Goal: Communication & Community: Answer question/provide support

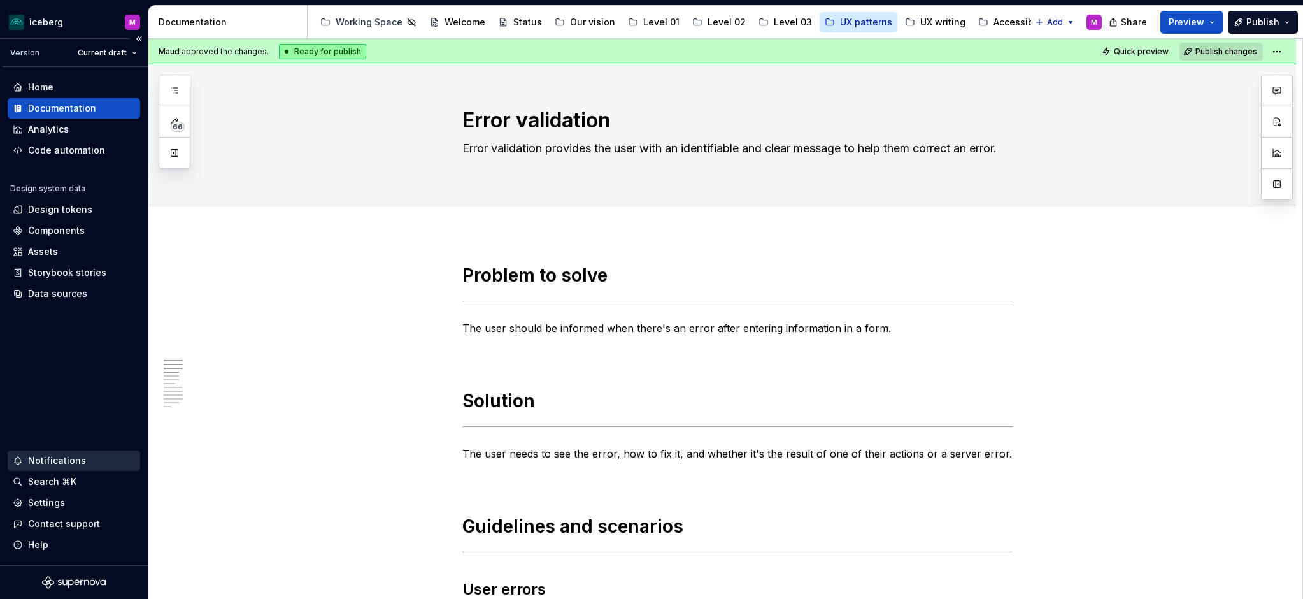
click at [52, 461] on div "Notifications" at bounding box center [57, 460] width 58 height 13
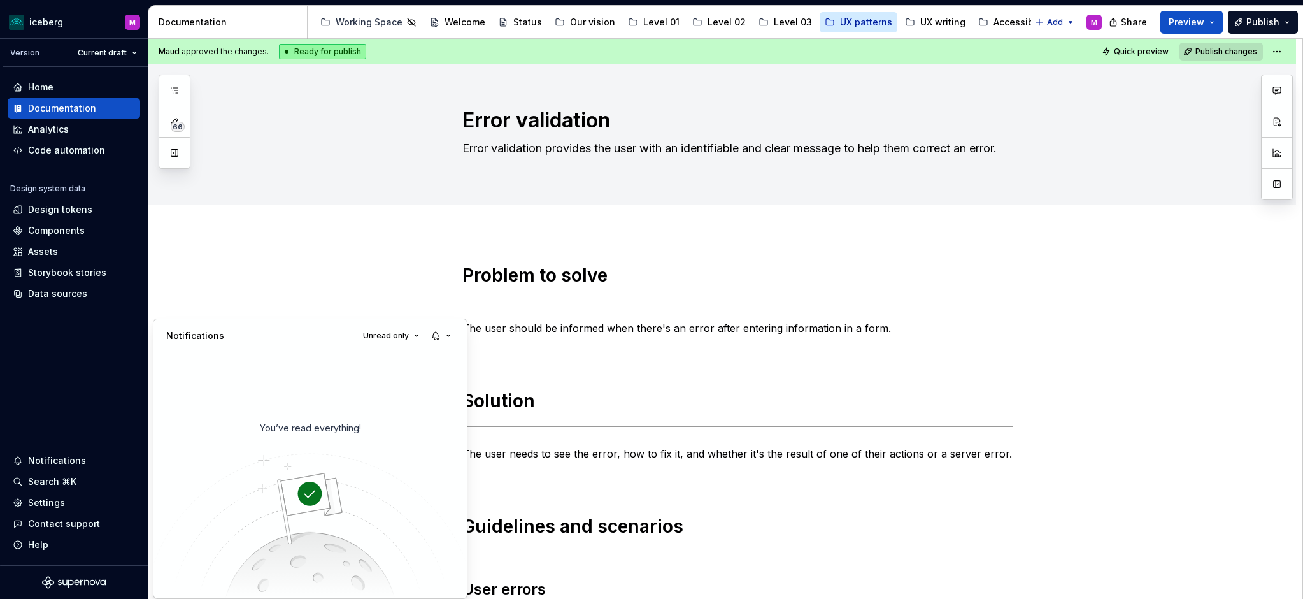
click at [81, 357] on html "iceberg M Version Current draft Home Documentation Analytics Code automation De…" at bounding box center [651, 299] width 1303 height 599
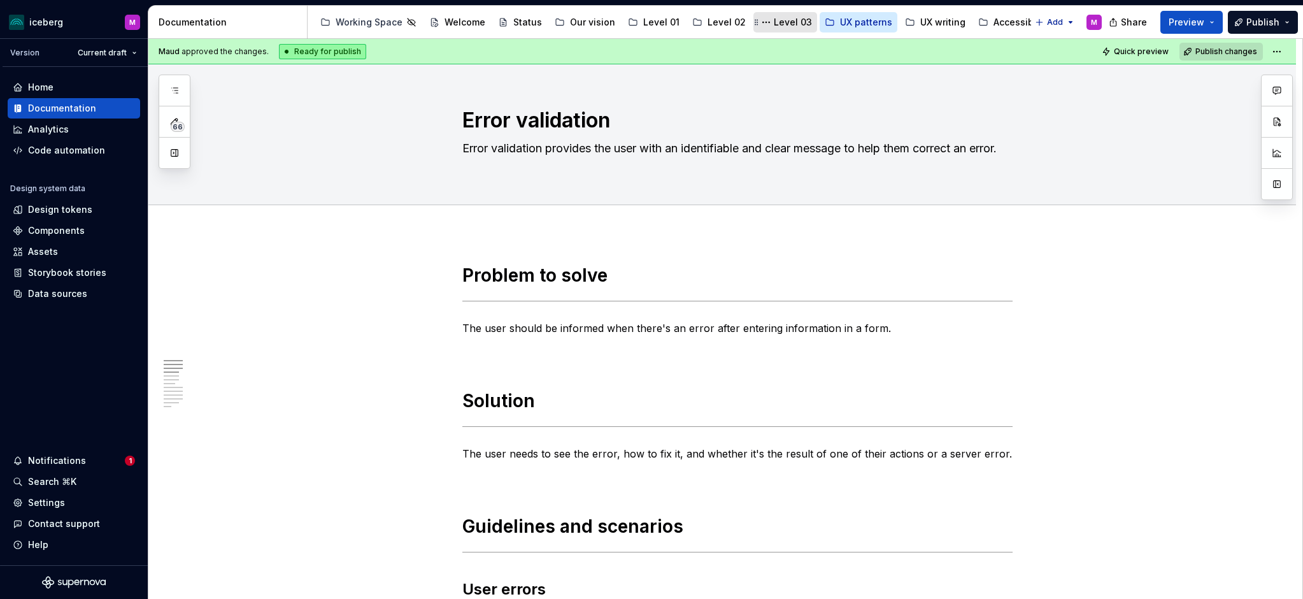
click at [774, 26] on div "Level 03" at bounding box center [793, 22] width 38 height 13
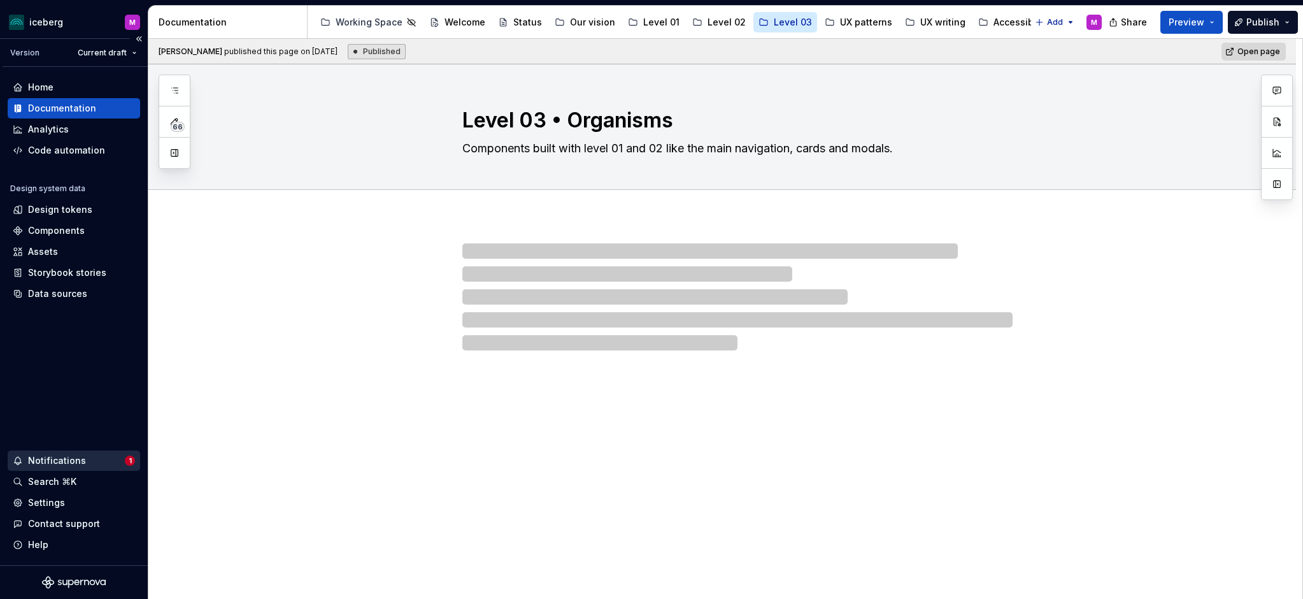
click at [53, 465] on div "Notifications" at bounding box center [57, 460] width 58 height 13
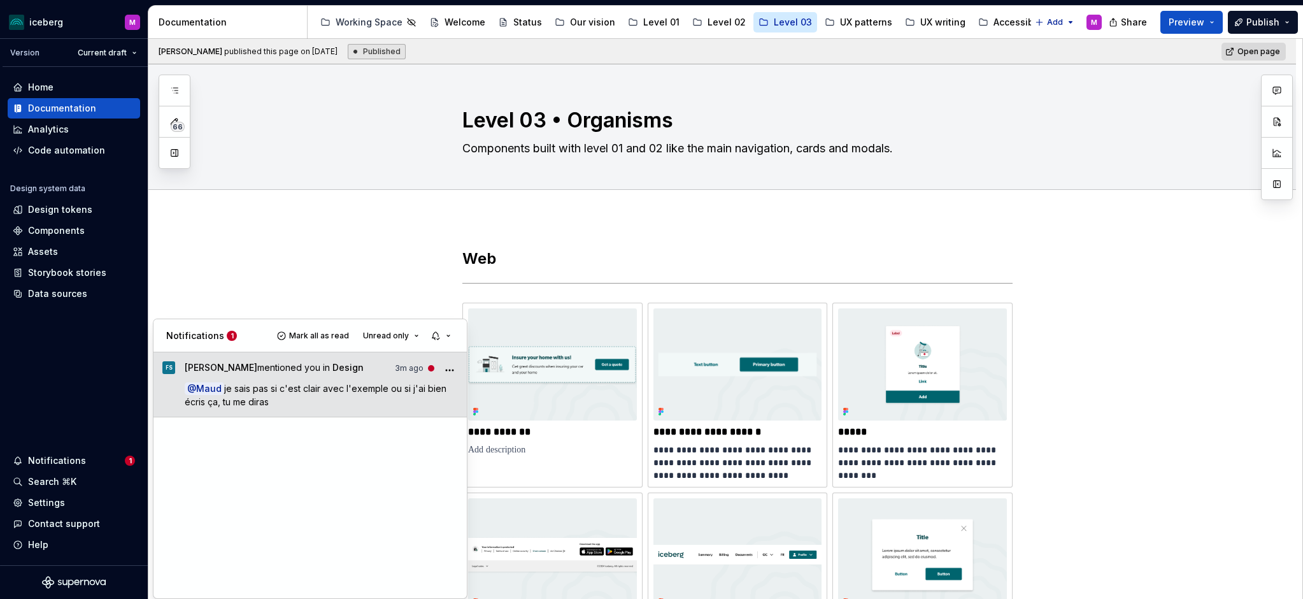
click at [309, 397] on p "@ Maud je sais pas si c'est clair avec l'exemple ou si j'ai bien écris ça, tu m…" at bounding box center [322, 394] width 274 height 27
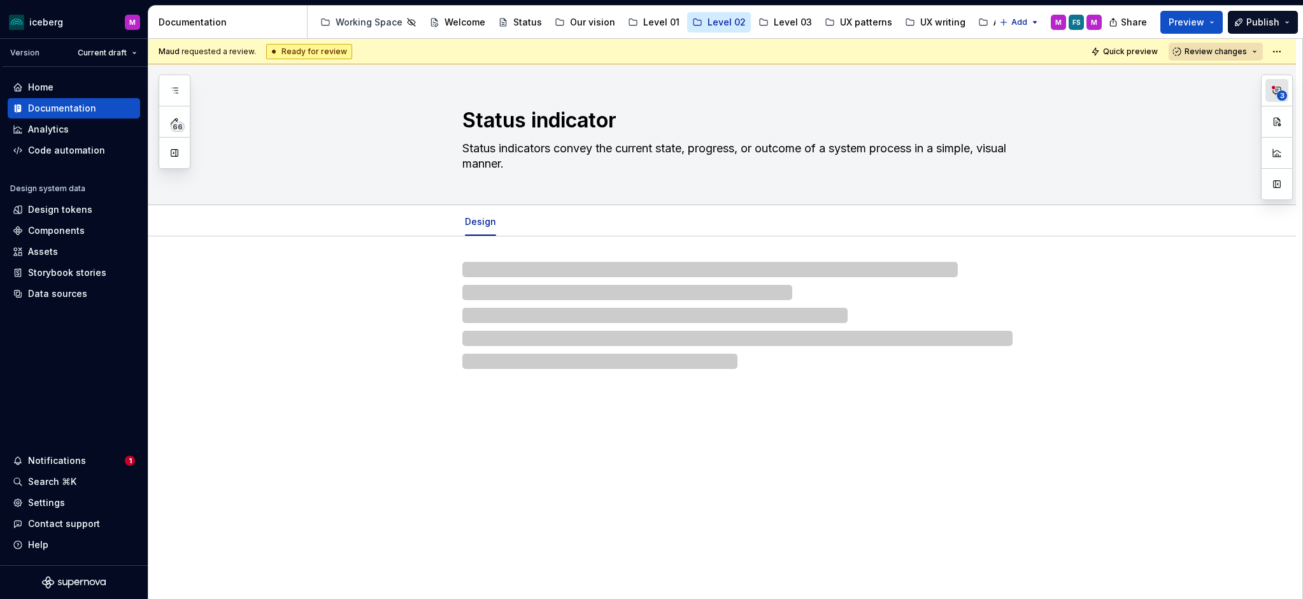
click at [1274, 98] on button "3" at bounding box center [1276, 90] width 23 height 23
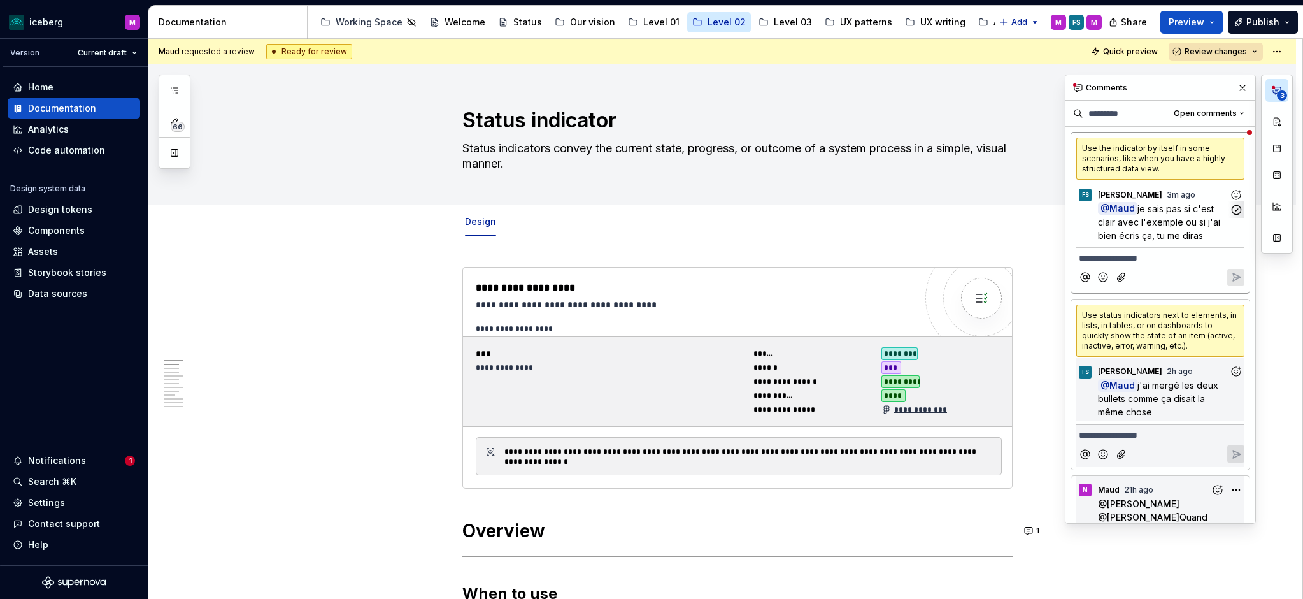
click at [1172, 234] on span "je sais pas si c'est clair avec l'exemple ou si j'ai bien écris ça, tu me diras" at bounding box center [1160, 222] width 125 height 38
click at [1168, 164] on div "Use the indicator by itself in some scenarios, like when you have a highly stru…" at bounding box center [1160, 159] width 168 height 42
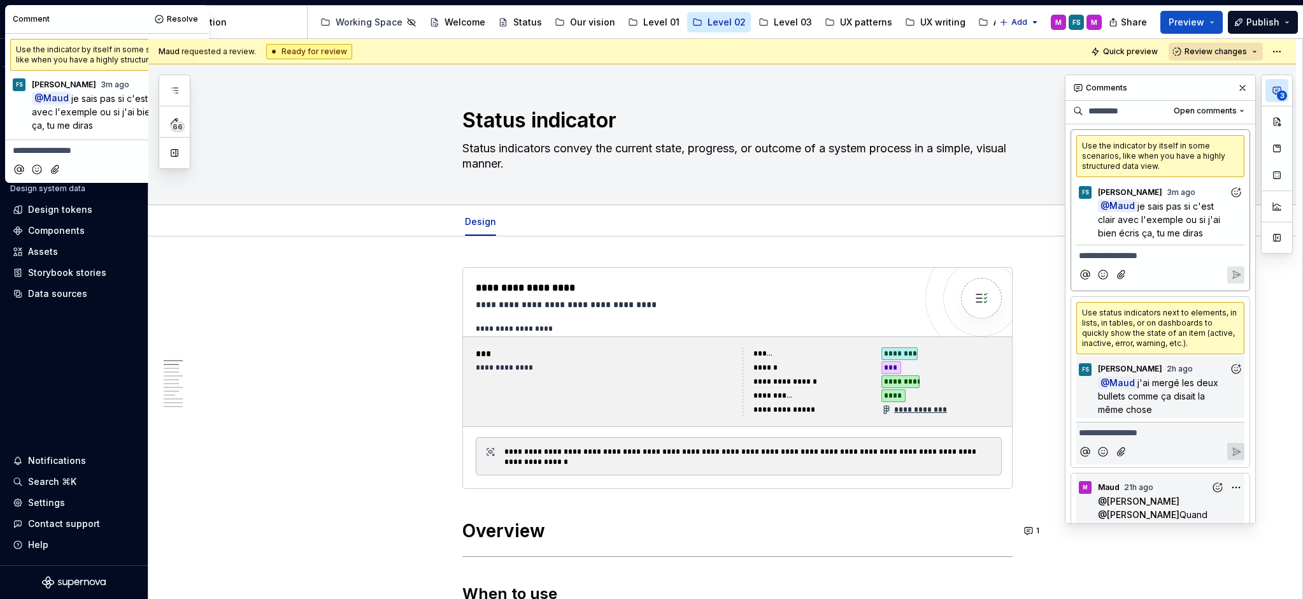
scroll to position [5, 0]
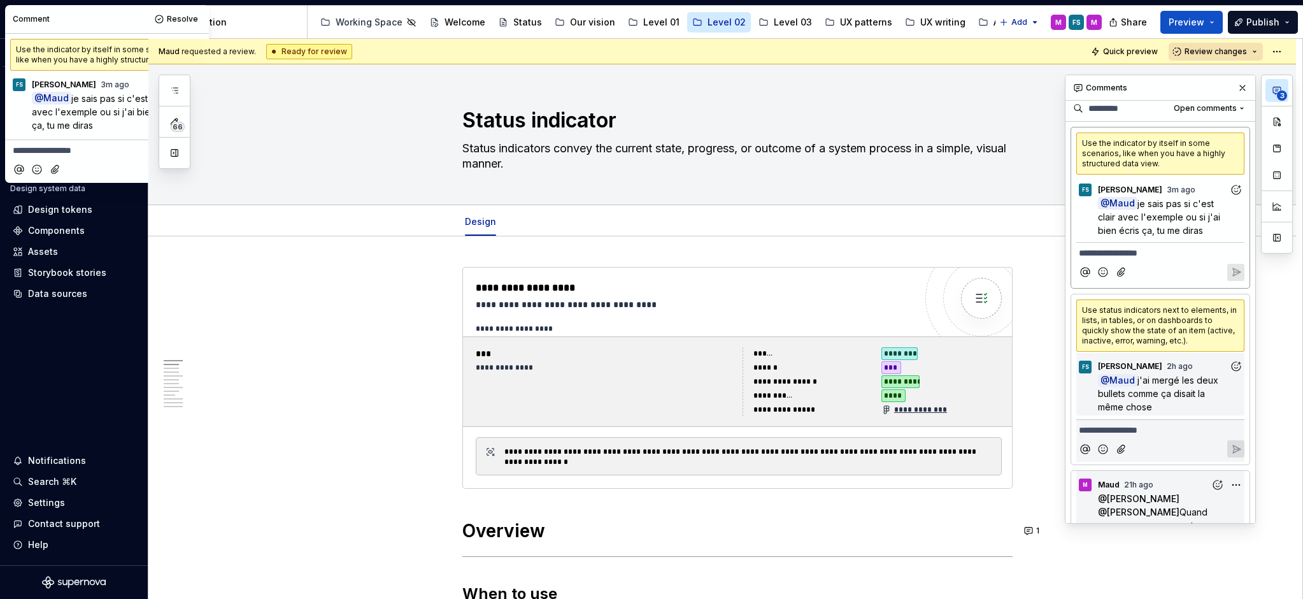
click at [1168, 164] on div "Use the indicator by itself in some scenarios, like when you have a highly stru…" at bounding box center [1160, 153] width 168 height 42
click at [1165, 209] on p "@ Maud je sais pas si c'est clair avec l'exemple ou si j'ai bien écris ça, tu m…" at bounding box center [1163, 217] width 131 height 40
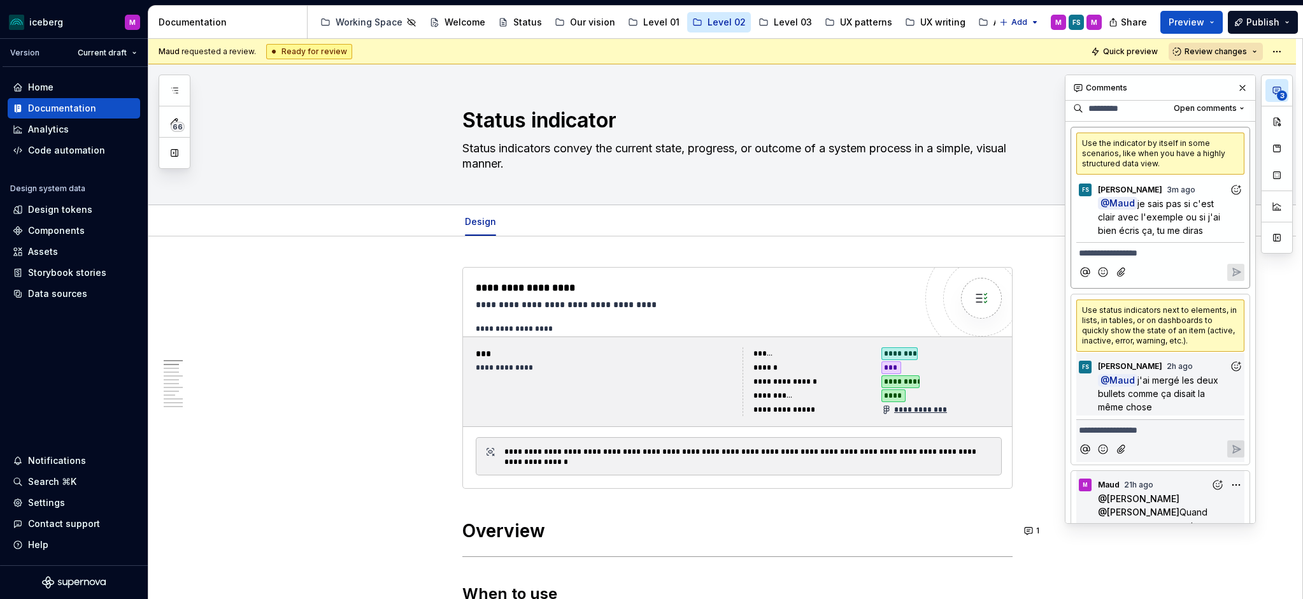
click at [1161, 155] on div "Use the indicator by itself in some scenarios, like when you have a highly stru…" at bounding box center [1160, 153] width 168 height 42
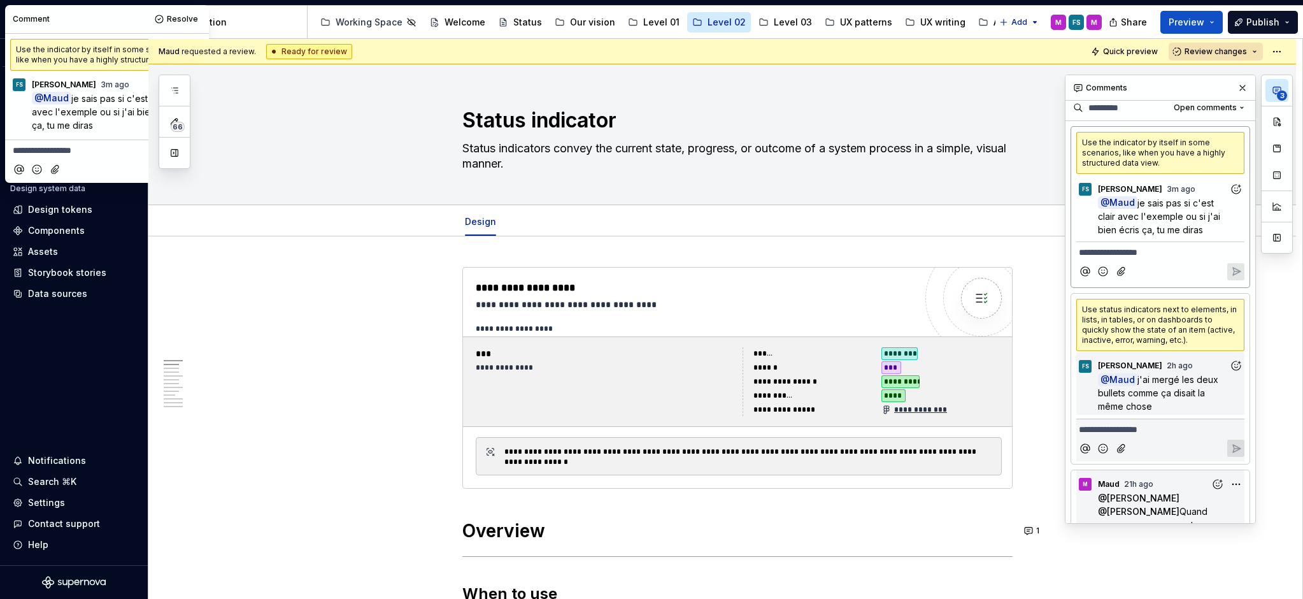
drag, startPoint x: 82, startPoint y: 32, endPoint x: 97, endPoint y: 30, distance: 15.4
click at [103, 40] on div "**********" at bounding box center [107, 94] width 204 height 178
click at [97, 29] on div "Comment Resolve" at bounding box center [107, 19] width 204 height 28
click at [1141, 334] on div "Use status indicators next to elements, in lists, in tables, or on dashboards t…" at bounding box center [1160, 325] width 168 height 52
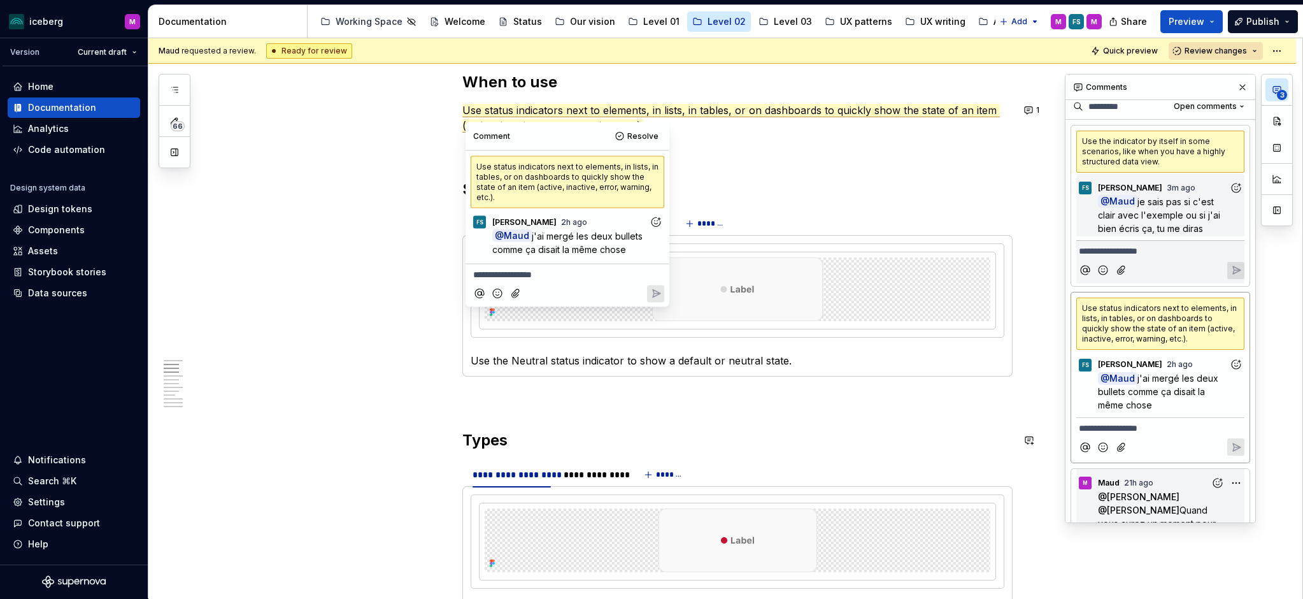
scroll to position [513, 0]
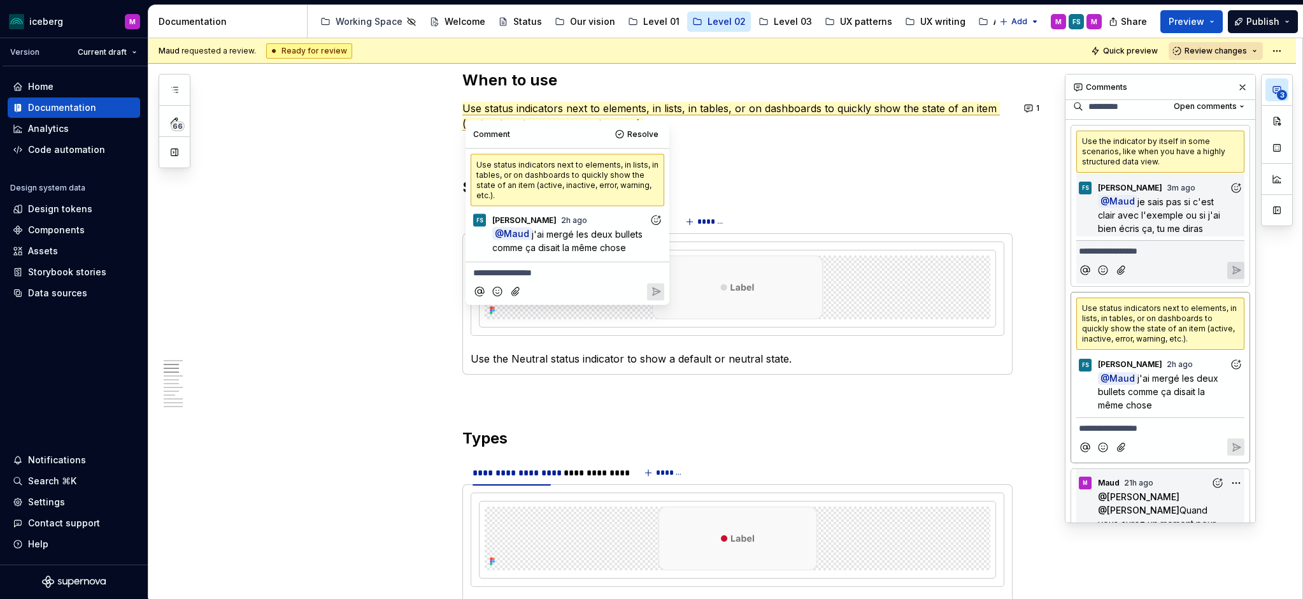
drag, startPoint x: 555, startPoint y: 132, endPoint x: 576, endPoint y: 131, distance: 21.0
click at [576, 131] on div "**********" at bounding box center [567, 212] width 204 height 185
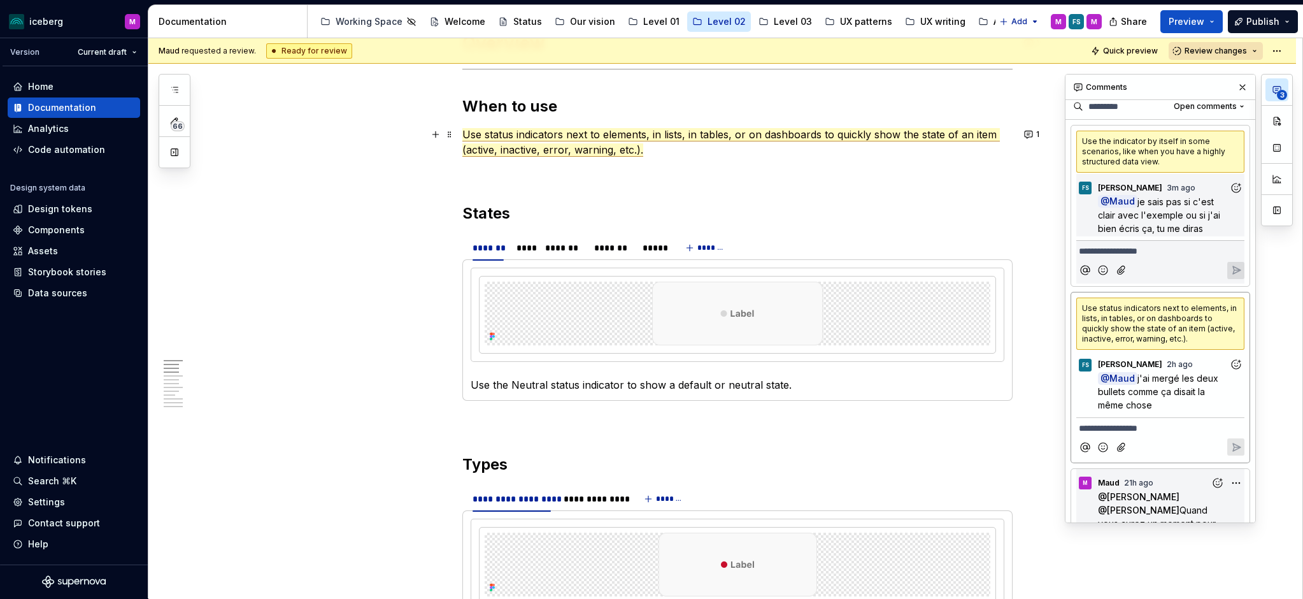
scroll to position [485, 0]
click at [1230, 189] on icon "Add reaction" at bounding box center [1235, 187] width 13 height 13
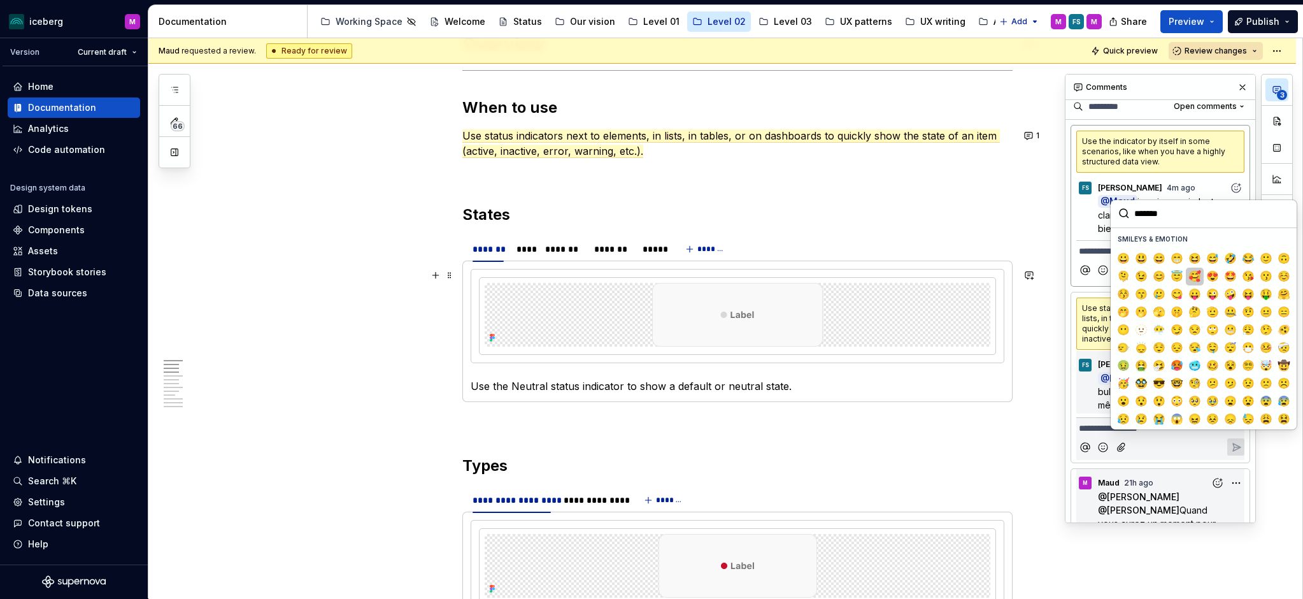
click at [1200, 277] on button "🥰" at bounding box center [1195, 276] width 18 height 18
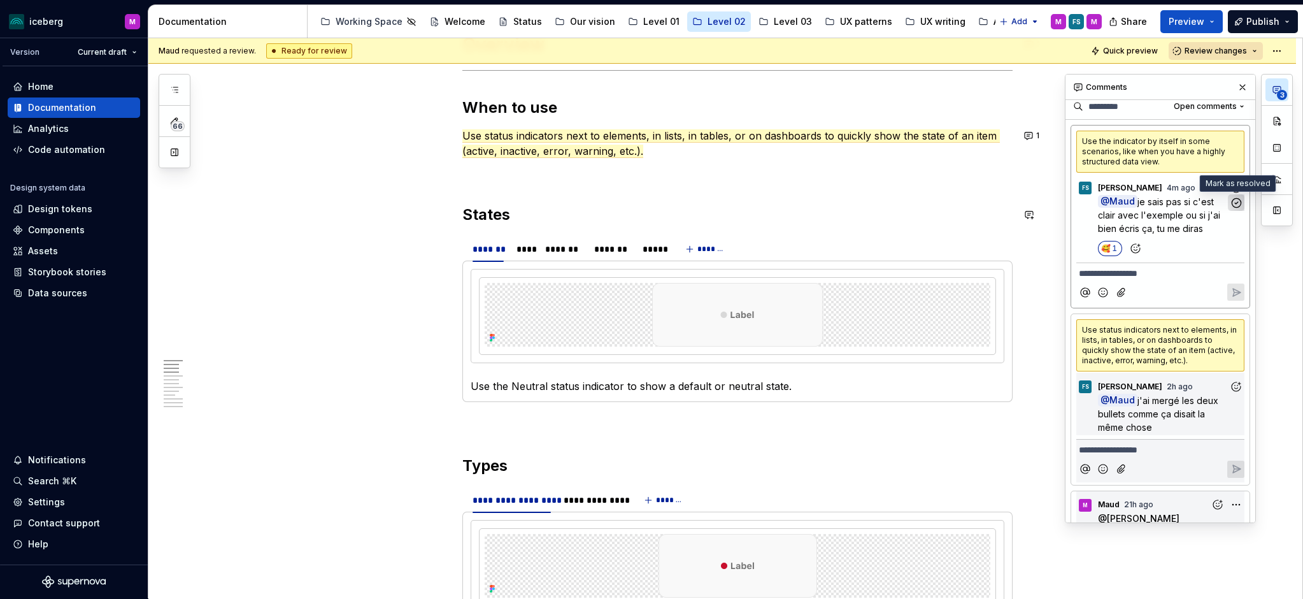
click at [1234, 201] on icon "button" at bounding box center [1236, 203] width 12 height 12
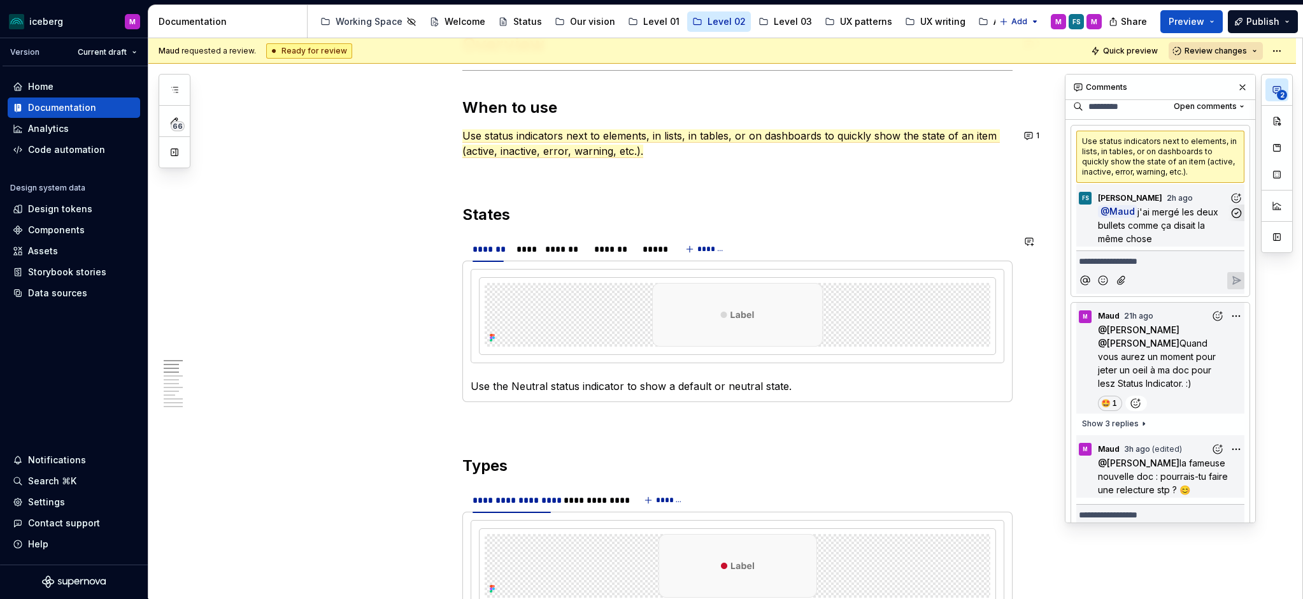
click at [1177, 225] on span "j'ai mergé les deux bullets comme ça disait la même chose" at bounding box center [1159, 225] width 123 height 38
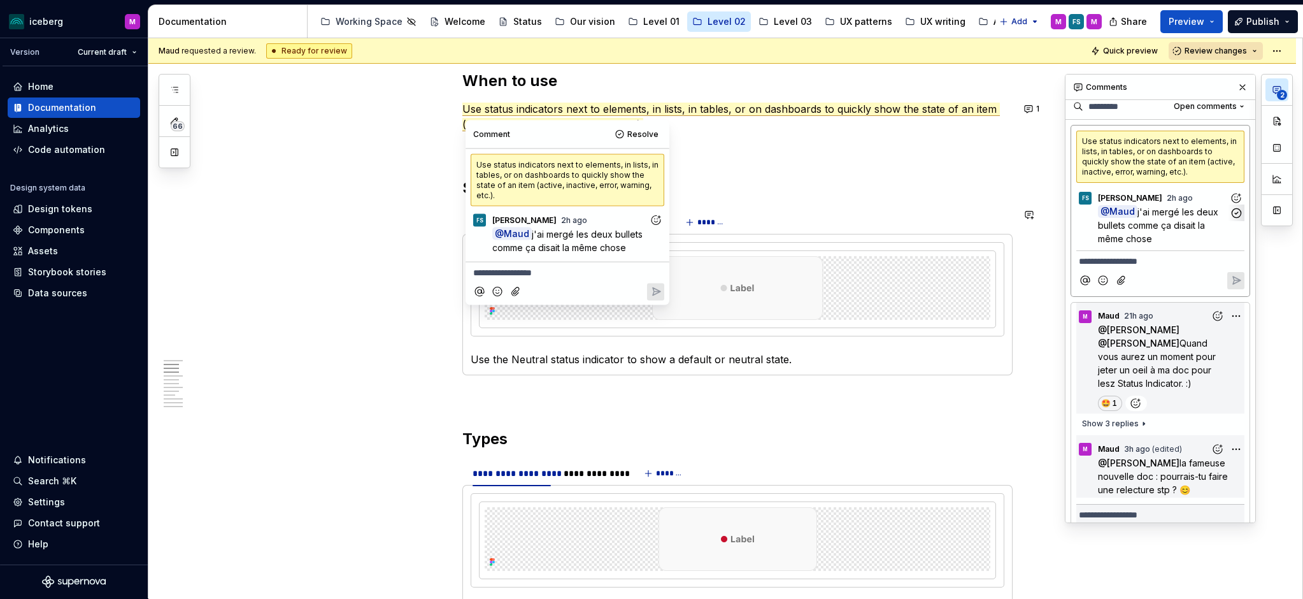
scroll to position [513, 0]
click at [657, 213] on icon "Add reaction" at bounding box center [655, 219] width 13 height 13
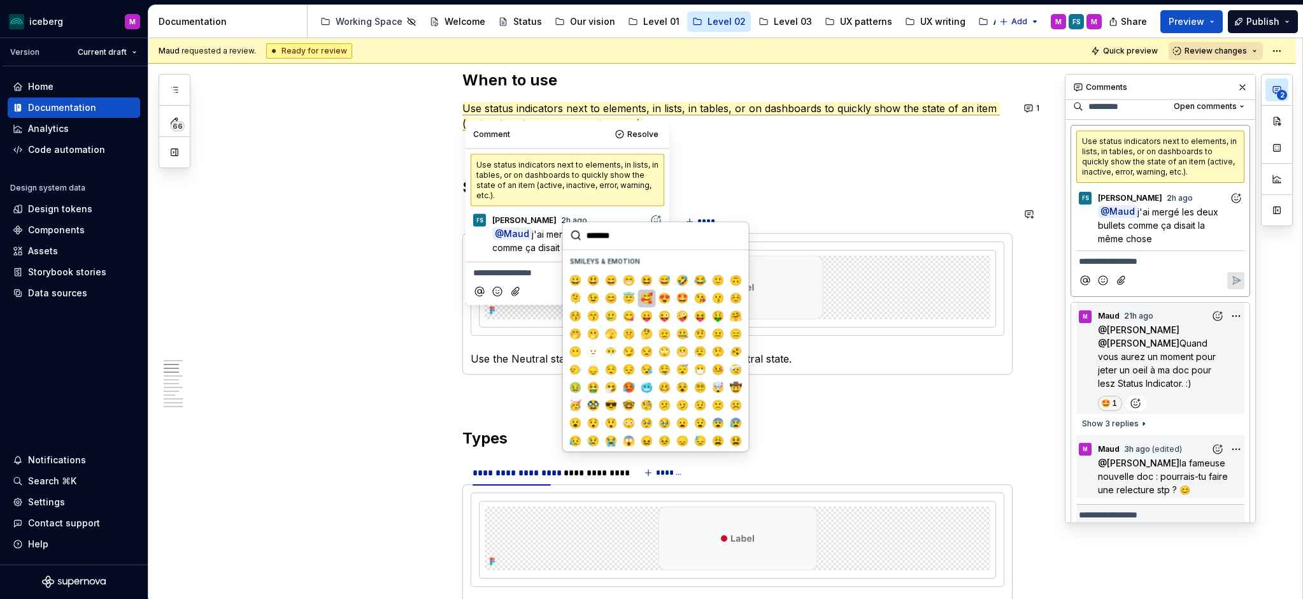
drag, startPoint x: 646, startPoint y: 299, endPoint x: 644, endPoint y: 246, distance: 52.3
click at [646, 299] on span "🥰" at bounding box center [647, 298] width 10 height 13
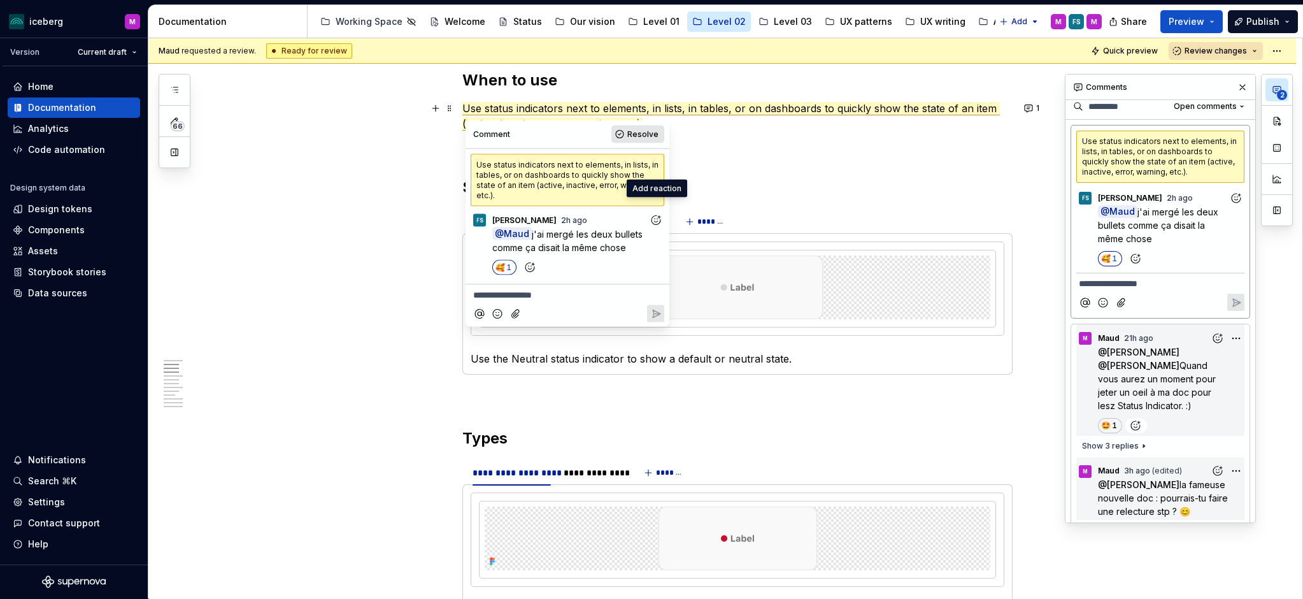
click at [642, 125] on button "Resolve" at bounding box center [637, 134] width 53 height 18
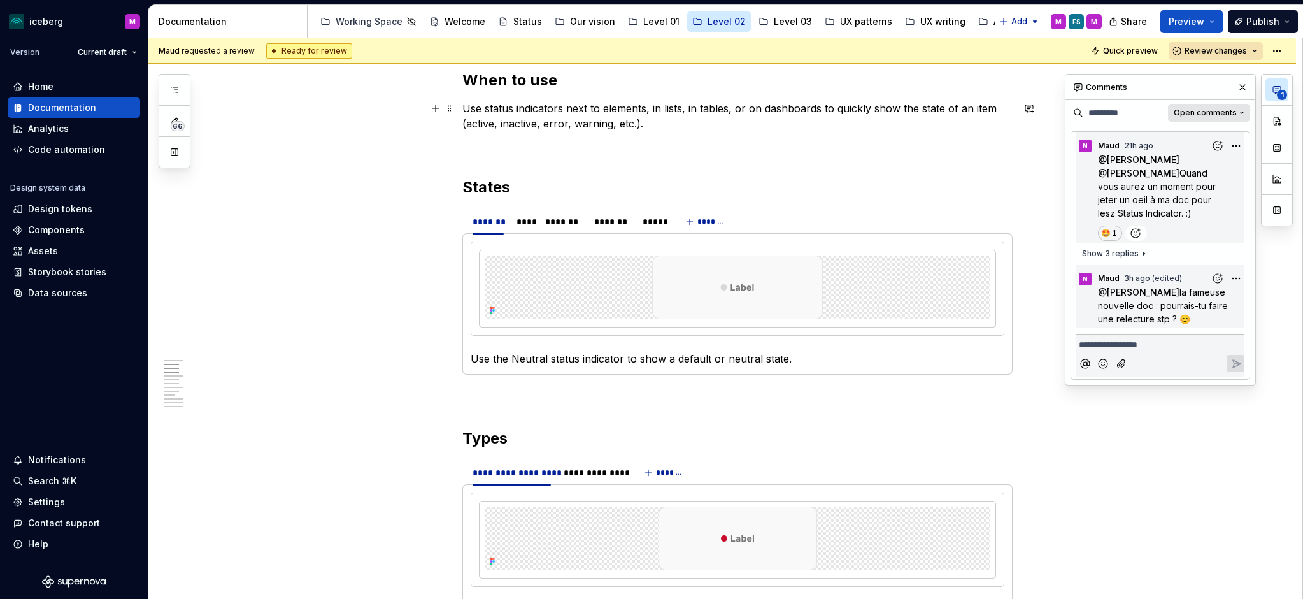
click at [1210, 113] on span "Open comments" at bounding box center [1204, 113] width 63 height 10
click at [1177, 158] on div "Resolved" at bounding box center [1200, 158] width 83 height 13
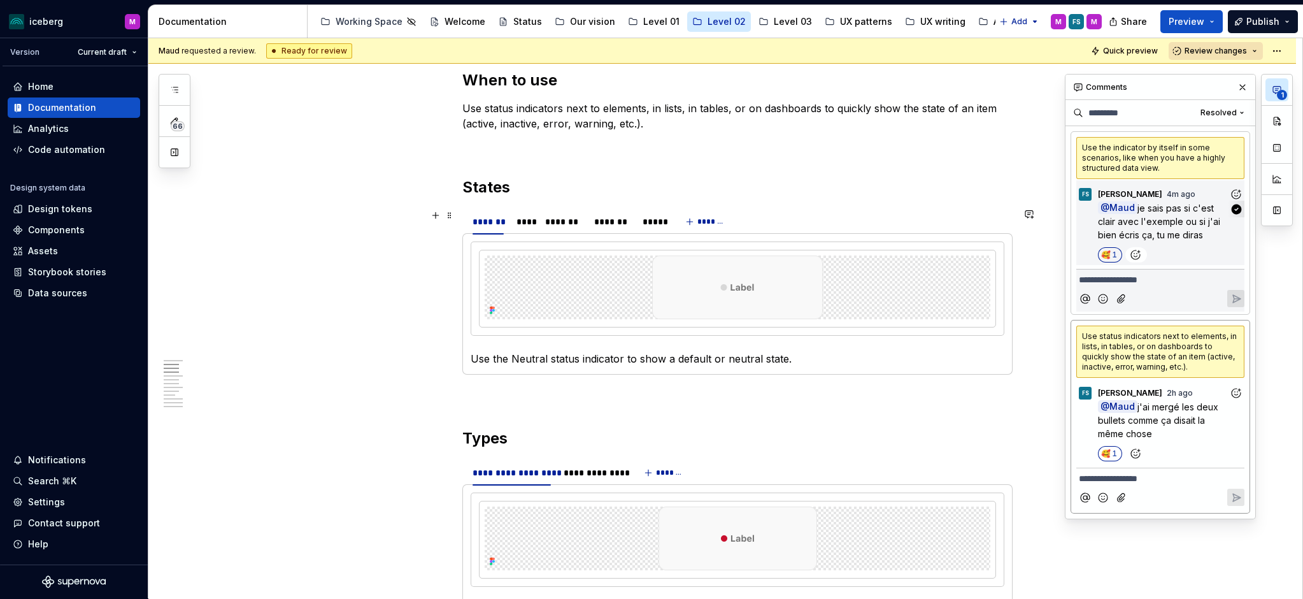
click at [1172, 230] on span "je sais pas si c'est clair avec l'exemple ou si j'ai bien écris ça, tu me diras" at bounding box center [1160, 221] width 125 height 38
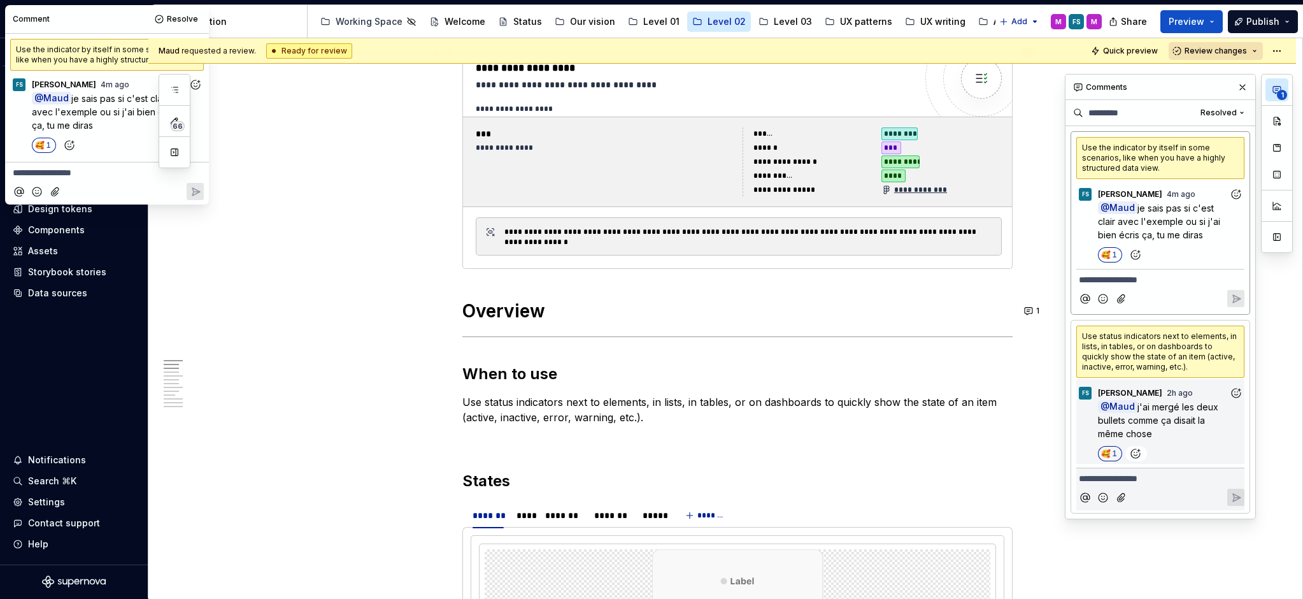
type textarea "*"
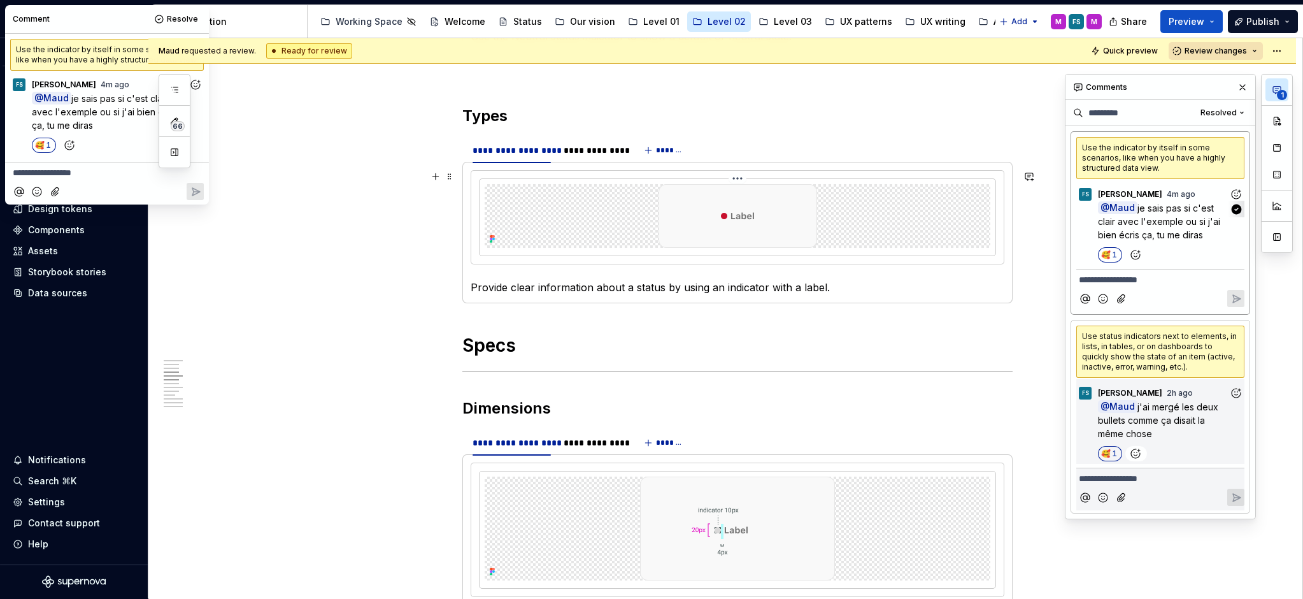
scroll to position [835, 0]
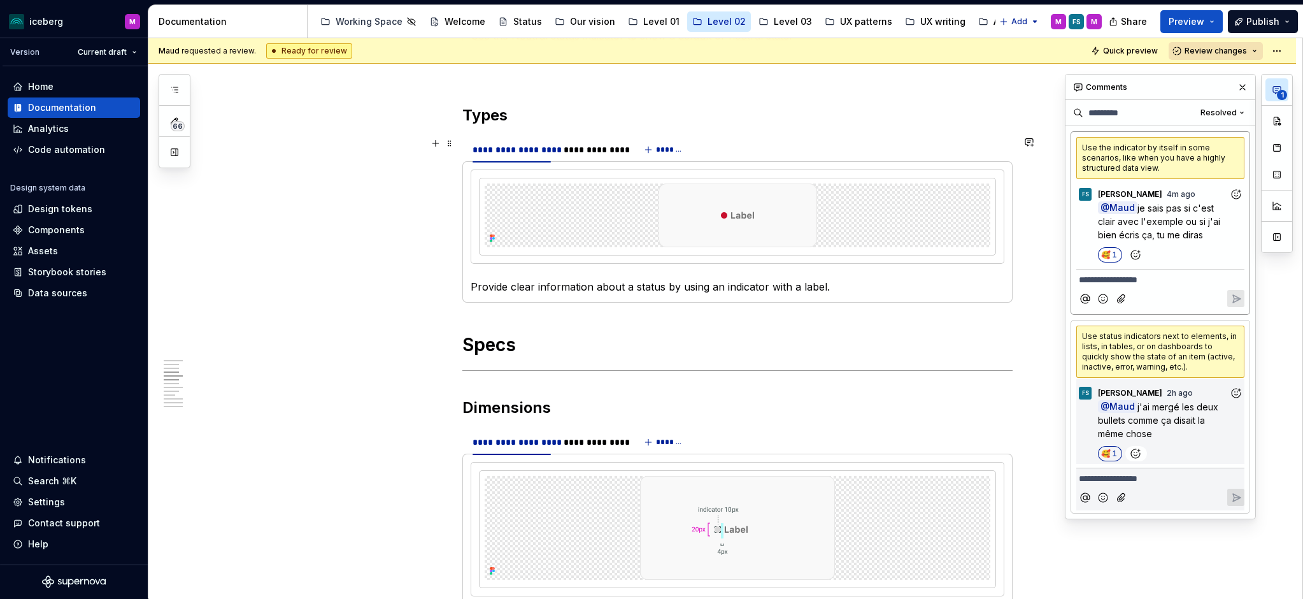
click at [1158, 150] on div "Use the indicator by itself in some scenarios, like when you have a highly stru…" at bounding box center [1160, 158] width 168 height 42
click at [1147, 379] on div "FS Fannie Senécal 2h ago @ Maud j'ai mergé les deux bullets comme ça disait la …" at bounding box center [1160, 421] width 168 height 85
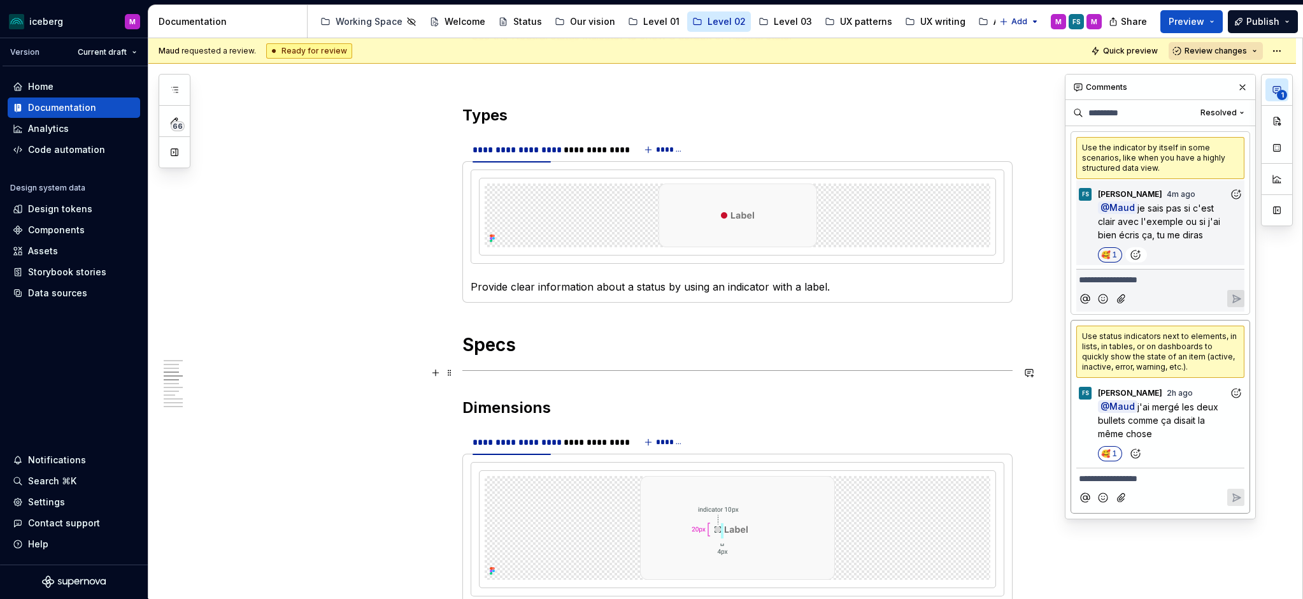
click at [1149, 367] on div "Use status indicators next to elements, in lists, in tables, or on dashboards t…" at bounding box center [1160, 351] width 168 height 52
click at [1139, 166] on div "Use the indicator by itself in some scenarios, like when you have a highly stru…" at bounding box center [1160, 158] width 168 height 42
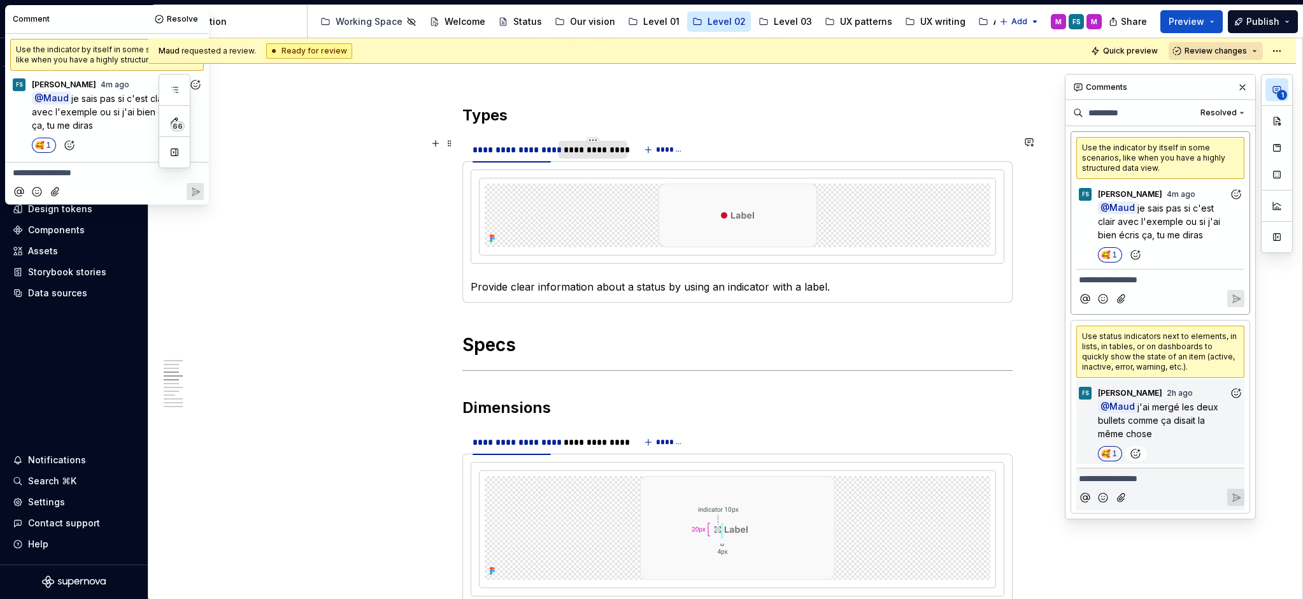
click at [601, 150] on div "**********" at bounding box center [592, 149] width 58 height 13
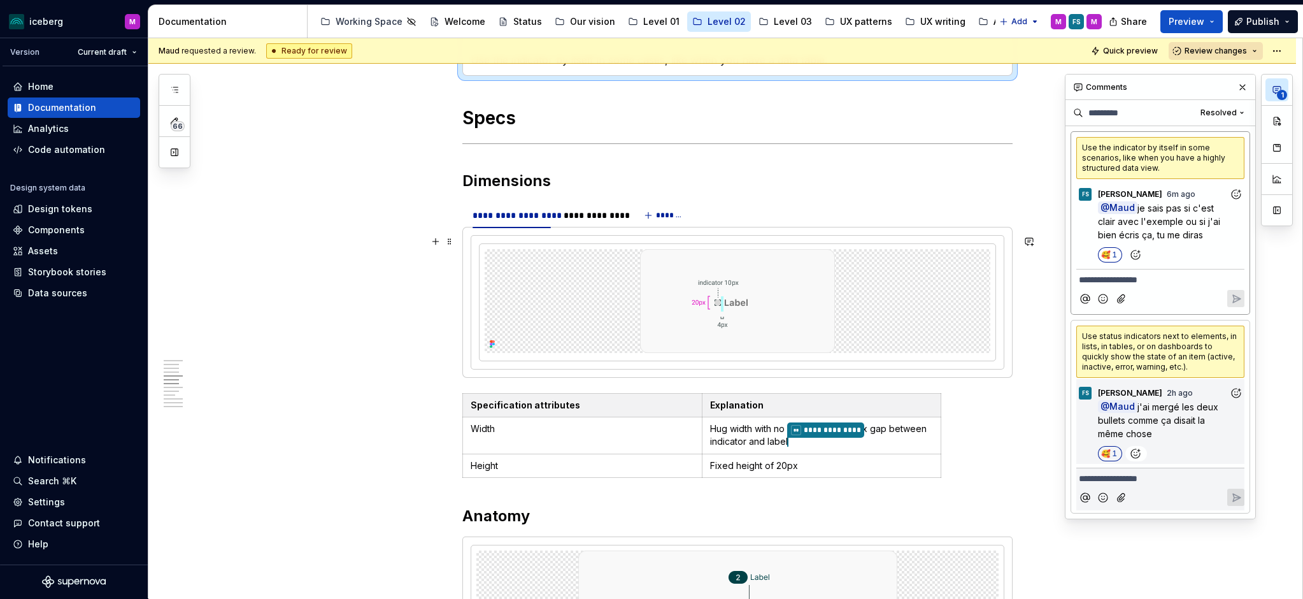
scroll to position [1054, 0]
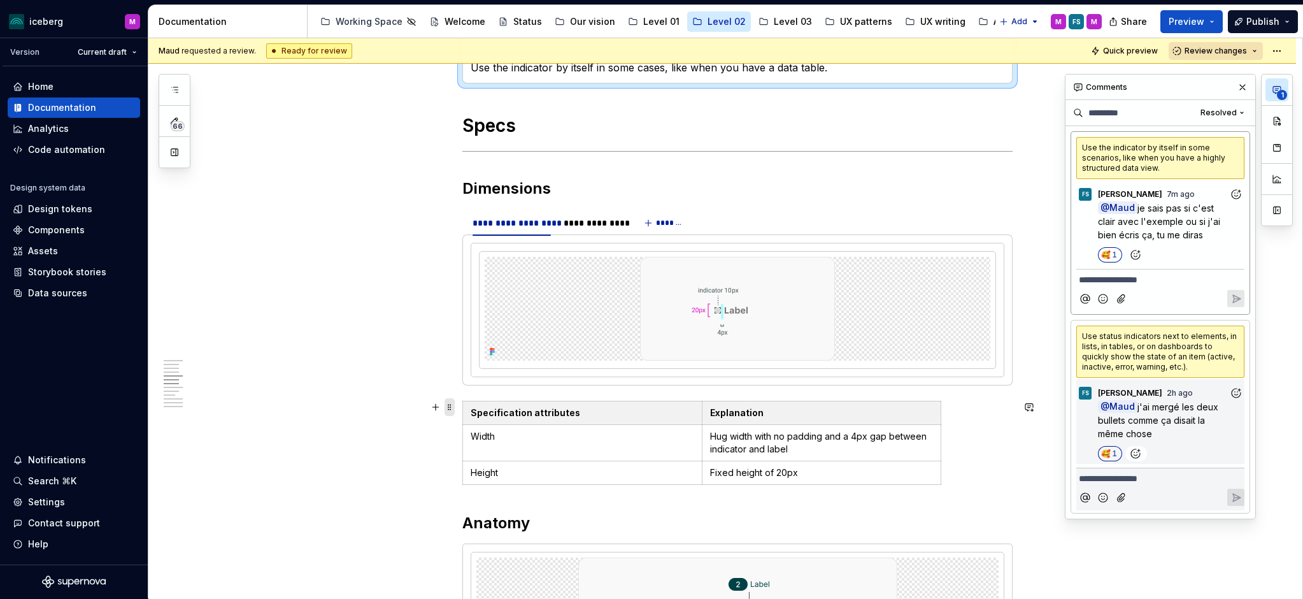
click at [455, 407] on span at bounding box center [449, 407] width 10 height 18
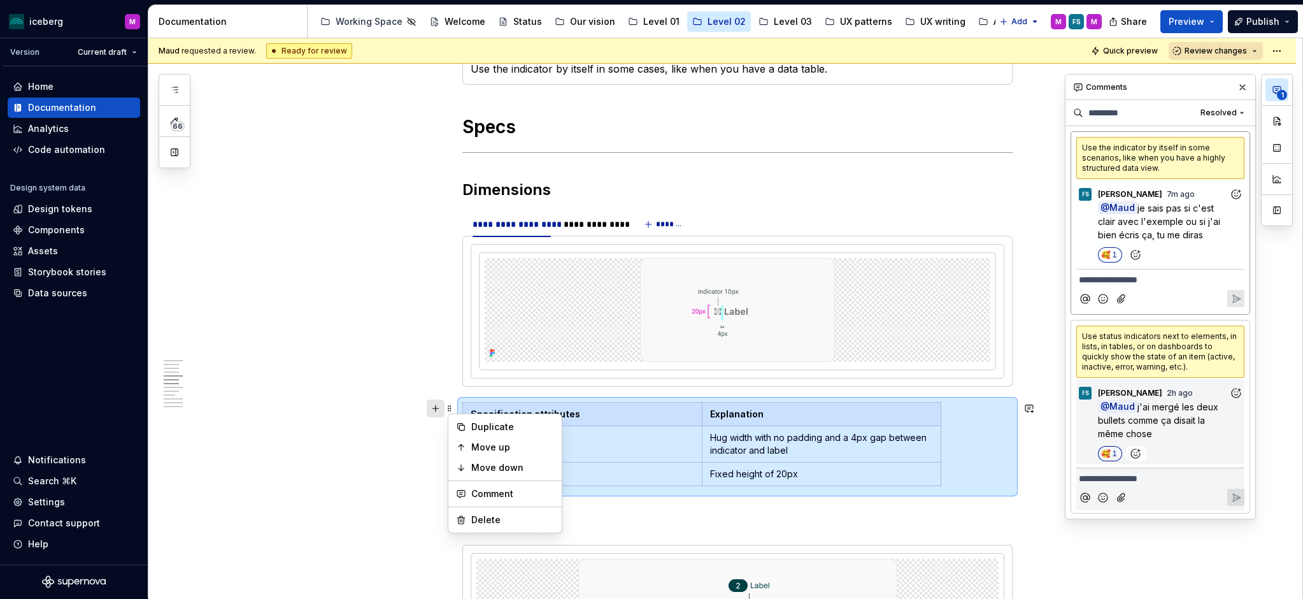
scroll to position [1054, 0]
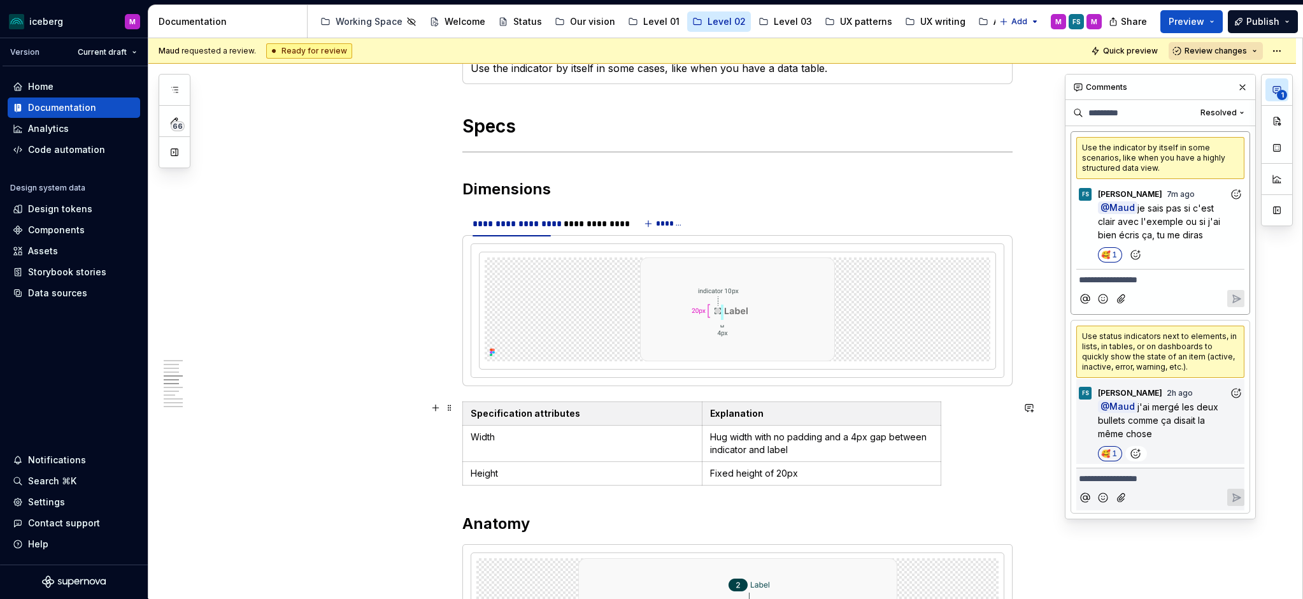
click at [814, 434] on p "Hug width with no padding and a 4px gap between indicator and label" at bounding box center [821, 442] width 223 height 25
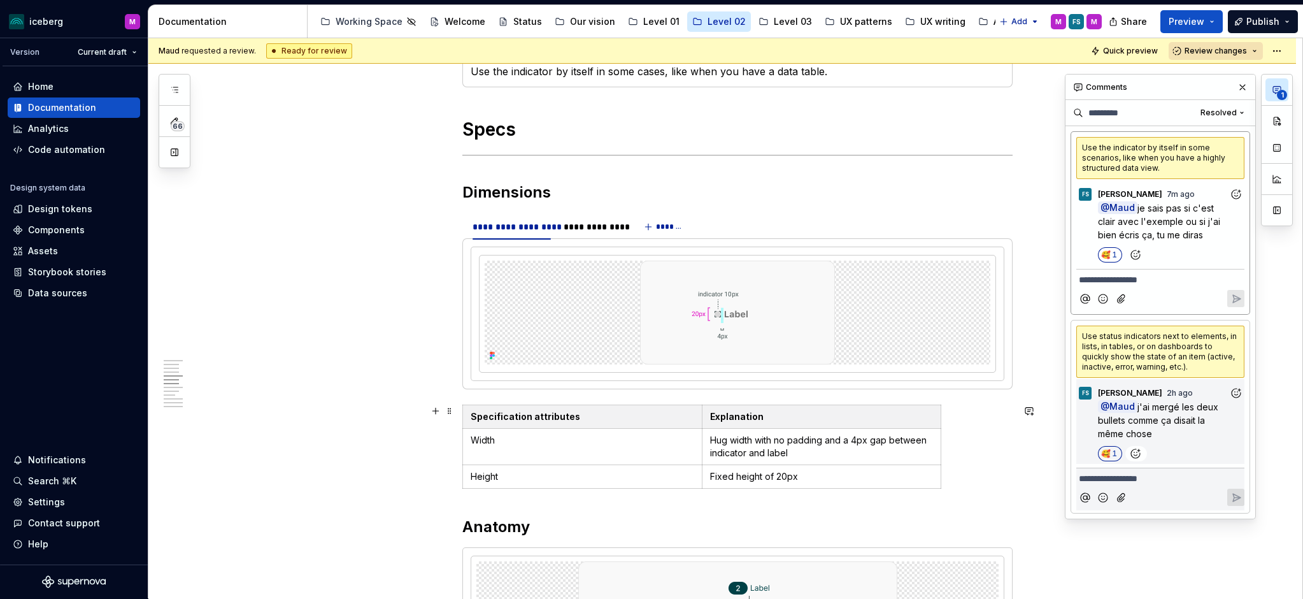
scroll to position [1052, 0]
drag, startPoint x: 828, startPoint y: 439, endPoint x: 760, endPoint y: 440, distance: 68.1
click at [760, 440] on p "Hug width with no padding and a 4px gap between indicator and label" at bounding box center [821, 444] width 223 height 25
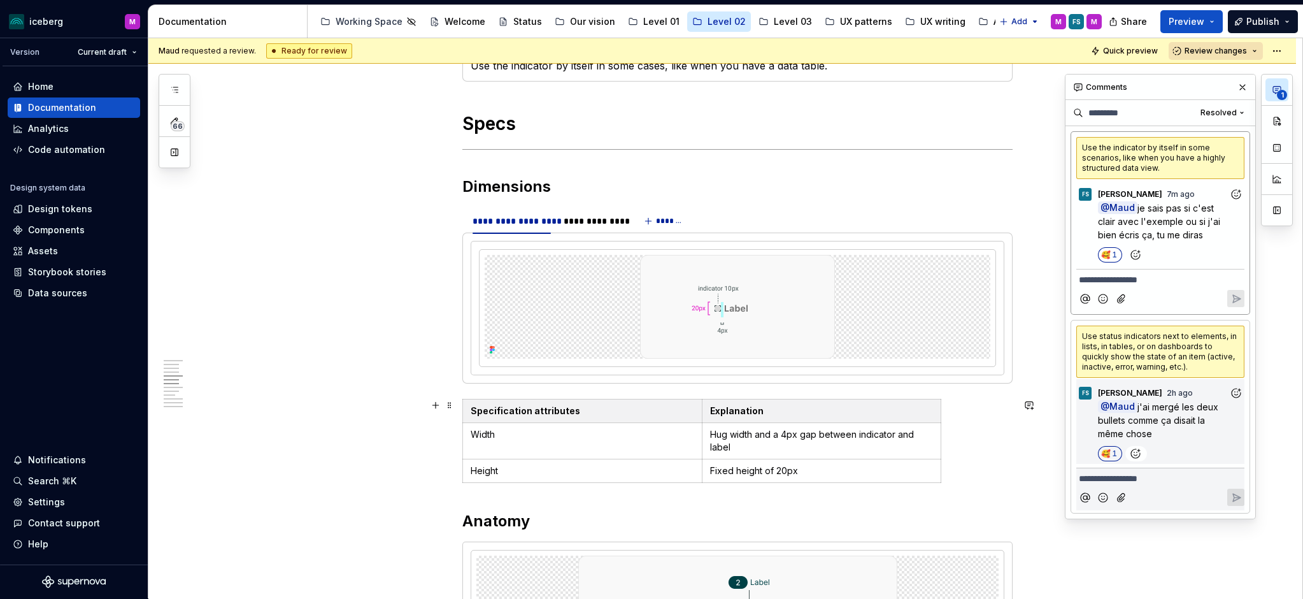
scroll to position [1056, 0]
click at [454, 407] on span at bounding box center [449, 406] width 10 height 18
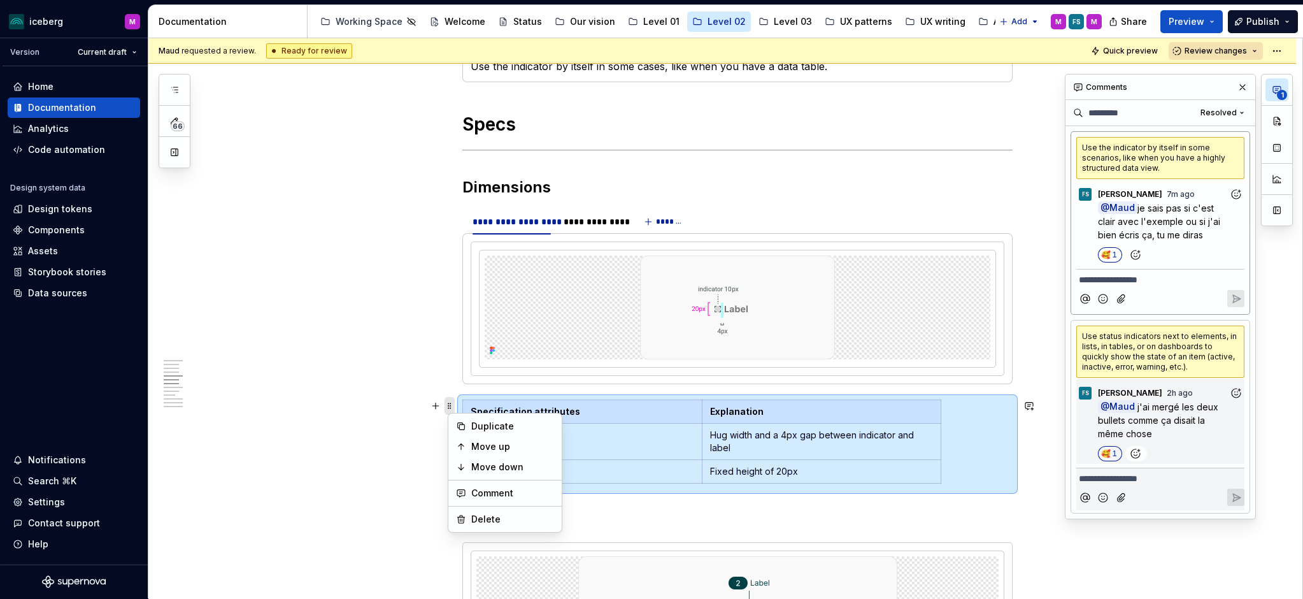
scroll to position [1055, 0]
click at [483, 428] on div "Duplicate" at bounding box center [512, 426] width 83 height 13
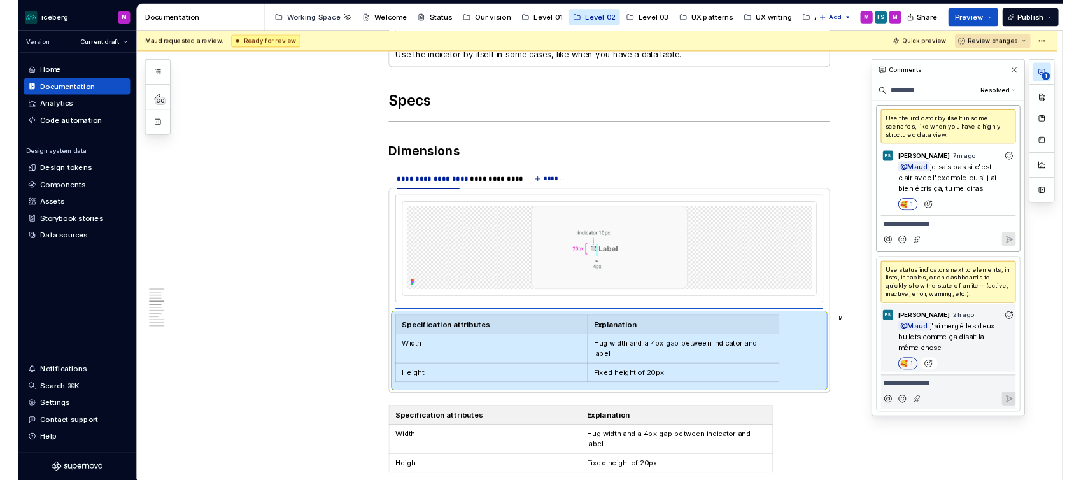
scroll to position [1053, 0]
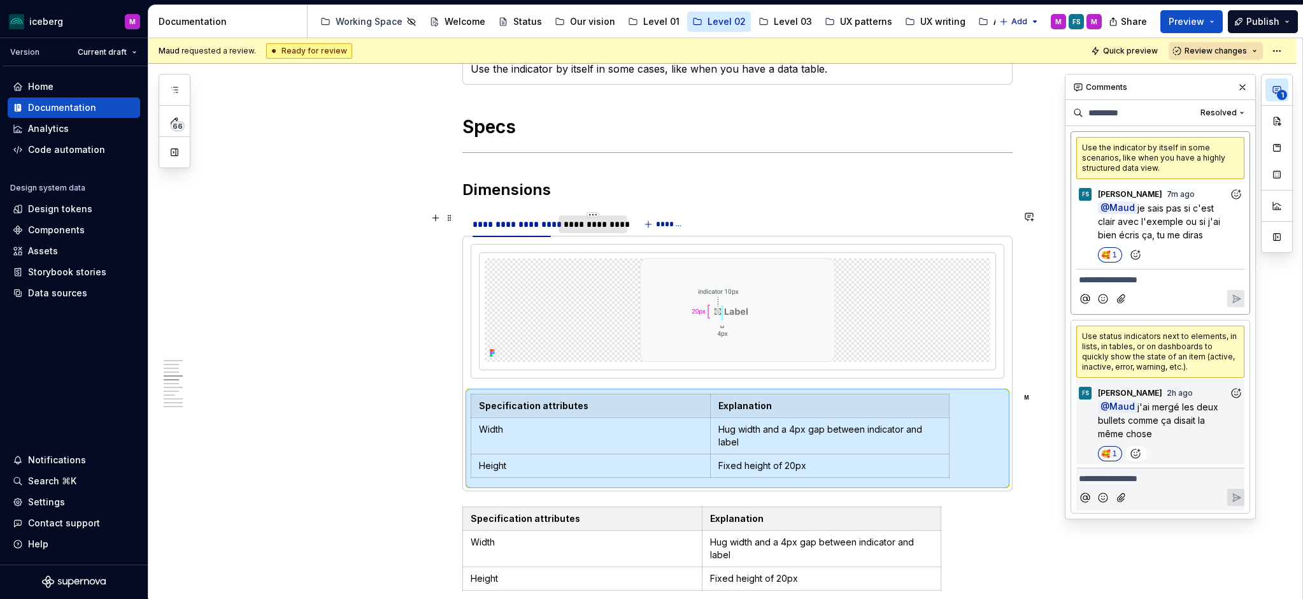
click at [597, 222] on div "**********" at bounding box center [592, 224] width 58 height 13
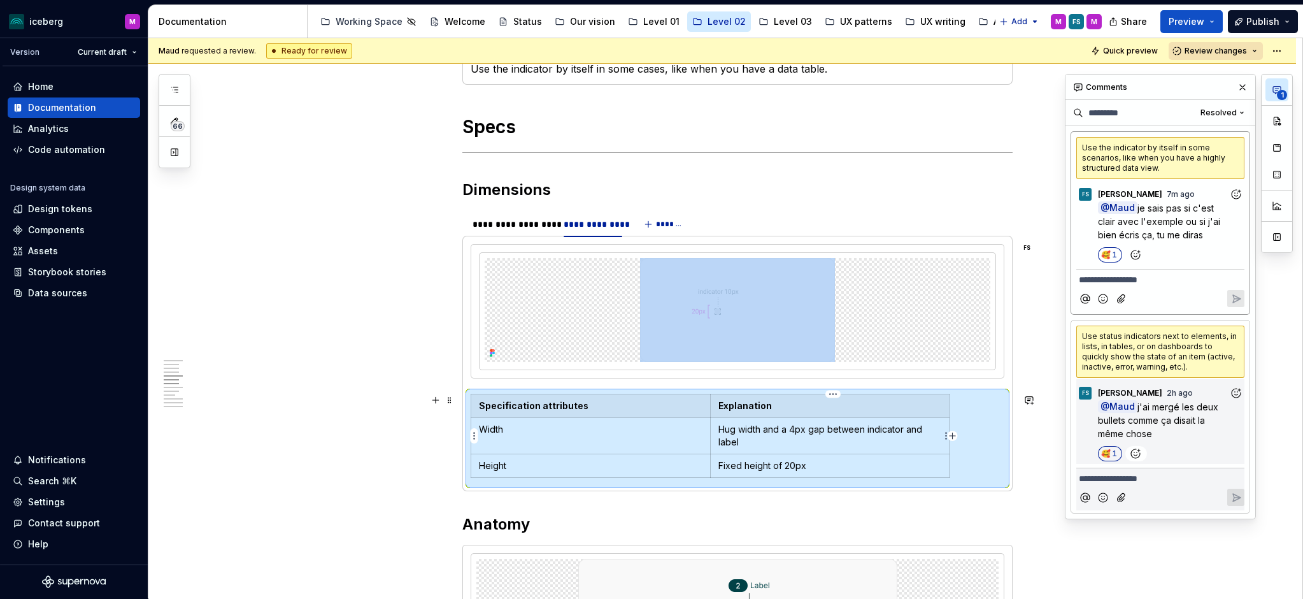
drag, startPoint x: 756, startPoint y: 430, endPoint x: 753, endPoint y: 437, distance: 8.3
click at [756, 430] on p "Hug width and a 4px gap between indicator and label" at bounding box center [829, 435] width 223 height 25
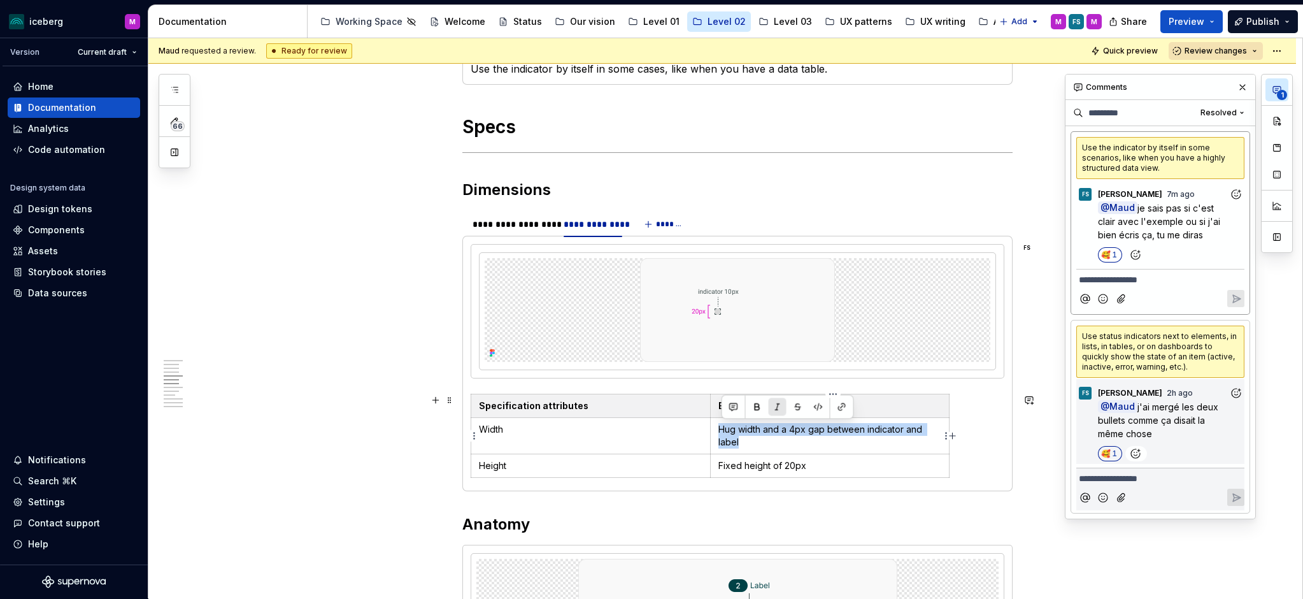
drag, startPoint x: 751, startPoint y: 442, endPoint x: 777, endPoint y: 415, distance: 36.9
click at [721, 427] on p "Hug width and a 4px gap between indicator and label" at bounding box center [829, 435] width 223 height 25
drag, startPoint x: 769, startPoint y: 468, endPoint x: 720, endPoint y: 467, distance: 49.0
click at [720, 467] on td "Fixed height of 20px" at bounding box center [829, 466] width 239 height 24
copy p "Fixed height of 20px"
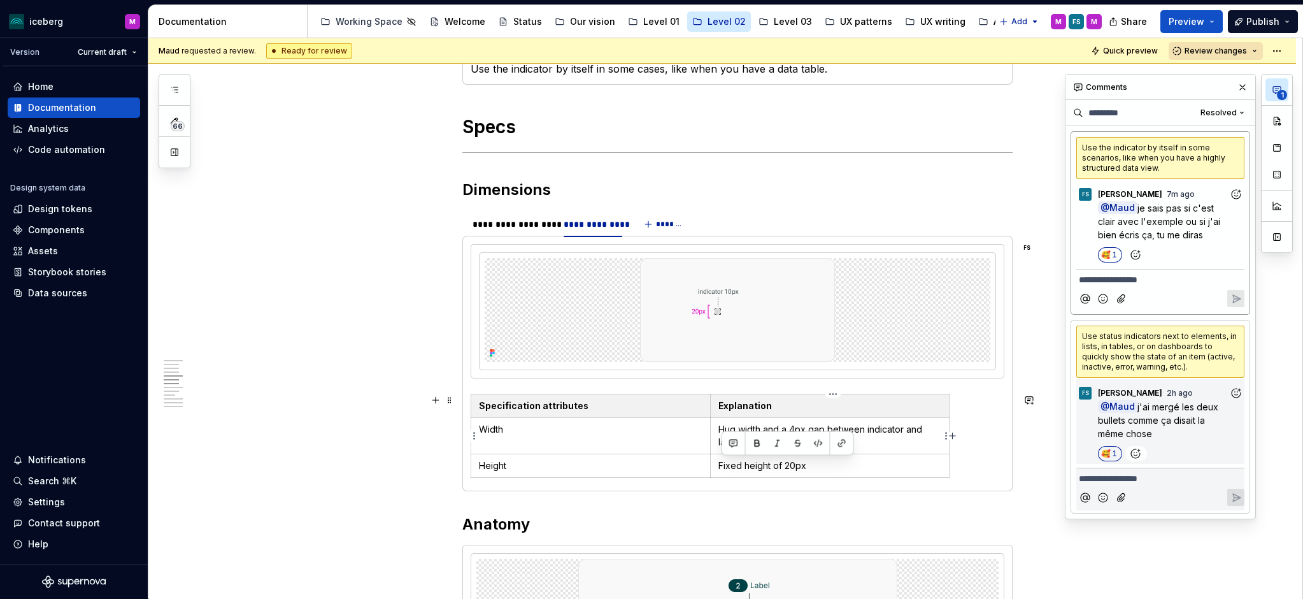
click at [781, 425] on p "Hug width and a 4px gap between indicator and label" at bounding box center [829, 435] width 223 height 25
click at [720, 448] on td "Fixed height of 20px" at bounding box center [829, 440] width 239 height 44
click at [987, 452] on div "Specification attributes Explanation Width Fixed height of 20px Height Fixed he…" at bounding box center [738, 431] width 534 height 76
click at [984, 451] on div "Specification attributes Explanation Width Fixed height of 20px Height Fixed he…" at bounding box center [738, 431] width 534 height 76
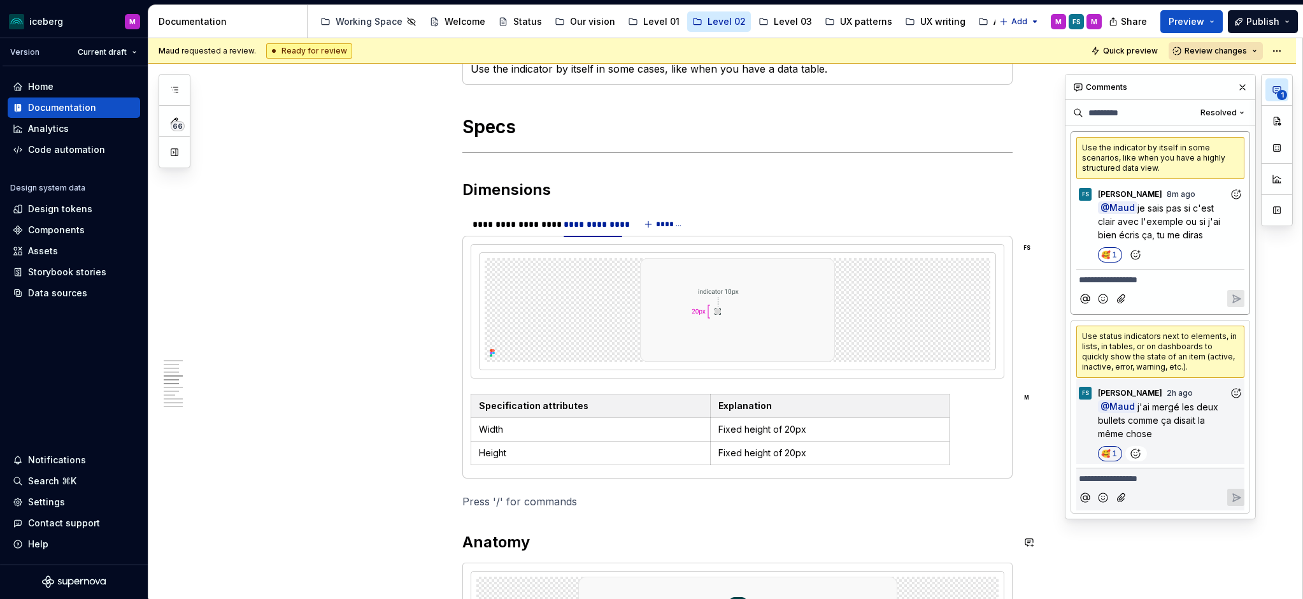
click at [574, 493] on p at bounding box center [737, 500] width 550 height 15
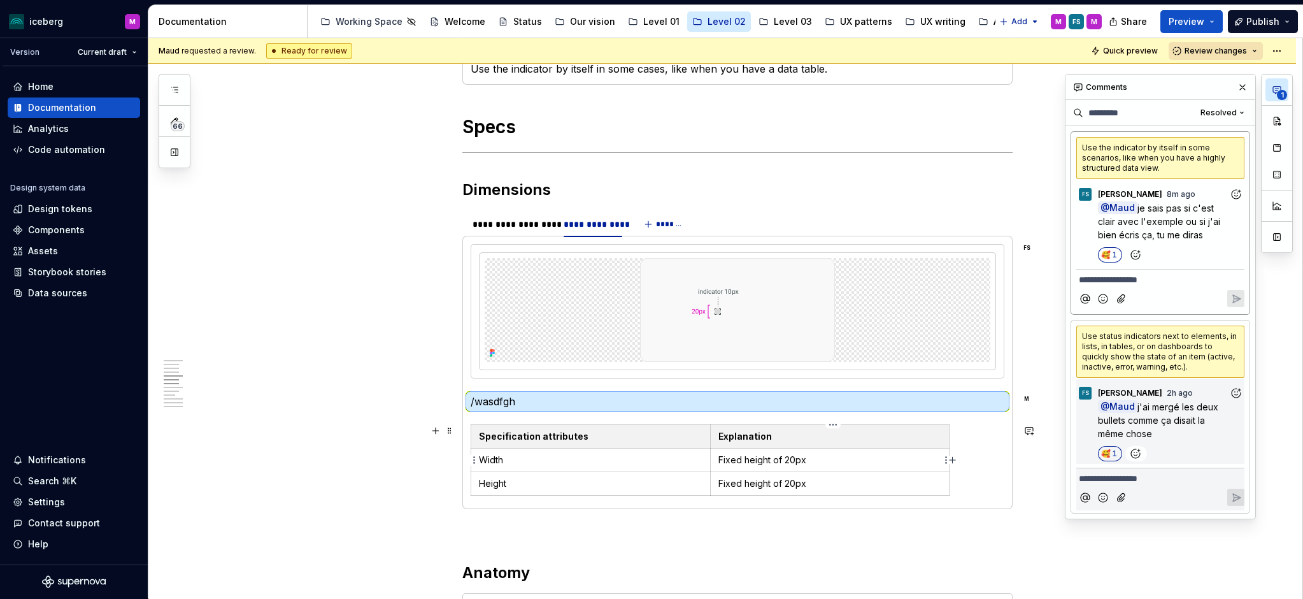
click at [793, 464] on p "Fixed height of 20px" at bounding box center [829, 459] width 223 height 13
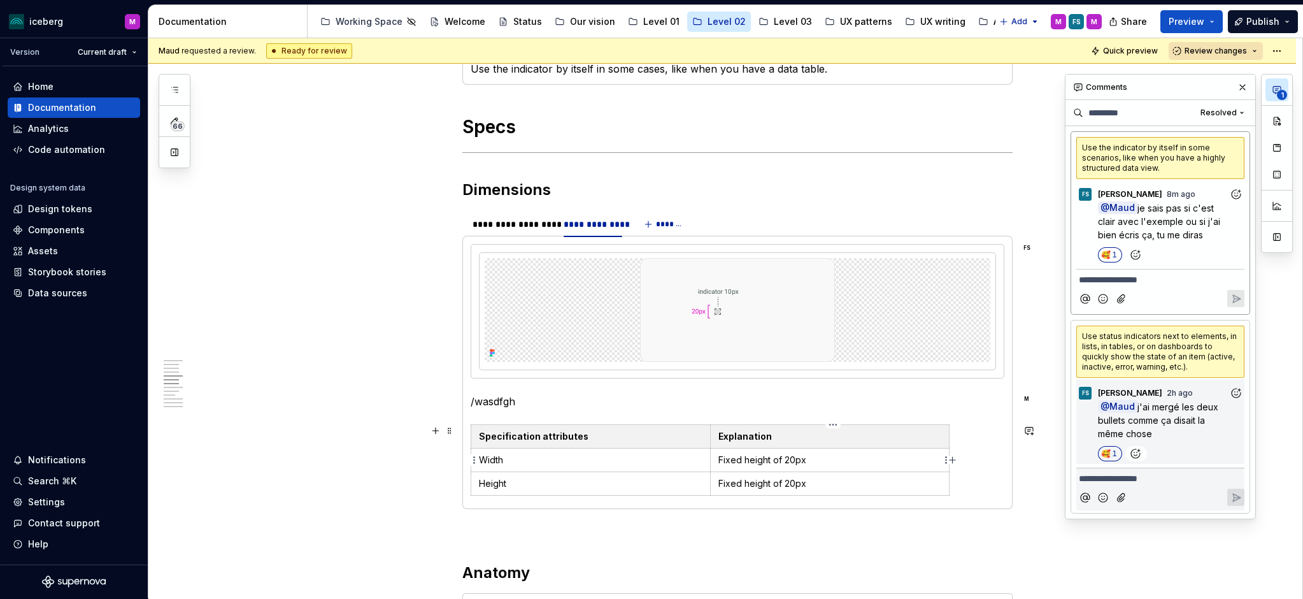
click at [792, 461] on p "Fixed height of 20px" at bounding box center [829, 459] width 223 height 13
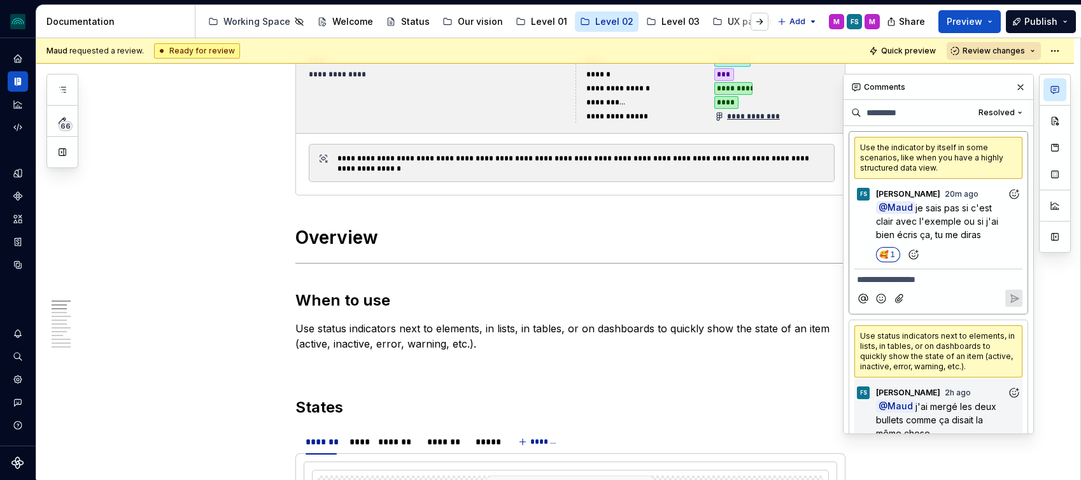
scroll to position [0, 0]
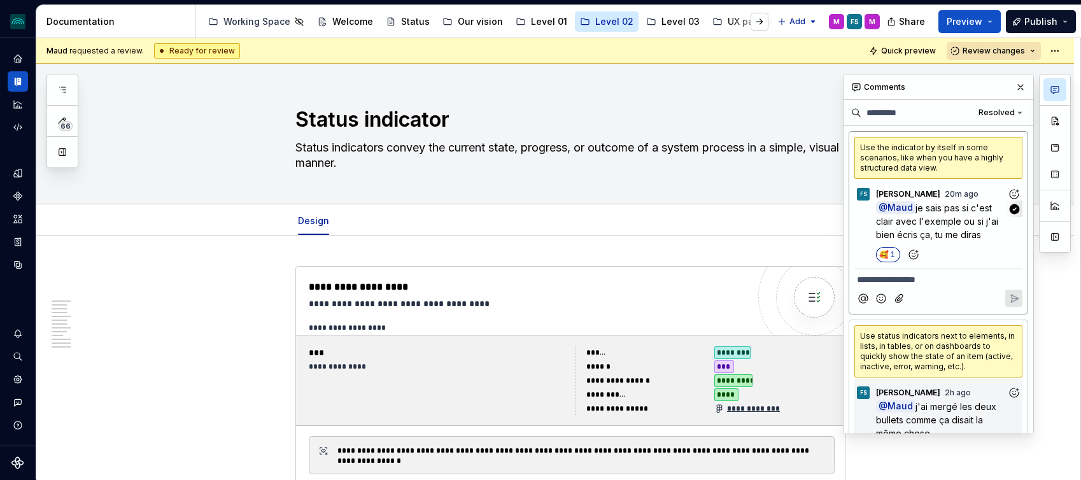
click at [947, 208] on span "je sais pas si c'est clair avec l'exemple ou si j'ai bien écris ça, tu me diras" at bounding box center [938, 221] width 125 height 38
type textarea "*"
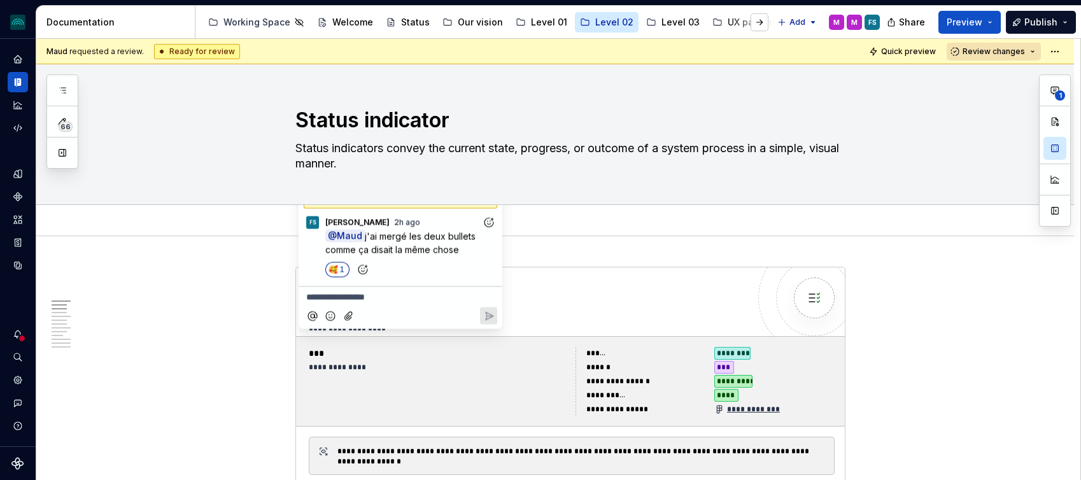
scroll to position [1, 0]
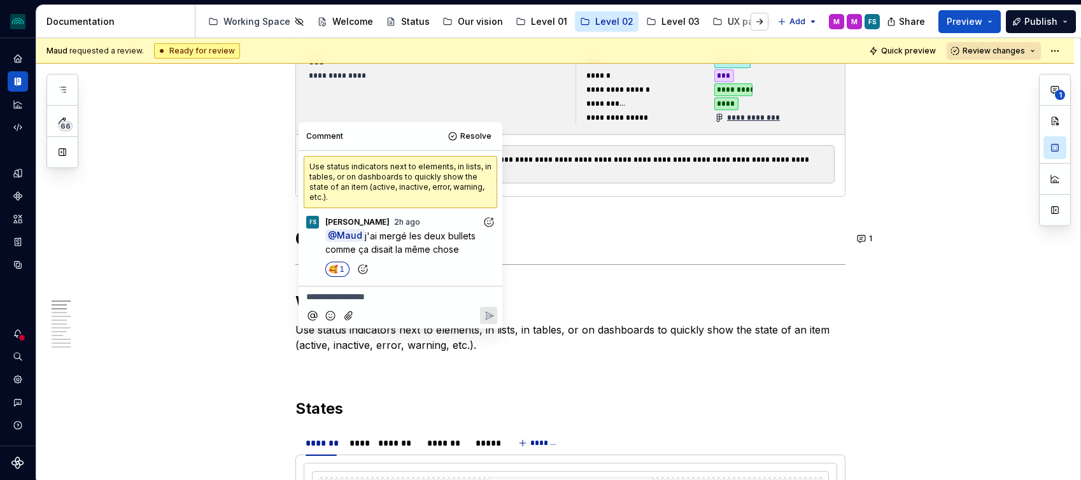
click at [433, 262] on div "🥰 1" at bounding box center [411, 269] width 172 height 15
click at [467, 138] on span "Resolve" at bounding box center [475, 136] width 31 height 10
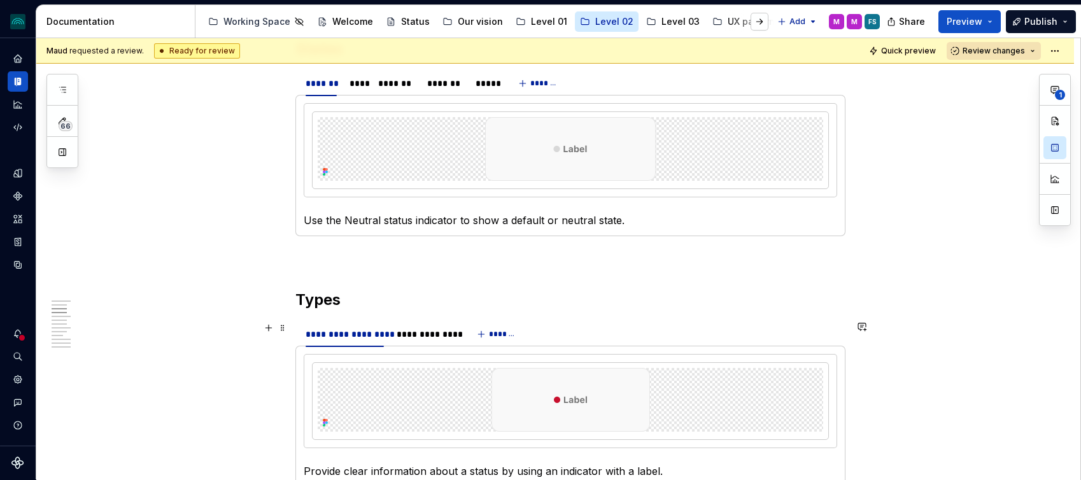
scroll to position [658, 0]
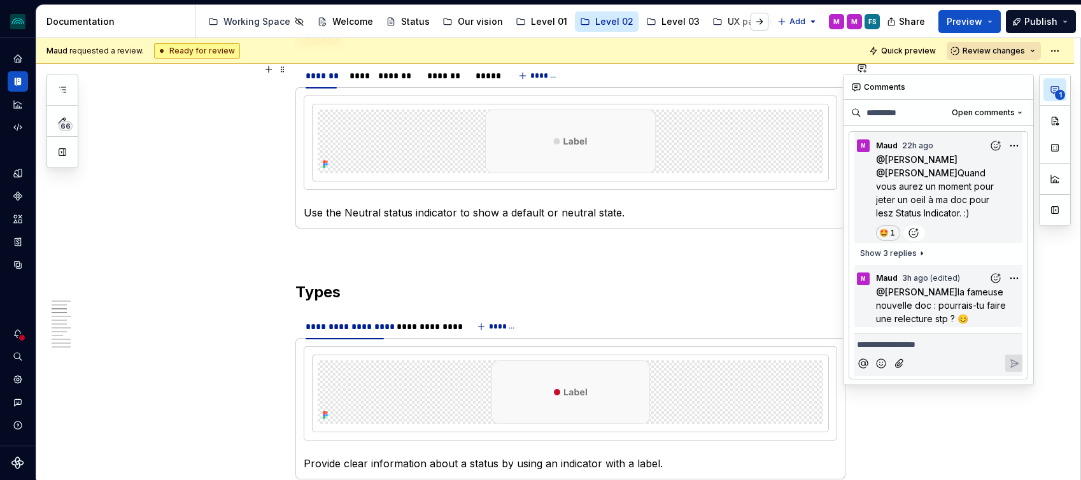
click at [1052, 83] on button "1" at bounding box center [1055, 89] width 23 height 23
click at [897, 256] on span "Show 3 replies" at bounding box center [888, 253] width 57 height 10
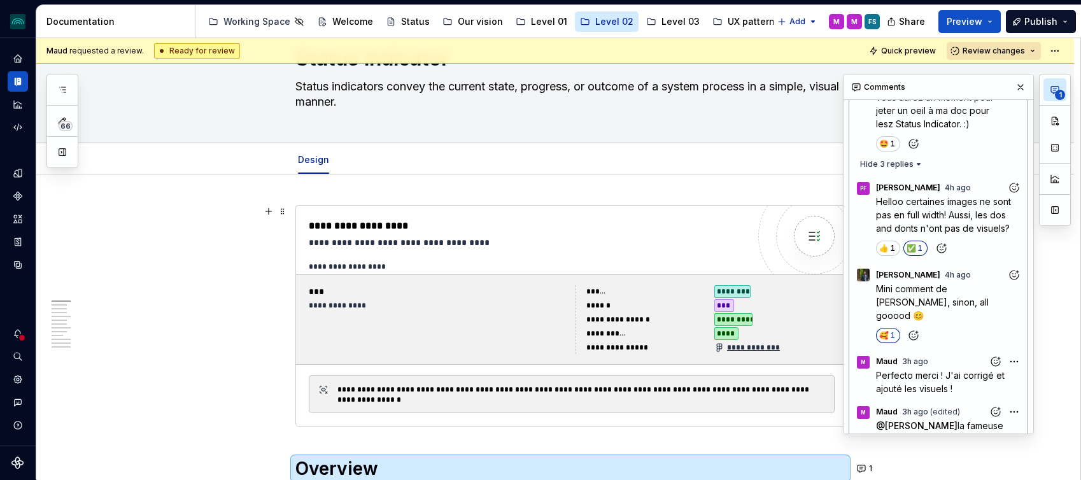
scroll to position [30, 0]
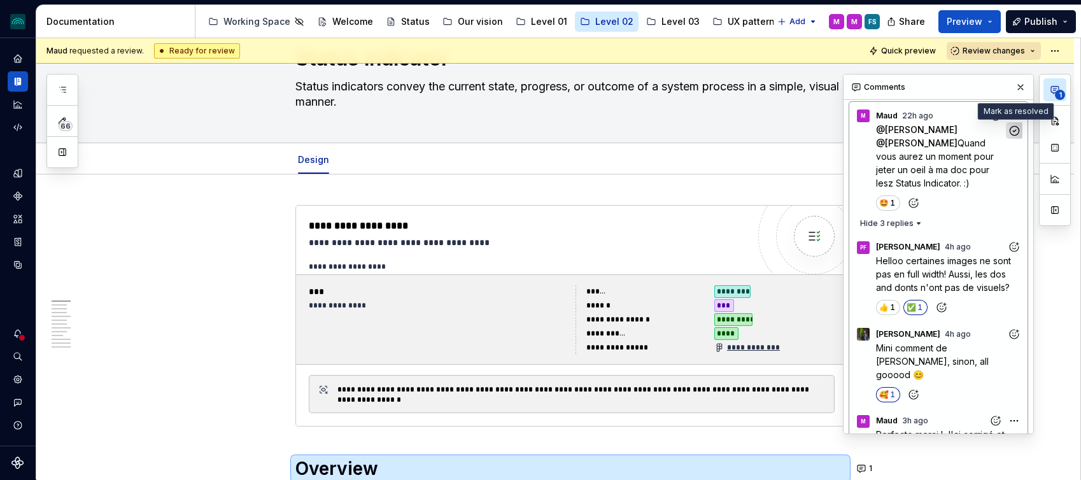
click at [1013, 127] on icon "button" at bounding box center [1015, 131] width 12 height 12
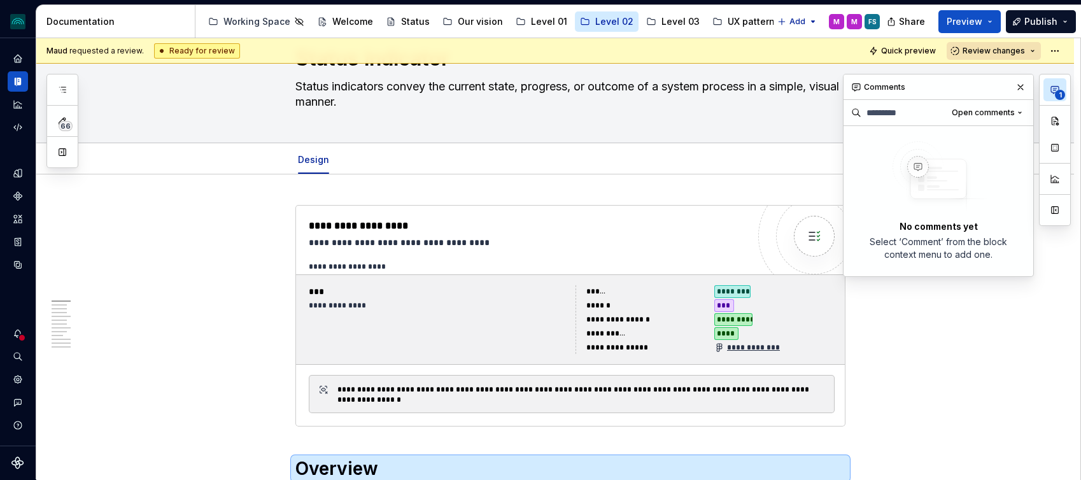
scroll to position [0, 0]
click at [1054, 88] on icon "button" at bounding box center [1055, 90] width 8 height 7
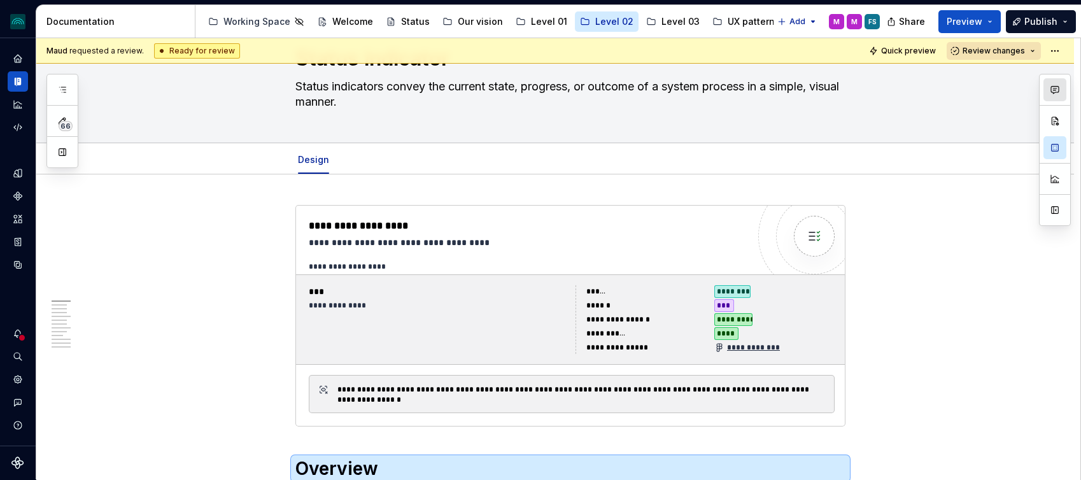
click at [1051, 96] on button "button" at bounding box center [1055, 89] width 23 height 23
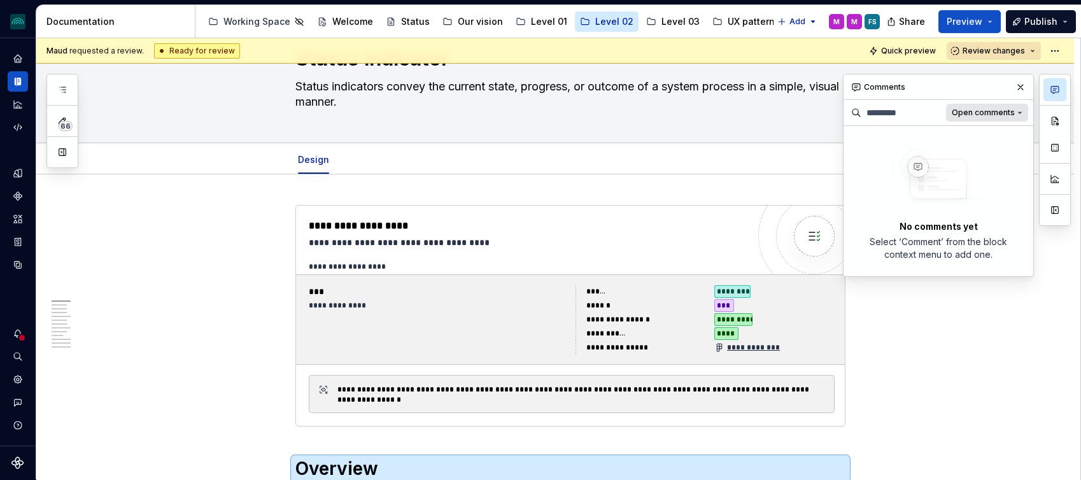
click at [1012, 115] on span "Open comments" at bounding box center [983, 113] width 63 height 10
click at [959, 160] on div "Resolved" at bounding box center [978, 158] width 83 height 13
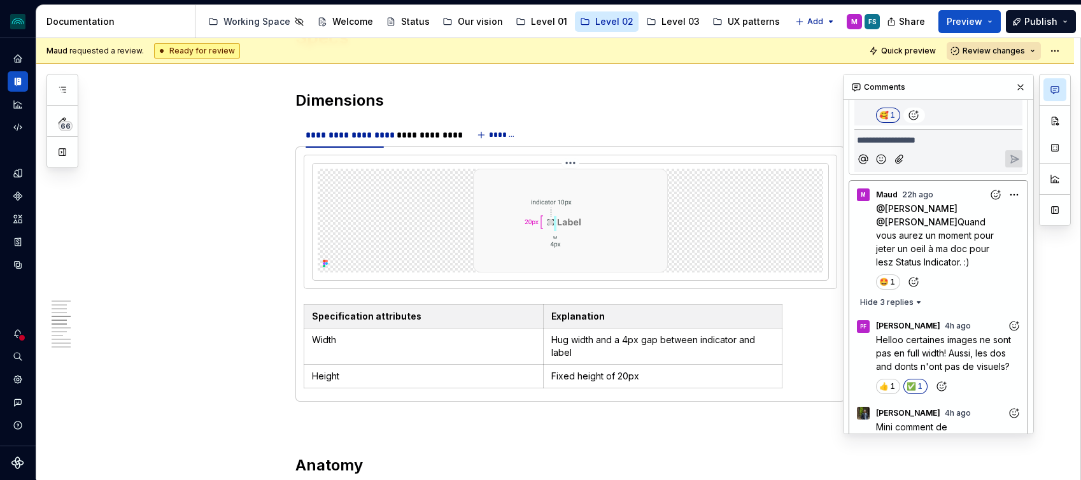
scroll to position [1154, 0]
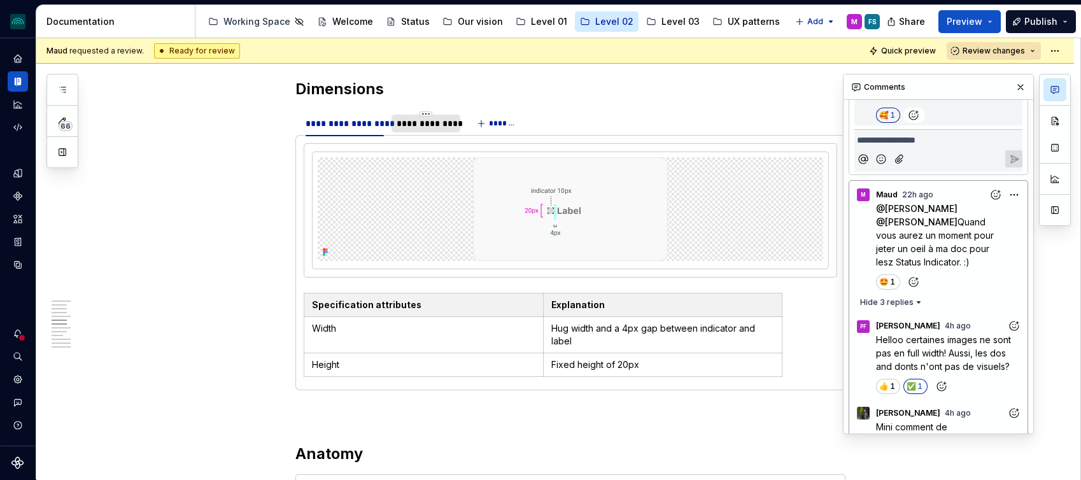
click at [429, 129] on div "**********" at bounding box center [426, 123] width 58 height 13
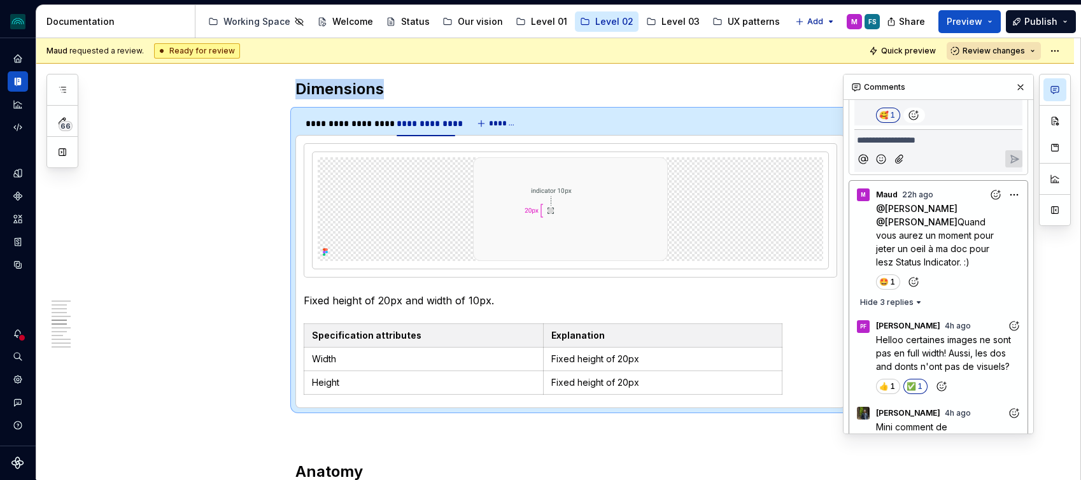
click at [429, 294] on p "Fixed height of 20px and width of 10px." at bounding box center [571, 300] width 534 height 15
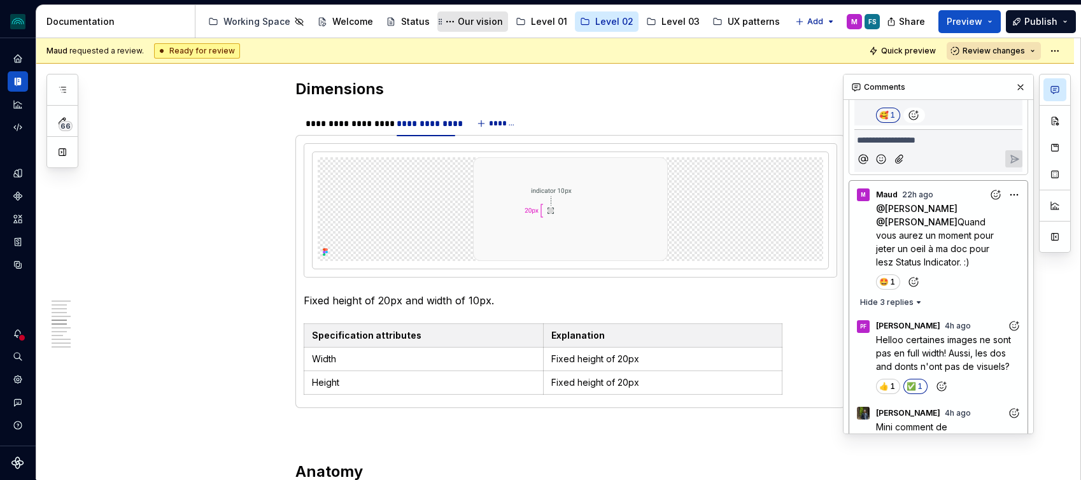
type textarea "*"
click at [360, 132] on div "**********" at bounding box center [345, 124] width 89 height 18
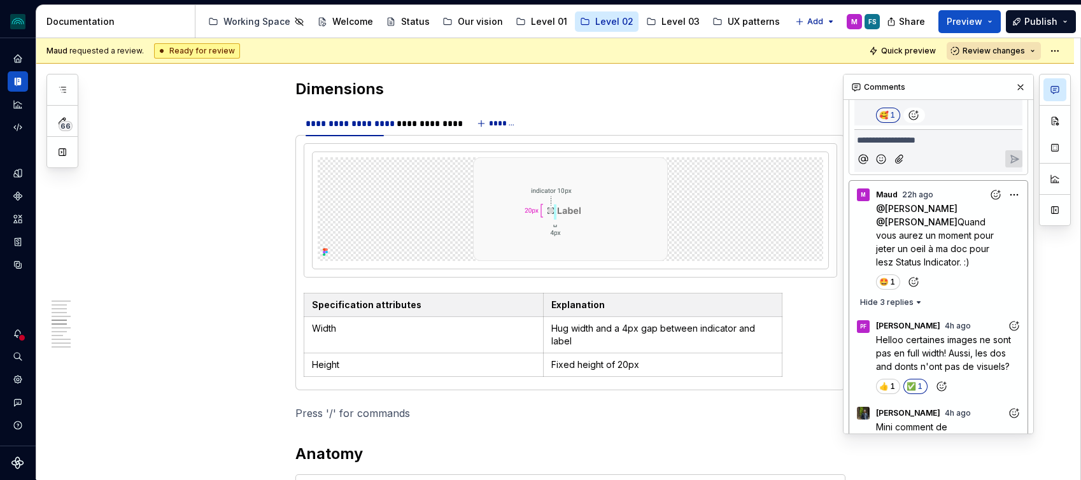
scroll to position [1156, 0]
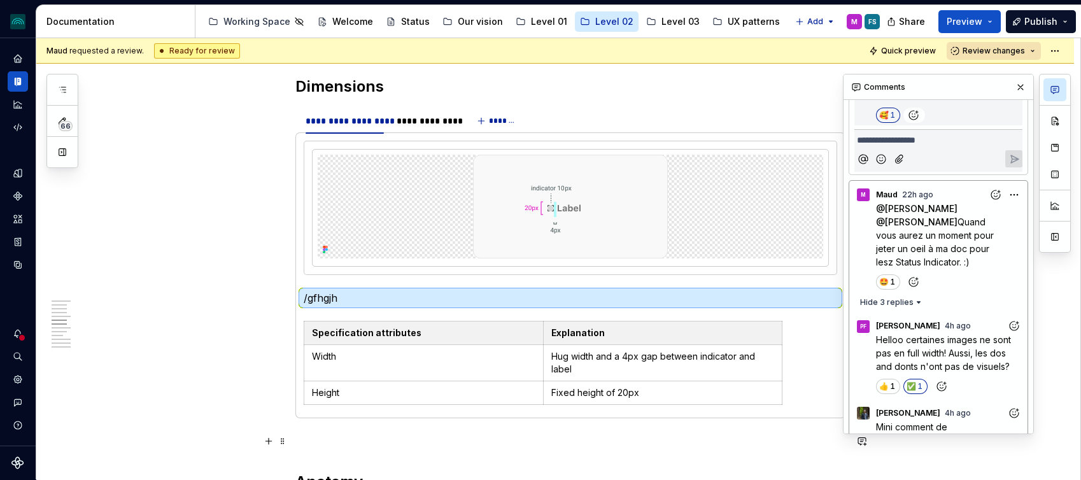
click at [334, 443] on p at bounding box center [570, 441] width 550 height 15
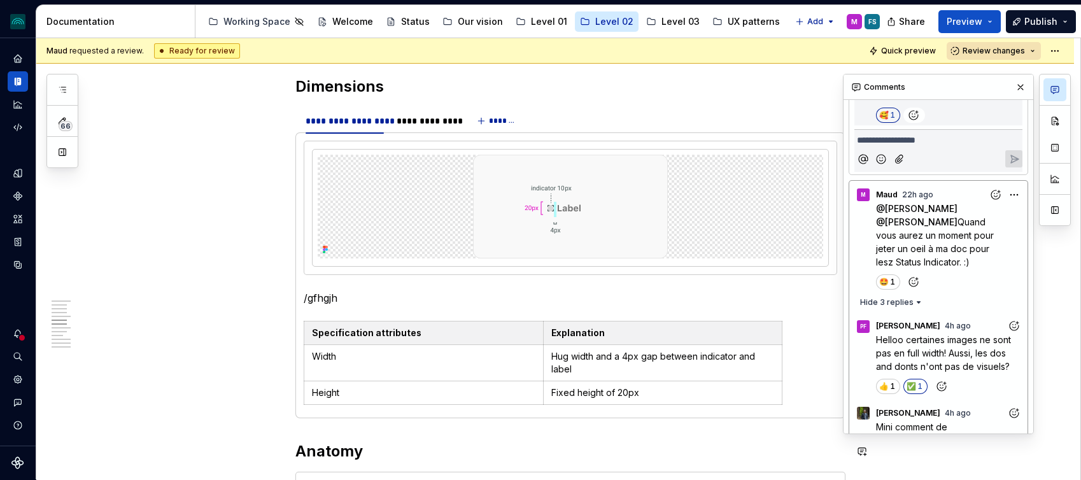
scroll to position [1170, 0]
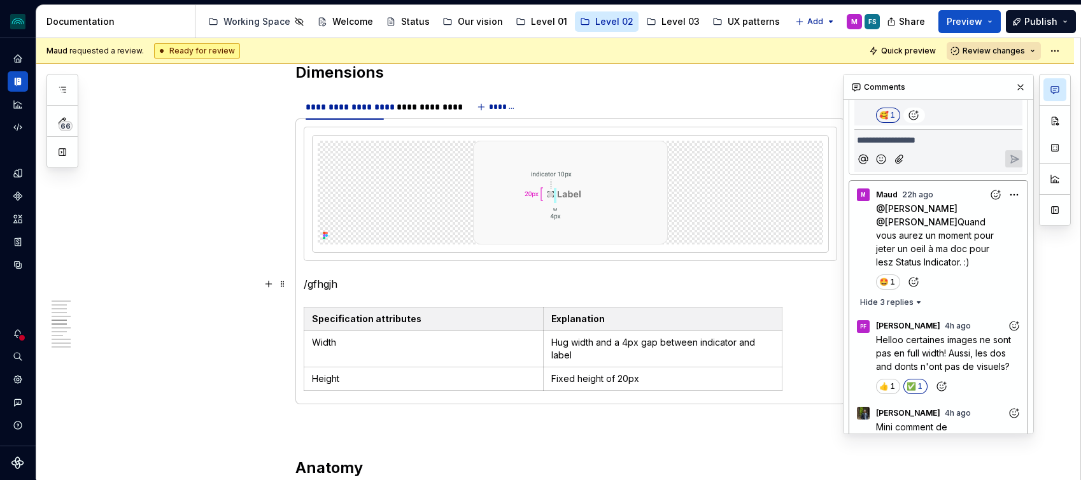
click at [359, 286] on p "/gfhgjh" at bounding box center [571, 283] width 534 height 15
click at [311, 284] on p "the height of a tag is fixed, but its width varies" at bounding box center [571, 283] width 534 height 15
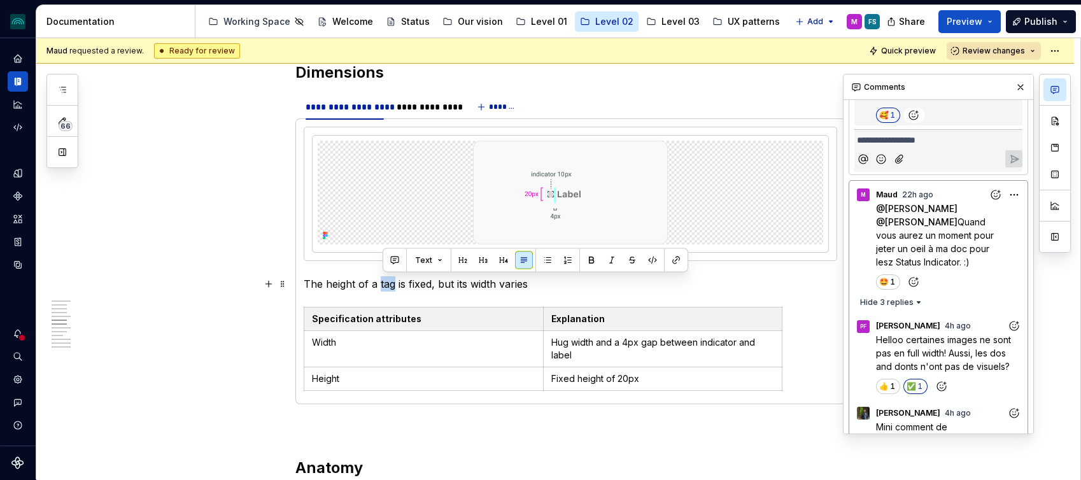
drag, startPoint x: 397, startPoint y: 284, endPoint x: 384, endPoint y: 284, distance: 12.7
click at [384, 284] on p "The height of a tag is fixed, but its width varies" at bounding box center [571, 283] width 534 height 15
click at [612, 278] on p "The height of a status indicator is fixed, but its width varies" at bounding box center [571, 283] width 534 height 15
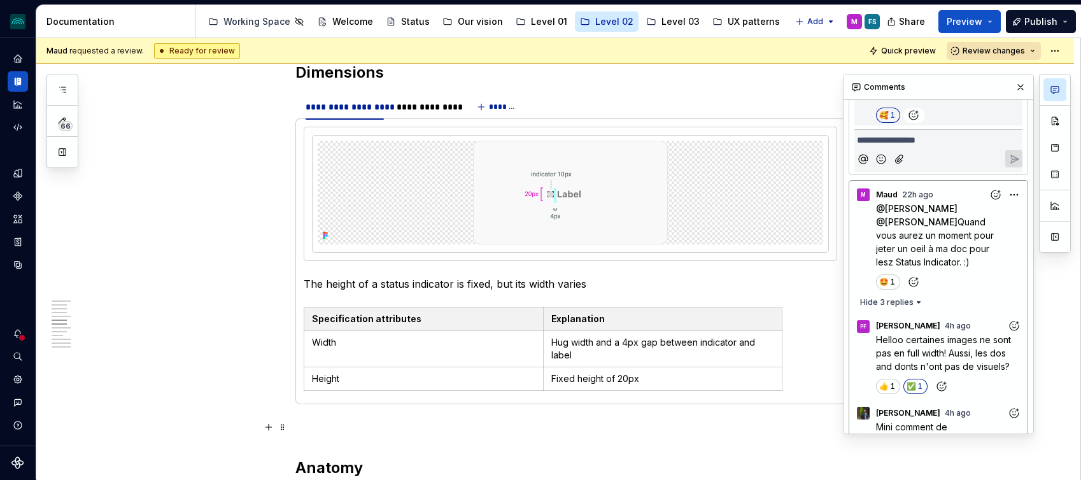
click at [440, 106] on div "**********" at bounding box center [426, 107] width 58 height 13
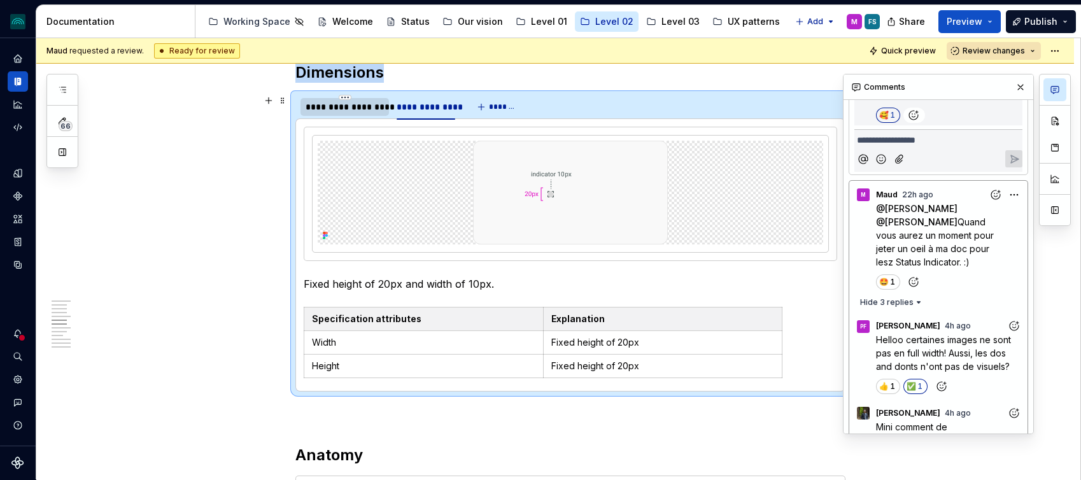
click at [365, 108] on div "**********" at bounding box center [345, 107] width 78 height 13
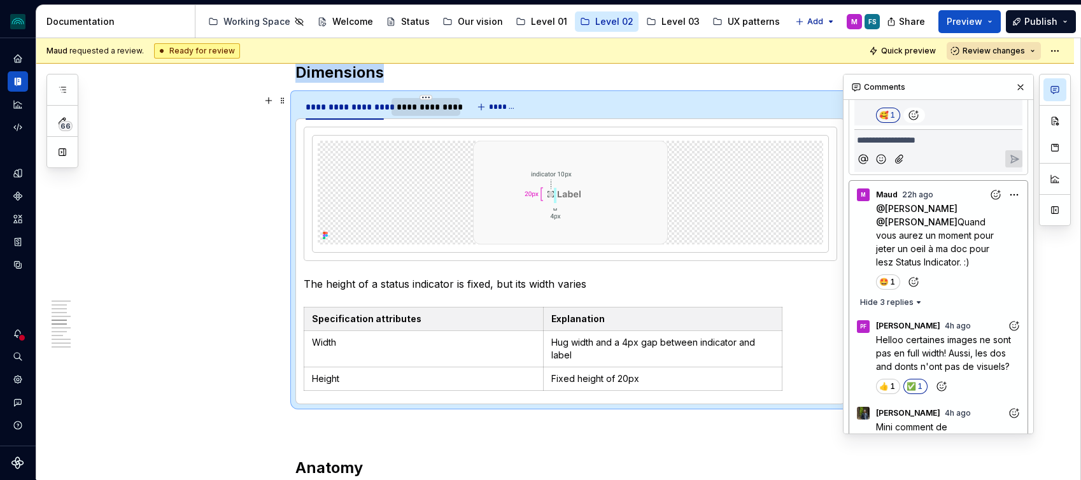
click at [434, 106] on div "**********" at bounding box center [426, 107] width 58 height 13
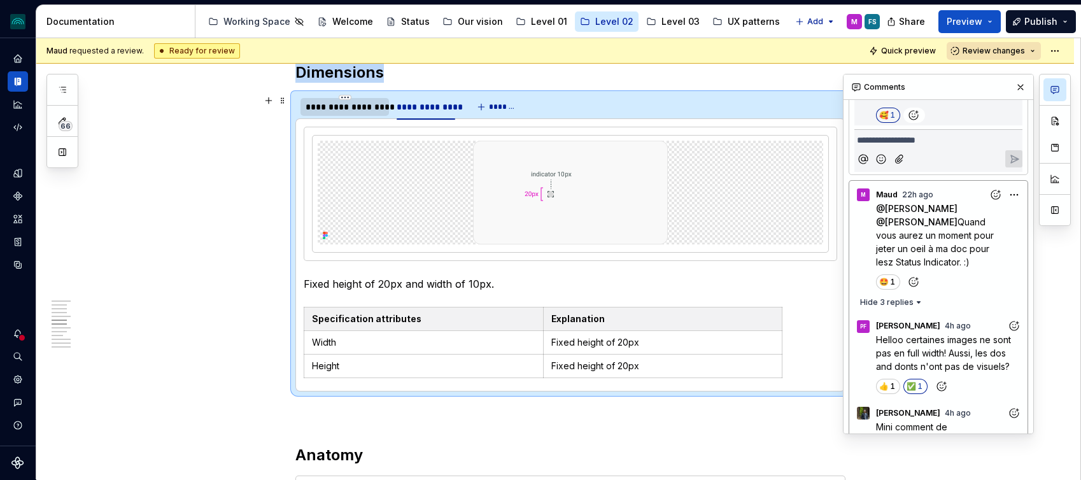
click at [333, 109] on div "**********" at bounding box center [345, 107] width 78 height 13
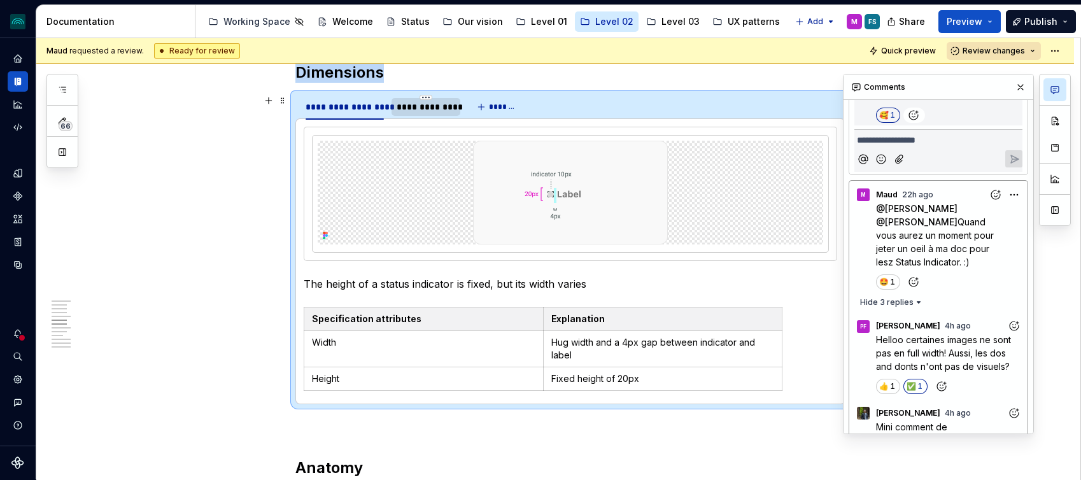
click at [433, 110] on div "**********" at bounding box center [426, 107] width 58 height 13
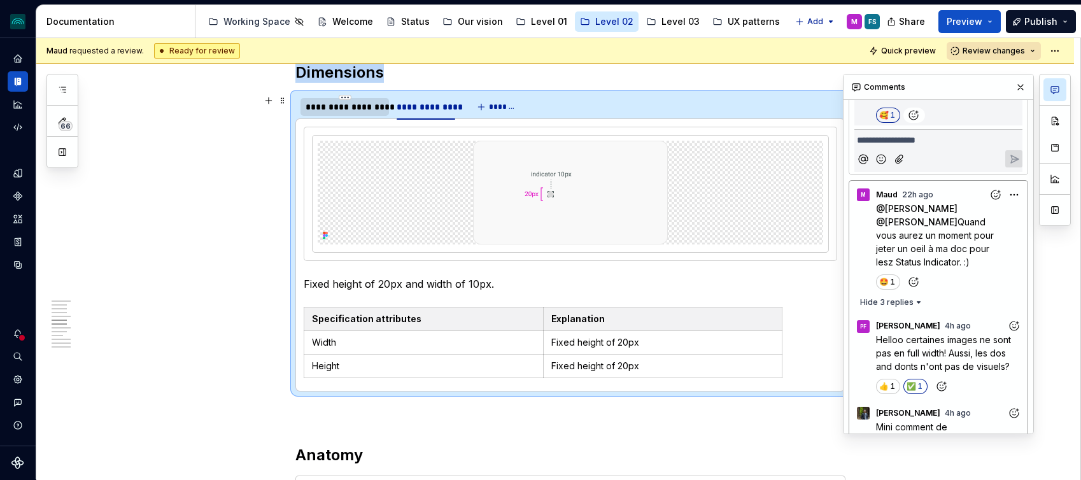
click at [352, 110] on div "**********" at bounding box center [345, 107] width 78 height 13
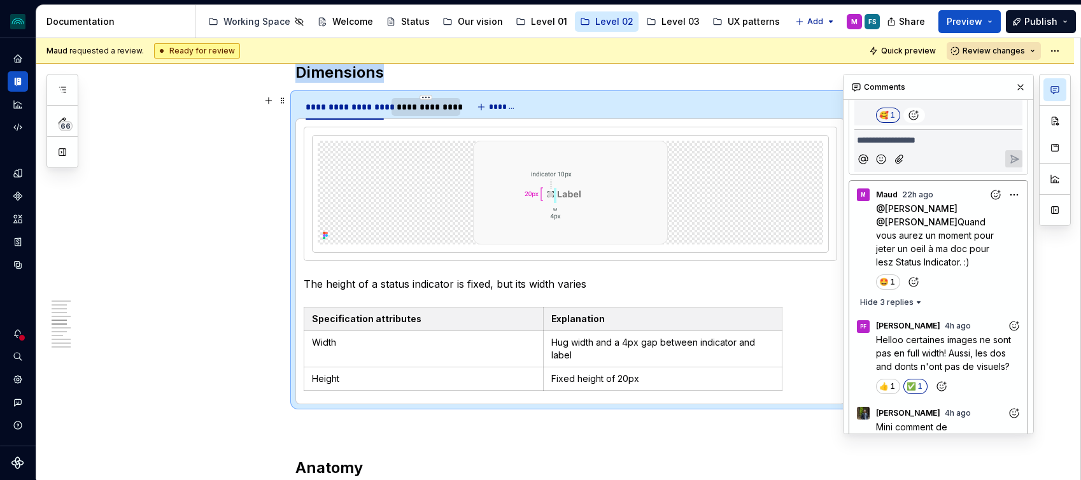
click at [420, 115] on div "**********" at bounding box center [426, 107] width 68 height 18
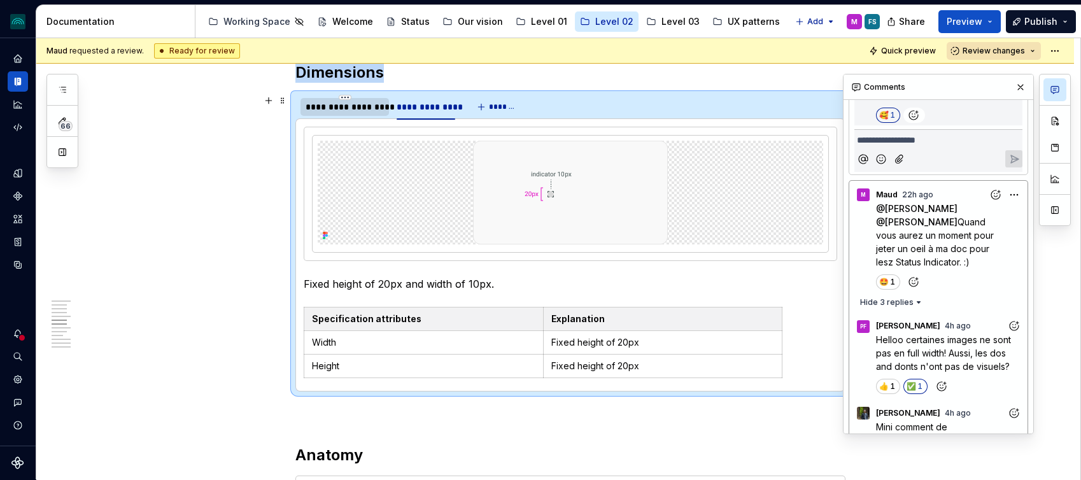
click at [340, 117] on div at bounding box center [345, 117] width 89 height 1
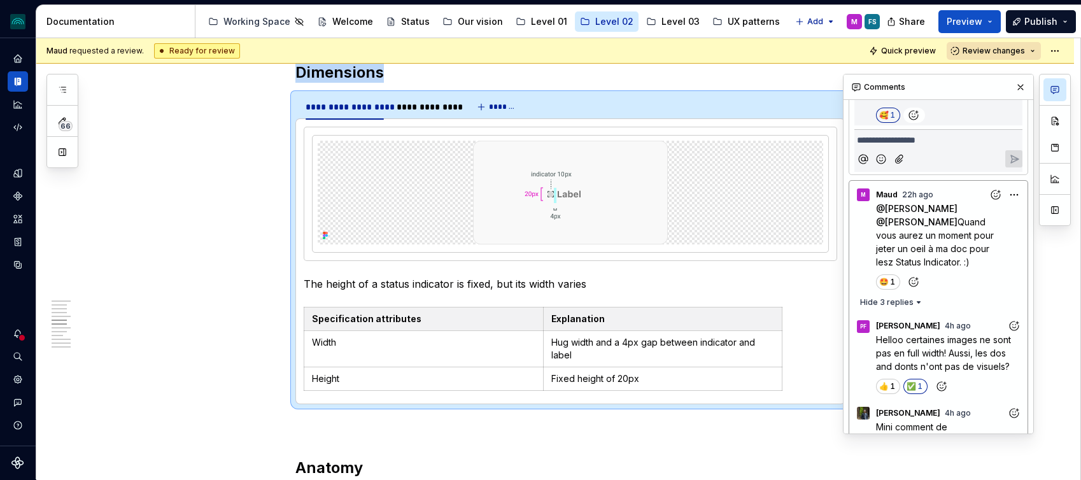
click at [416, 120] on div "The height of a status indicator is fixed, but its width varies Specification a…" at bounding box center [570, 261] width 550 height 286
click at [422, 110] on div "**********" at bounding box center [426, 107] width 58 height 13
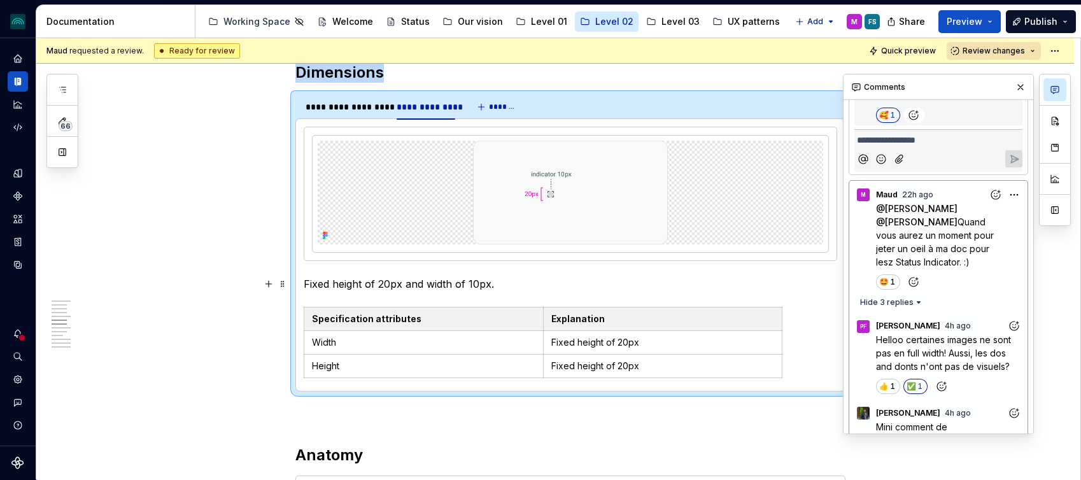
click at [388, 280] on p "Fixed height of 20px and width of 10px." at bounding box center [571, 283] width 534 height 15
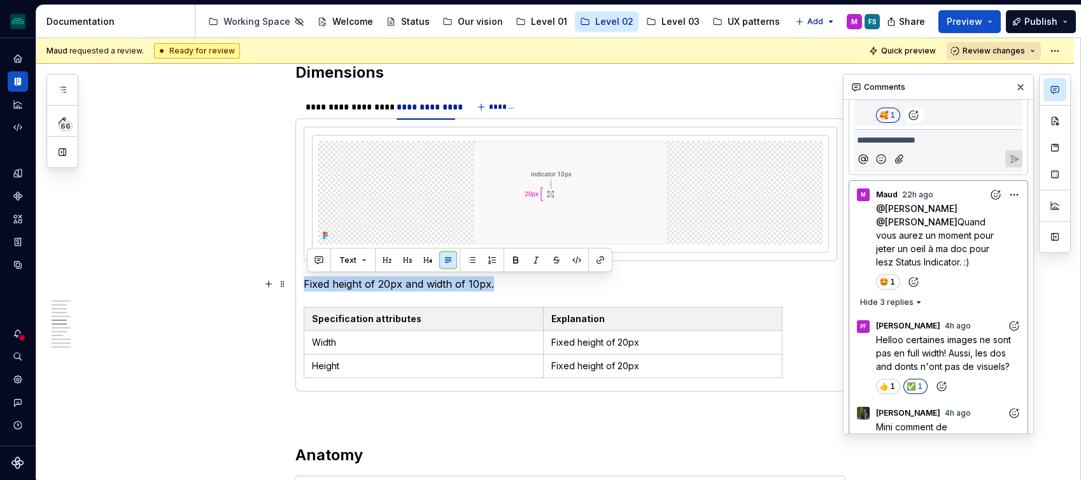
drag, startPoint x: 497, startPoint y: 286, endPoint x: 307, endPoint y: 287, distance: 189.7
click at [307, 287] on p "Fixed height of 20px and width of 10px." at bounding box center [571, 283] width 534 height 15
copy p "Fixed height of 20px and width of 10px."
click at [362, 110] on div "**********" at bounding box center [345, 107] width 78 height 13
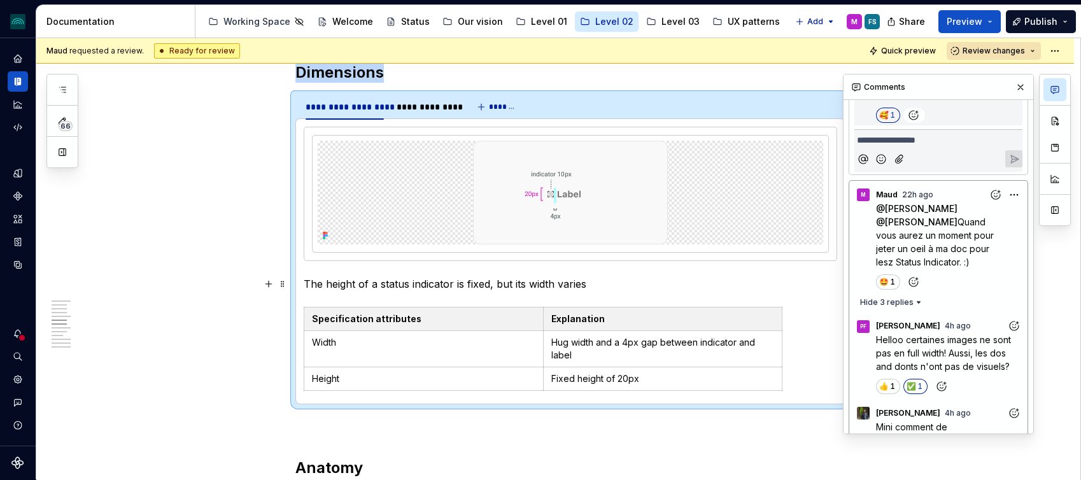
click at [420, 286] on p "The height of a status indicator is fixed, but its width varies" at bounding box center [571, 283] width 534 height 15
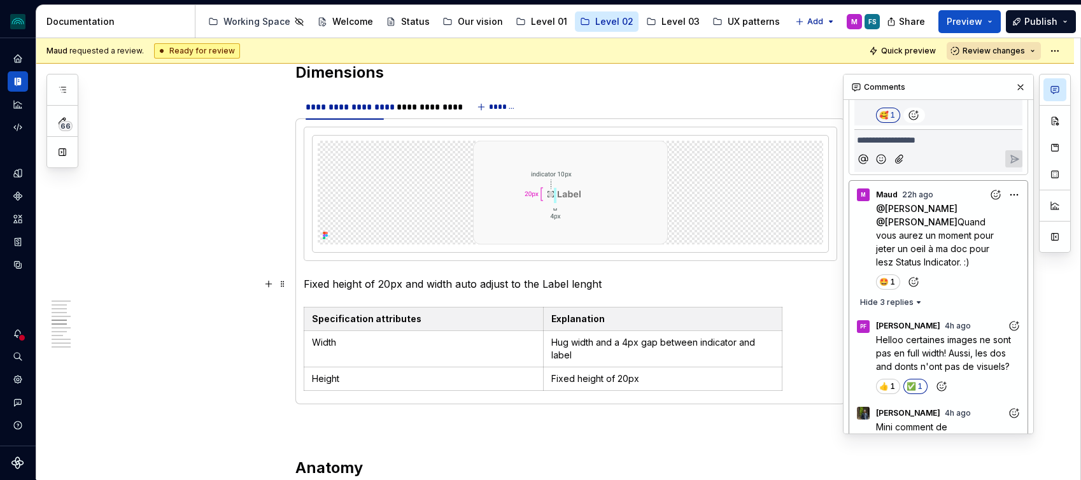
click at [555, 284] on p "Fixed height of 20px and width auto adjust to the Label lenght" at bounding box center [571, 283] width 534 height 15
click at [644, 285] on p "Fixed height of 20px and width auto adjust to the label lenght" at bounding box center [571, 283] width 534 height 15
click at [308, 318] on html "iceberg M Design system data Documentation Accessibility guide for tree Page tr…" at bounding box center [540, 240] width 1081 height 480
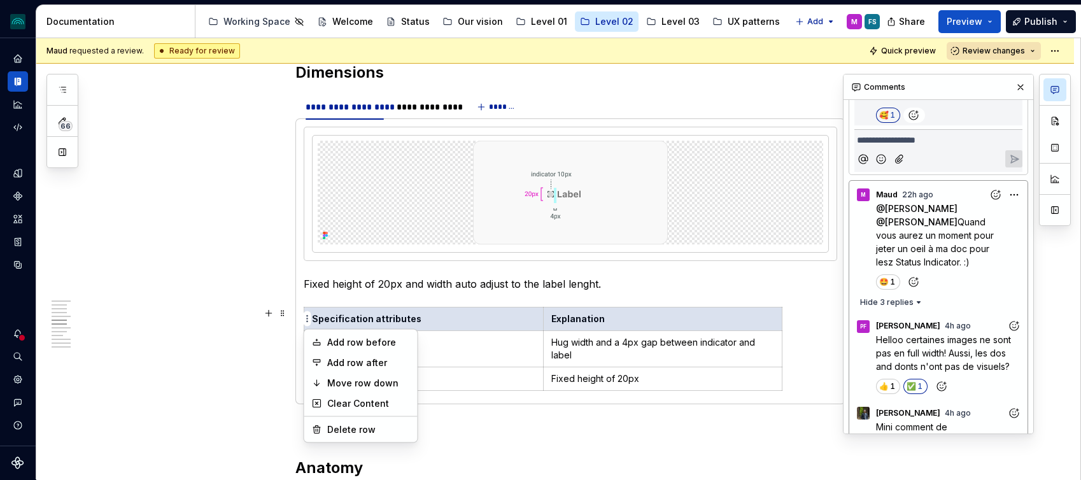
click at [809, 350] on html "iceberg M Design system data Documentation Accessibility guide for tree Page tr…" at bounding box center [540, 240] width 1081 height 480
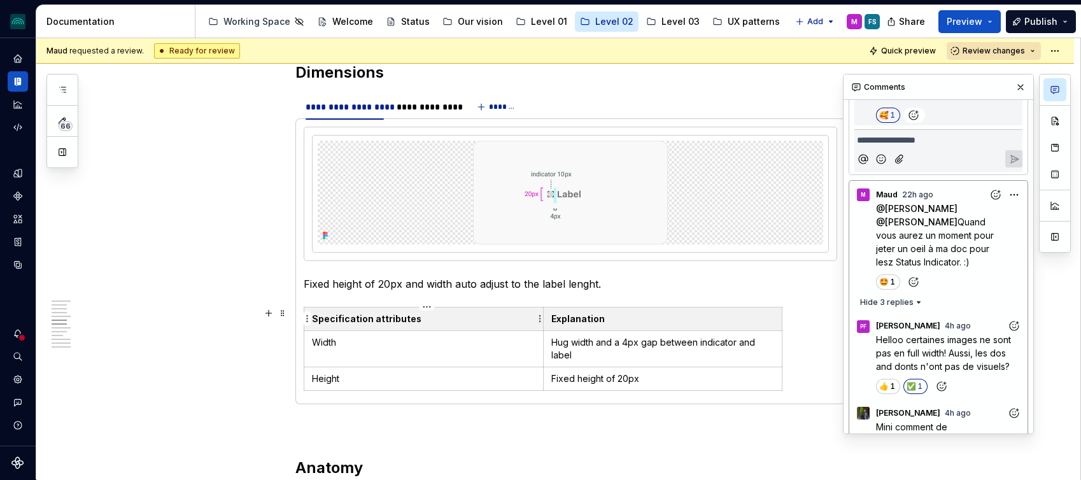
drag, startPoint x: 797, startPoint y: 388, endPoint x: 402, endPoint y: 320, distance: 400.5
click at [402, 320] on div "Specification attributes Explanation Width Hug width and a 4px gap between indi…" at bounding box center [571, 351] width 534 height 89
click at [663, 285] on p "Fixed height of 20px and width auto adjust to the label lenght." at bounding box center [571, 283] width 534 height 15
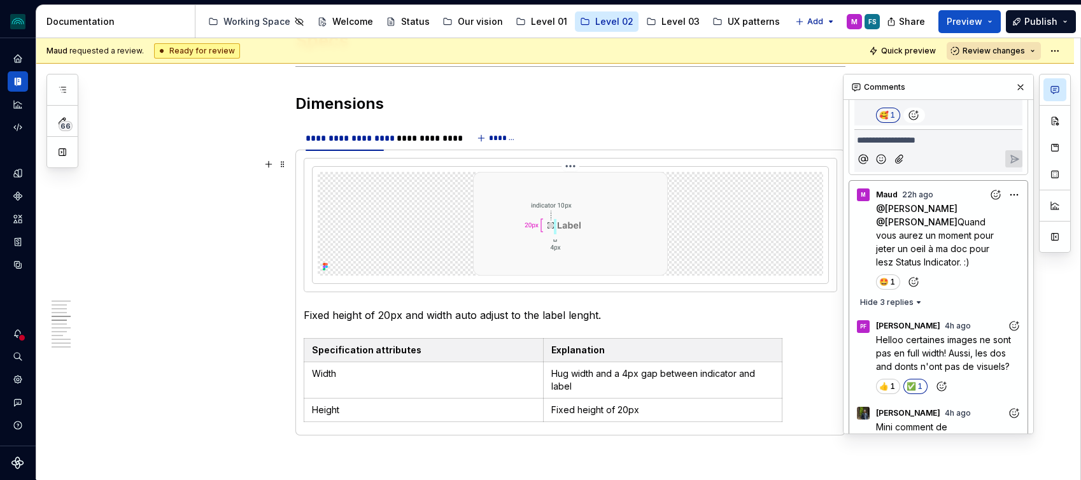
scroll to position [1141, 0]
click at [285, 342] on span at bounding box center [283, 343] width 10 height 18
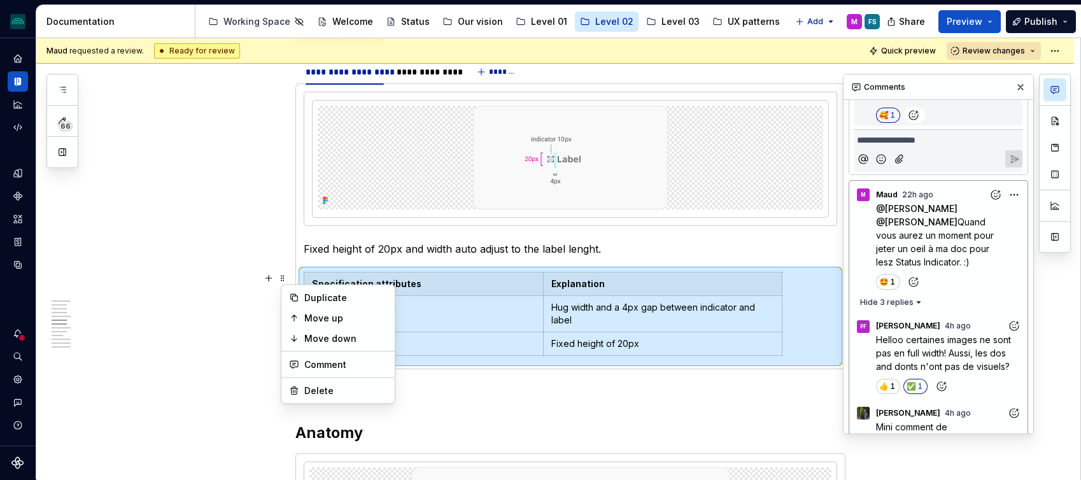
scroll to position [1206, 0]
click at [651, 252] on p "Fixed height of 20px and width auto adjust to the label lenght." at bounding box center [571, 248] width 534 height 15
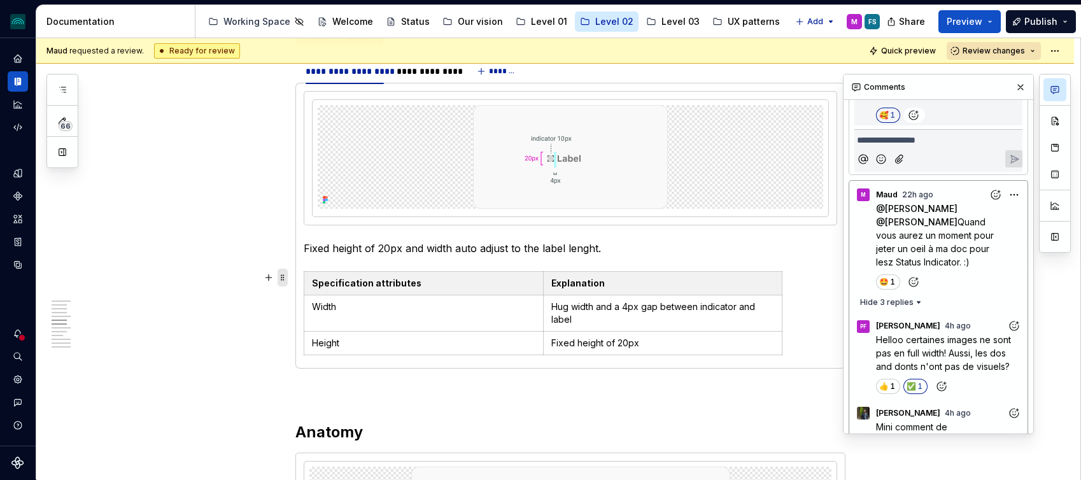
click at [283, 277] on span at bounding box center [283, 278] width 10 height 18
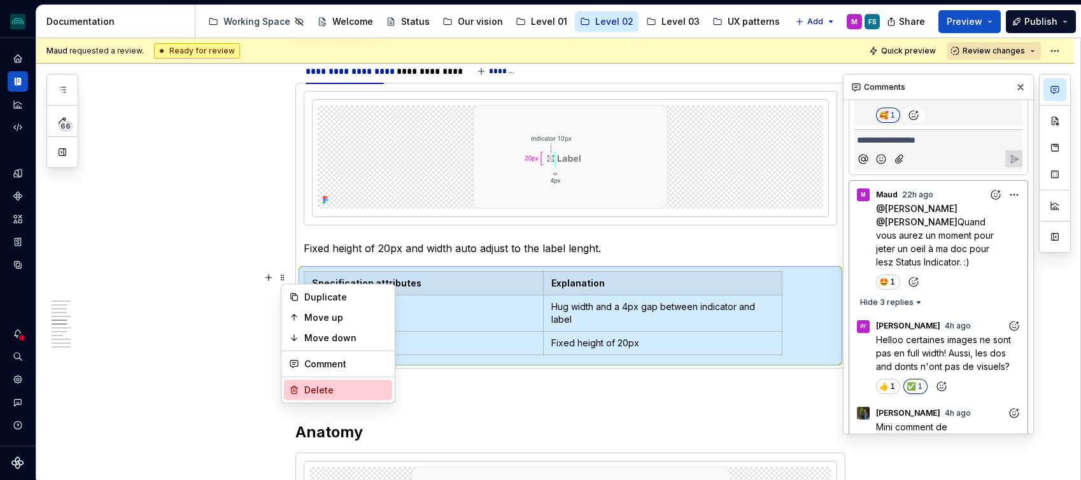
click at [304, 381] on div "Delete" at bounding box center [338, 390] width 108 height 20
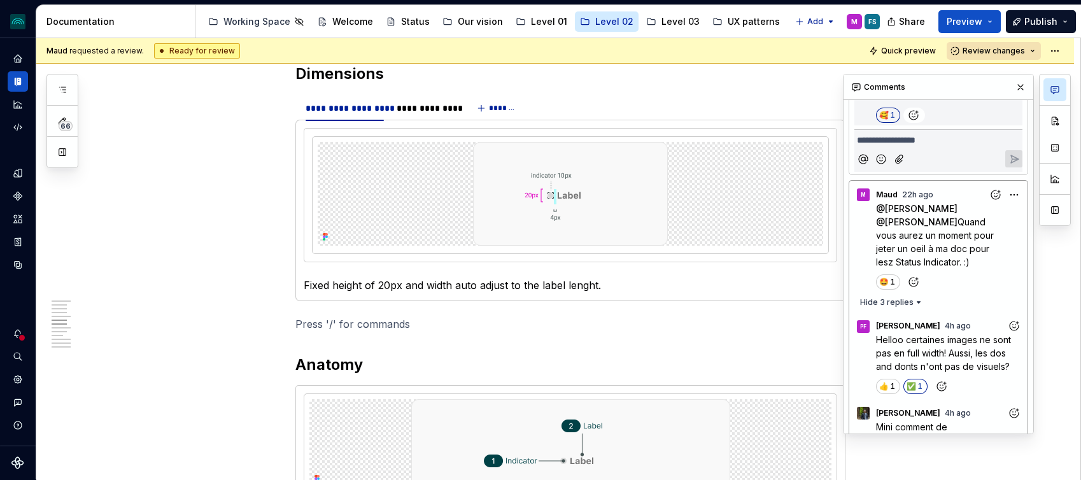
scroll to position [1159, 0]
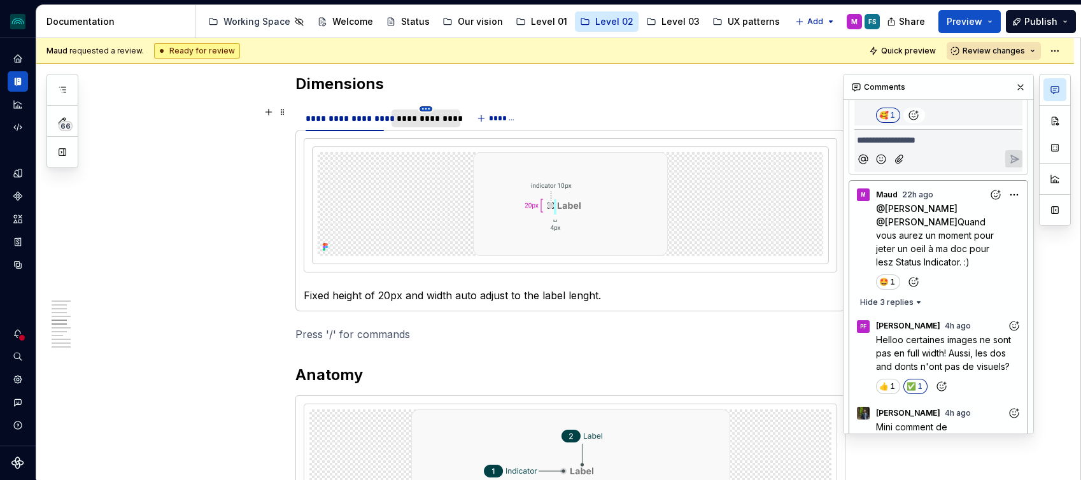
click at [435, 107] on html "iceberg M Design system data Documentation Accessibility guide for tree Page tr…" at bounding box center [540, 240] width 1081 height 480
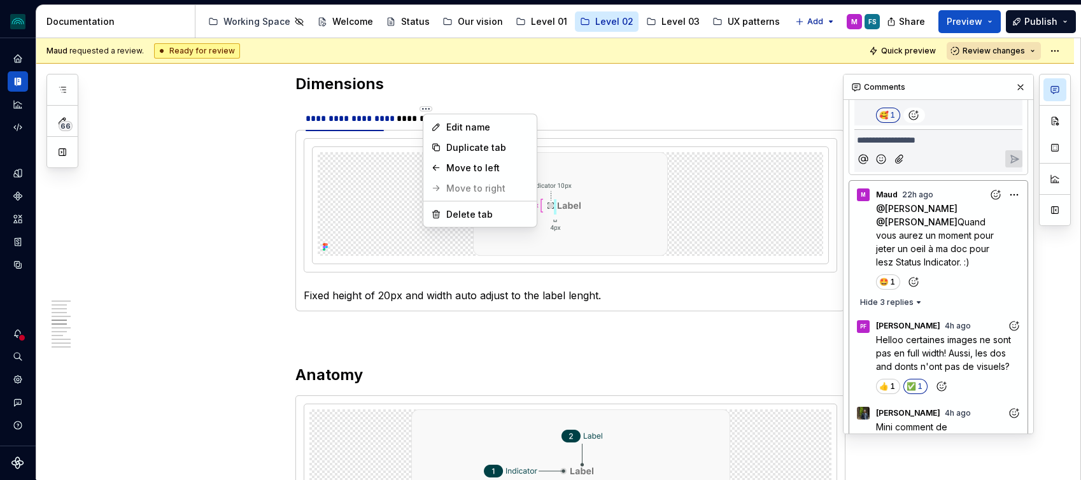
click at [401, 117] on html "iceberg M Design system data Documentation Accessibility guide for tree Page tr…" at bounding box center [540, 240] width 1081 height 480
click at [413, 117] on div "**********" at bounding box center [426, 118] width 58 height 13
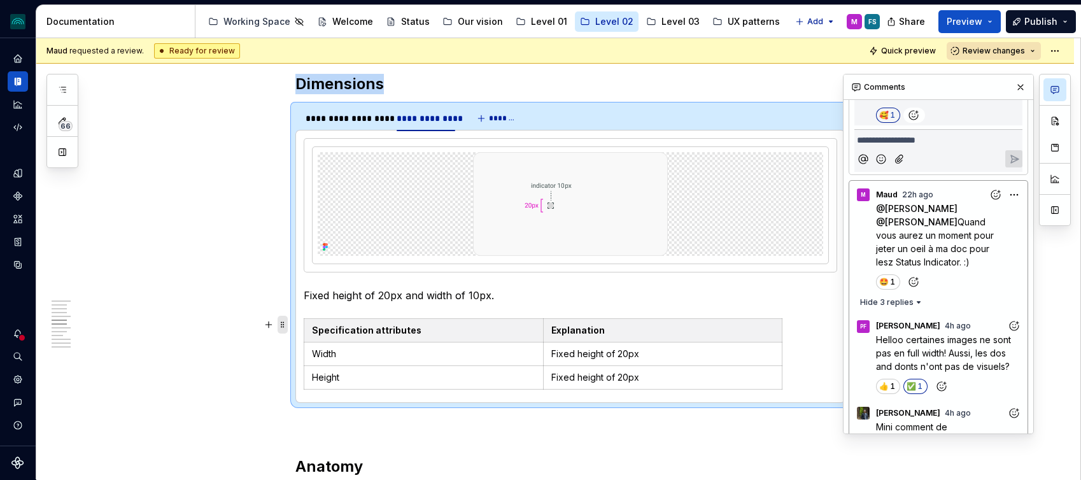
click at [285, 327] on span at bounding box center [283, 325] width 10 height 18
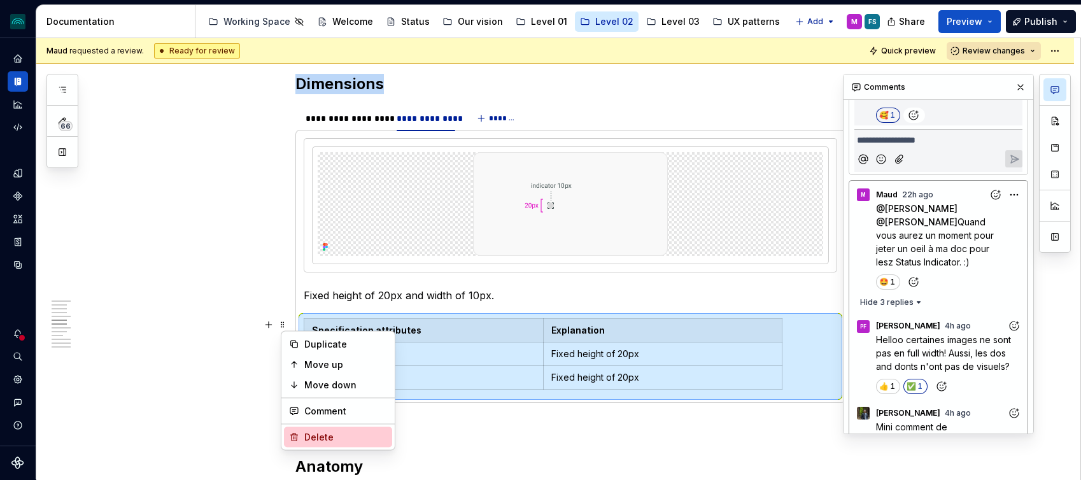
click at [317, 436] on div "Delete" at bounding box center [345, 437] width 83 height 13
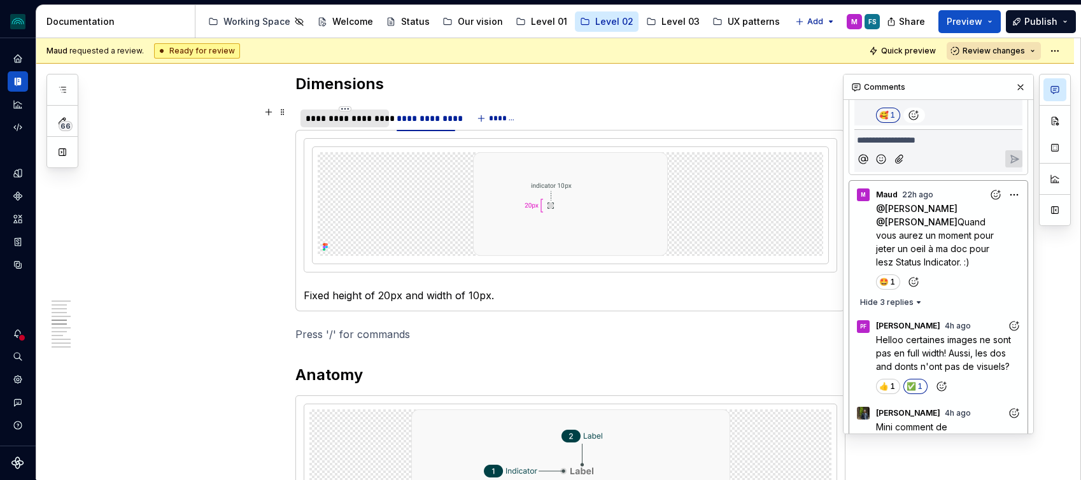
click at [344, 116] on div "**********" at bounding box center [345, 118] width 78 height 13
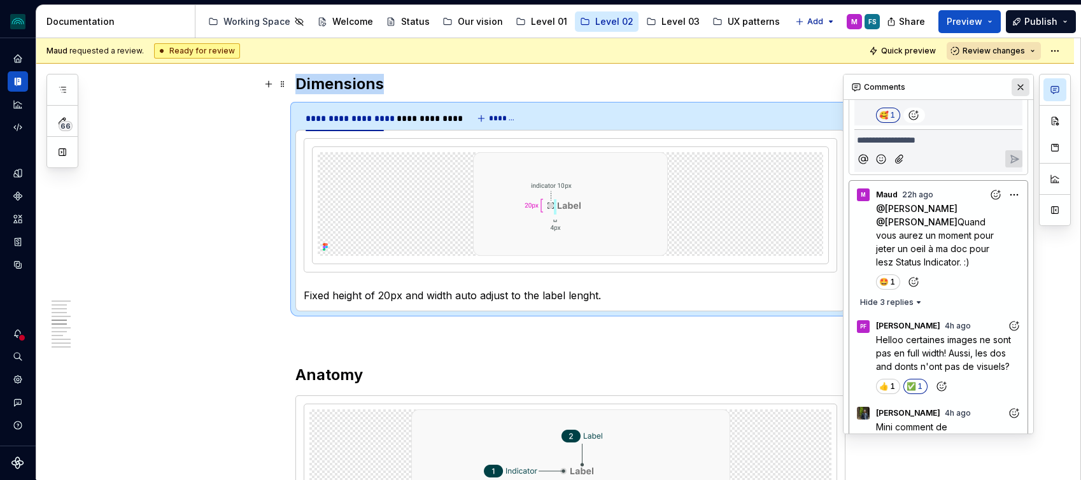
click at [1020, 89] on button "button" at bounding box center [1021, 87] width 18 height 18
type textarea "*"
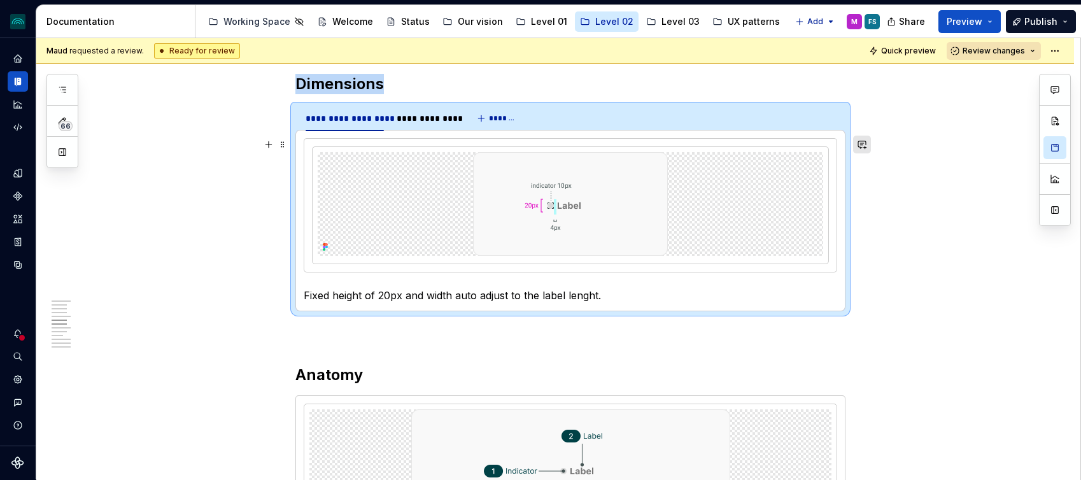
click at [867, 145] on button "button" at bounding box center [862, 145] width 18 height 18
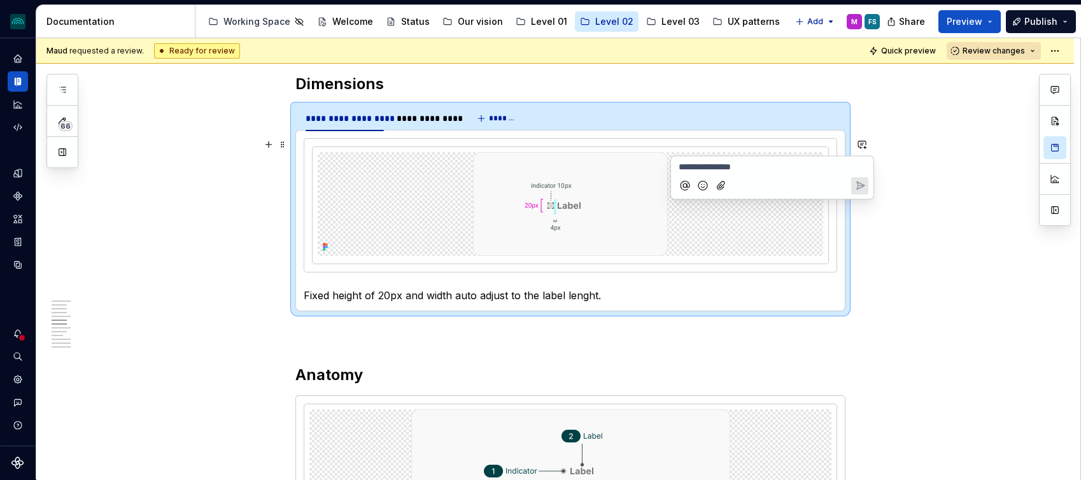
click at [684, 188] on icon "Mention someone" at bounding box center [685, 186] width 13 height 13
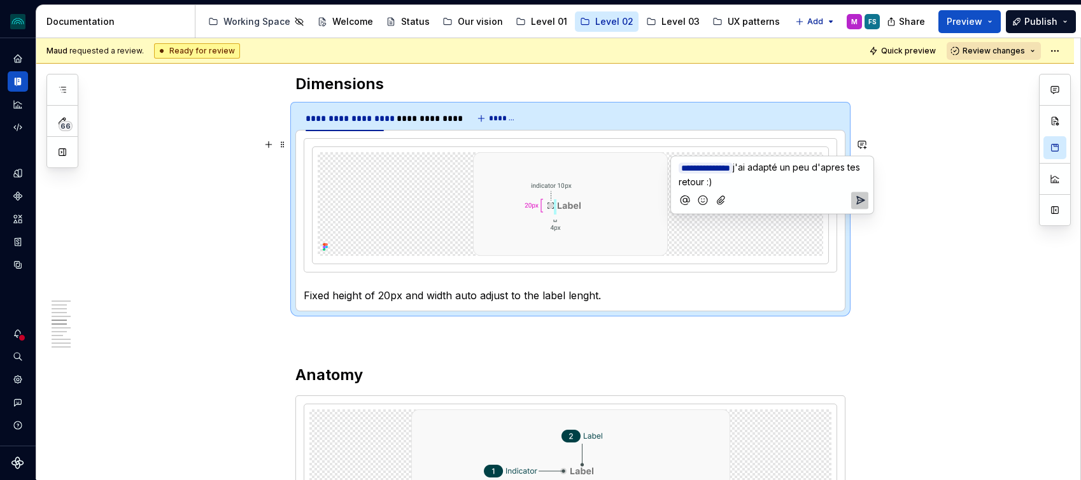
click at [858, 198] on icon "Send" at bounding box center [861, 201] width 8 height 8
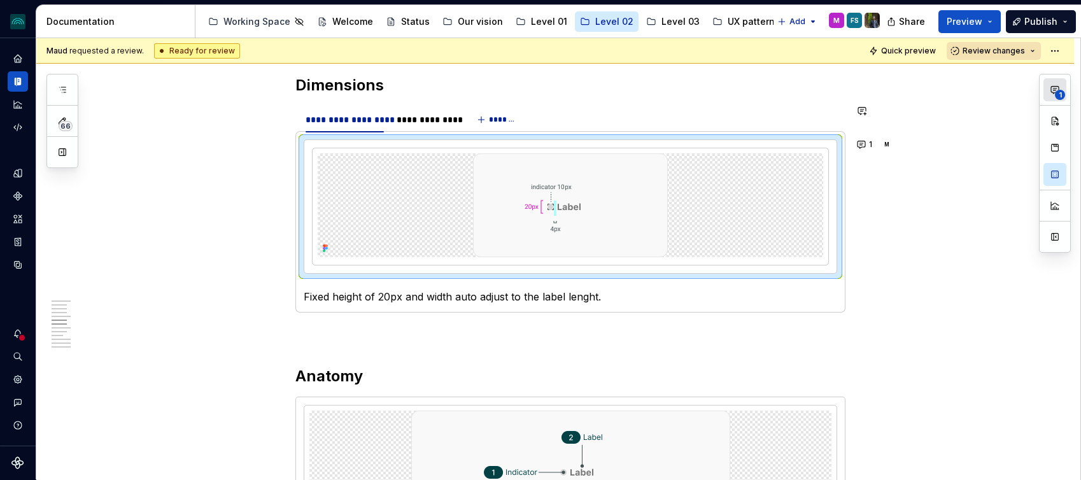
scroll to position [0, 0]
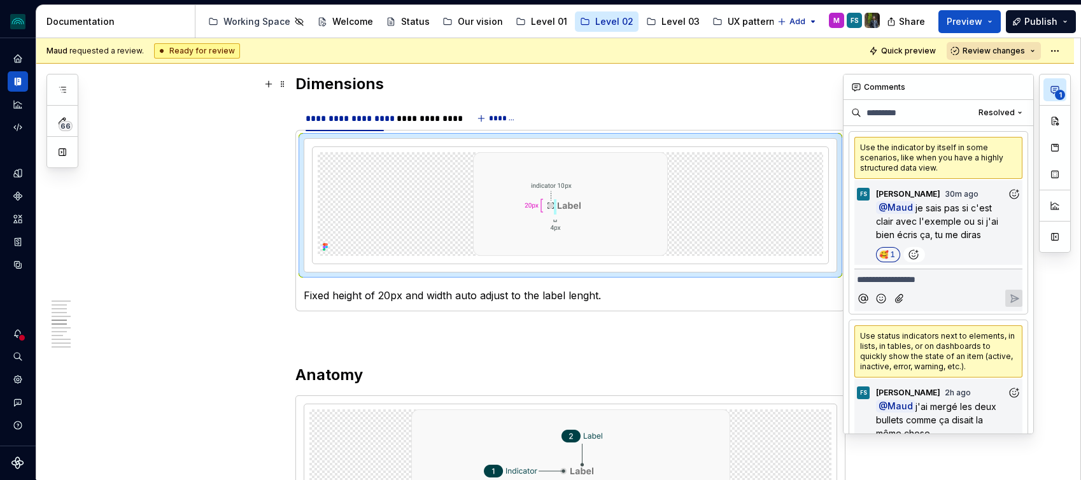
click at [1054, 84] on button "1" at bounding box center [1055, 89] width 23 height 23
click at [700, 328] on p at bounding box center [570, 334] width 550 height 15
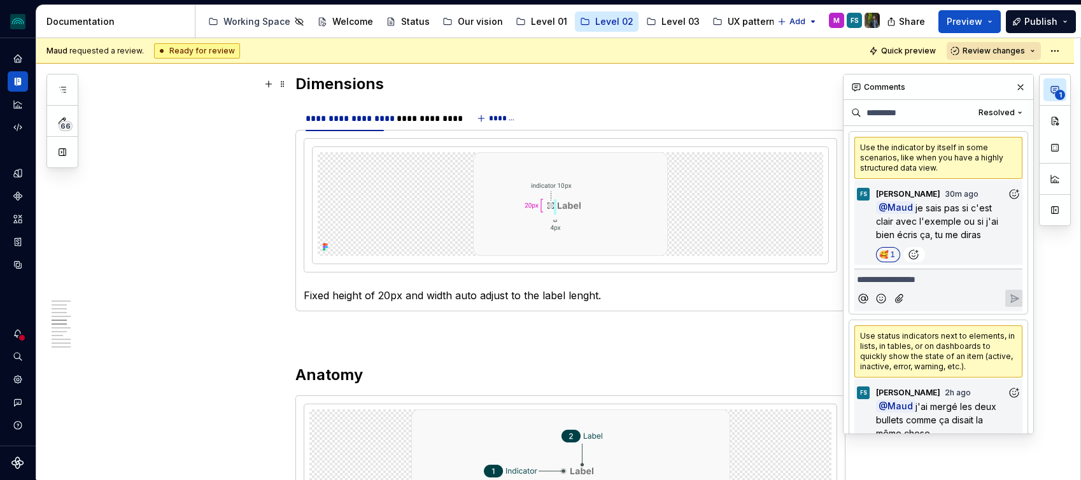
click at [1054, 87] on icon "button" at bounding box center [1055, 90] width 10 height 10
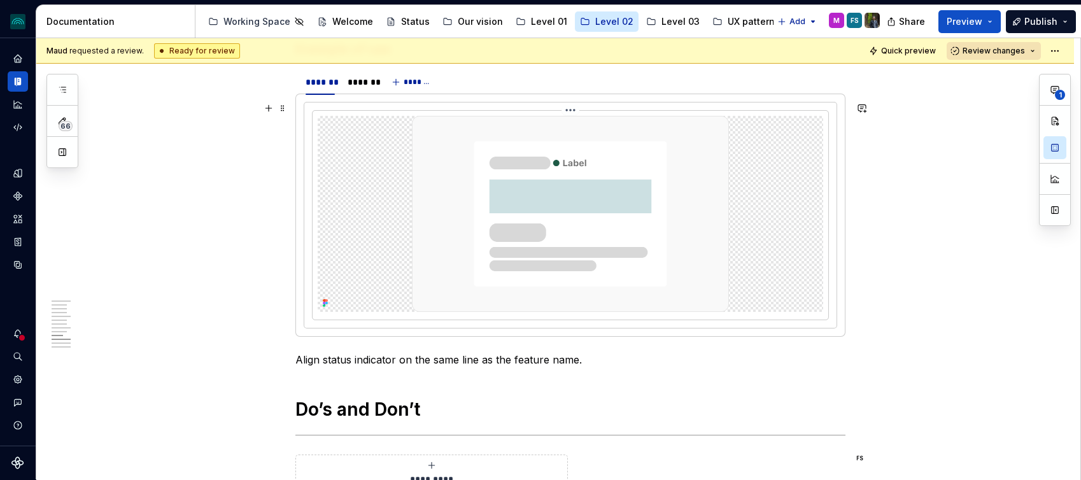
scroll to position [2043, 0]
click at [364, 80] on div "*******" at bounding box center [359, 83] width 22 height 13
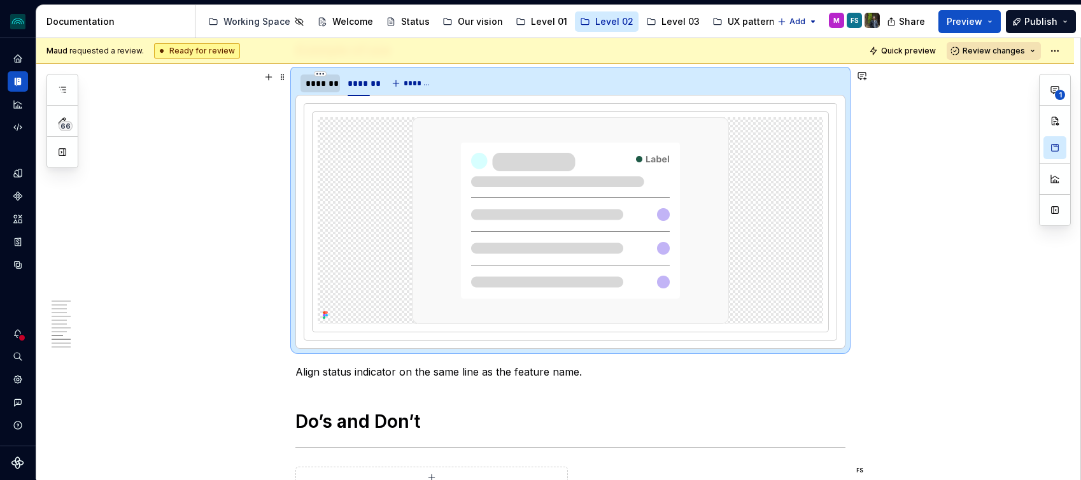
click at [330, 89] on div "*******" at bounding box center [320, 83] width 29 height 13
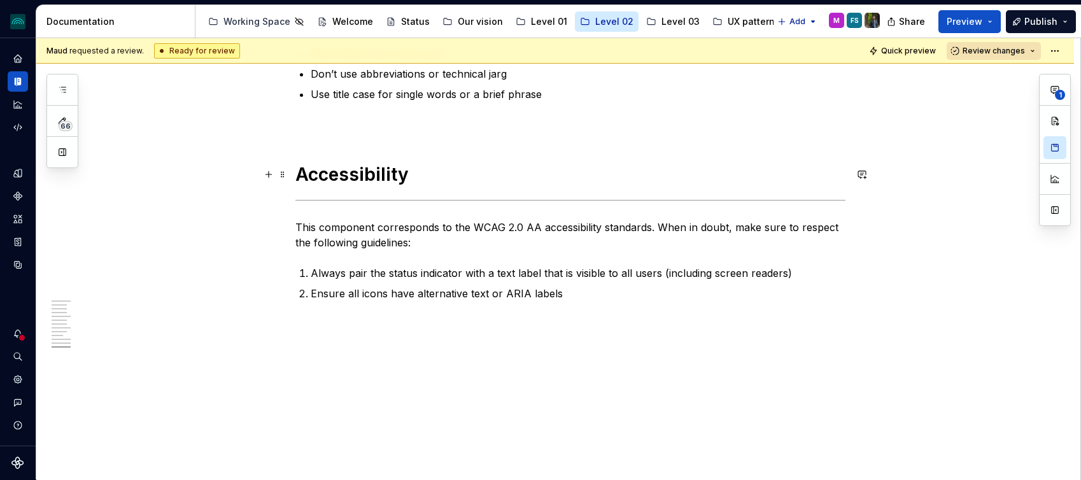
scroll to position [2581, 0]
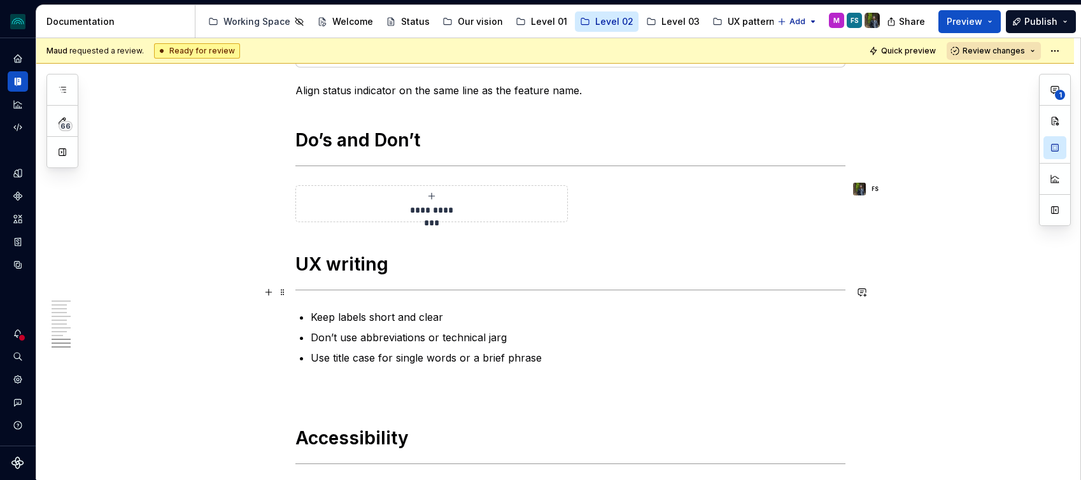
scroll to position [2587, 0]
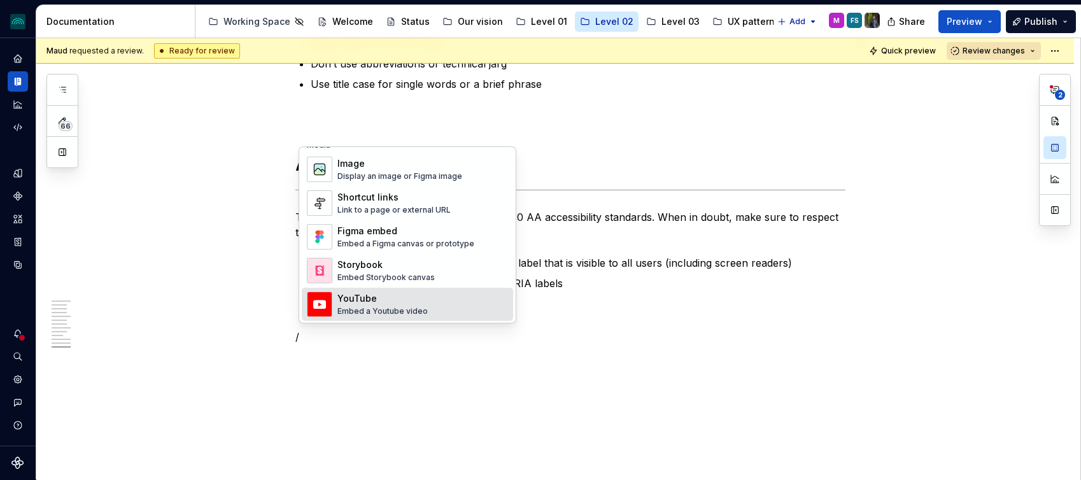
scroll to position [553, 0]
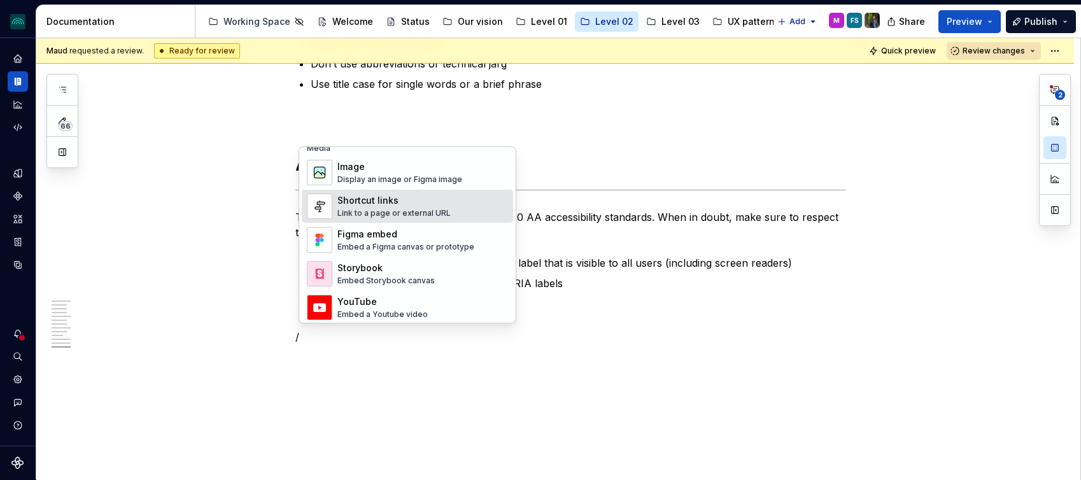
click at [439, 215] on div "Link to a page or external URL" at bounding box center [393, 213] width 113 height 10
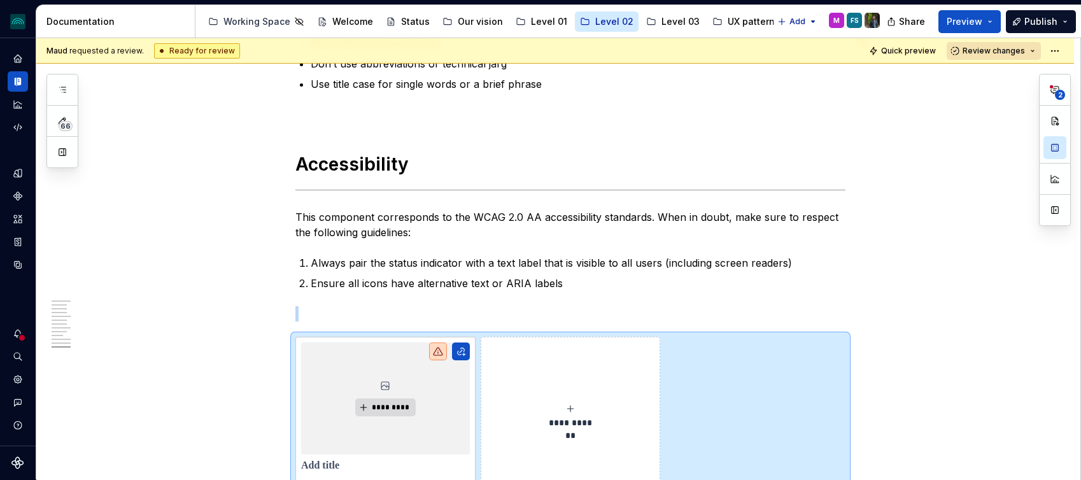
scroll to position [2603, 0]
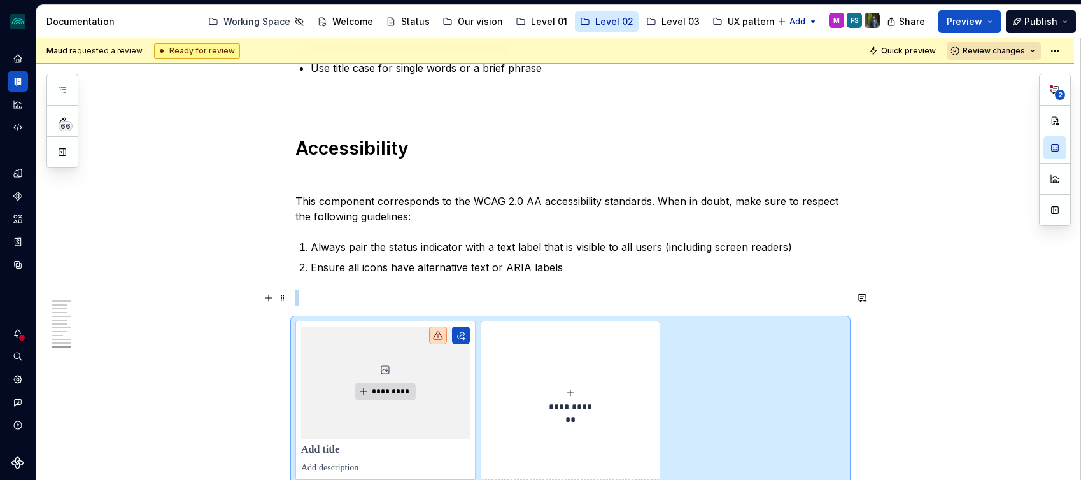
click at [390, 295] on p at bounding box center [570, 297] width 550 height 15
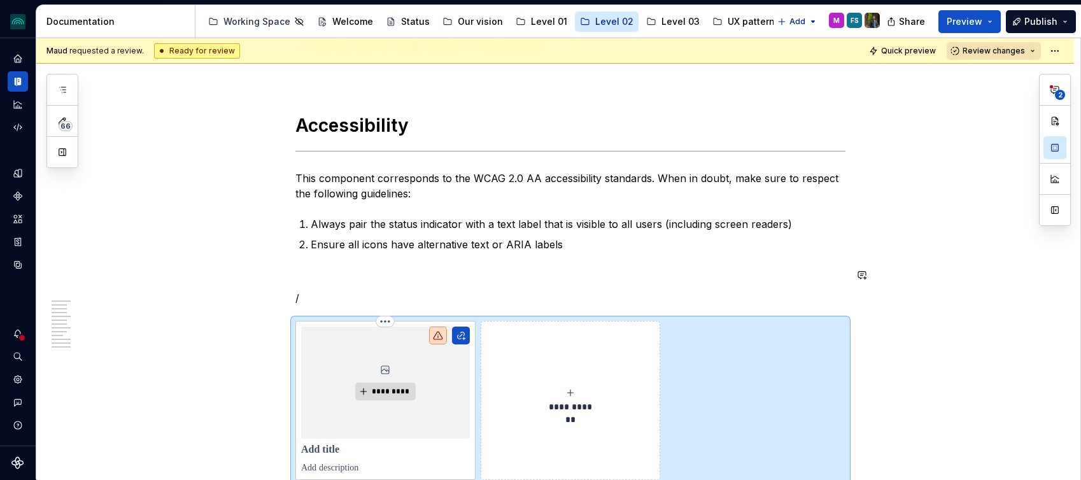
scroll to position [2785, 0]
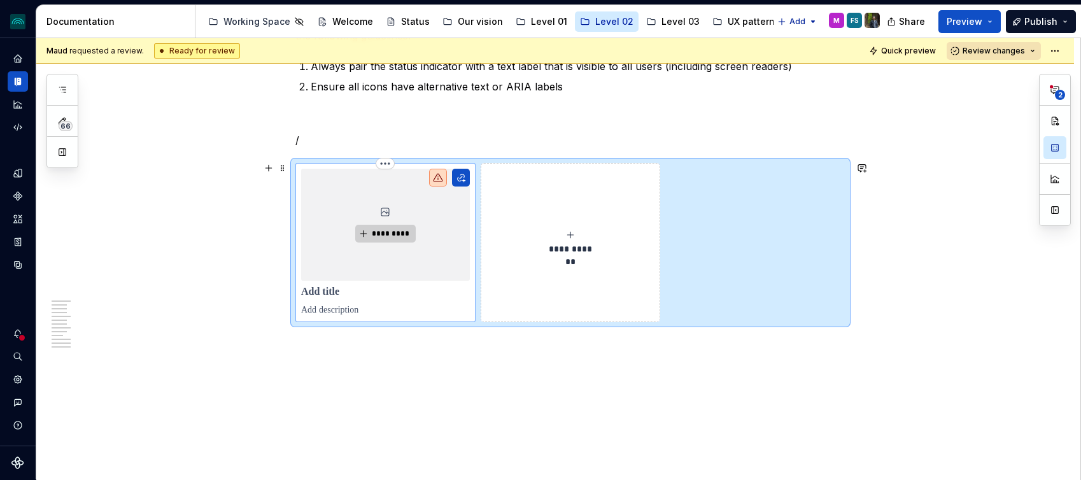
click at [388, 230] on span "*********" at bounding box center [390, 234] width 39 height 10
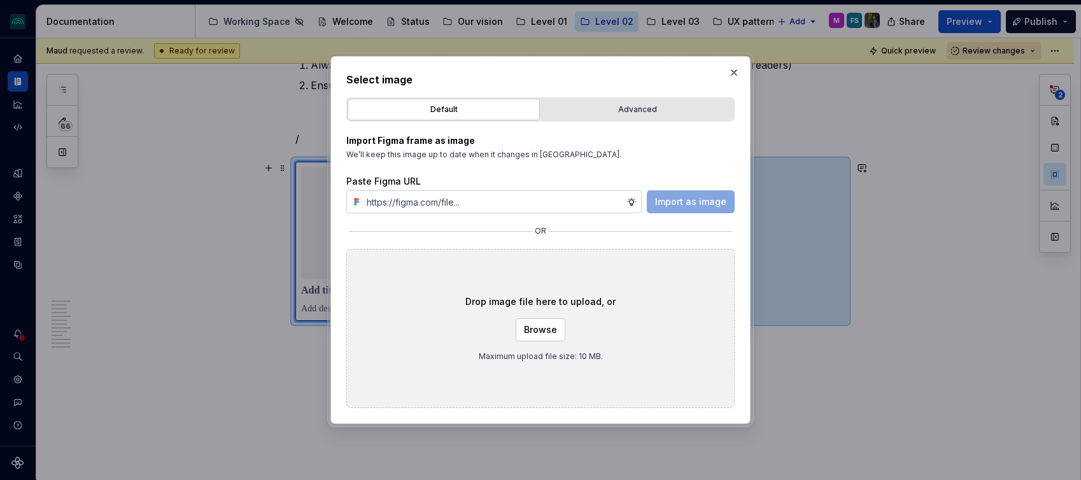
type textarea "*"
type input "tag"
click at [576, 105] on div "Advanced" at bounding box center [637, 109] width 183 height 13
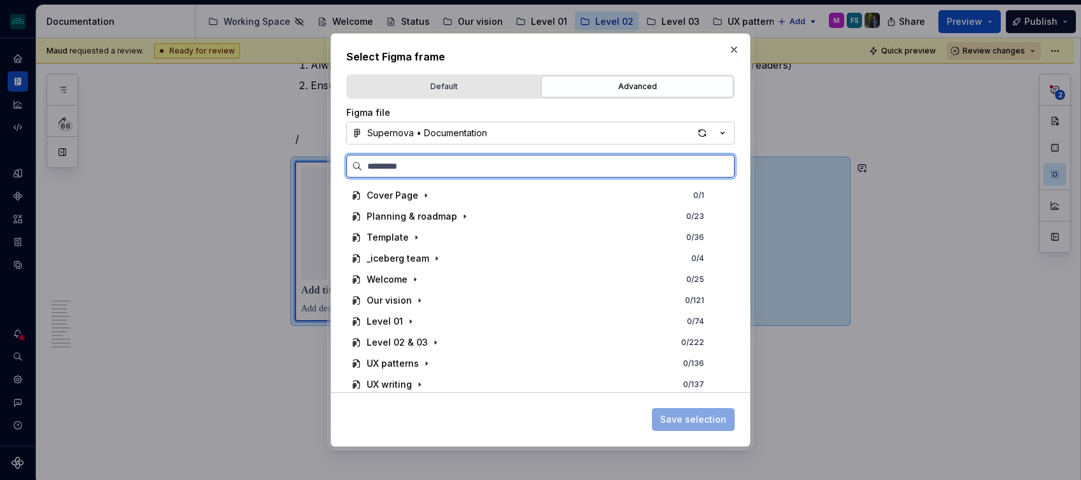
click at [450, 165] on input "search" at bounding box center [548, 166] width 372 height 13
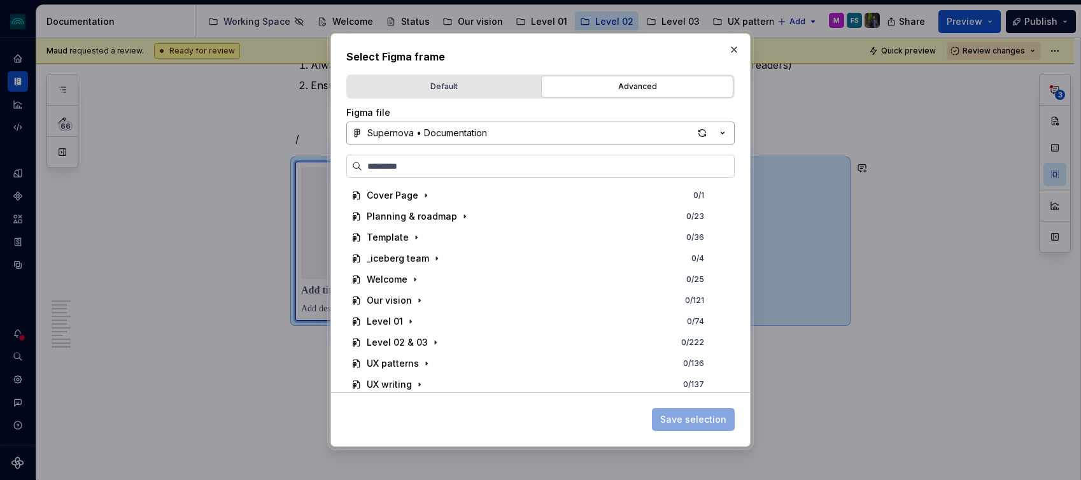
click at [495, 122] on button "Supernova • Documentation" at bounding box center [540, 133] width 388 height 23
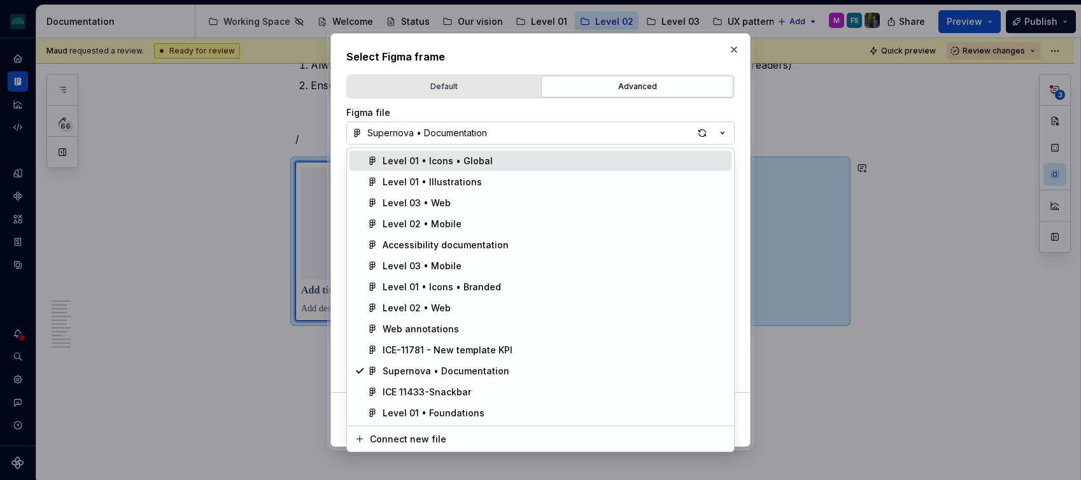
click at [525, 113] on div "Select Figma frame Default Advanced Import Figma frame as image We’ll keep this…" at bounding box center [540, 240] width 1081 height 480
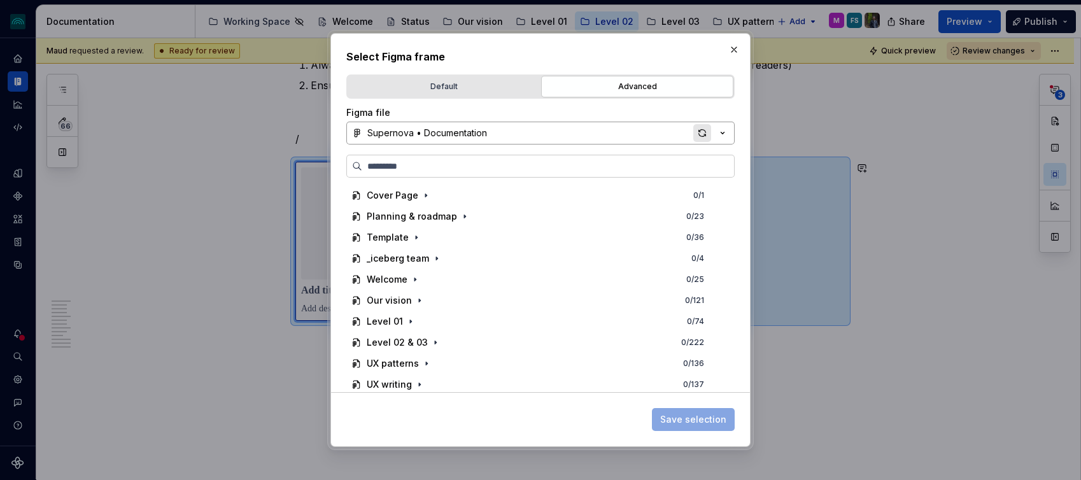
click at [697, 131] on div "button" at bounding box center [702, 133] width 18 height 18
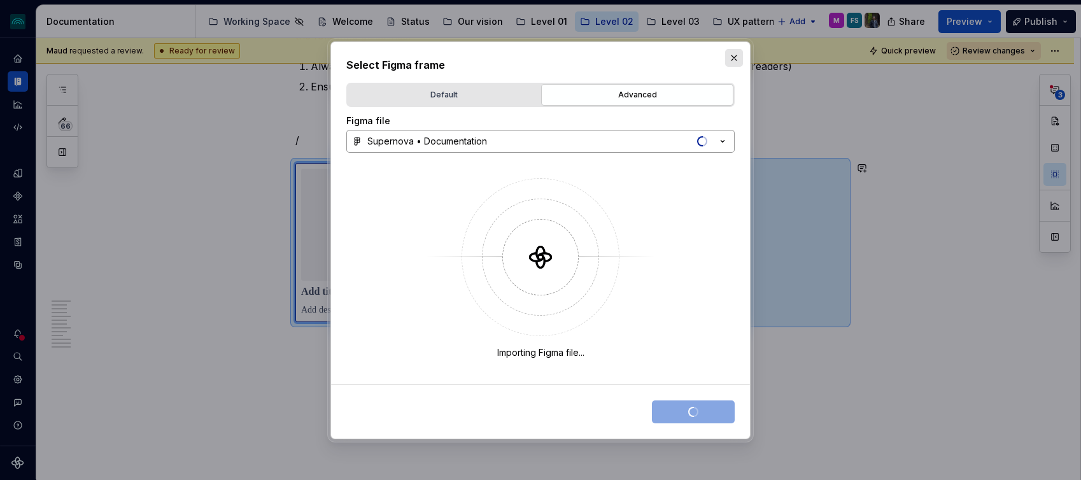
click at [732, 56] on button "button" at bounding box center [734, 58] width 18 height 18
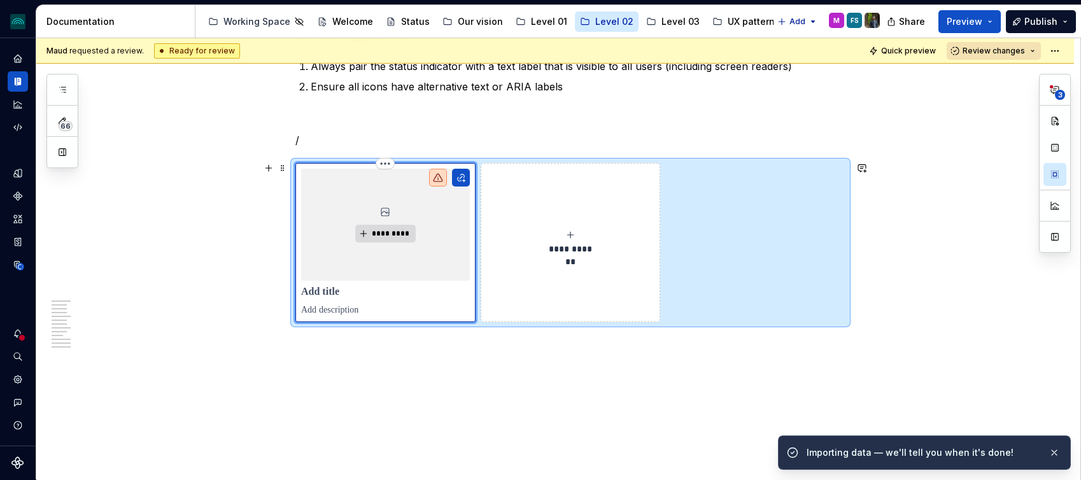
click at [403, 294] on p at bounding box center [385, 292] width 169 height 13
type textarea "*"
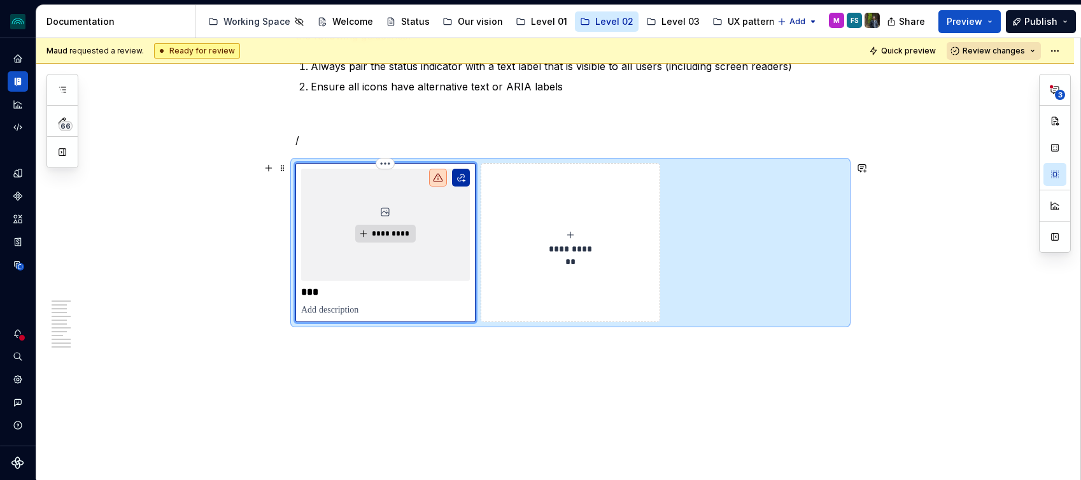
click at [464, 178] on button "button" at bounding box center [461, 178] width 18 height 18
type textarea "*"
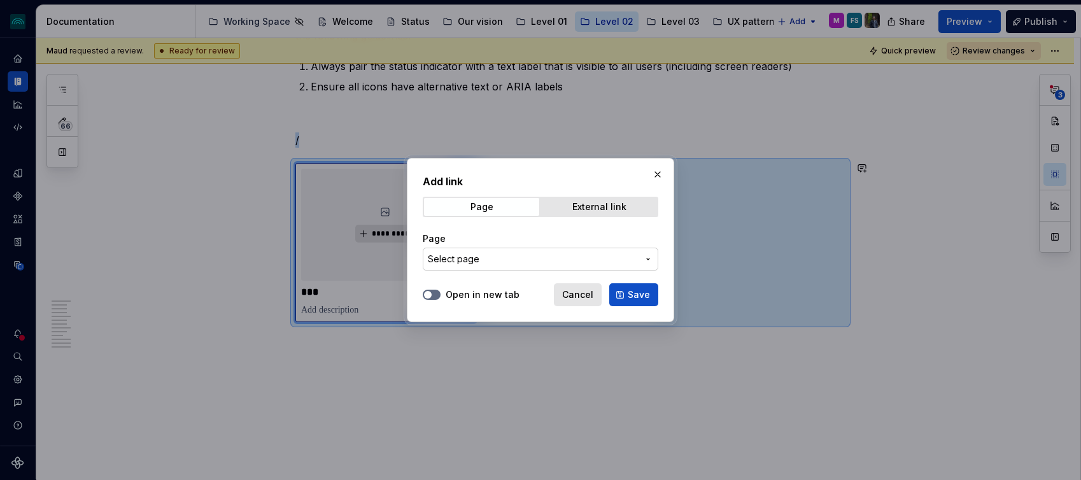
click at [546, 263] on span "Select page" at bounding box center [533, 259] width 210 height 13
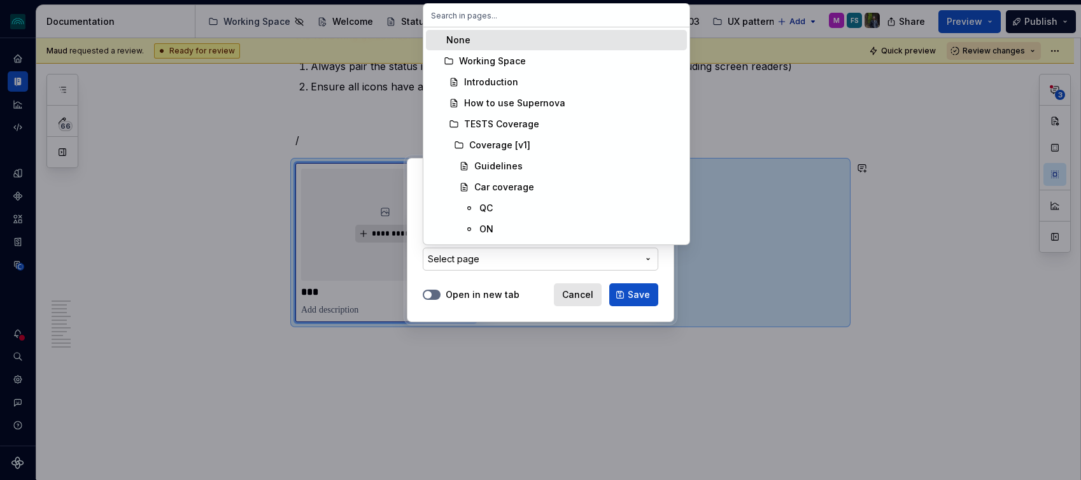
type input "tag"
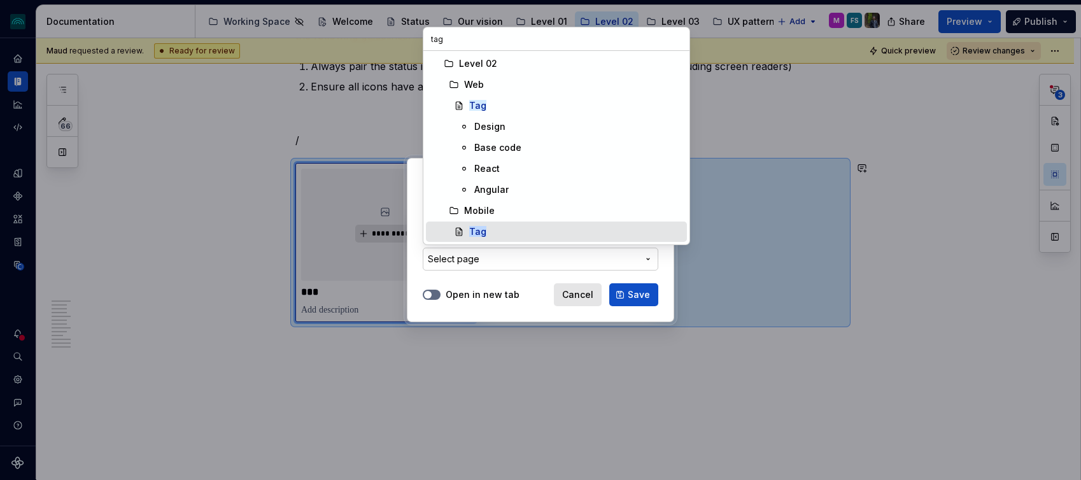
click at [486, 230] on div "Tag" at bounding box center [575, 231] width 213 height 13
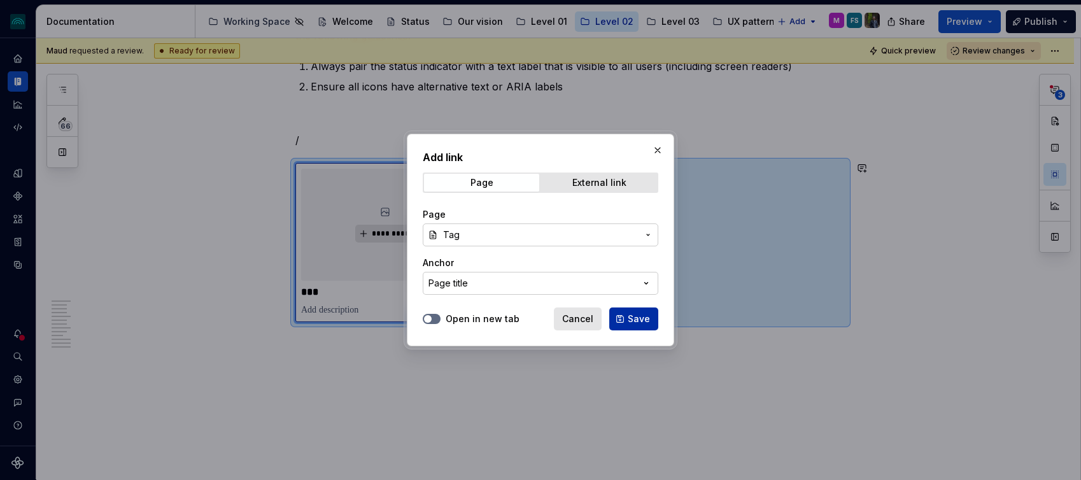
click at [637, 322] on span "Save" at bounding box center [639, 319] width 22 height 13
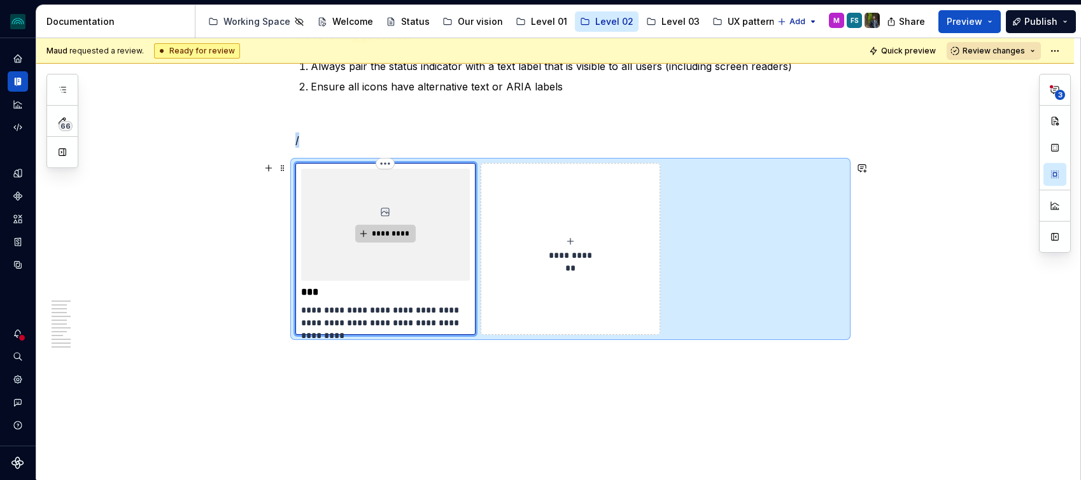
click at [407, 237] on button "*********" at bounding box center [385, 234] width 60 height 18
type textarea "*"
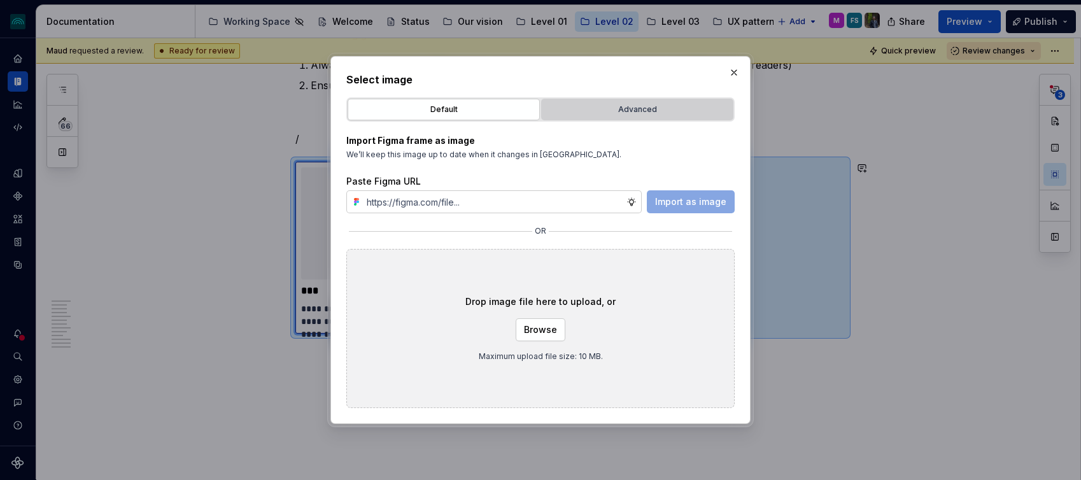
click at [610, 108] on div "Advanced" at bounding box center [637, 109] width 183 height 13
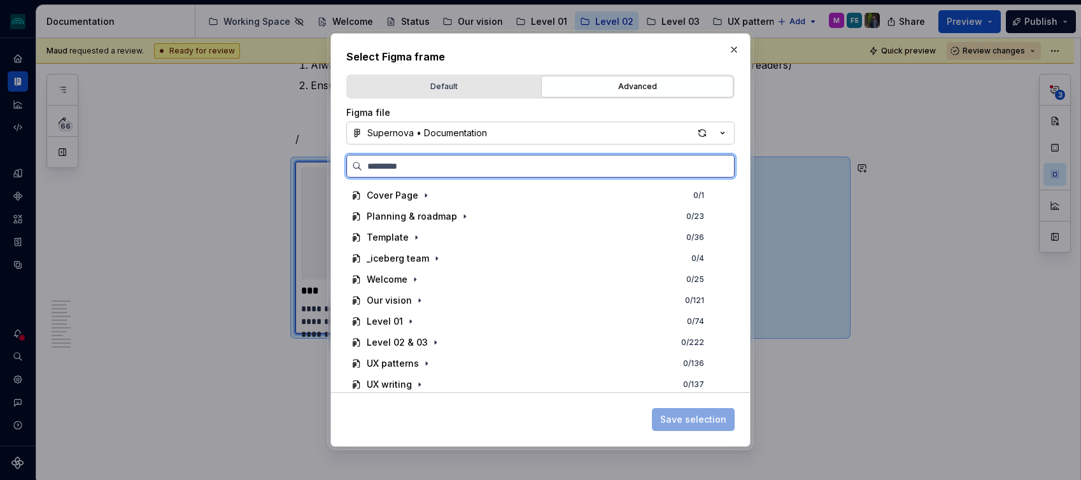
click at [551, 172] on input "search" at bounding box center [548, 166] width 372 height 13
paste input "***"
type input "***"
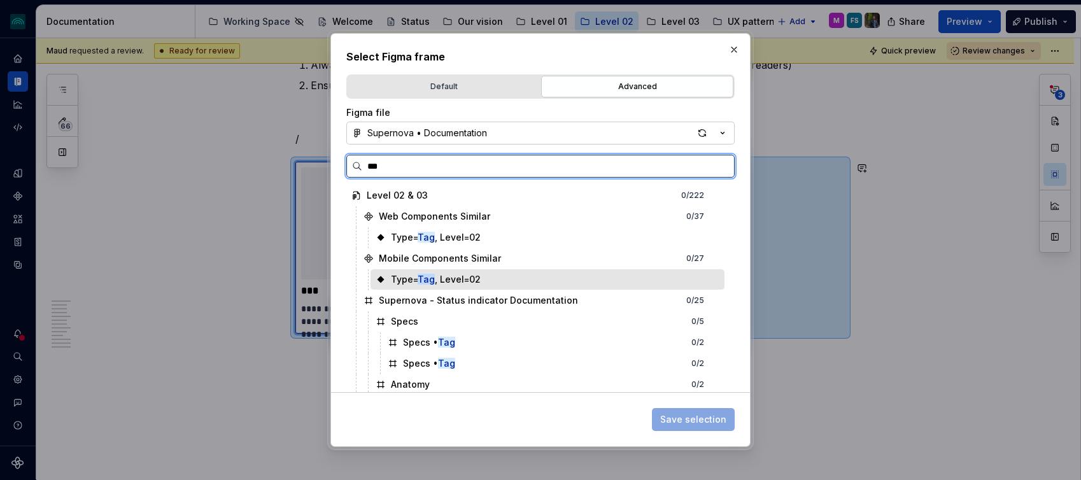
click at [472, 285] on div "Type= Tag , Level=02" at bounding box center [436, 279] width 90 height 13
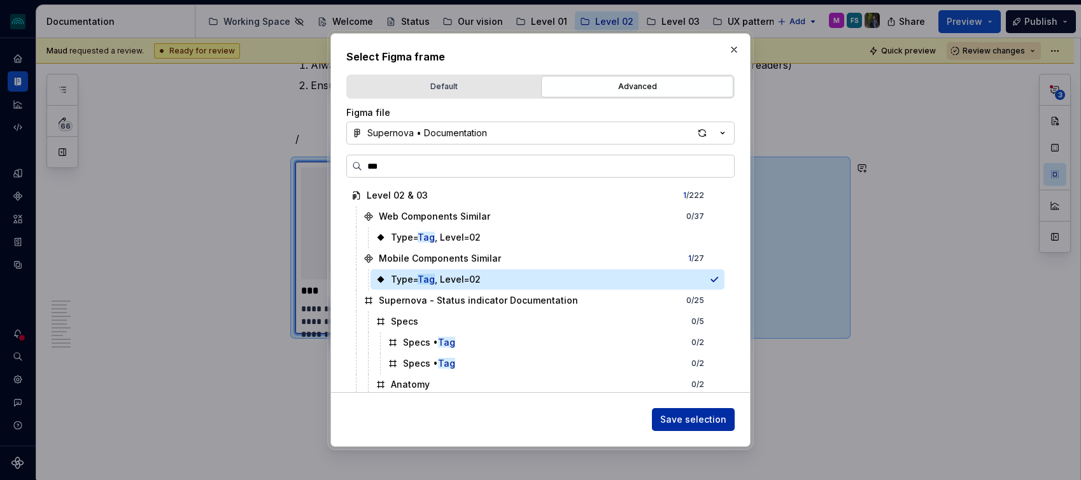
click at [677, 418] on span "Save selection" at bounding box center [693, 419] width 66 height 13
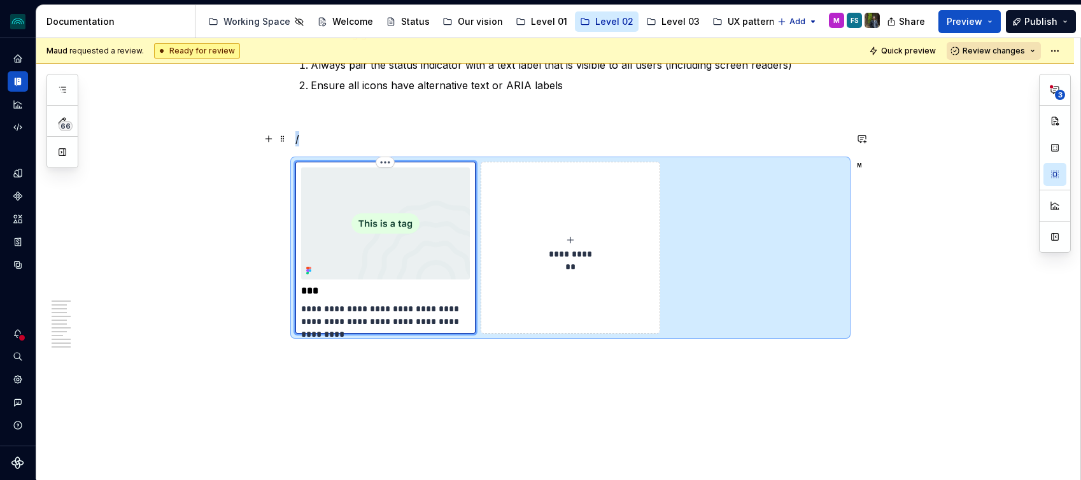
click at [419, 141] on p "/" at bounding box center [570, 138] width 550 height 15
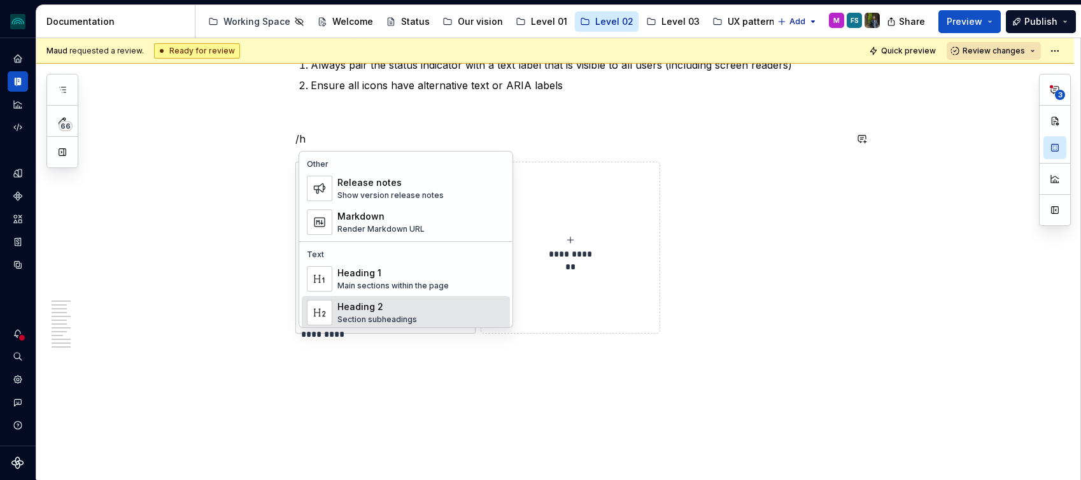
scroll to position [12, 0]
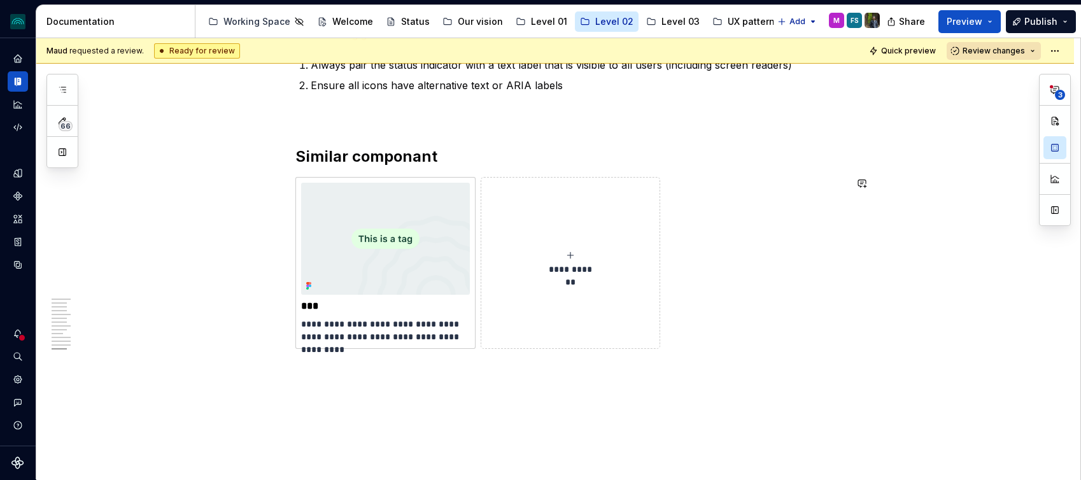
click at [20, 336] on div at bounding box center [22, 338] width 8 height 8
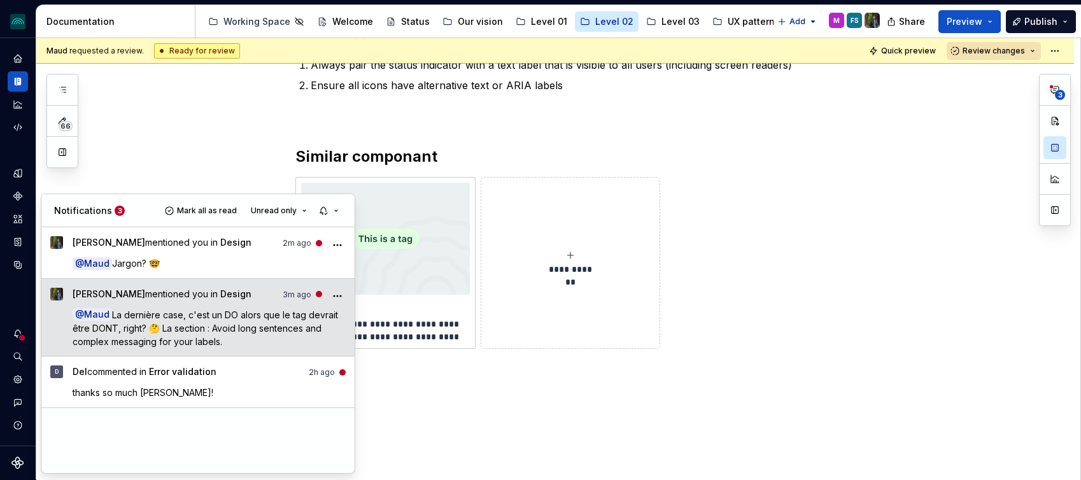
click at [256, 336] on p "@ Maud La dernière case, c'est un DO alors que le tag devrait être DONT, right?…" at bounding box center [210, 328] width 274 height 40
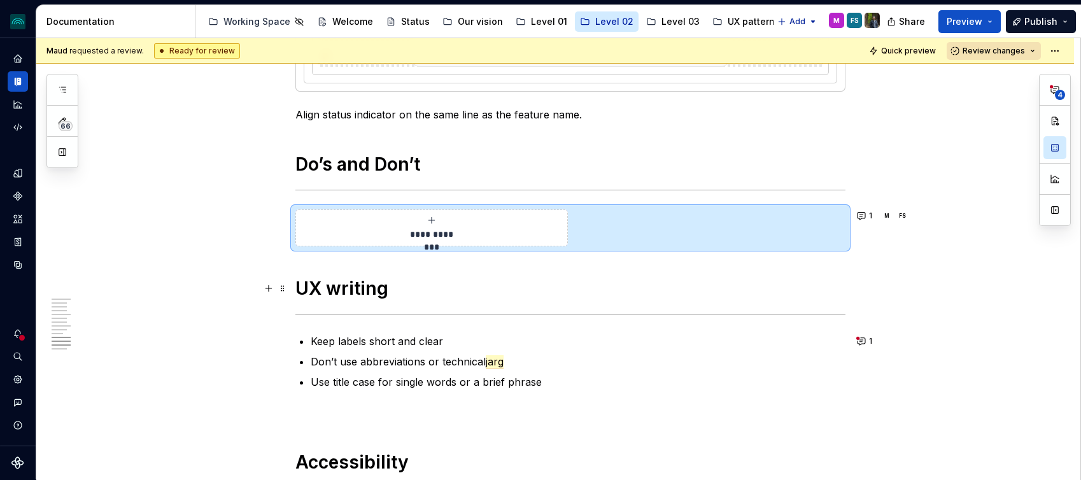
scroll to position [2389, 0]
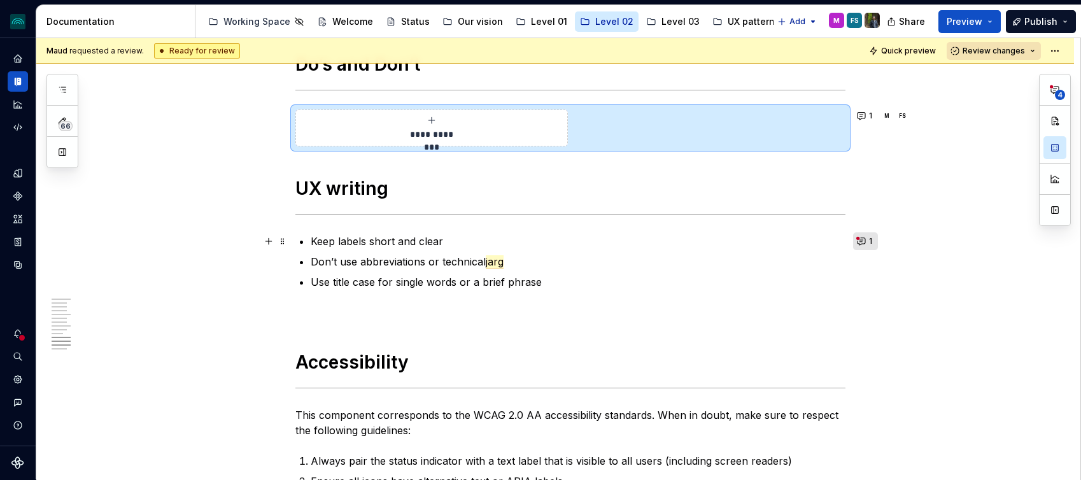
click at [872, 237] on span "1" at bounding box center [870, 241] width 3 height 10
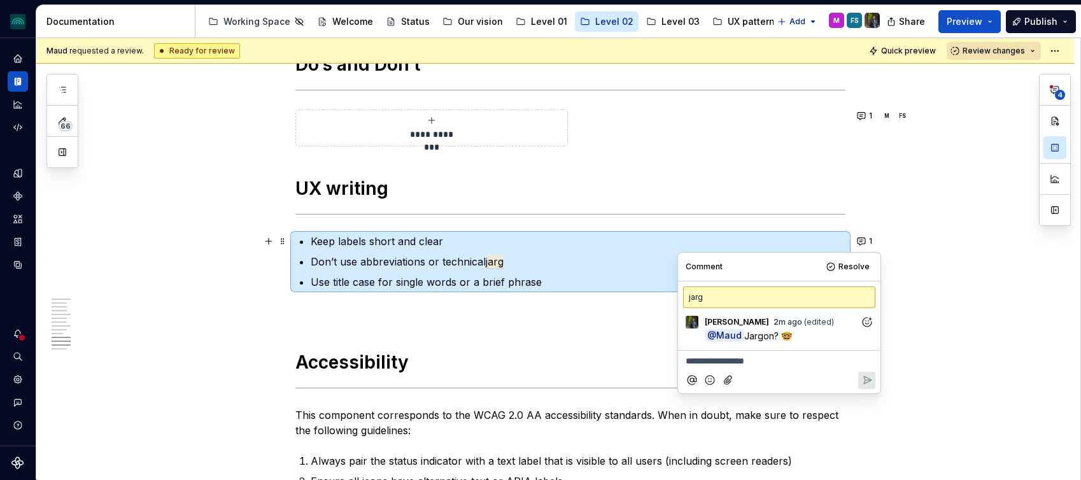
click at [869, 320] on icon "Add reaction" at bounding box center [867, 322] width 13 height 13
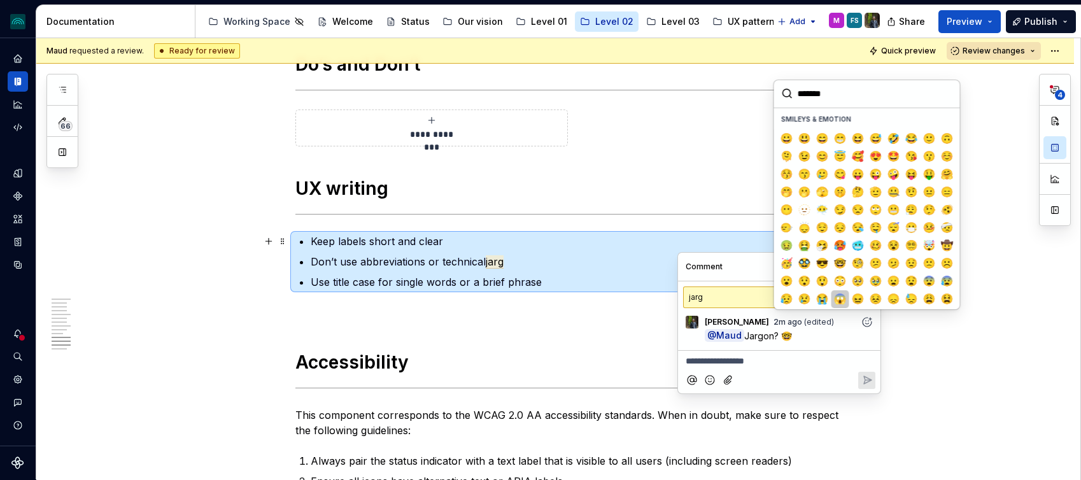
click at [835, 299] on span "😱" at bounding box center [840, 299] width 10 height 13
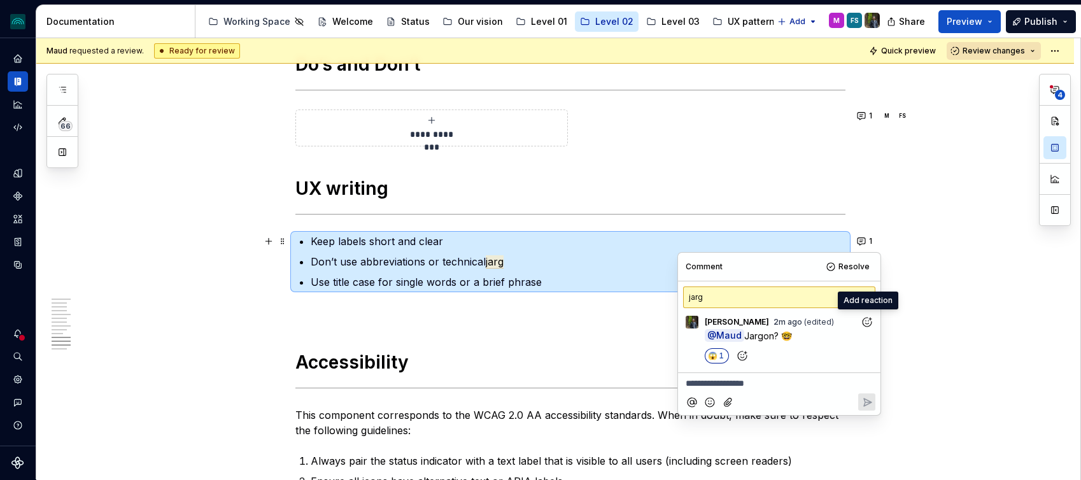
click at [511, 260] on p "Don’t use abbreviations or technical jarg" at bounding box center [578, 261] width 535 height 15
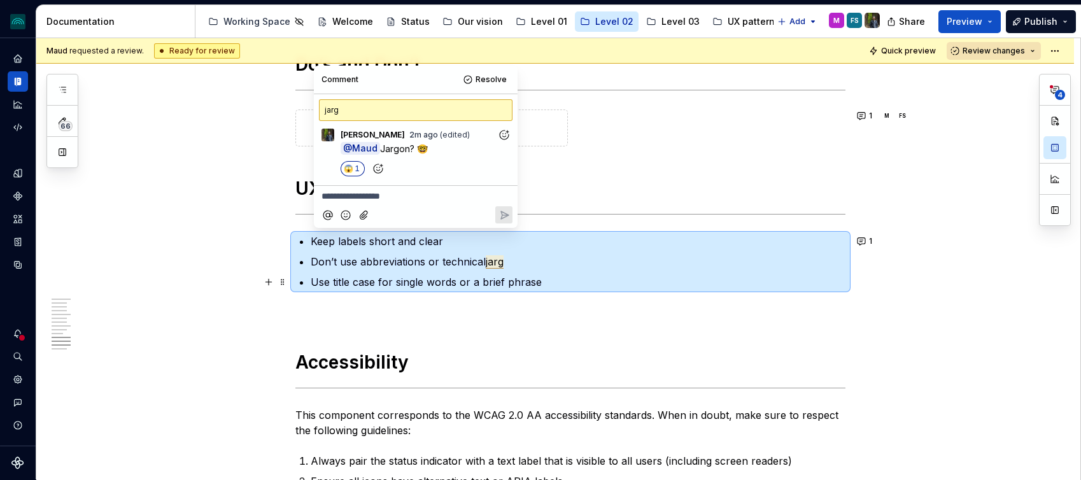
click at [486, 265] on p "Don’t use abbreviations or technical jarg" at bounding box center [578, 261] width 535 height 15
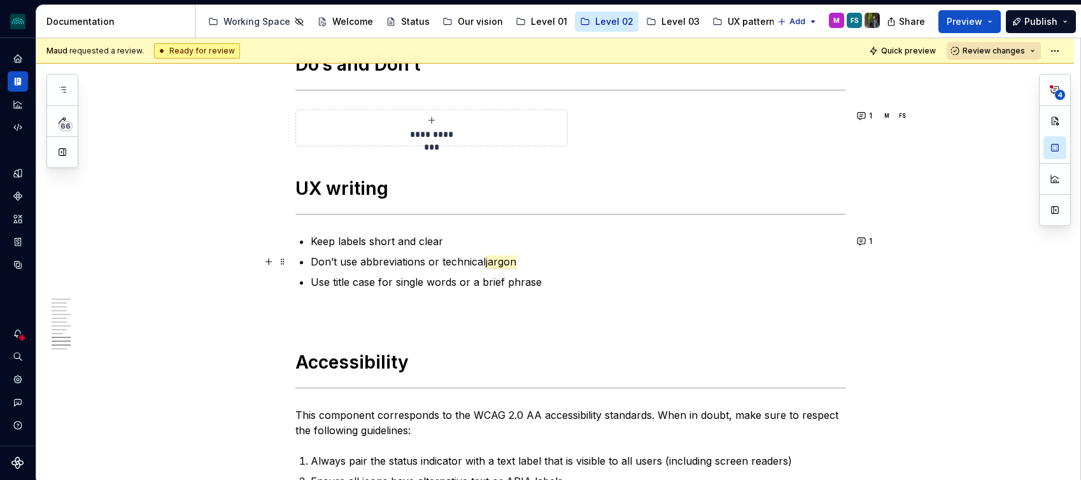
click at [762, 259] on p "Don’t use abbreviations or technical jargon" at bounding box center [578, 261] width 535 height 15
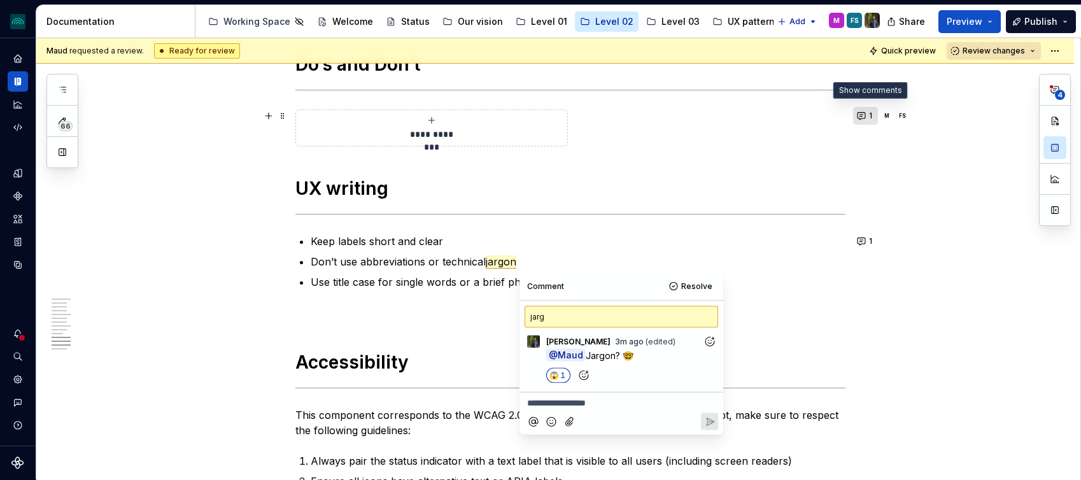
click at [865, 117] on button "1" at bounding box center [865, 116] width 25 height 18
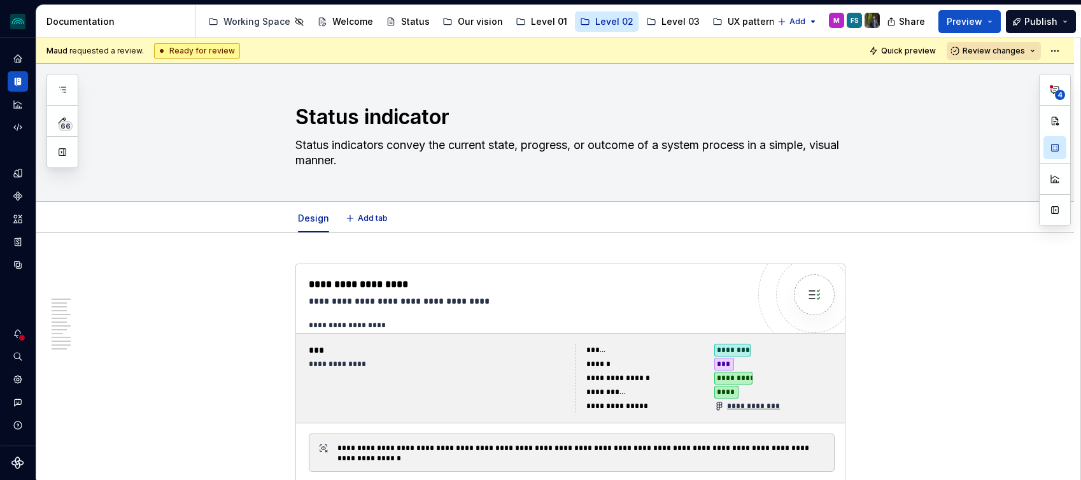
scroll to position [0, 0]
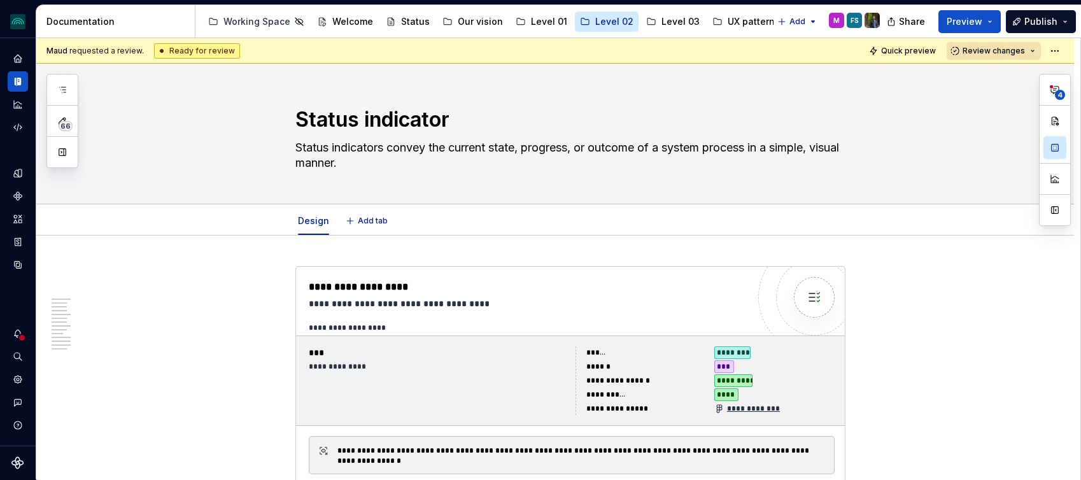
type textarea "*"
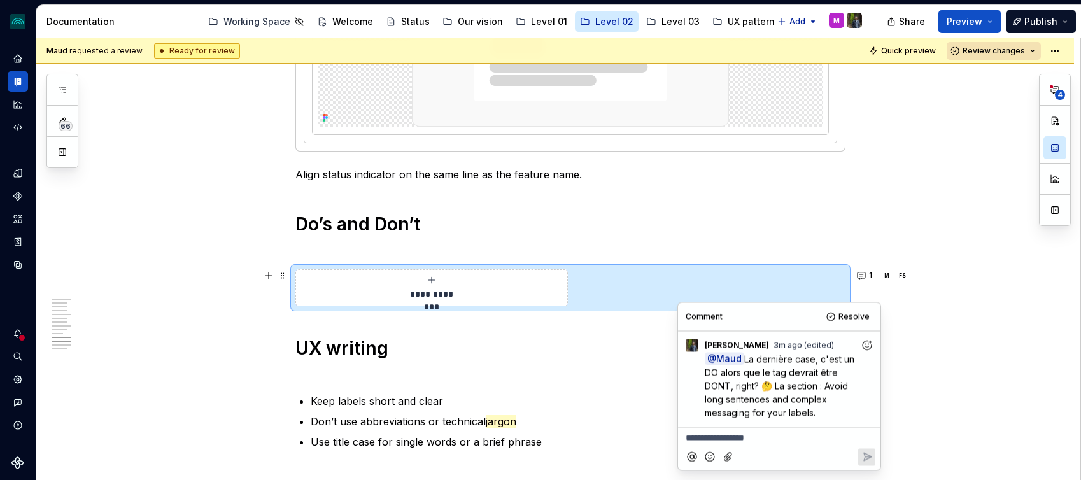
scroll to position [2233, 0]
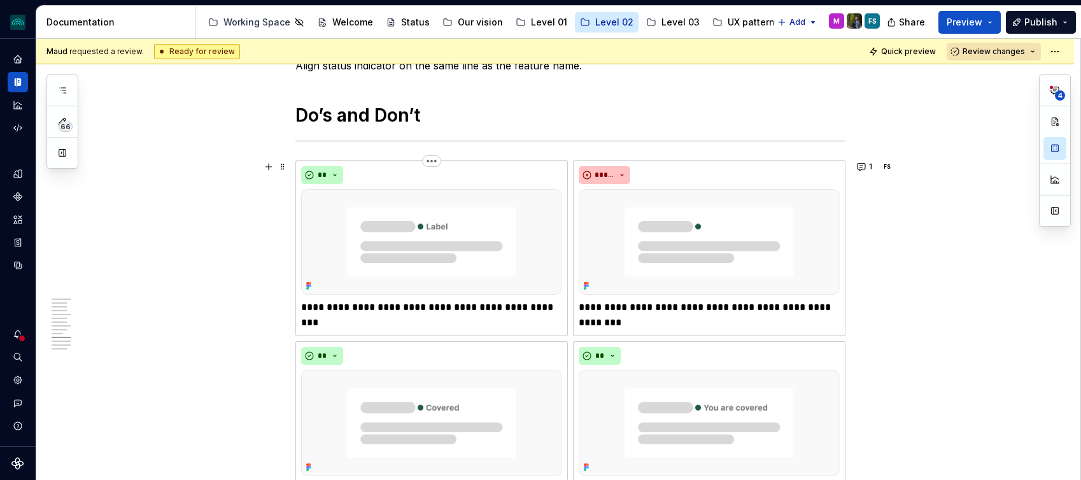
scroll to position [2337, 0]
click at [863, 165] on button "1" at bounding box center [865, 168] width 25 height 18
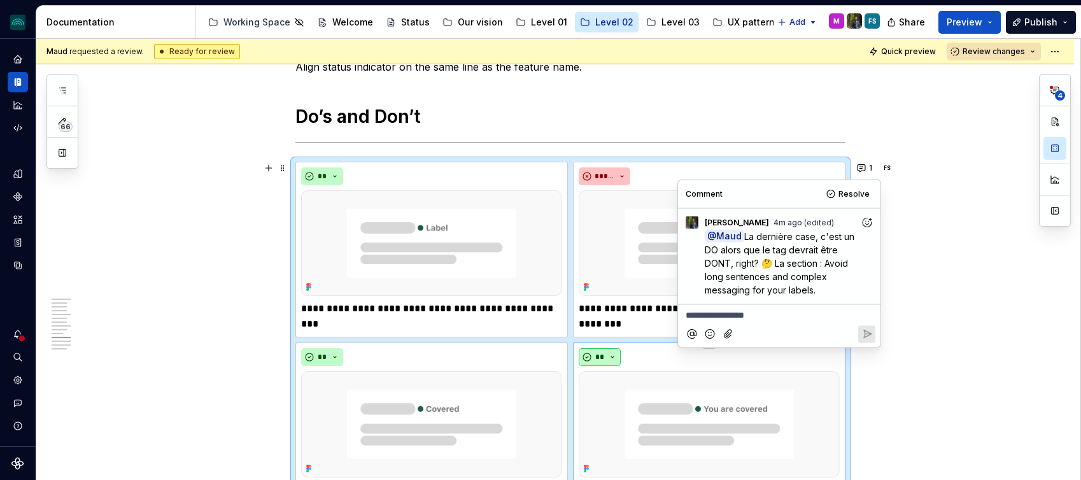
click at [607, 350] on button "**" at bounding box center [600, 357] width 42 height 18
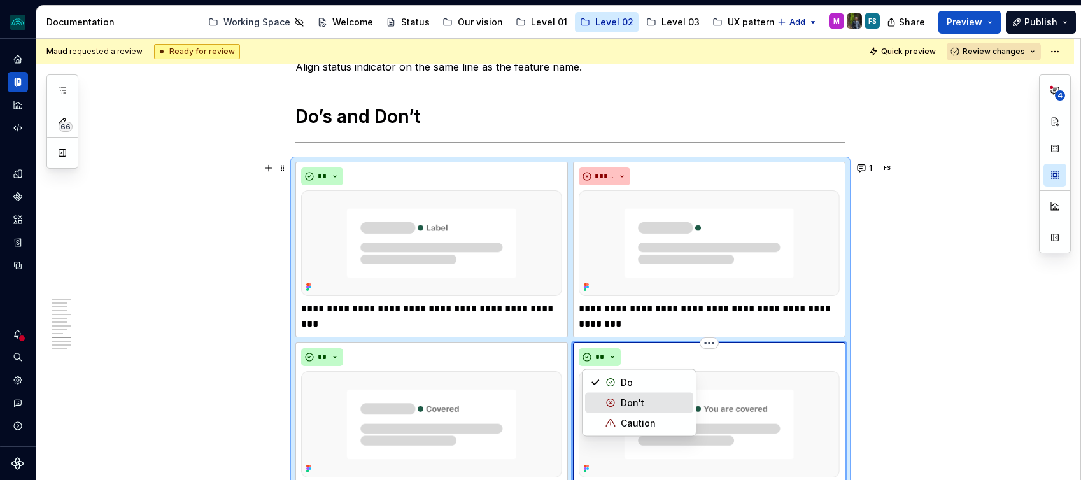
click at [619, 400] on span "Don't" at bounding box center [639, 403] width 108 height 20
type textarea "*"
click at [865, 171] on button "1" at bounding box center [865, 168] width 25 height 18
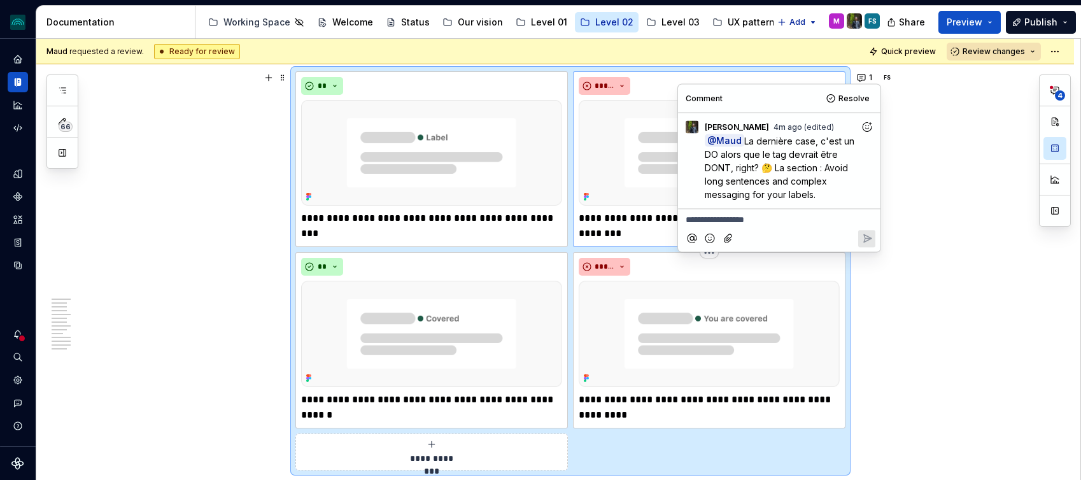
scroll to position [2437, 0]
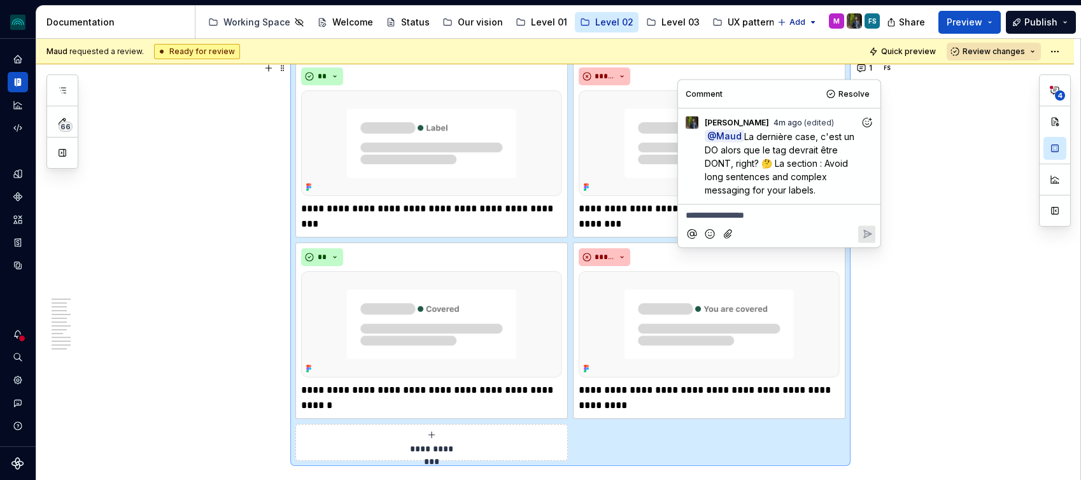
click at [864, 125] on icon "Add reaction" at bounding box center [867, 122] width 13 height 13
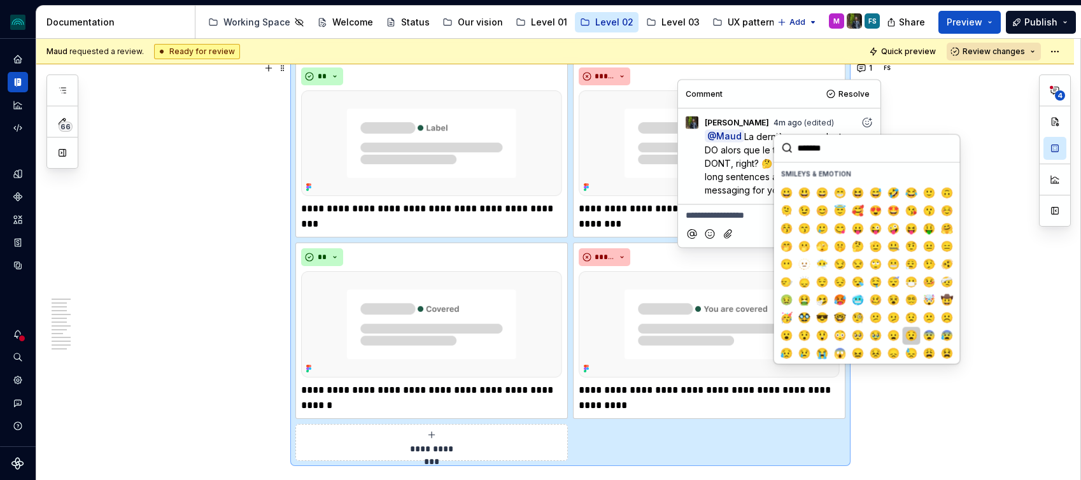
scroll to position [20, 0]
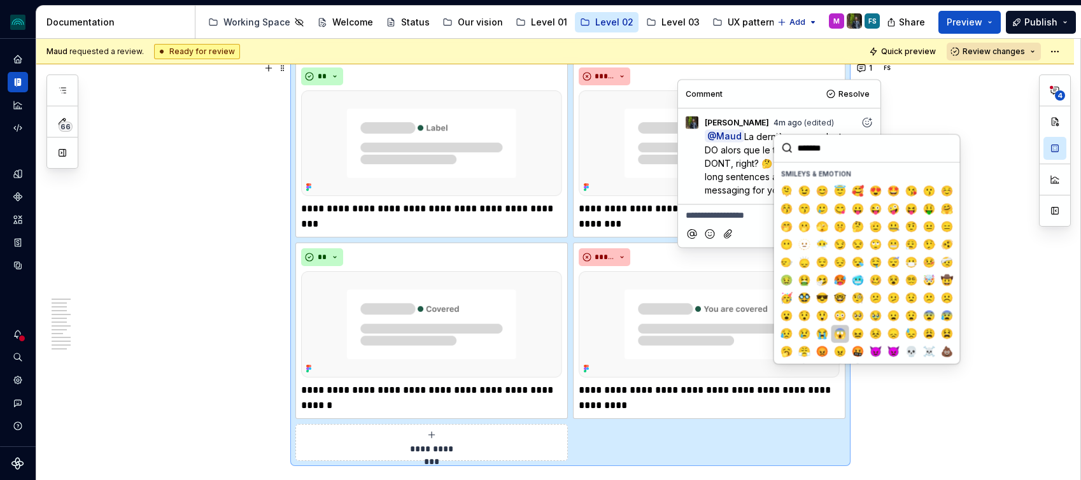
click at [844, 336] on span "😱" at bounding box center [840, 333] width 10 height 13
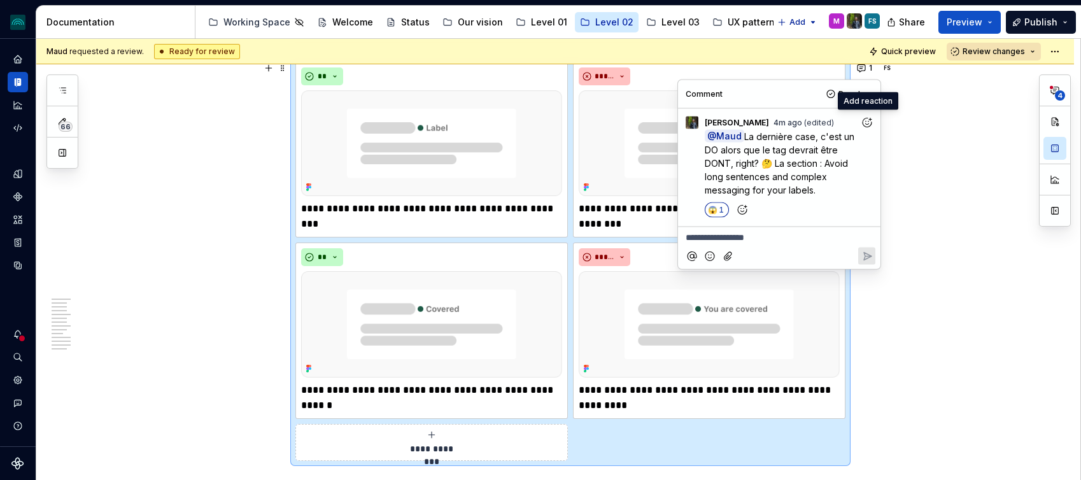
click at [781, 243] on p "**********" at bounding box center [779, 236] width 187 height 13
click at [863, 255] on icon "Reply" at bounding box center [867, 256] width 13 height 13
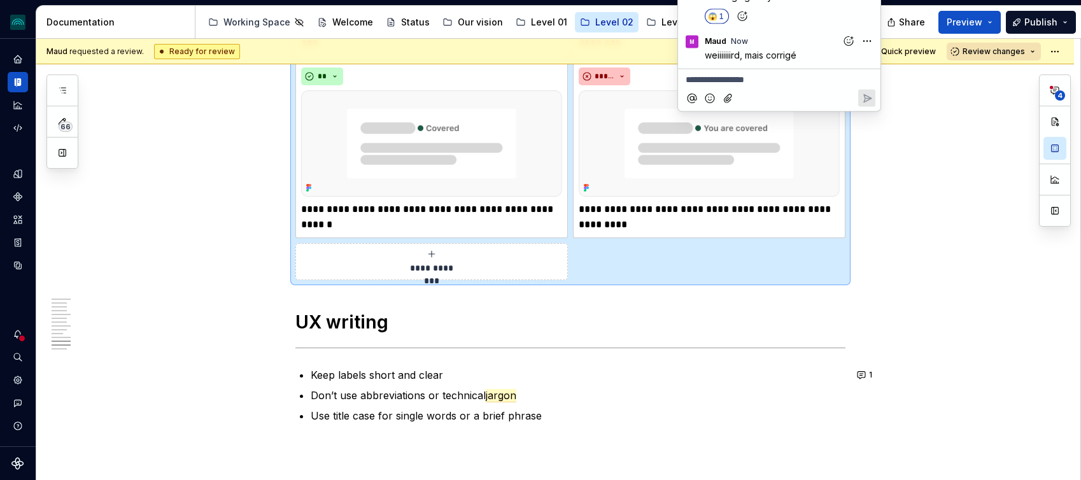
scroll to position [2631, 0]
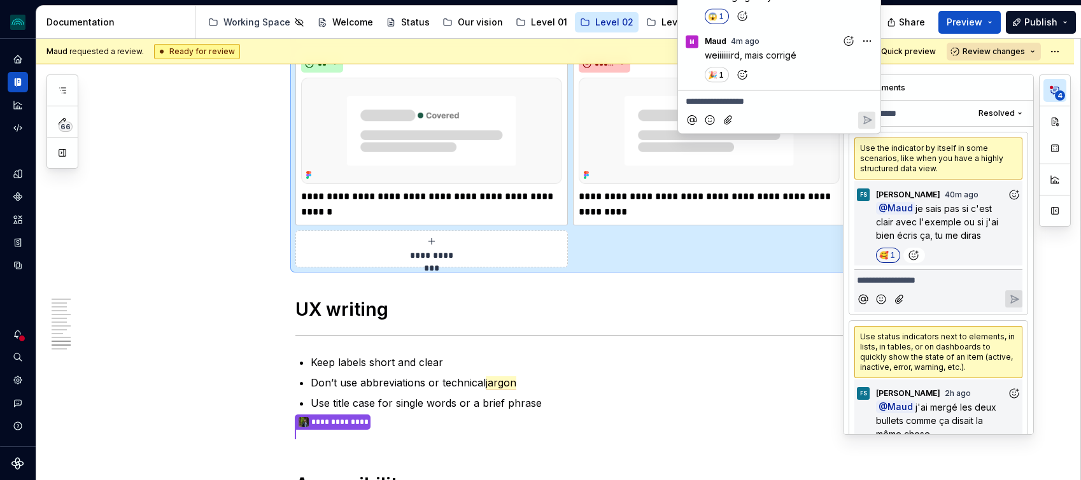
click at [1054, 94] on icon "button" at bounding box center [1055, 90] width 8 height 7
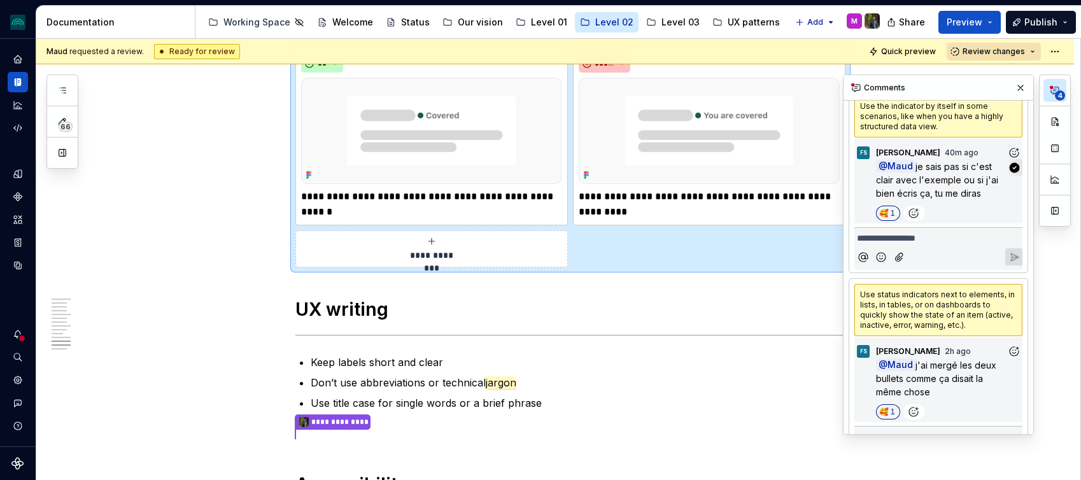
scroll to position [0, 0]
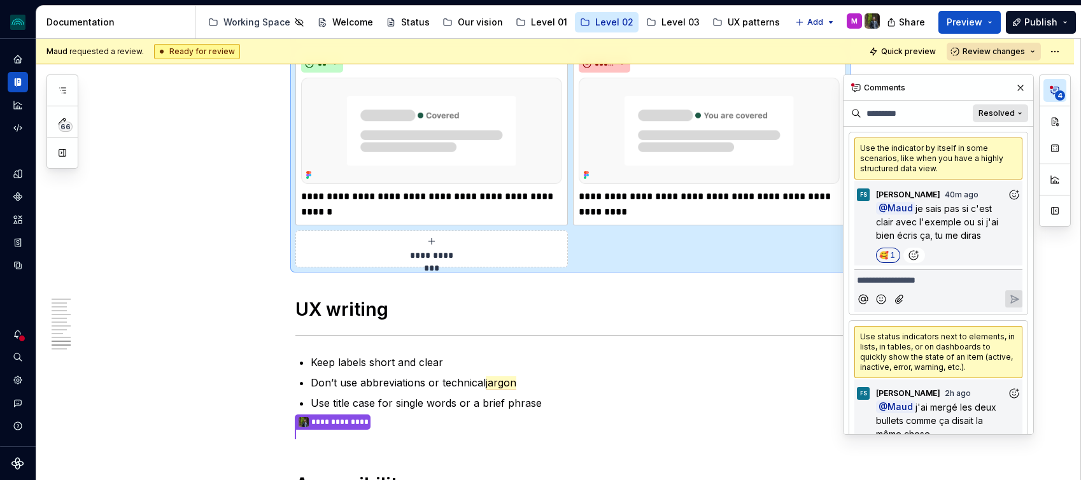
click at [991, 113] on span "Resolved" at bounding box center [997, 113] width 36 height 10
click at [975, 141] on div "Open comments" at bounding box center [978, 138] width 83 height 13
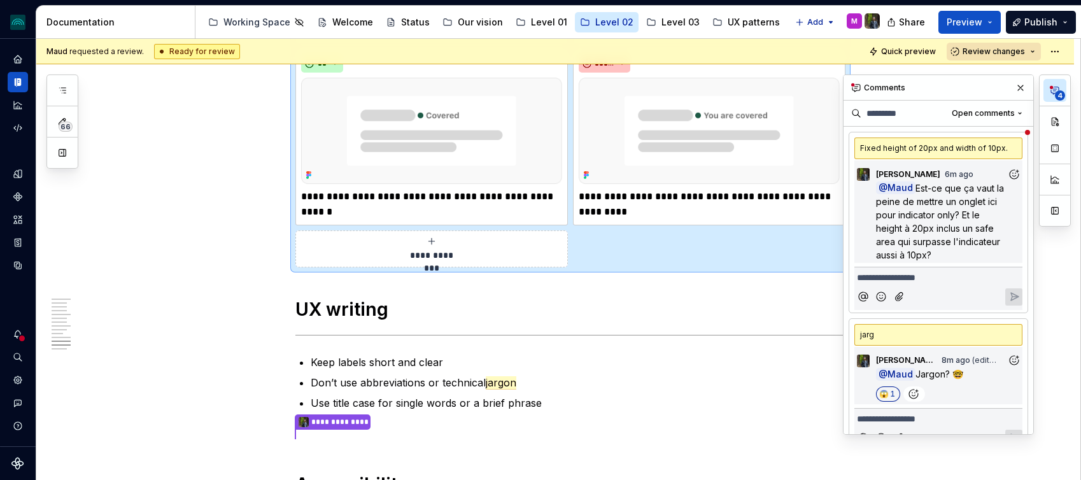
type textarea "*"
click at [955, 237] on span "Est-ce que ça vaut la peine de mettre un onglet ici pour indicator only? Et le …" at bounding box center [941, 222] width 131 height 78
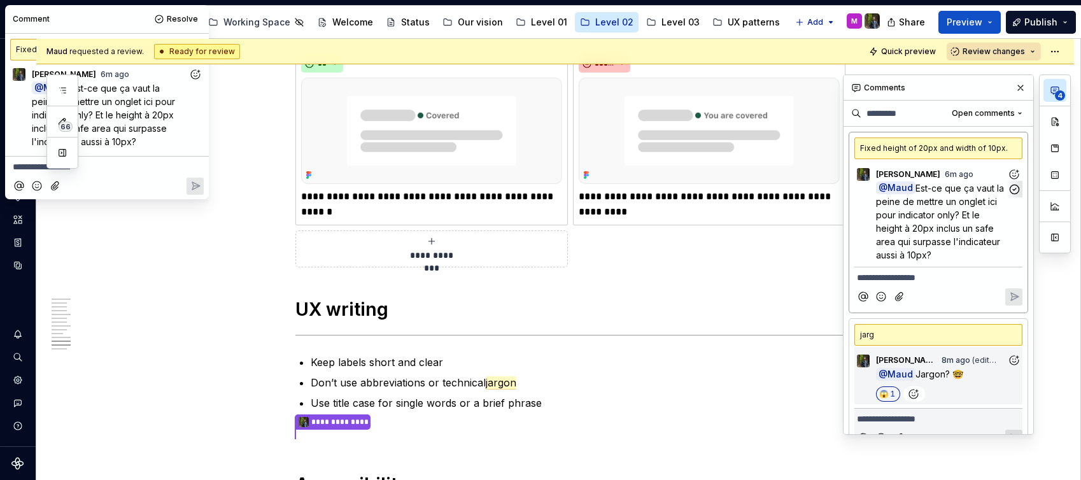
click at [955, 237] on span "Est-ce que ça vaut la peine de mettre un onglet ici pour indicator only? Et le …" at bounding box center [941, 222] width 131 height 78
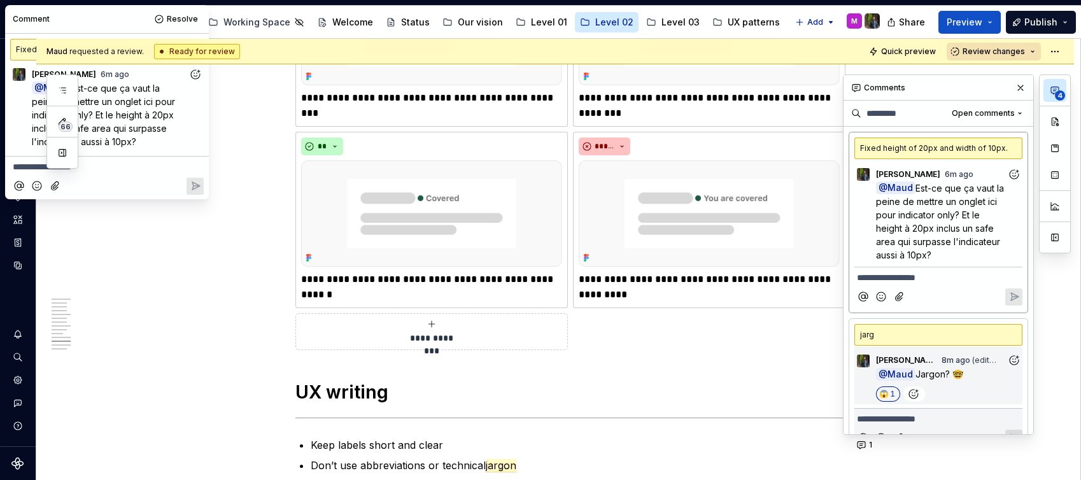
scroll to position [2479, 0]
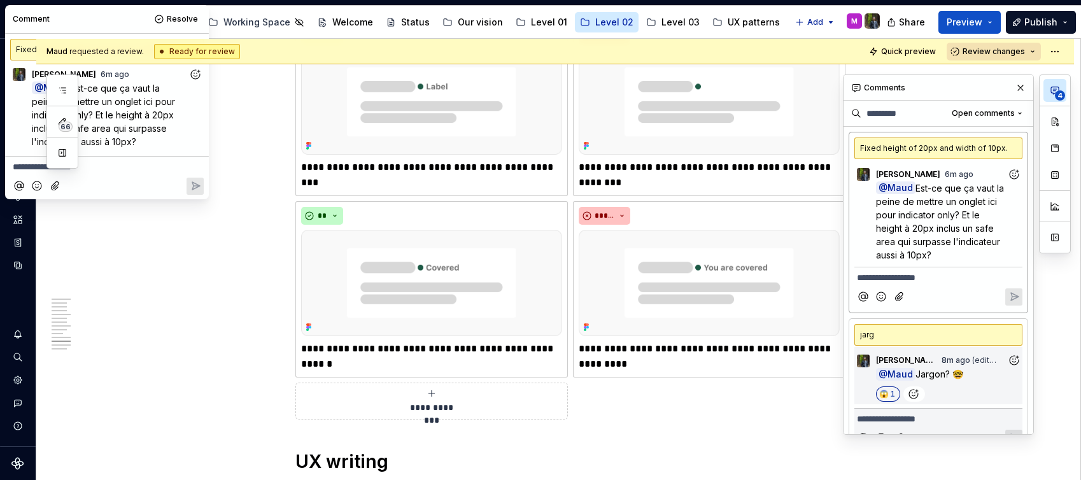
click at [916, 144] on div "Fixed height of 20px and width of 10px." at bounding box center [938, 149] width 168 height 22
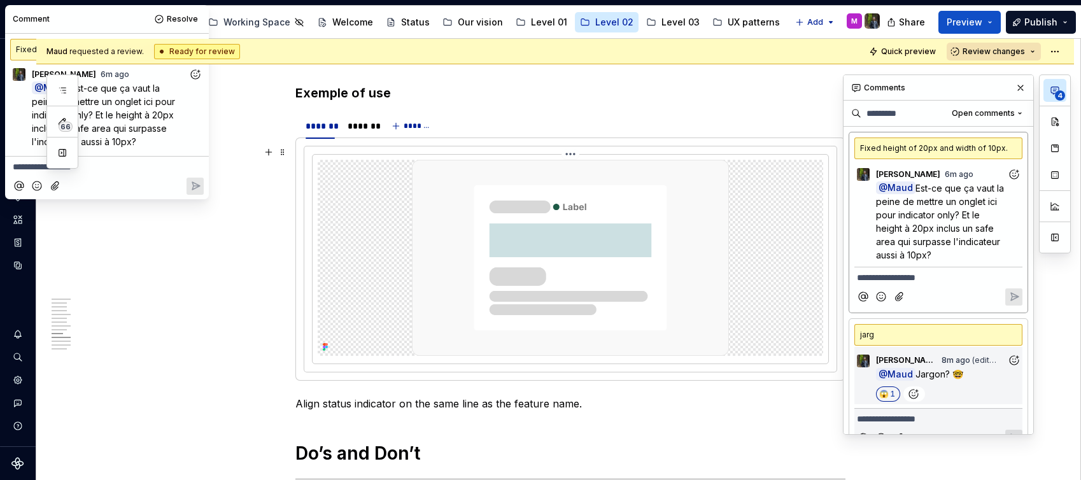
scroll to position [2043, 0]
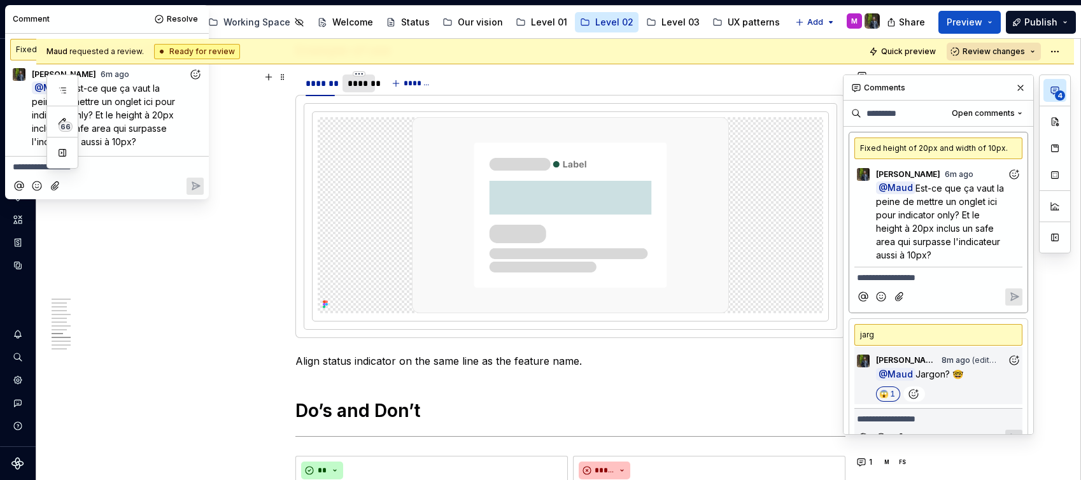
click at [351, 88] on div "*******" at bounding box center [359, 83] width 22 height 13
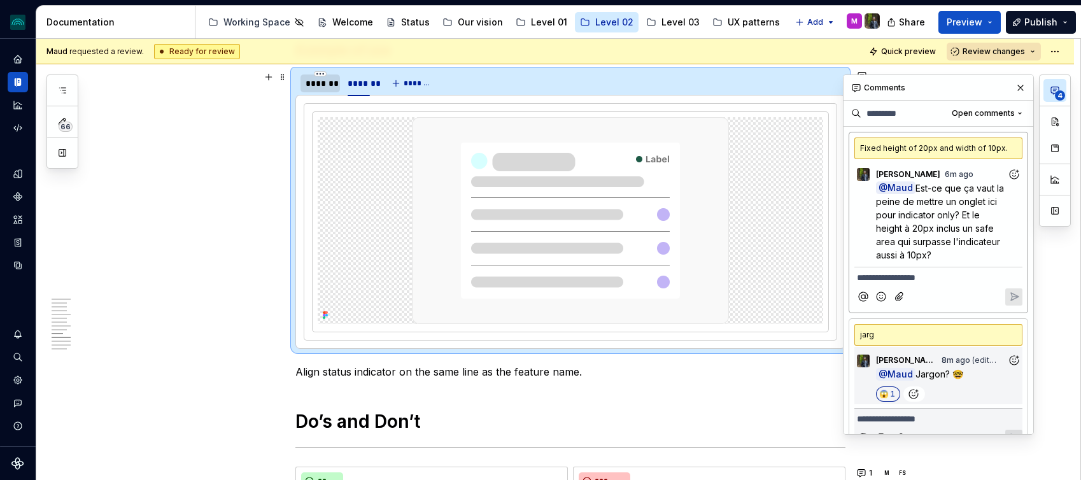
click at [316, 91] on div "*******" at bounding box center [320, 83] width 39 height 18
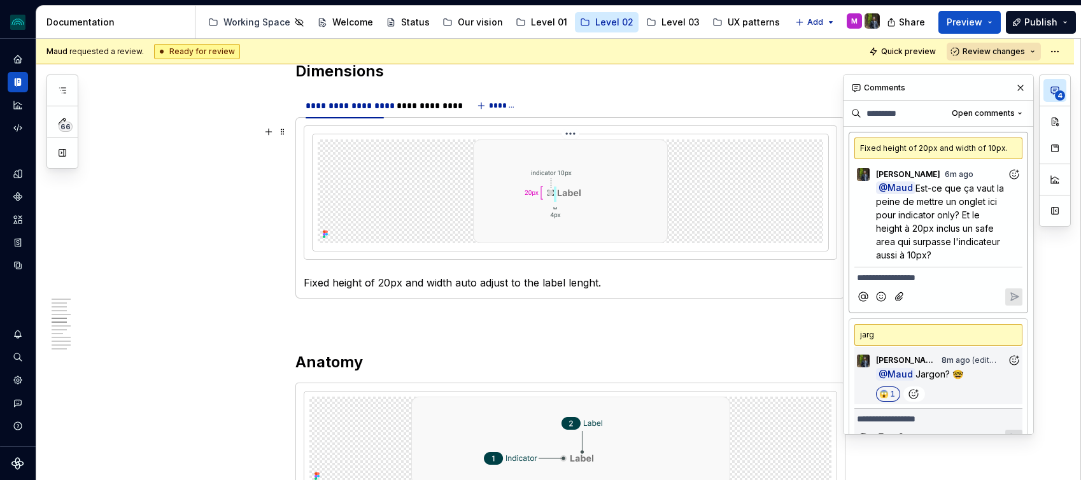
scroll to position [1145, 0]
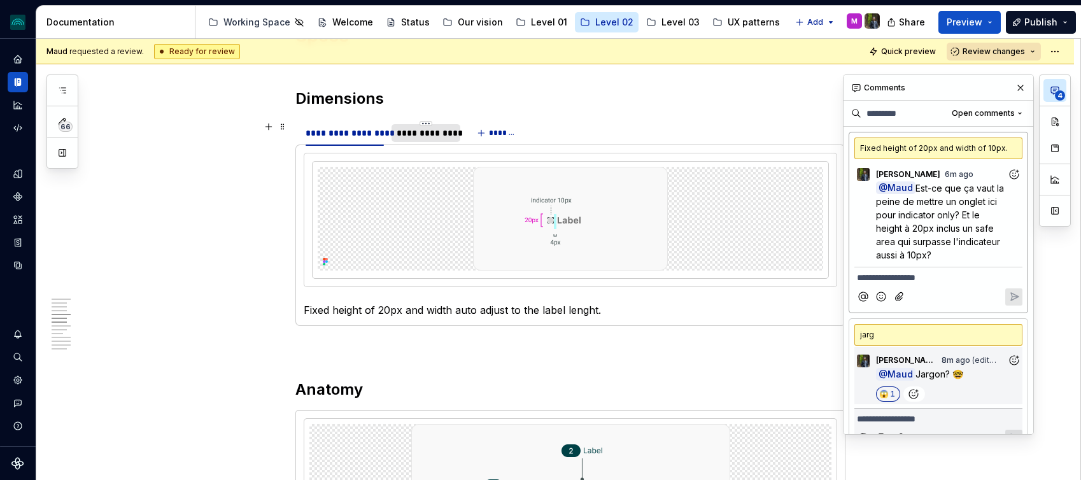
click at [437, 134] on div "**********" at bounding box center [426, 133] width 58 height 13
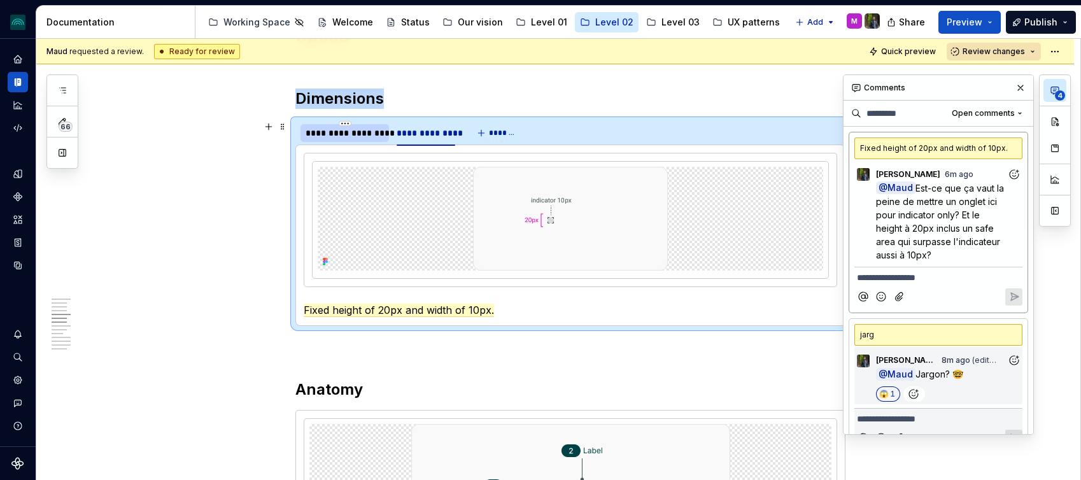
click at [379, 139] on div "**********" at bounding box center [345, 133] width 78 height 13
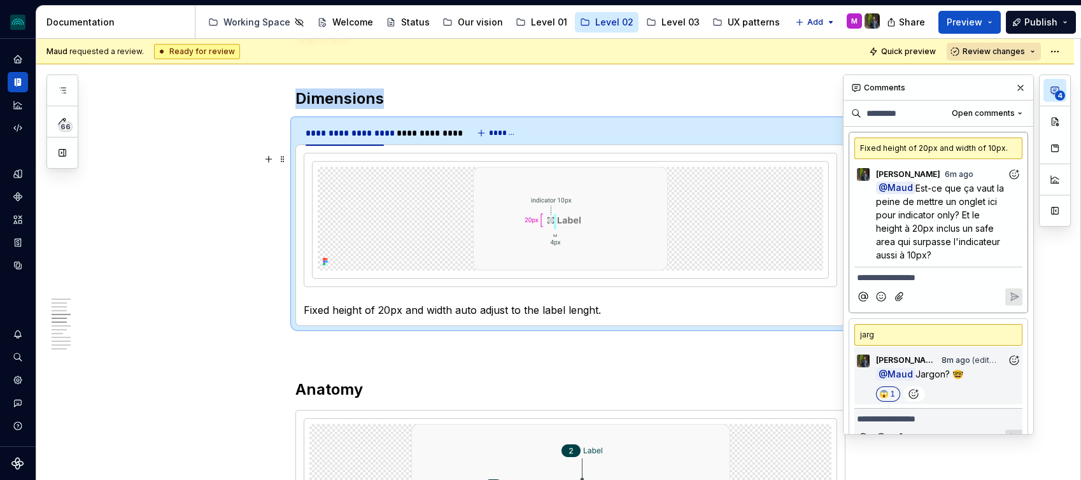
click at [944, 281] on p "**********" at bounding box center [938, 277] width 163 height 13
click at [443, 141] on div "**********" at bounding box center [426, 133] width 68 height 18
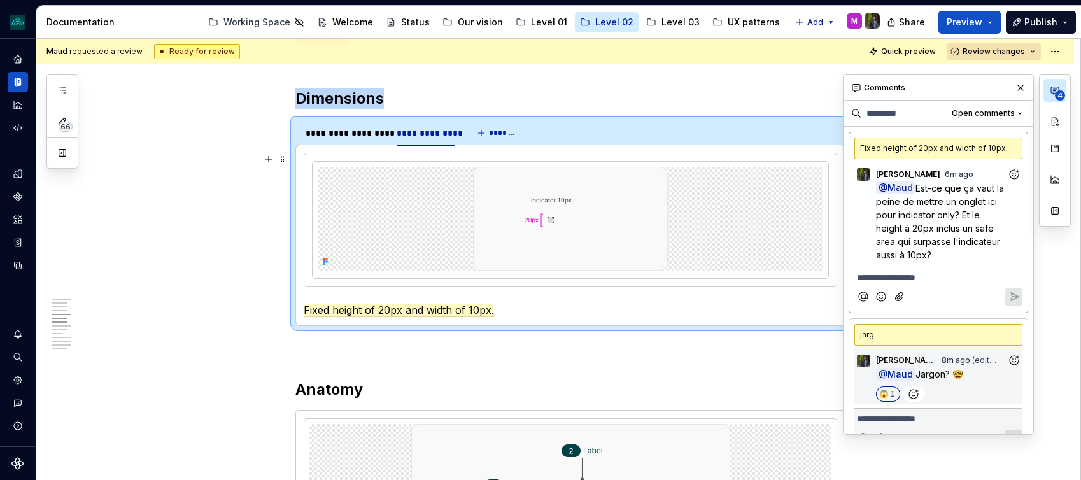
click at [913, 276] on p "**********" at bounding box center [938, 277] width 163 height 13
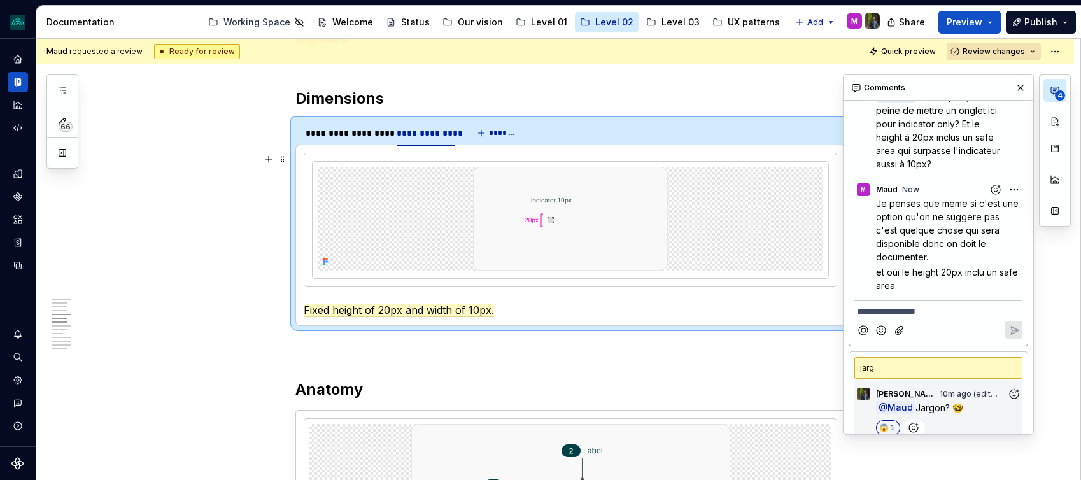
scroll to position [139, 0]
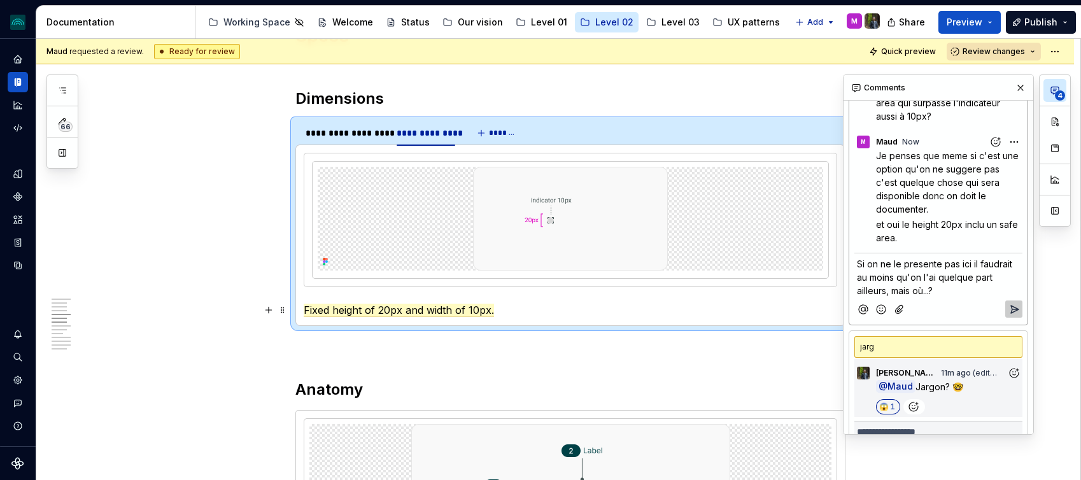
click at [884, 311] on icon "Add emoji" at bounding box center [881, 309] width 13 height 13
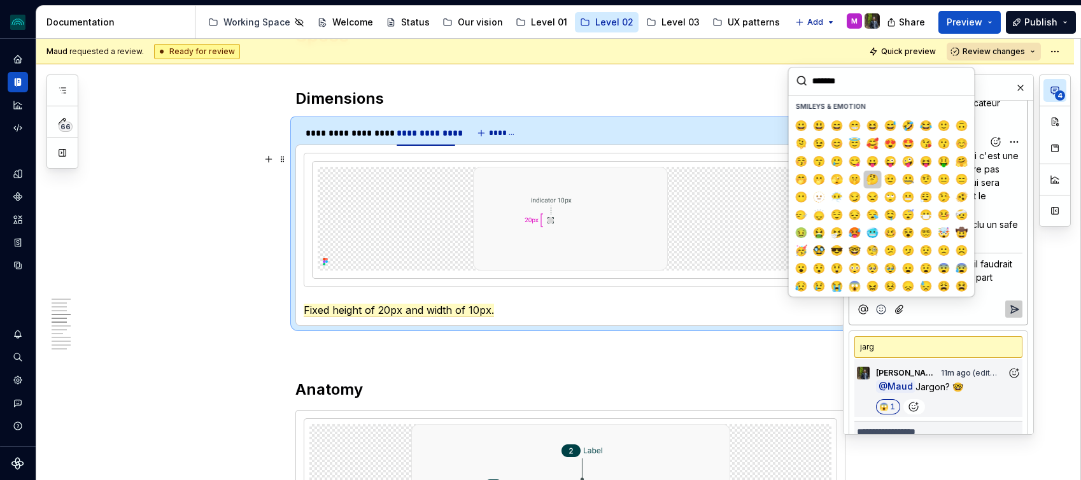
click at [877, 177] on button "🤔" at bounding box center [873, 180] width 18 height 18
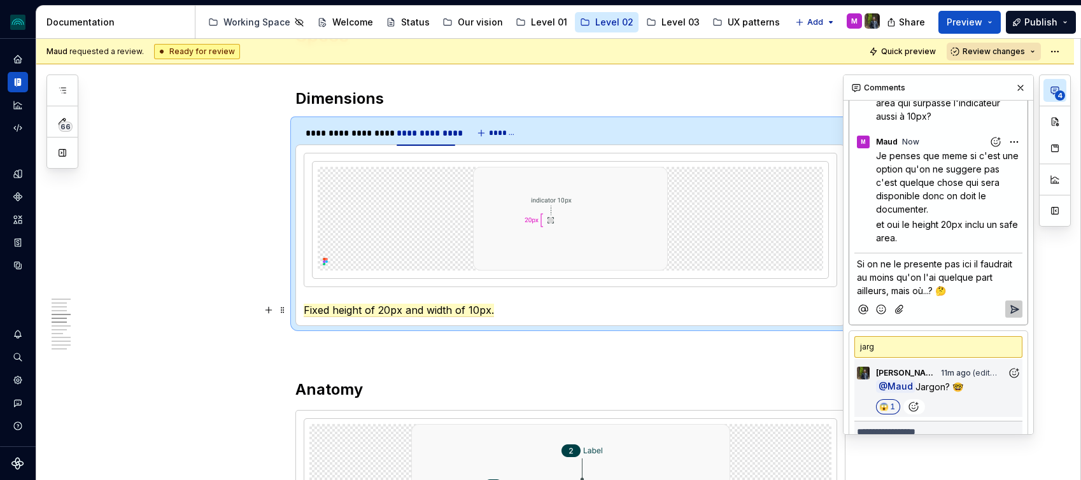
click at [1016, 301] on button "Reply" at bounding box center [1013, 309] width 17 height 17
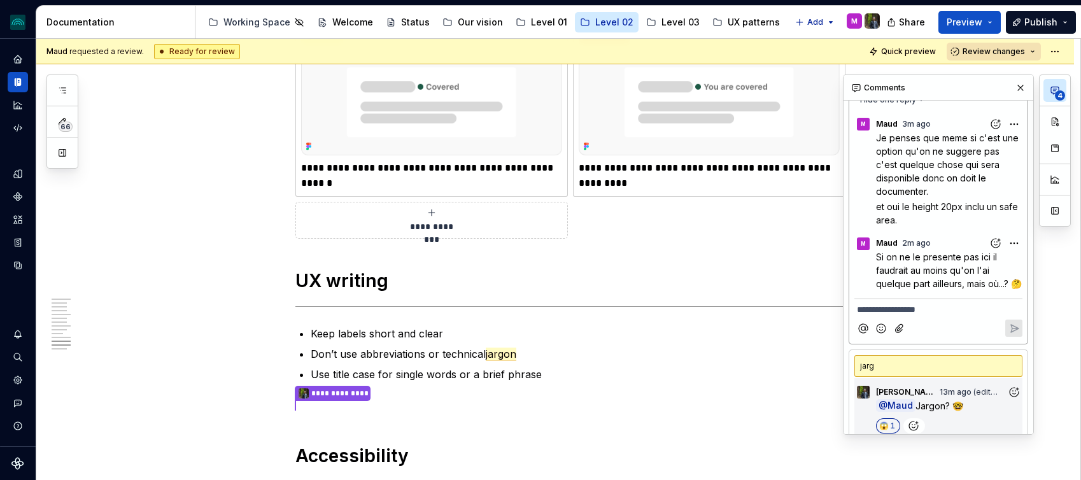
scroll to position [0, 0]
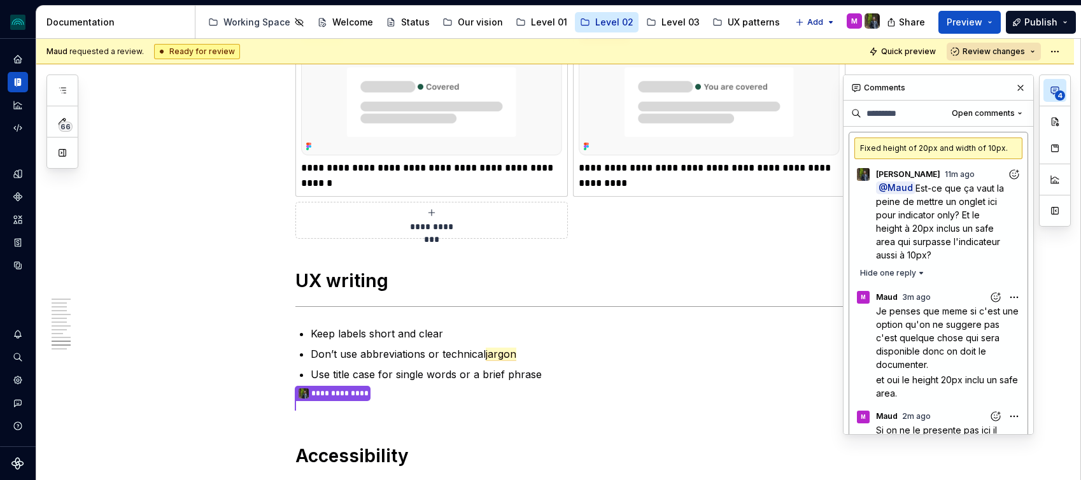
click at [1056, 89] on icon "button" at bounding box center [1055, 90] width 8 height 7
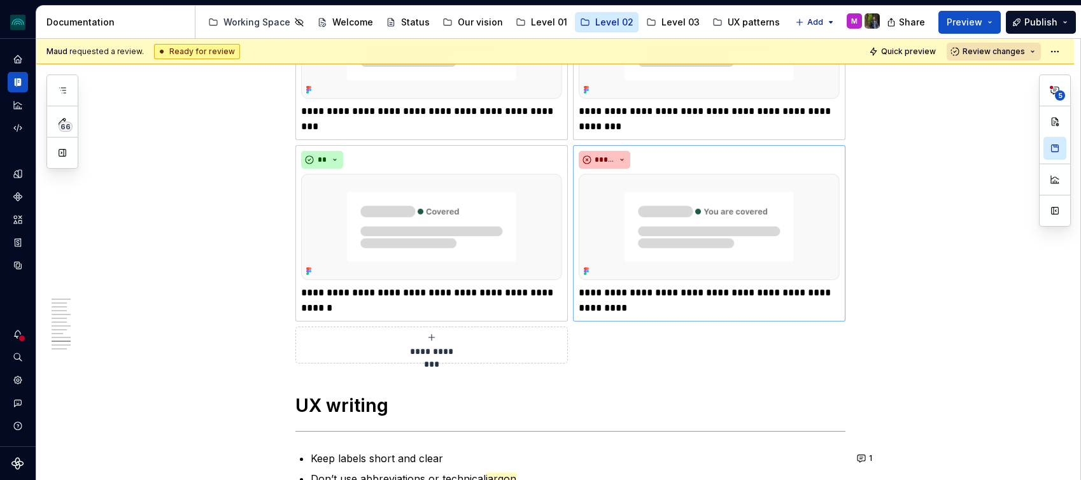
scroll to position [2515, 0]
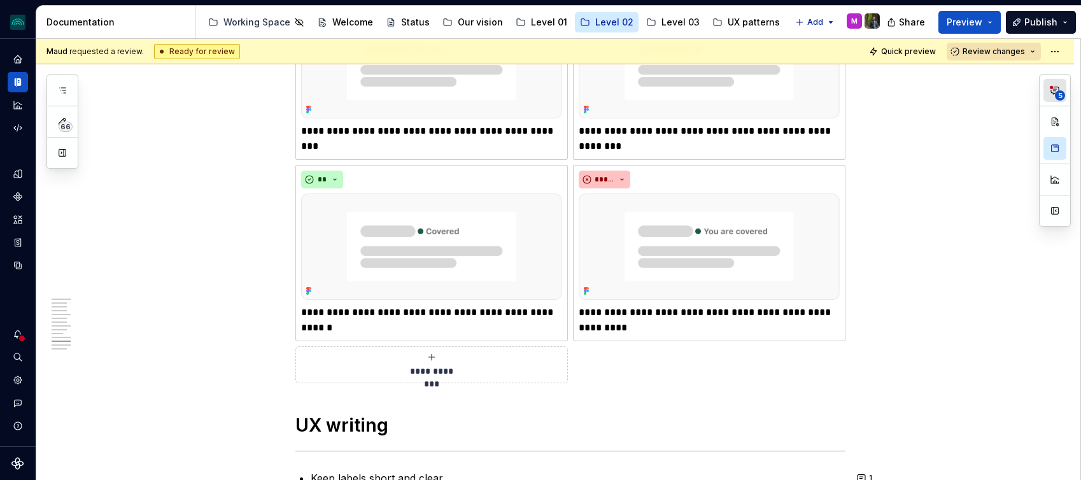
click at [1055, 97] on span "5" at bounding box center [1060, 95] width 10 height 10
type textarea "*"
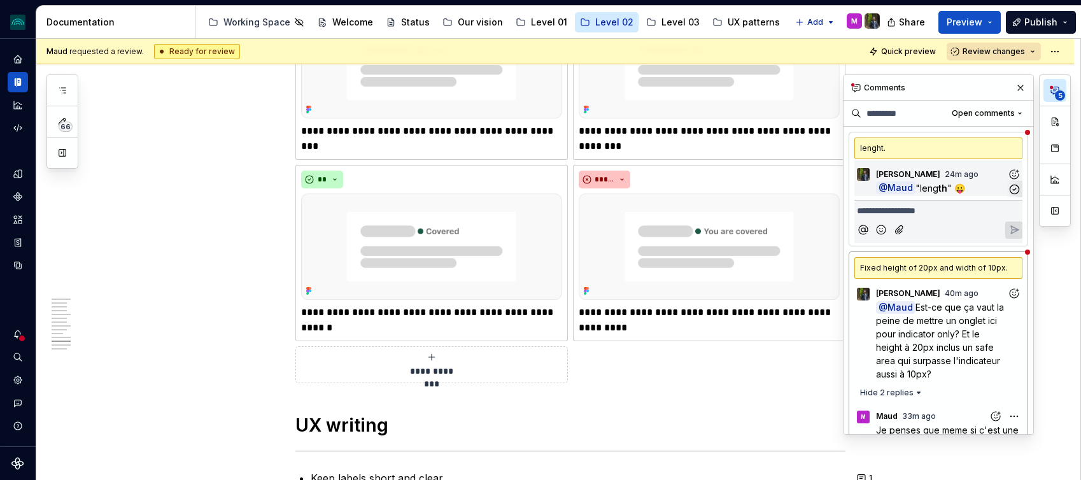
click at [986, 174] on div "SD Simon Désilets 24m ago" at bounding box center [938, 171] width 168 height 17
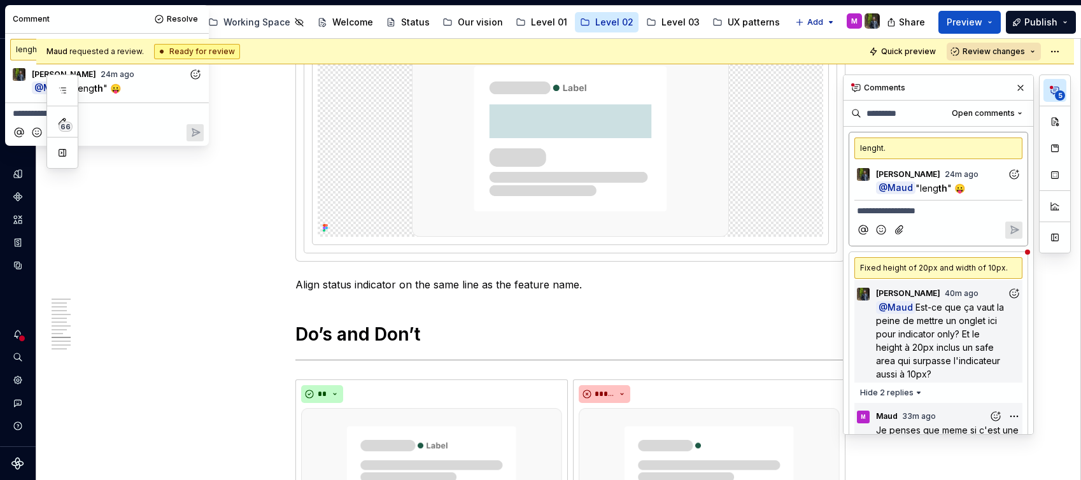
scroll to position [2049, 0]
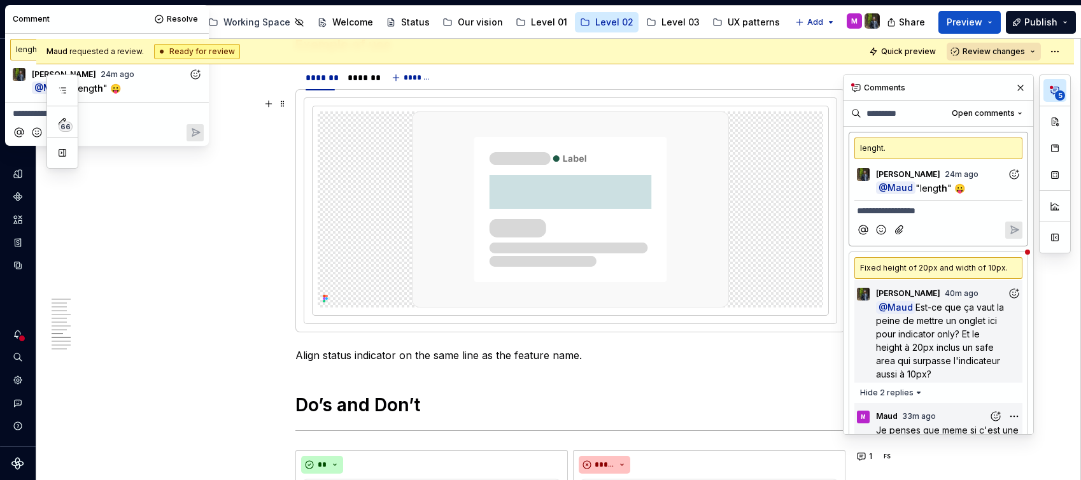
click at [890, 151] on div "lenght." at bounding box center [938, 149] width 168 height 22
click at [916, 191] on span ""leng" at bounding box center [927, 188] width 23 height 11
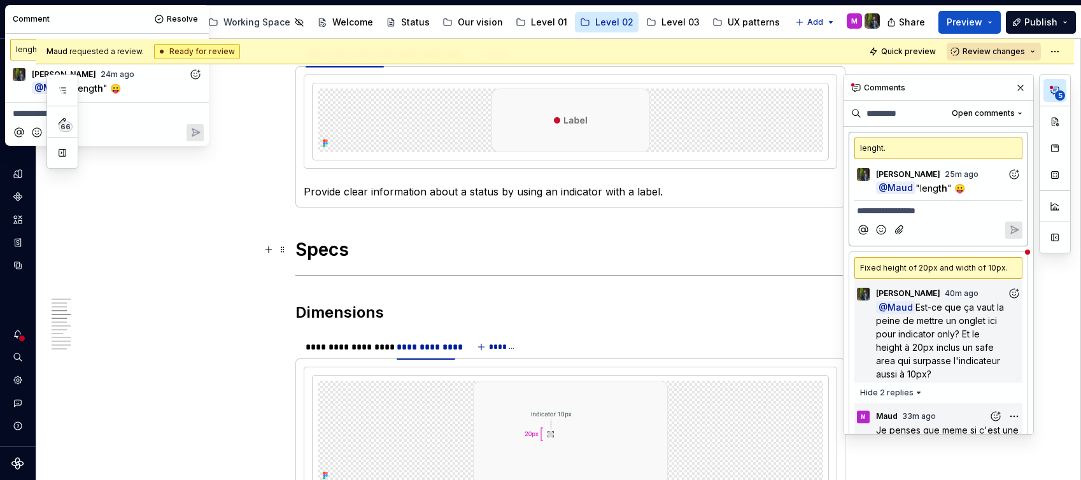
scroll to position [994, 0]
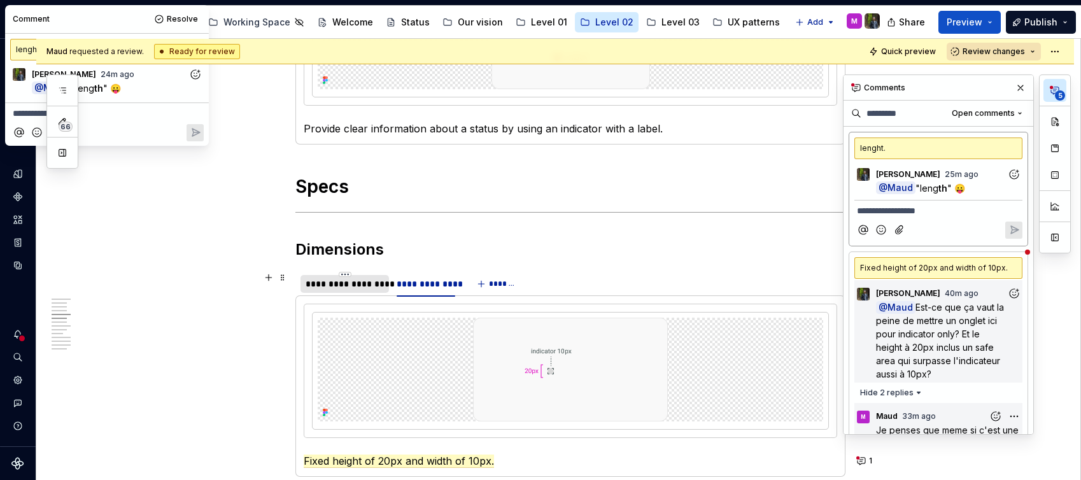
click at [342, 285] on div "**********" at bounding box center [345, 284] width 78 height 13
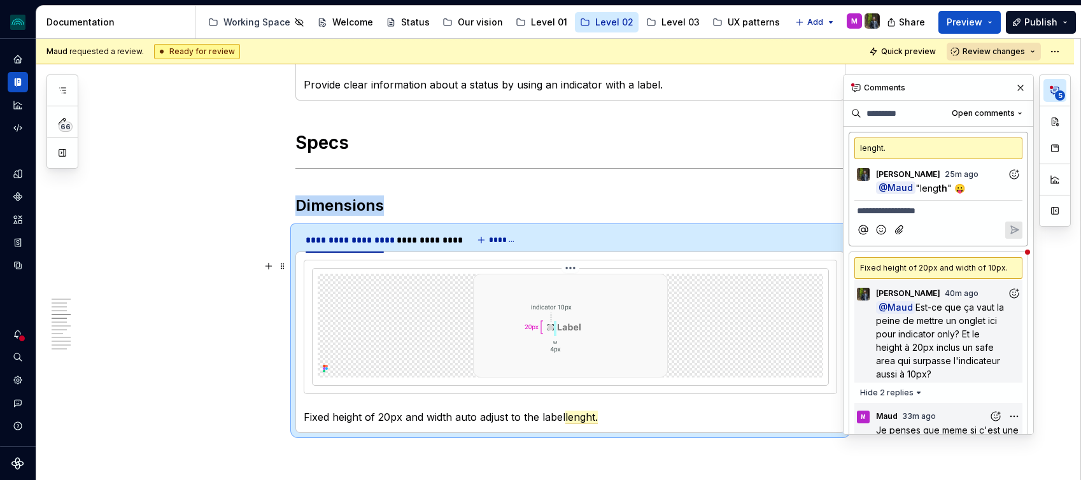
scroll to position [1071, 0]
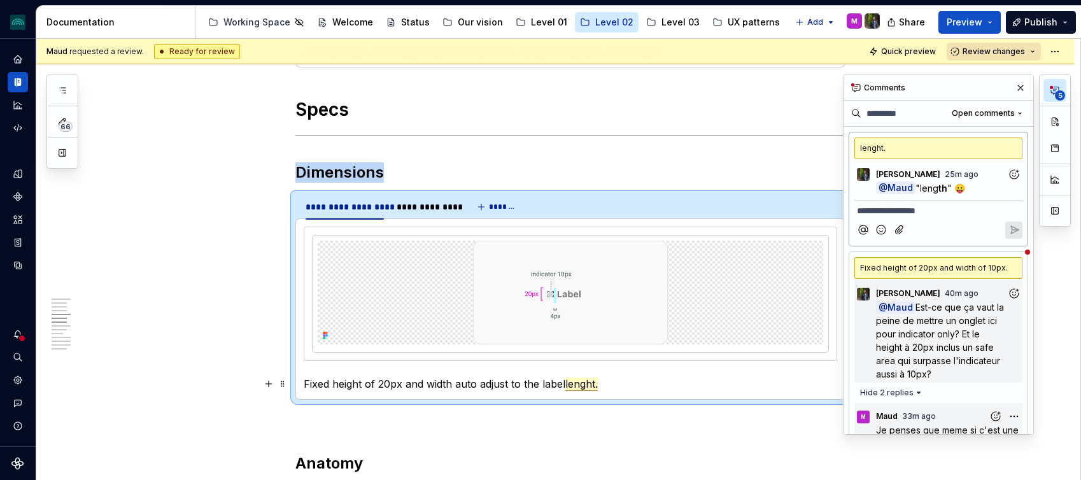
click at [595, 384] on span "lenght." at bounding box center [581, 384] width 32 height 13
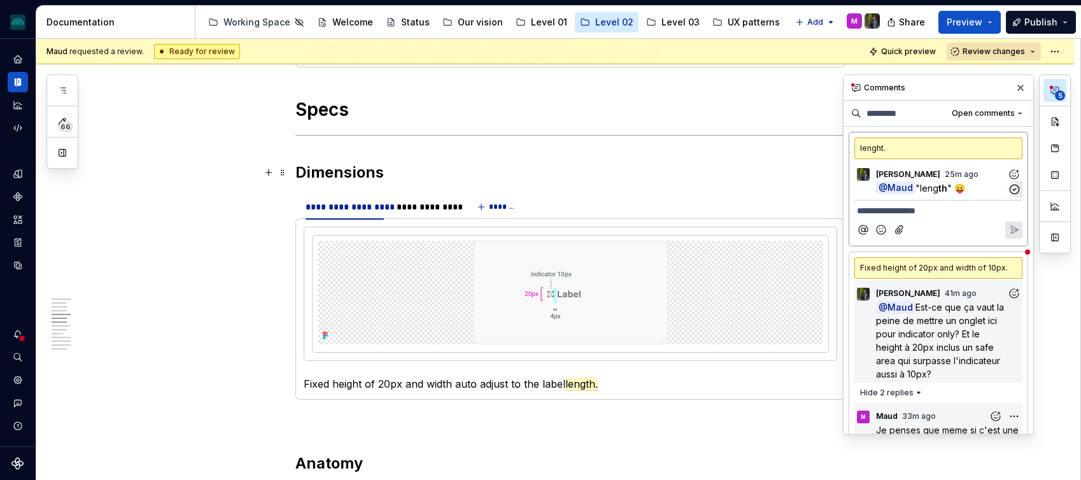
click at [1000, 181] on p "@ Maud "leng th " 😛" at bounding box center [941, 187] width 131 height 13
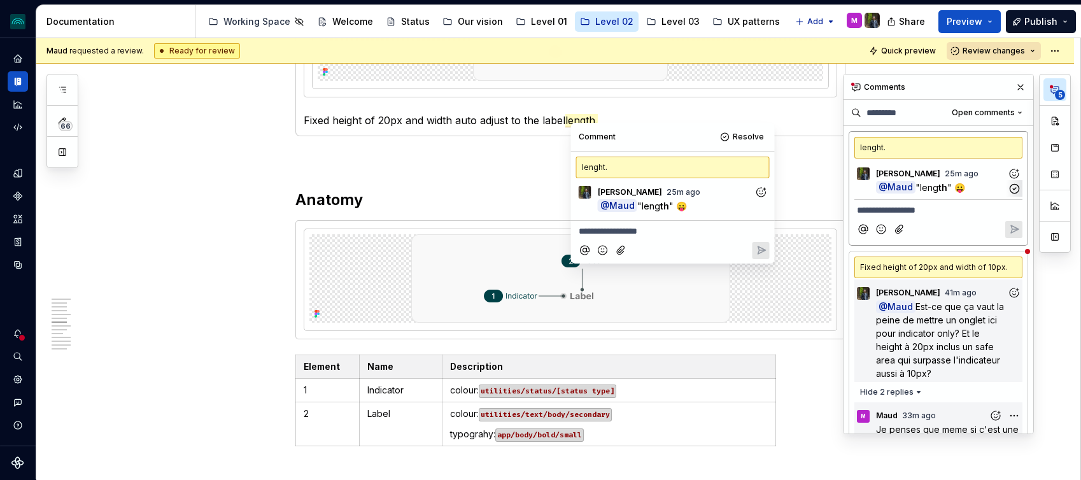
scroll to position [1346, 0]
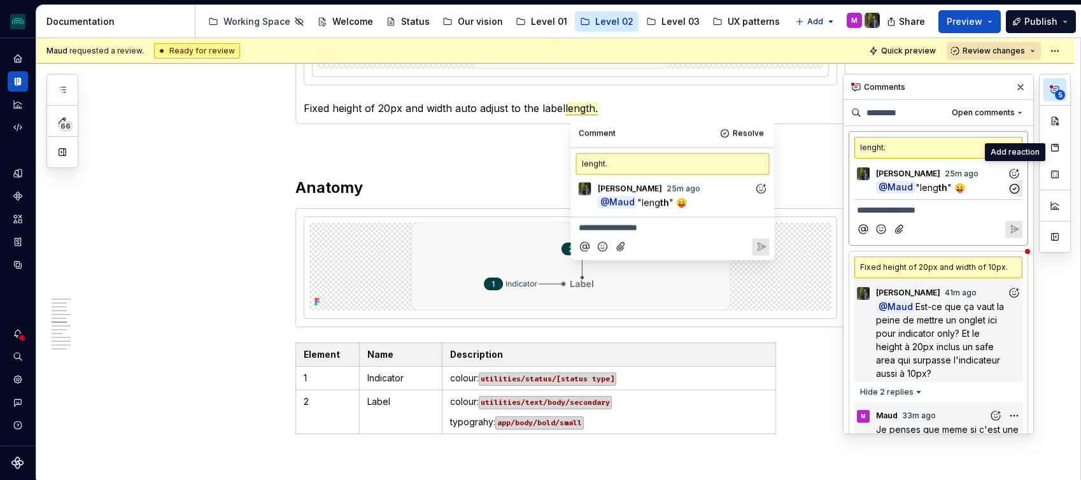
click at [1013, 173] on icon "Add reaction" at bounding box center [1014, 173] width 13 height 13
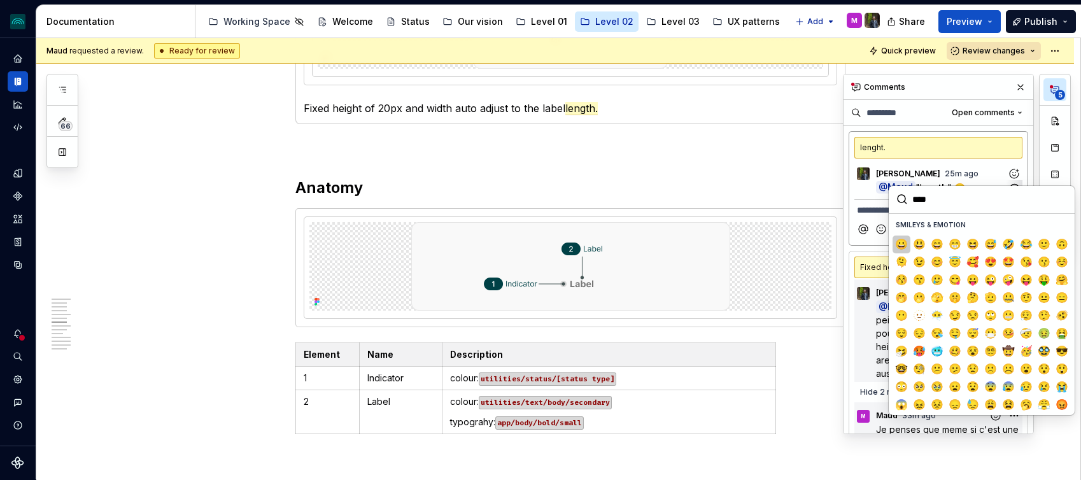
type input "*****"
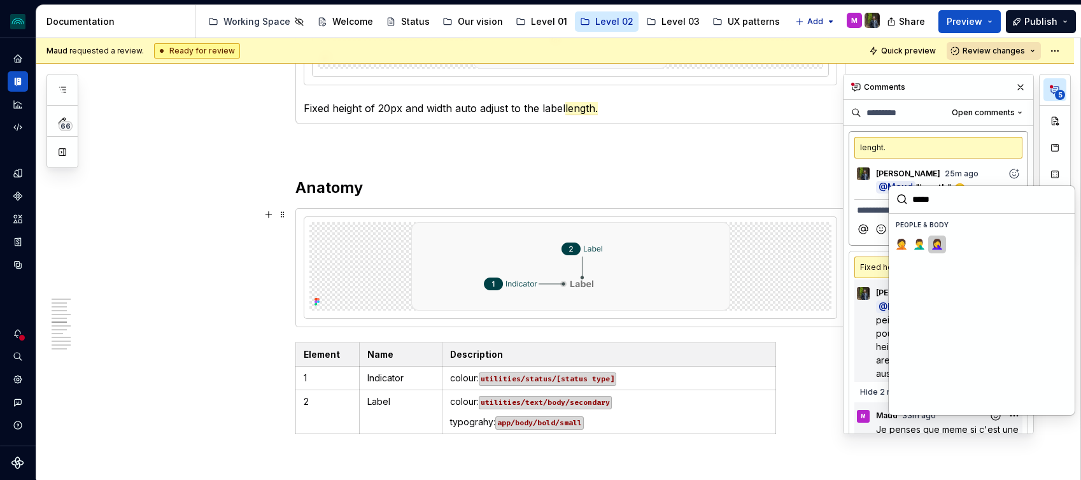
click at [940, 242] on span "🤦‍♀️" at bounding box center [937, 244] width 10 height 13
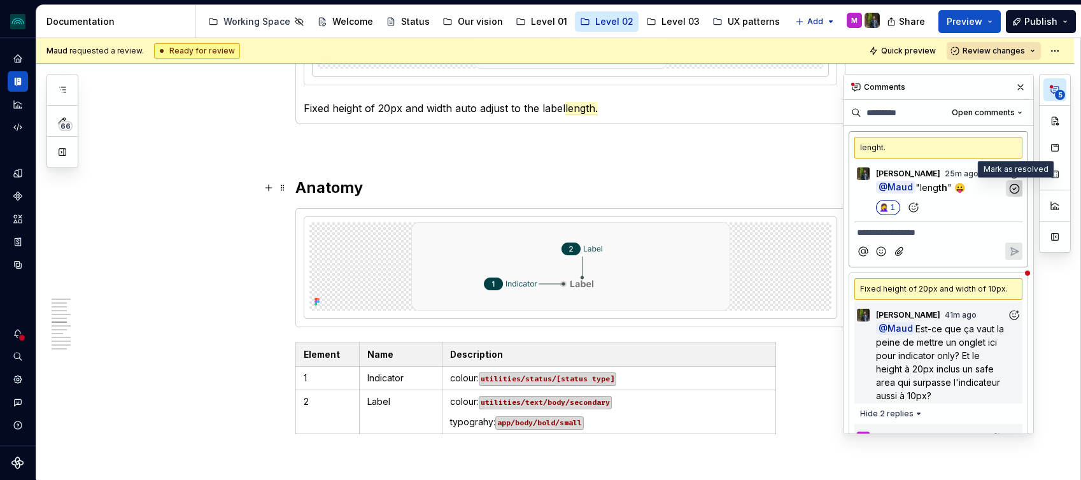
click at [1018, 189] on icon "button" at bounding box center [1015, 189] width 12 height 12
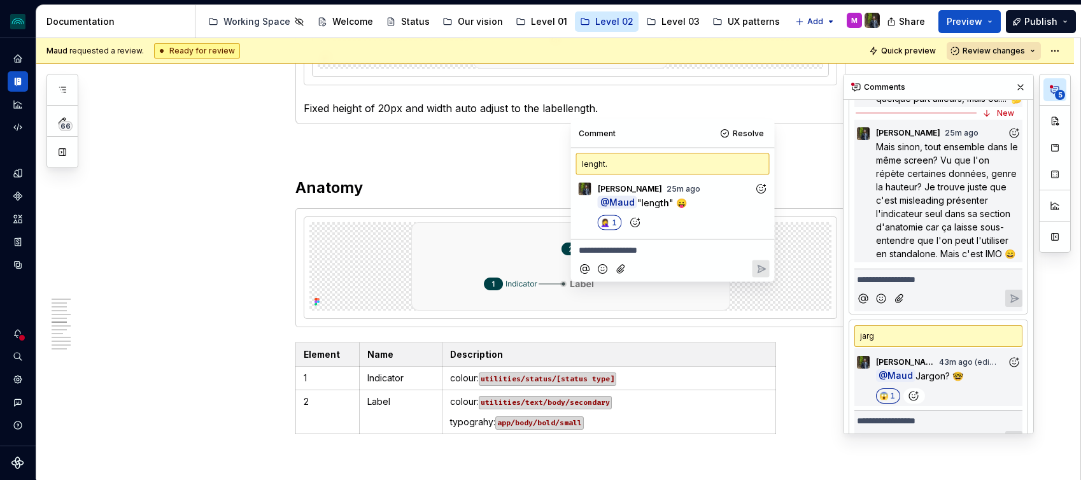
scroll to position [360, 0]
click at [911, 285] on div "**********" at bounding box center [938, 277] width 168 height 18
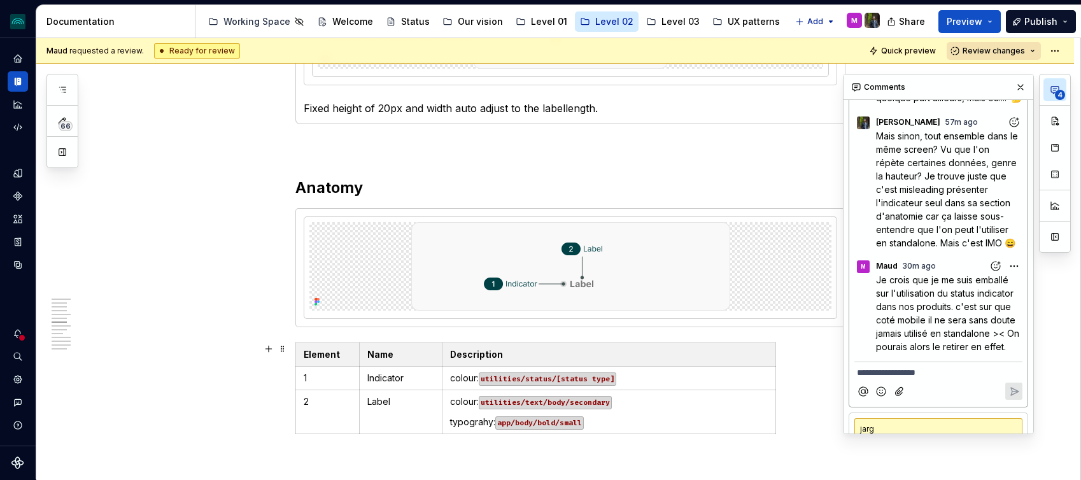
click at [954, 379] on p "**********" at bounding box center [938, 372] width 163 height 13
click at [1017, 92] on button "button" at bounding box center [1021, 87] width 18 height 18
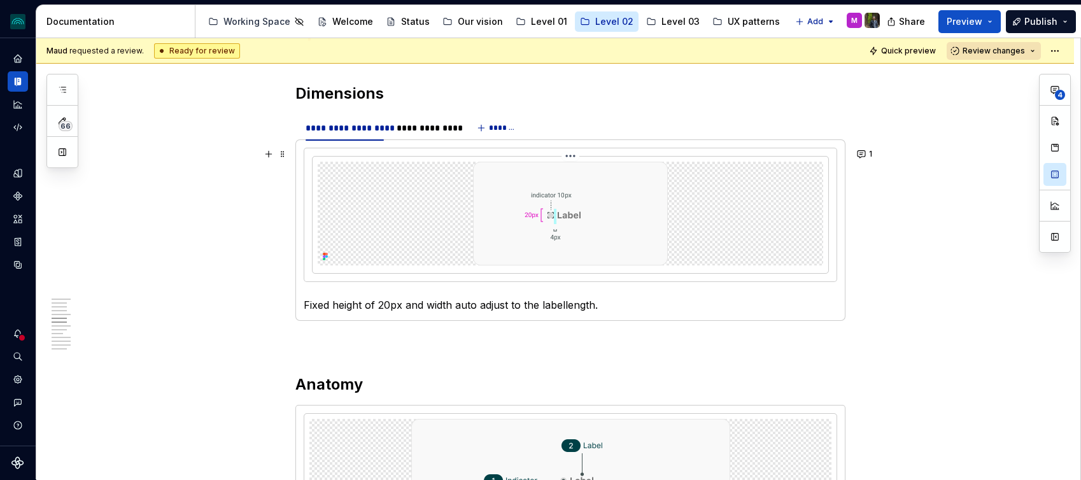
scroll to position [1144, 0]
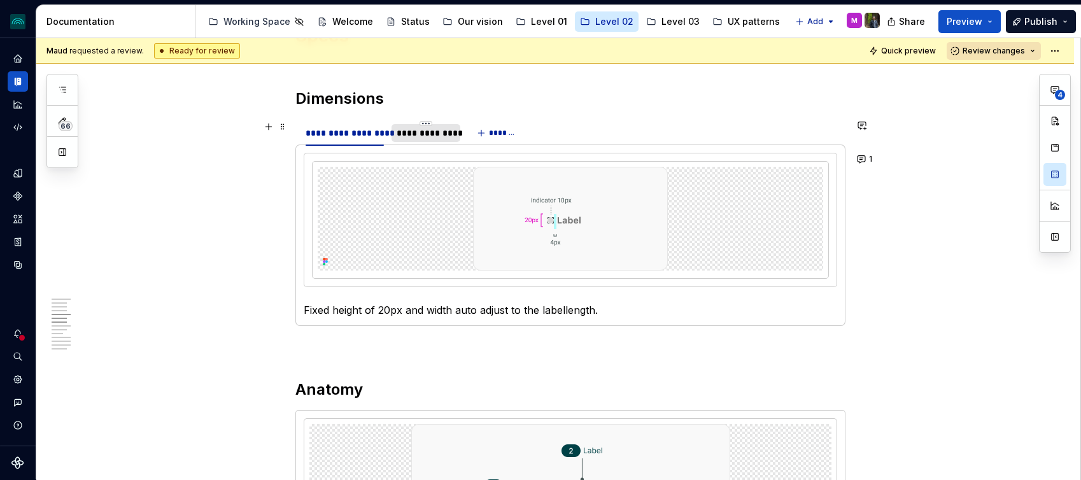
click at [452, 136] on div "**********" at bounding box center [426, 133] width 58 height 13
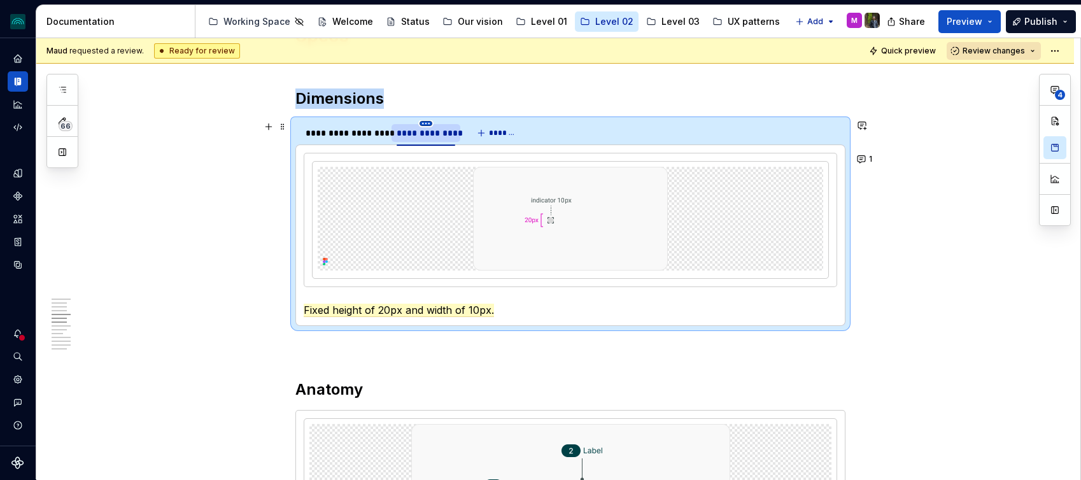
click at [429, 122] on html "iceberg M Design system data Documentation Accessibility guide for tree Page tr…" at bounding box center [540, 240] width 1081 height 480
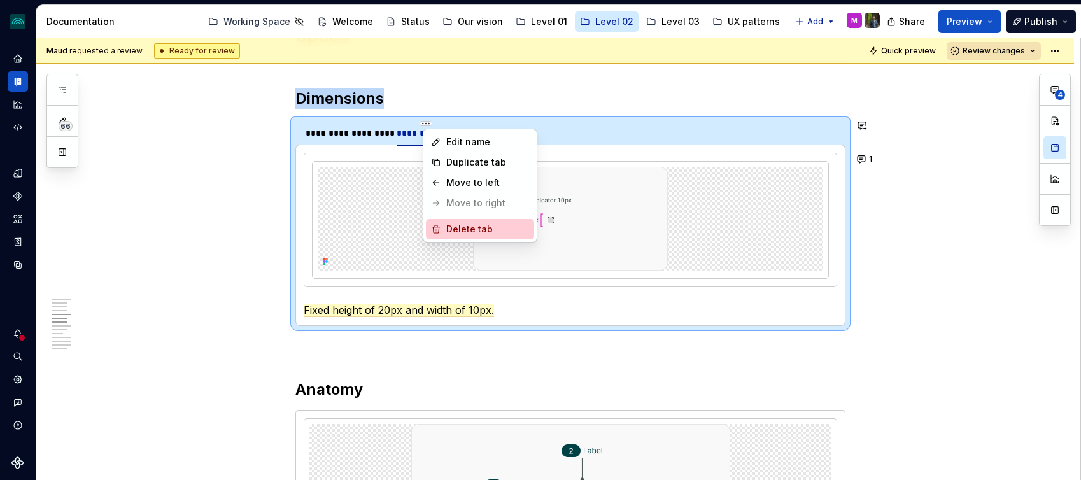
click at [512, 232] on div "Delete tab" at bounding box center [487, 229] width 83 height 13
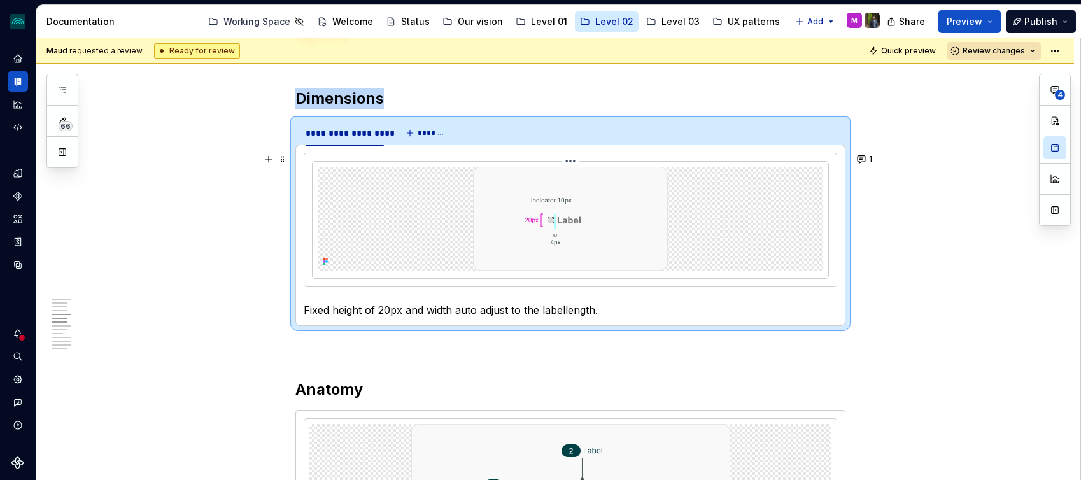
click at [432, 226] on div at bounding box center [571, 219] width 506 height 104
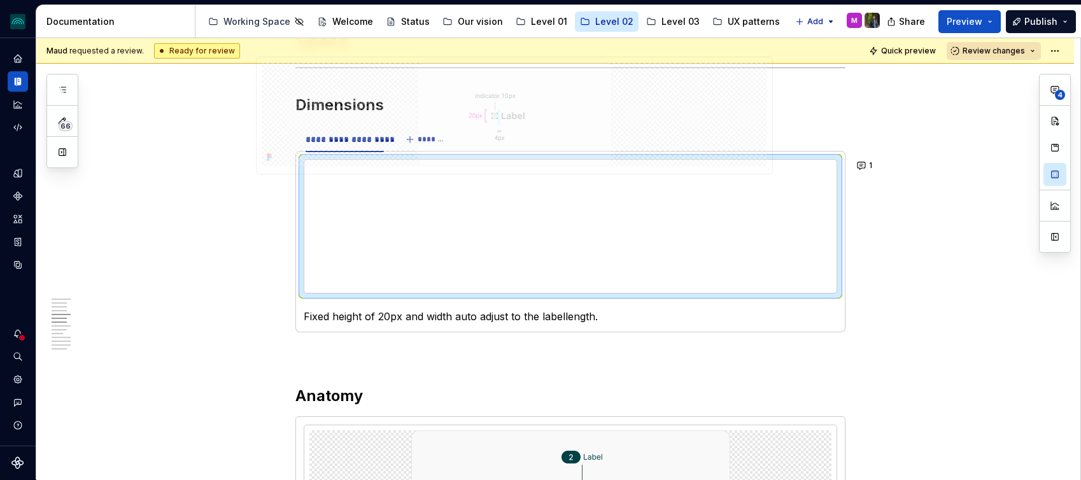
scroll to position [1118, 0]
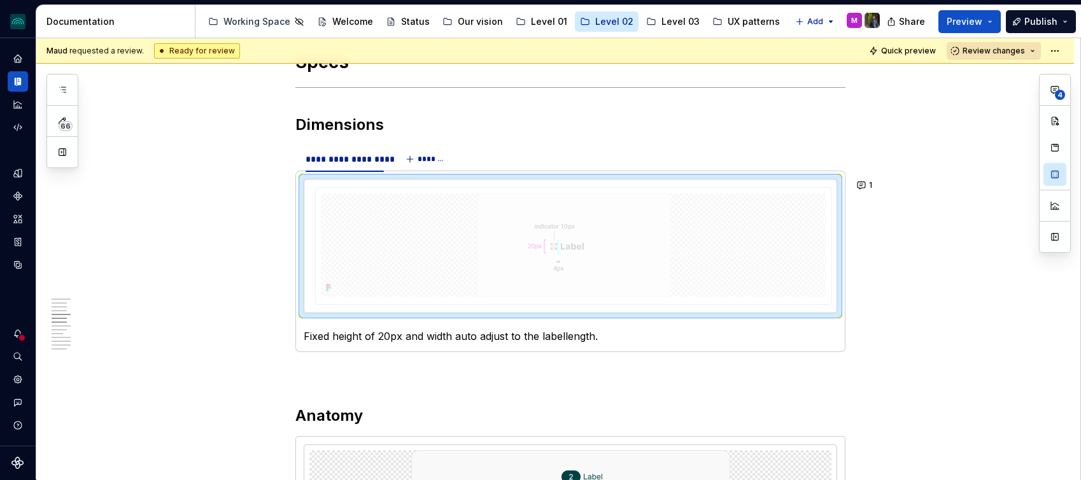
drag, startPoint x: 427, startPoint y: 218, endPoint x: 390, endPoint y: 255, distance: 52.7
click at [394, 259] on body "iceberg M Design system data Documentation Accessibility guide for tree Page tr…" at bounding box center [540, 240] width 1081 height 480
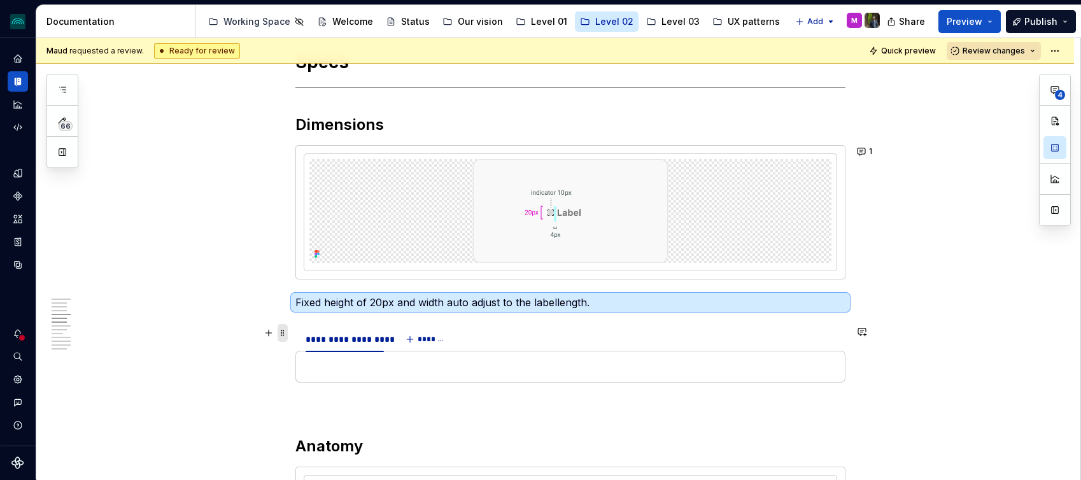
click at [288, 334] on span at bounding box center [283, 333] width 10 height 18
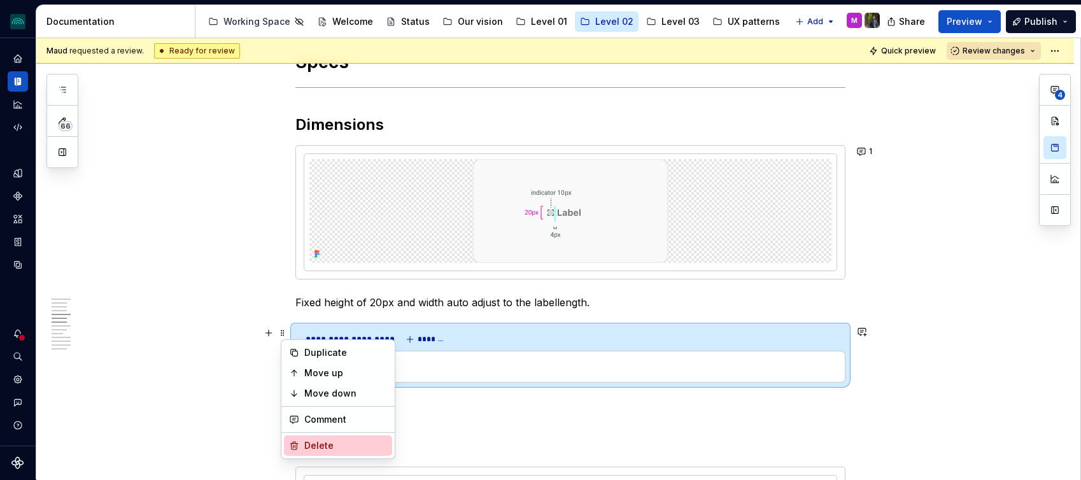
click at [329, 437] on div "Delete" at bounding box center [338, 446] width 108 height 20
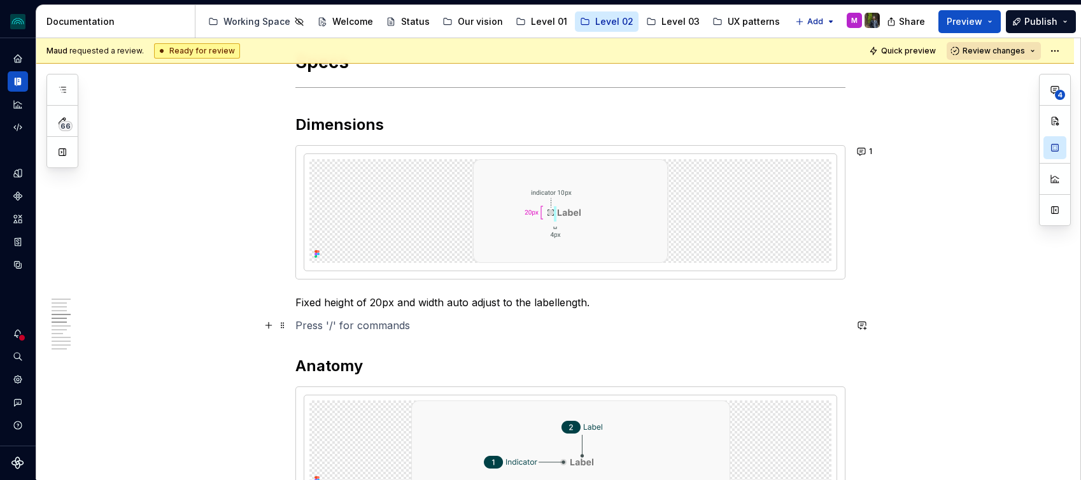
click at [488, 325] on p at bounding box center [570, 325] width 550 height 15
click at [329, 302] on p "Fixed height of 20px and width auto adjust to the label length." at bounding box center [570, 302] width 550 height 15
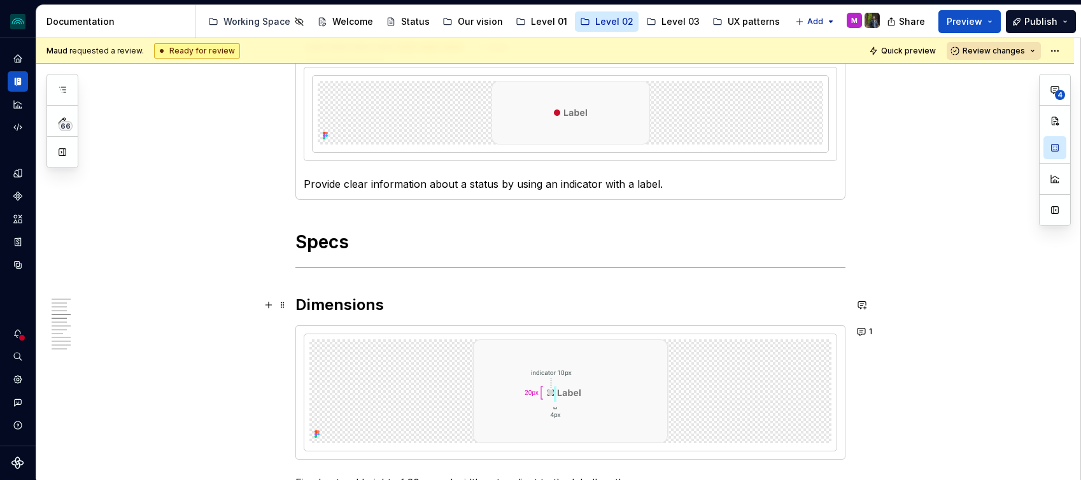
scroll to position [880, 0]
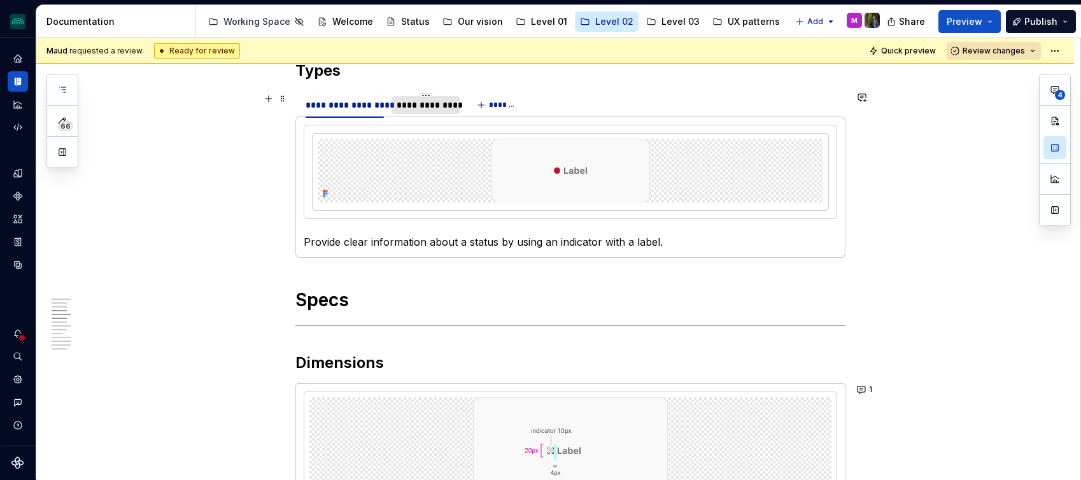
click at [412, 110] on div "**********" at bounding box center [426, 105] width 58 height 13
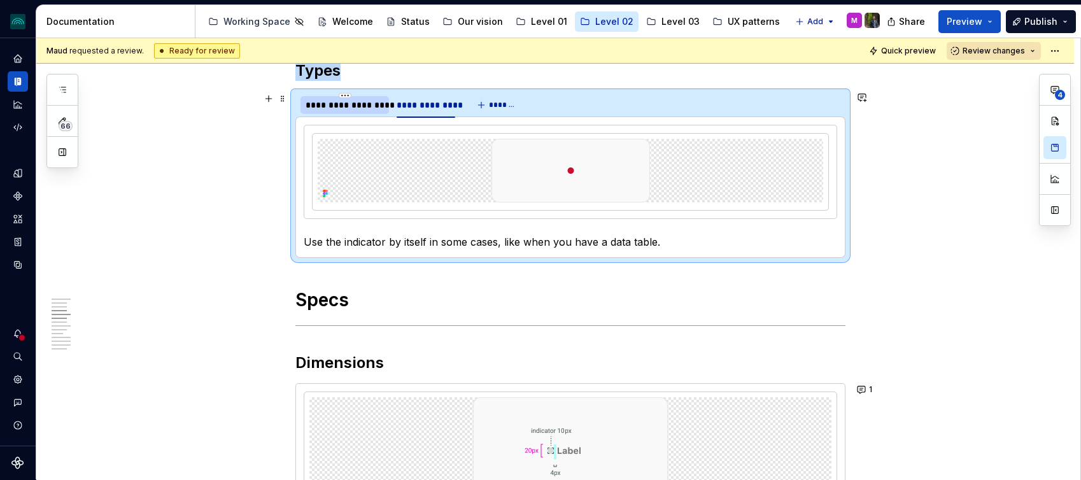
click at [359, 101] on div "**********" at bounding box center [345, 105] width 78 height 13
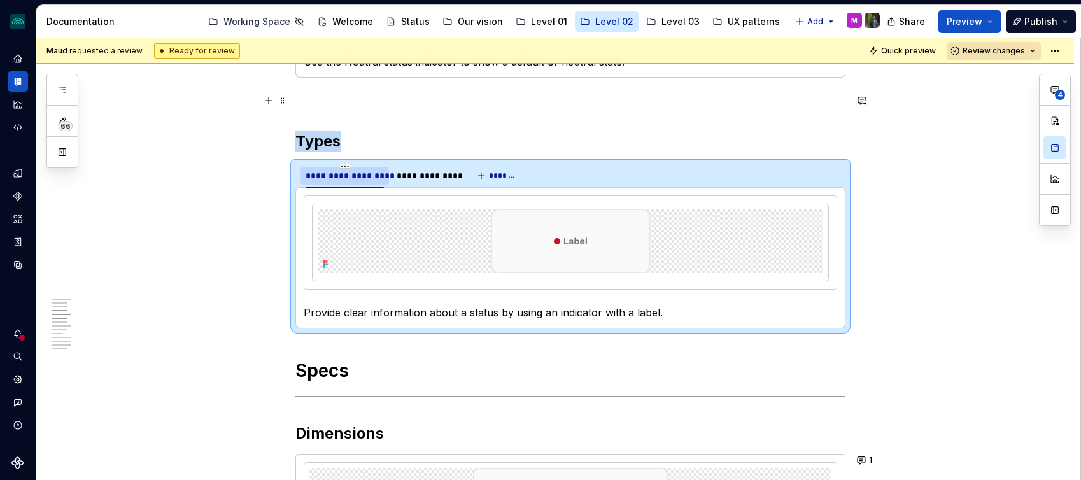
scroll to position [799, 0]
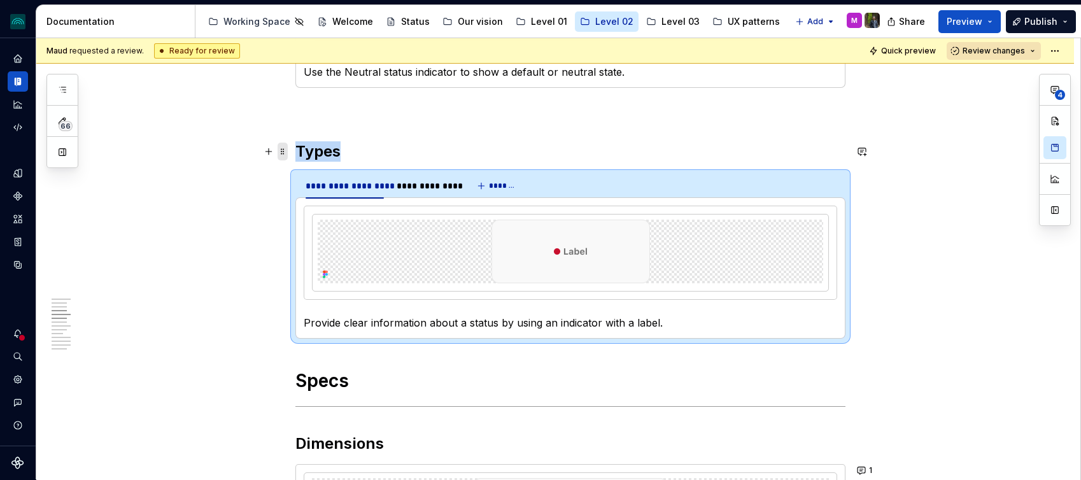
click at [285, 153] on span at bounding box center [283, 152] width 10 height 18
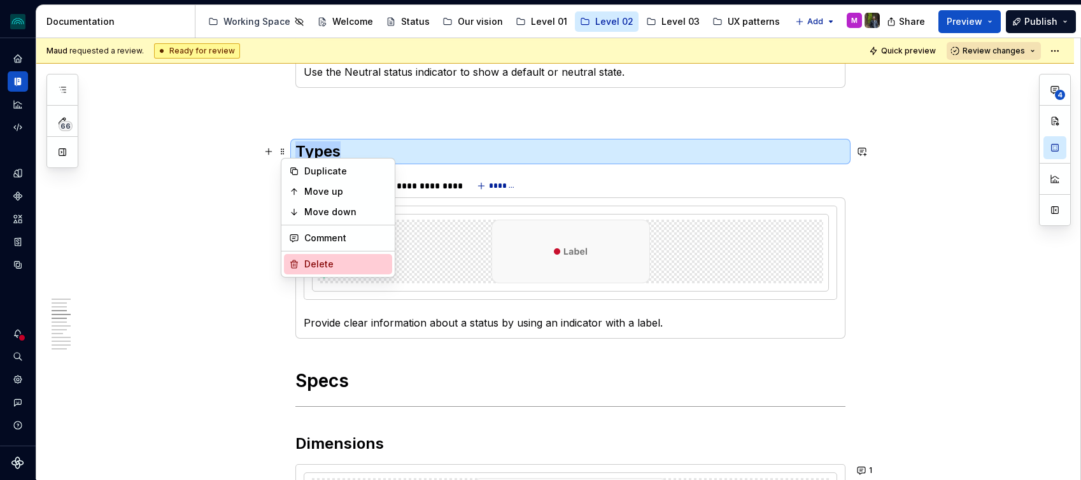
click at [324, 266] on div "Delete" at bounding box center [345, 264] width 83 height 13
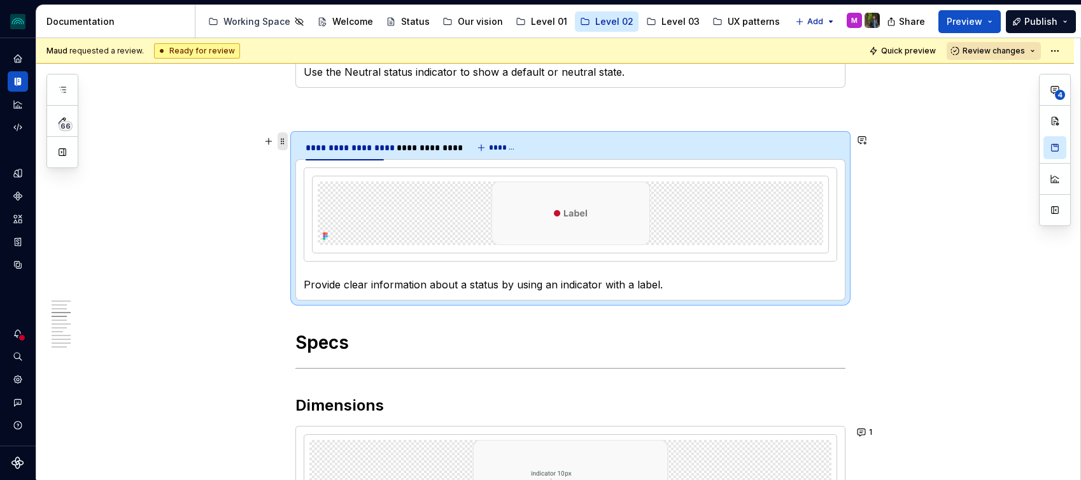
click at [288, 142] on span at bounding box center [283, 141] width 10 height 18
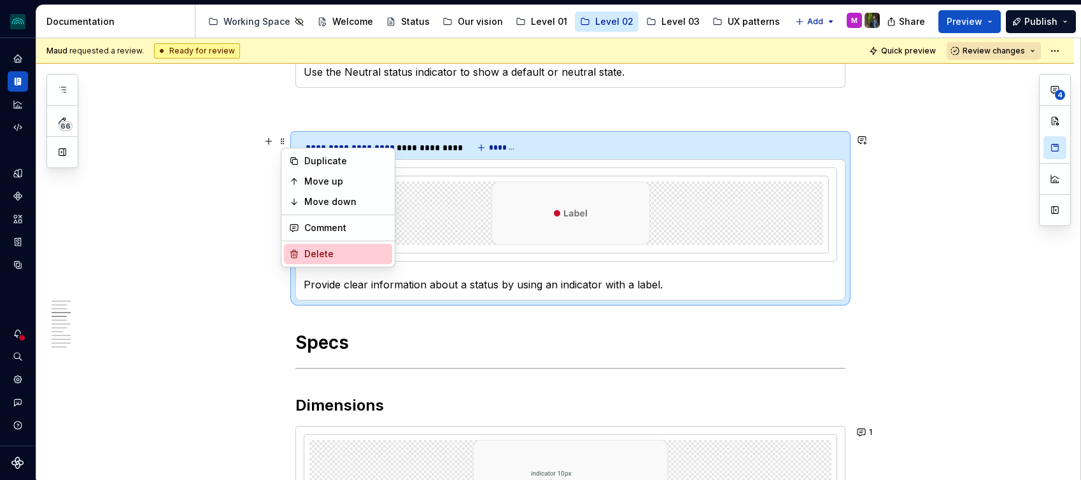
click at [336, 252] on div "Delete" at bounding box center [345, 254] width 83 height 13
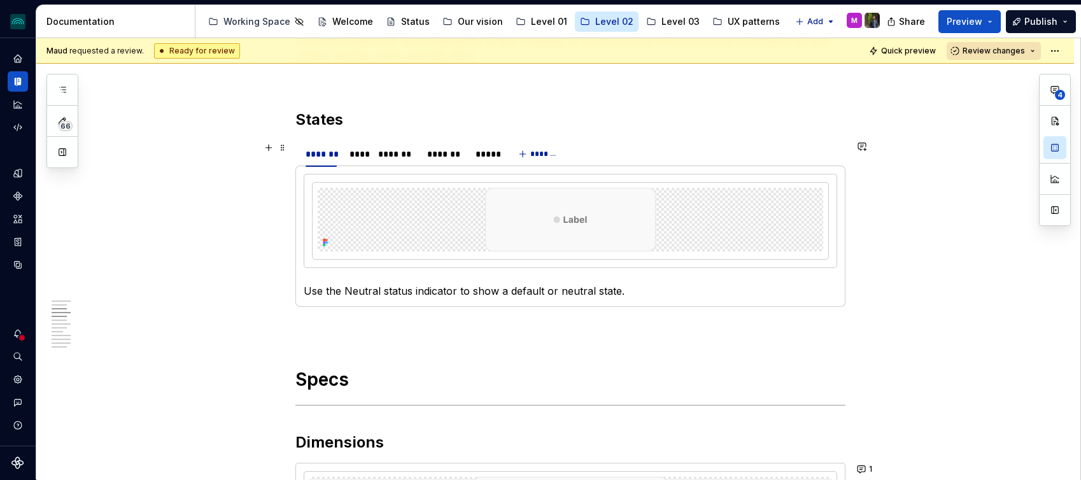
scroll to position [576, 0]
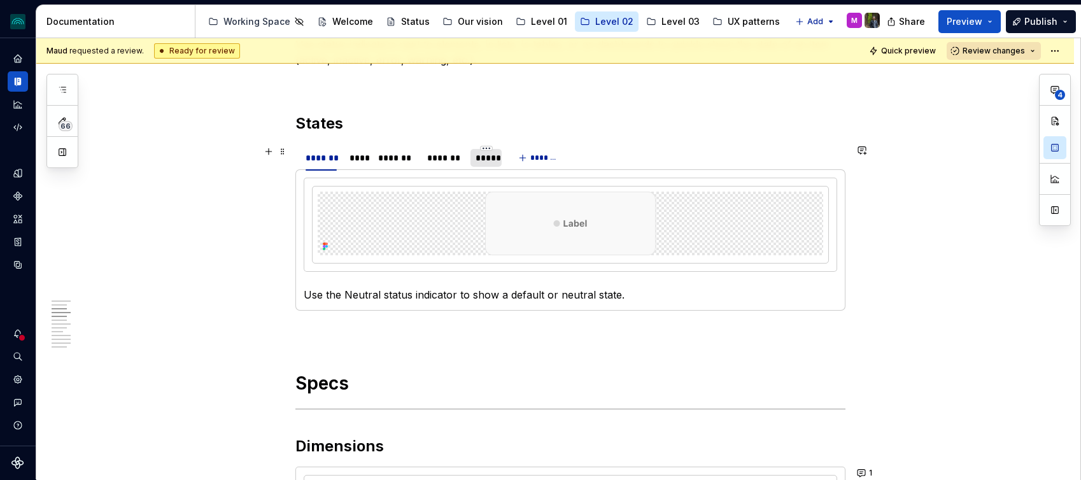
click at [481, 155] on div "*****" at bounding box center [486, 158] width 21 height 13
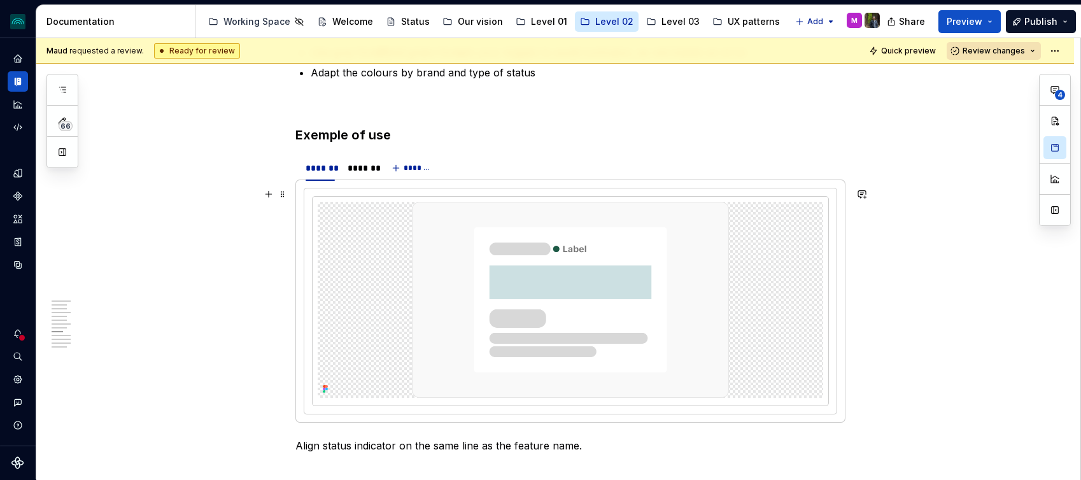
scroll to position [1690, 0]
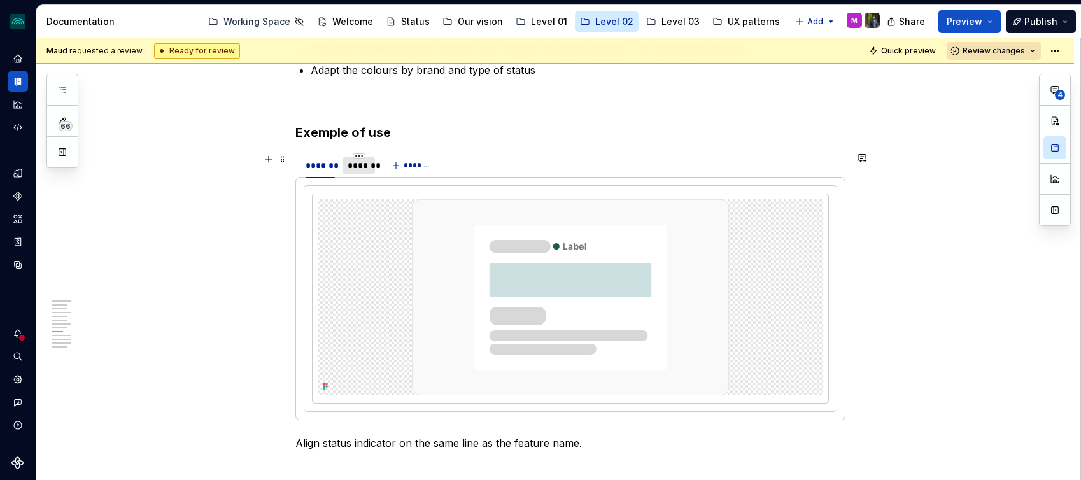
click at [361, 169] on div "*******" at bounding box center [359, 165] width 22 height 13
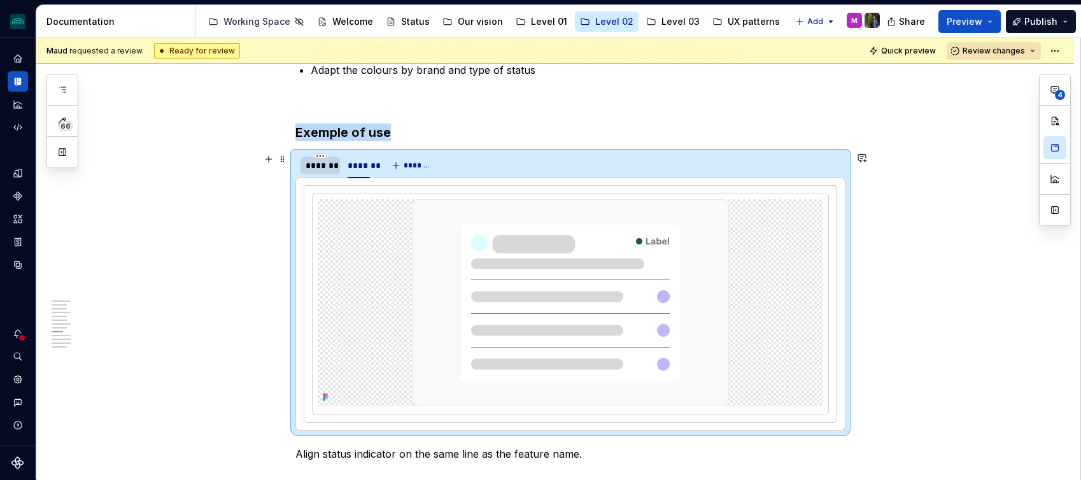
click at [320, 172] on div "*******" at bounding box center [320, 166] width 39 height 18
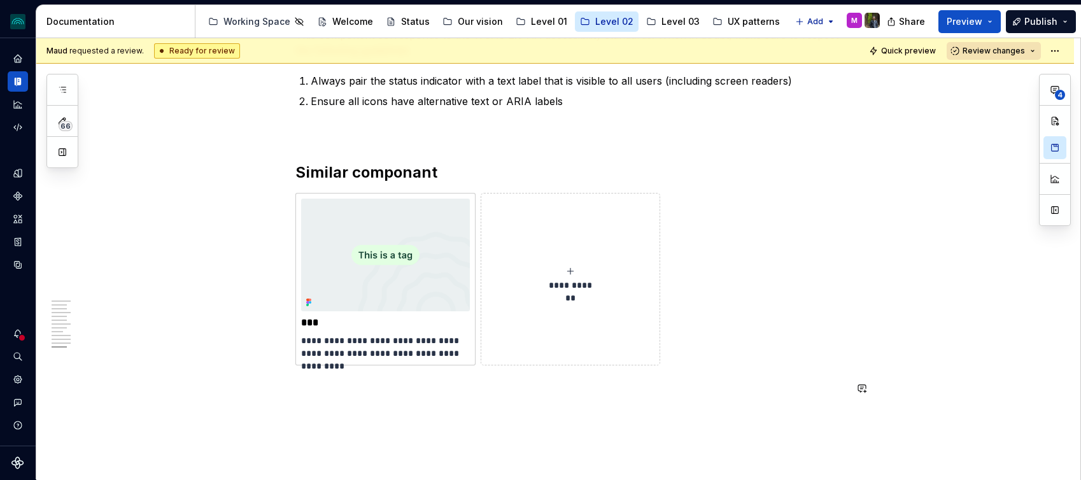
scroll to position [2872, 0]
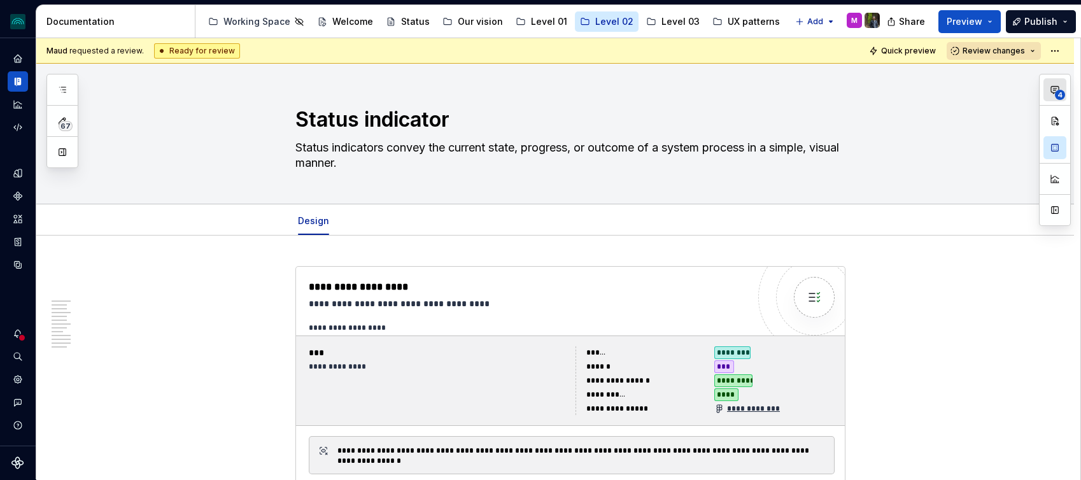
scroll to position [0, 0]
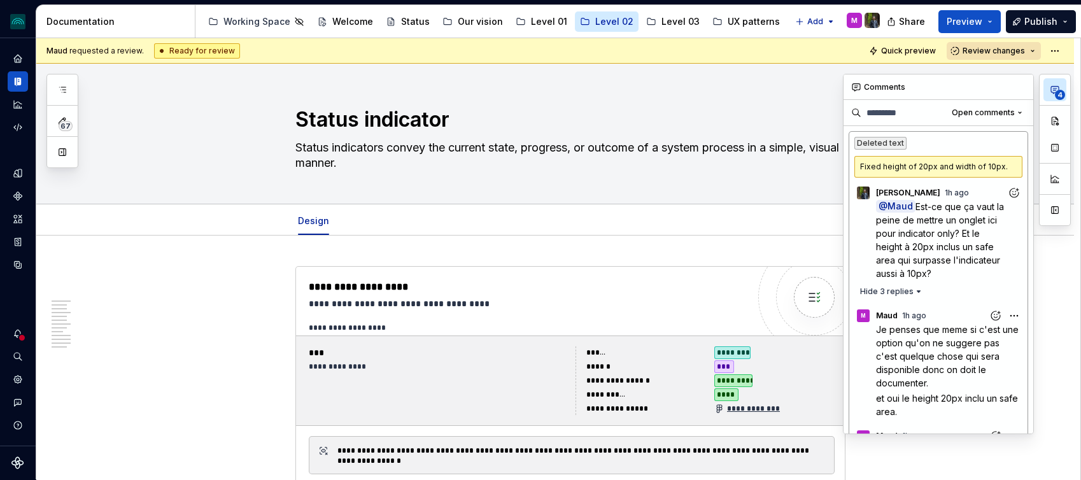
click at [1060, 90] on span "4" at bounding box center [1060, 95] width 10 height 10
click at [1014, 208] on icon "button" at bounding box center [1014, 207] width 9 height 9
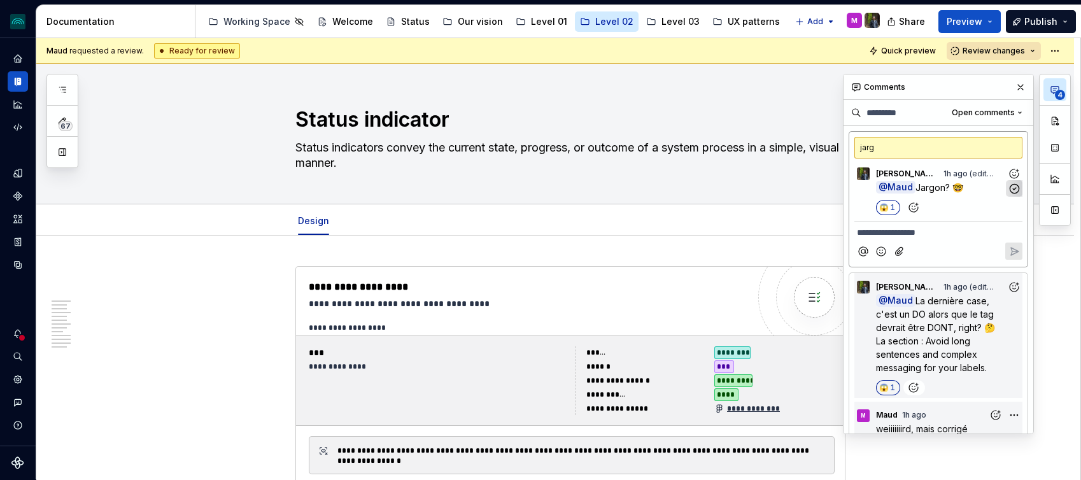
click at [1013, 192] on icon "button" at bounding box center [1014, 188] width 9 height 9
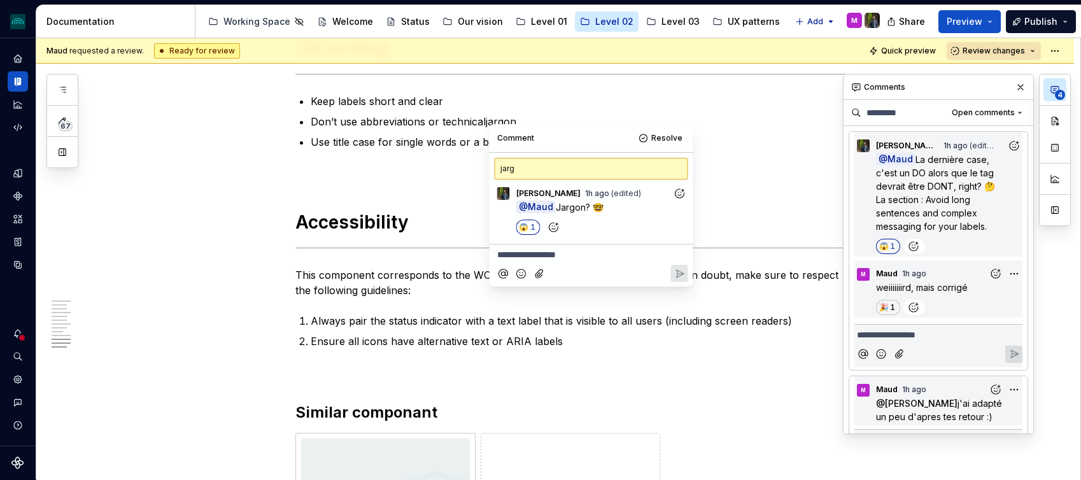
scroll to position [2635, 0]
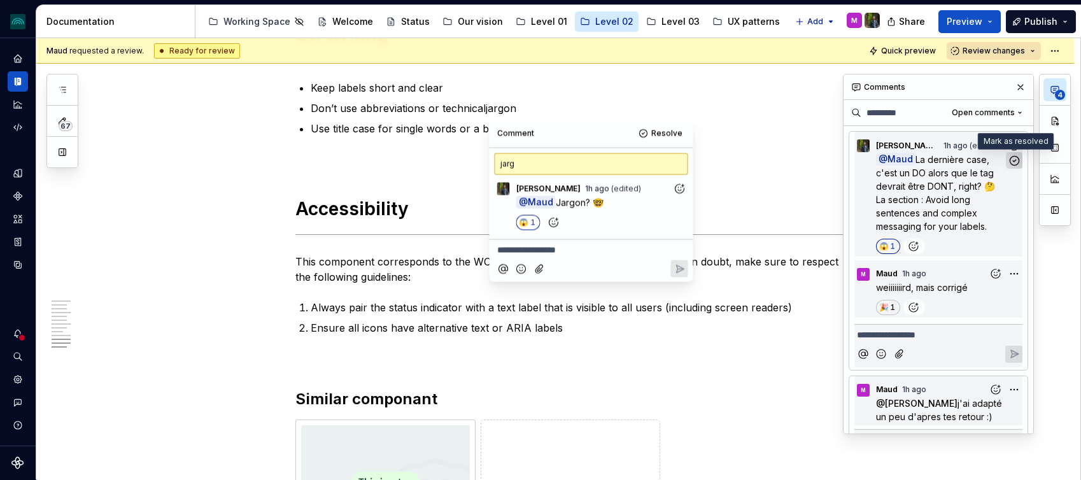
click at [1014, 164] on icon "button" at bounding box center [1015, 161] width 12 height 12
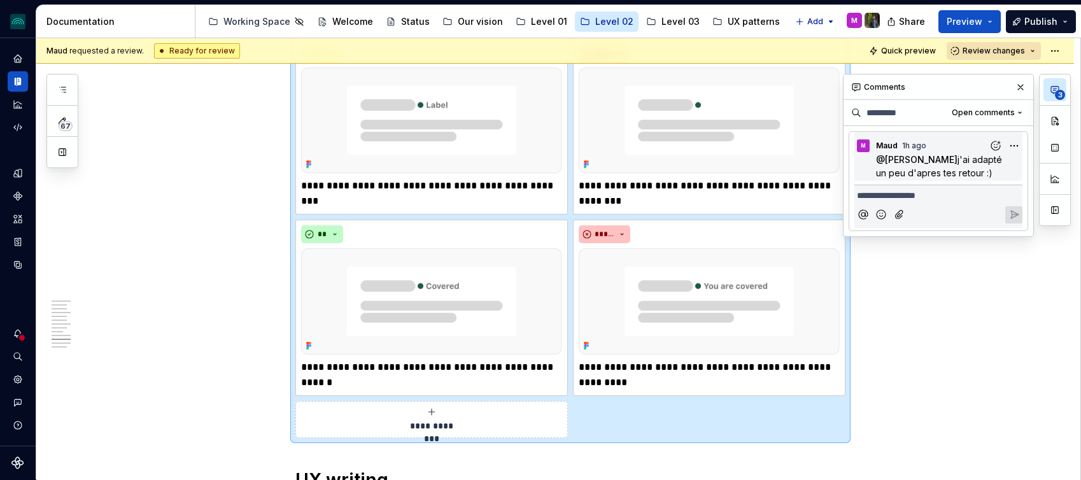
click at [1009, 293] on div "**********" at bounding box center [558, 259] width 1044 height 442
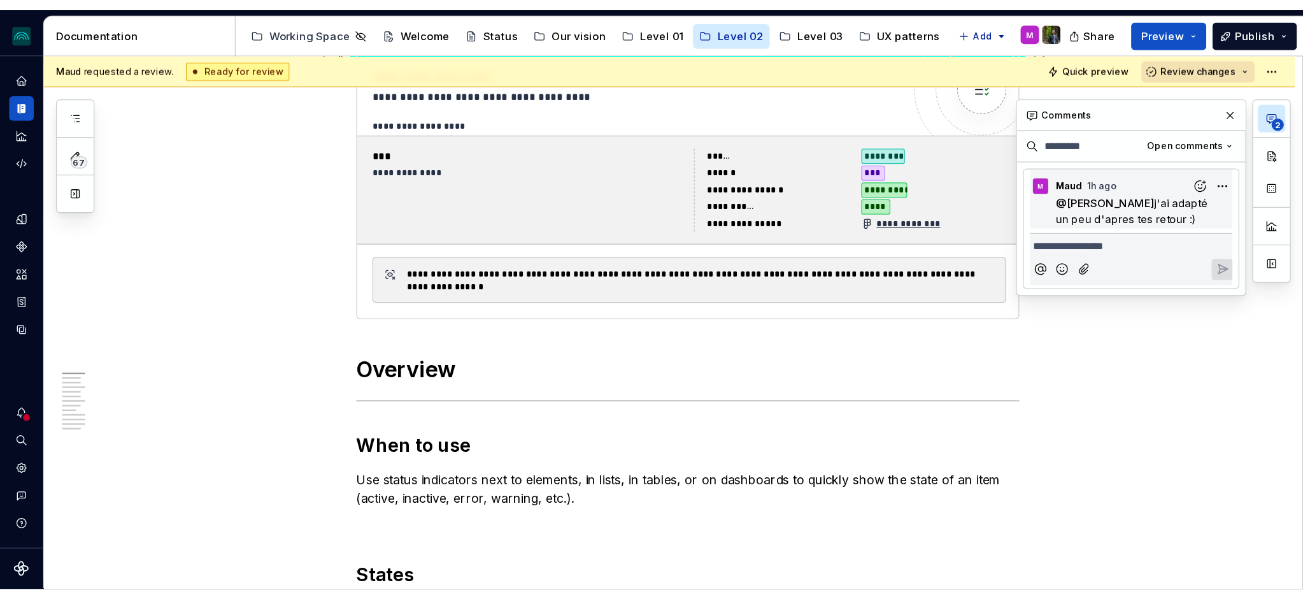
scroll to position [0, 0]
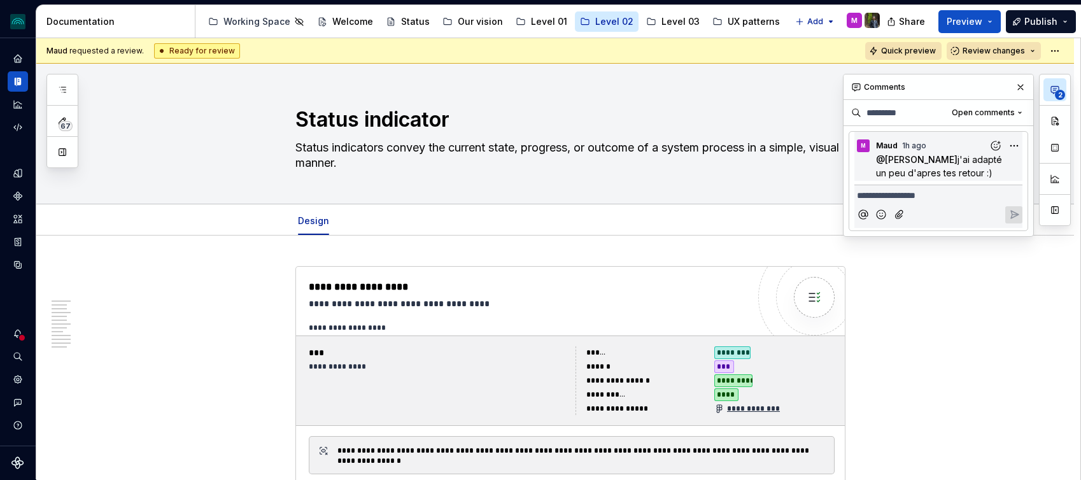
click at [917, 46] on span "Quick preview" at bounding box center [908, 51] width 55 height 10
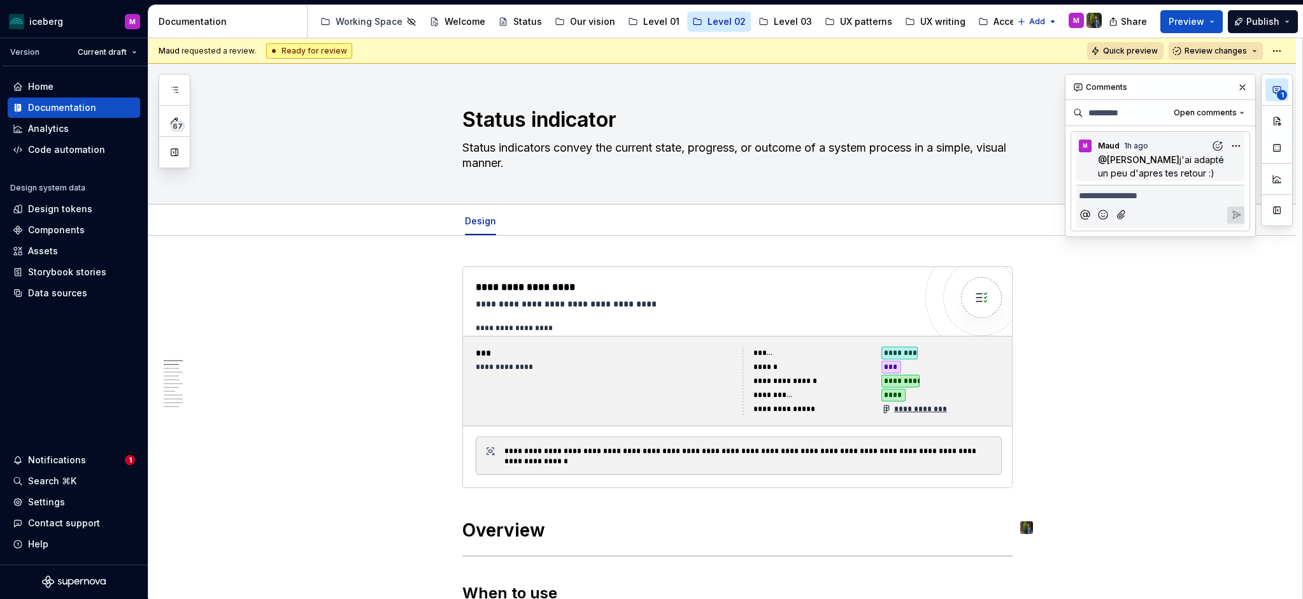
click at [1081, 55] on span "Quick preview" at bounding box center [1130, 51] width 55 height 10
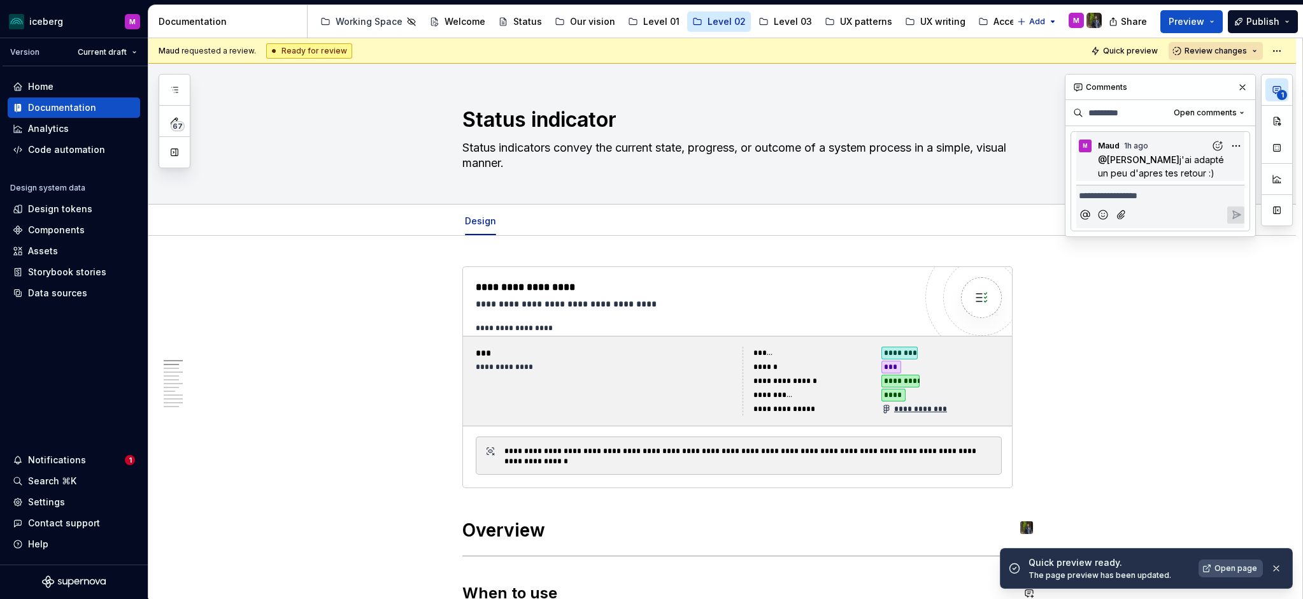
click at [1081, 479] on span "Open page" at bounding box center [1235, 568] width 43 height 10
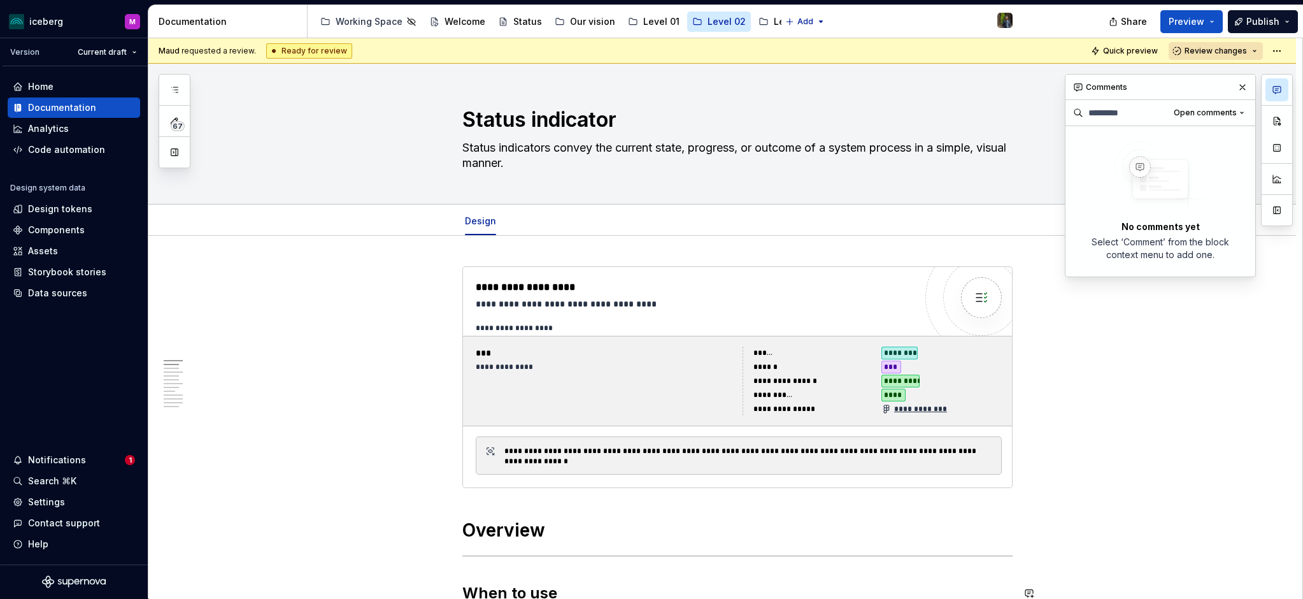
type textarea "*"
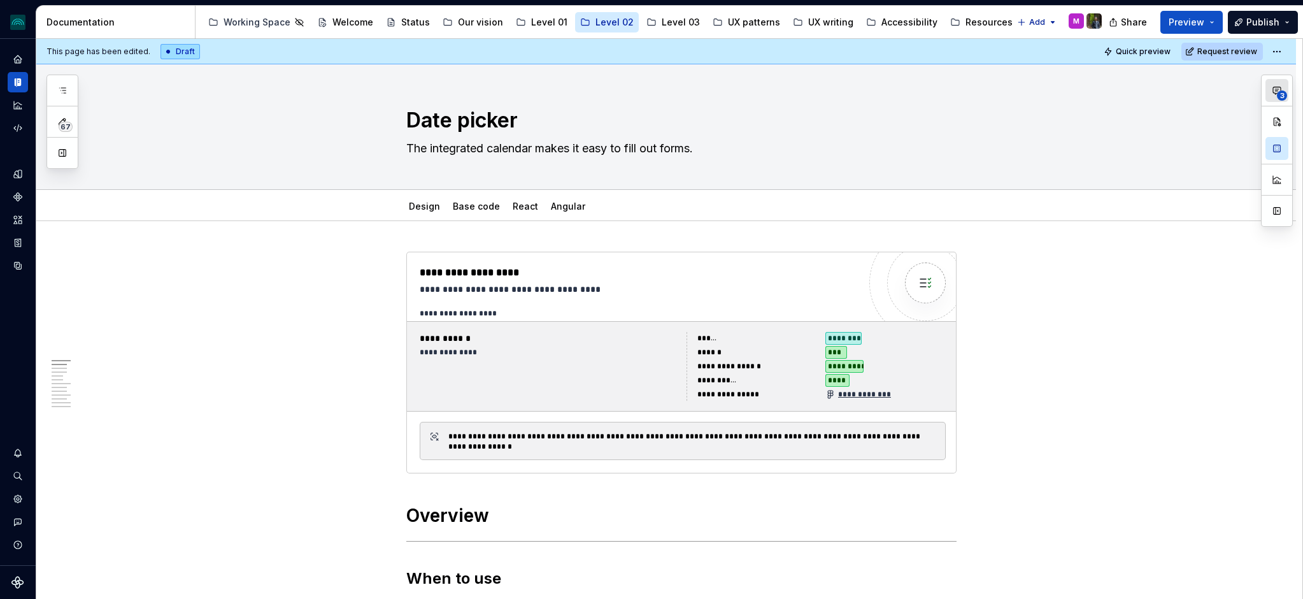
click at [1276, 96] on button "3" at bounding box center [1276, 90] width 23 height 23
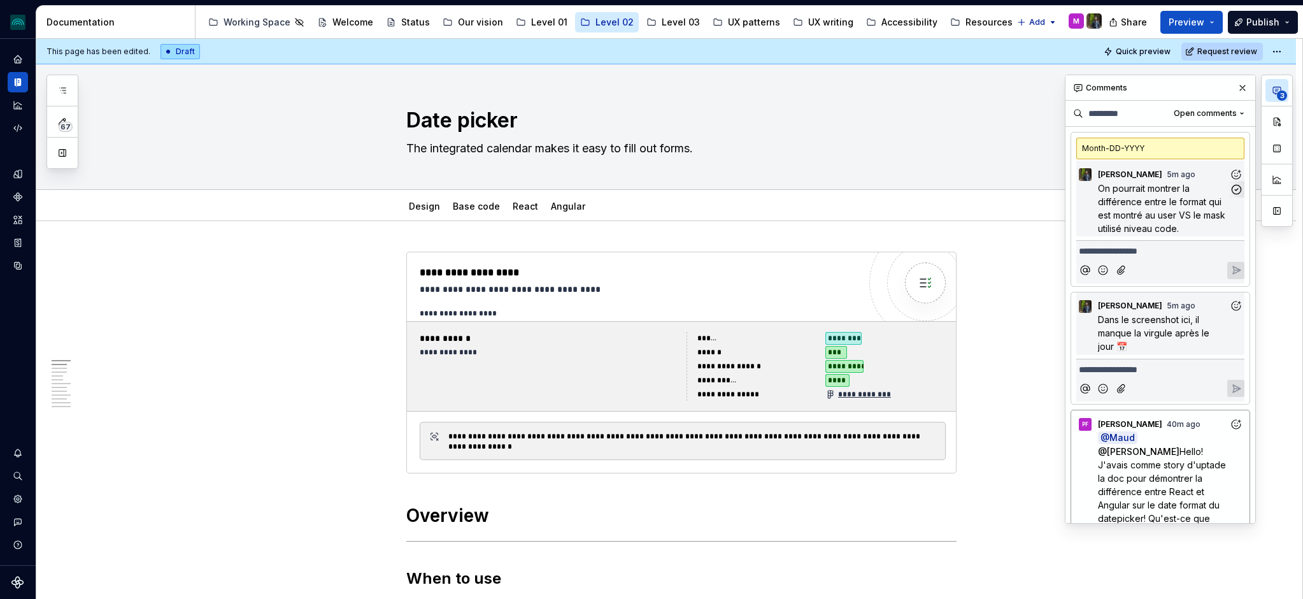
click at [1161, 219] on span "On pourrait montrer la différence entre le format qui est montré au user VS le …" at bounding box center [1163, 208] width 130 height 51
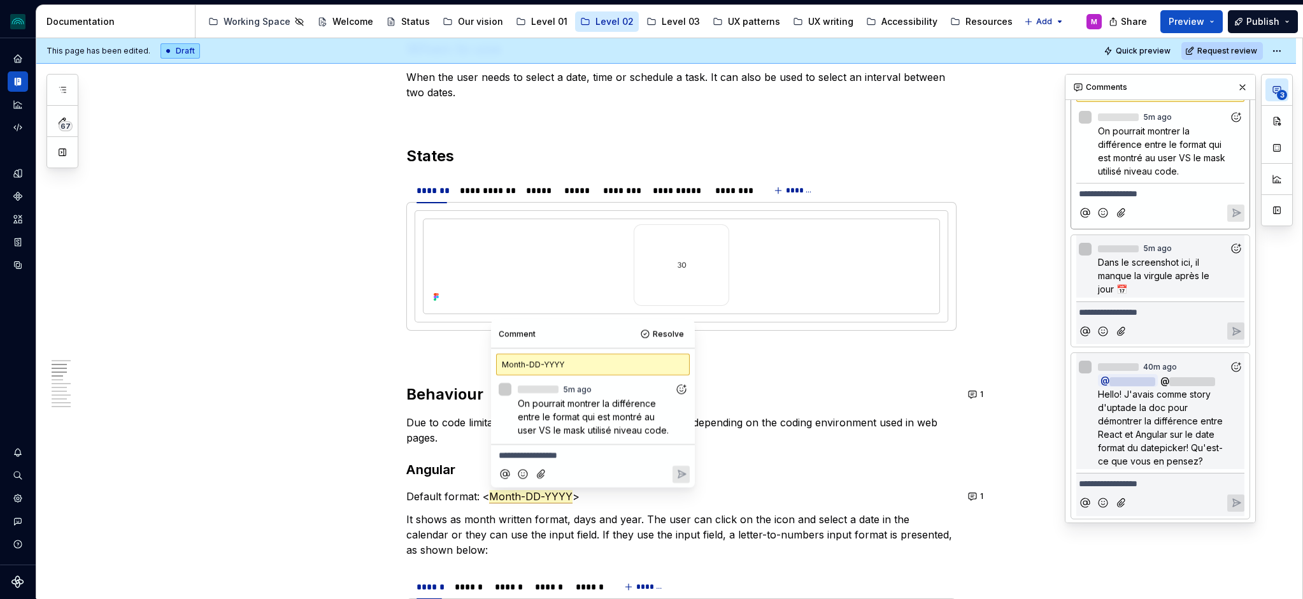
scroll to position [530, 0]
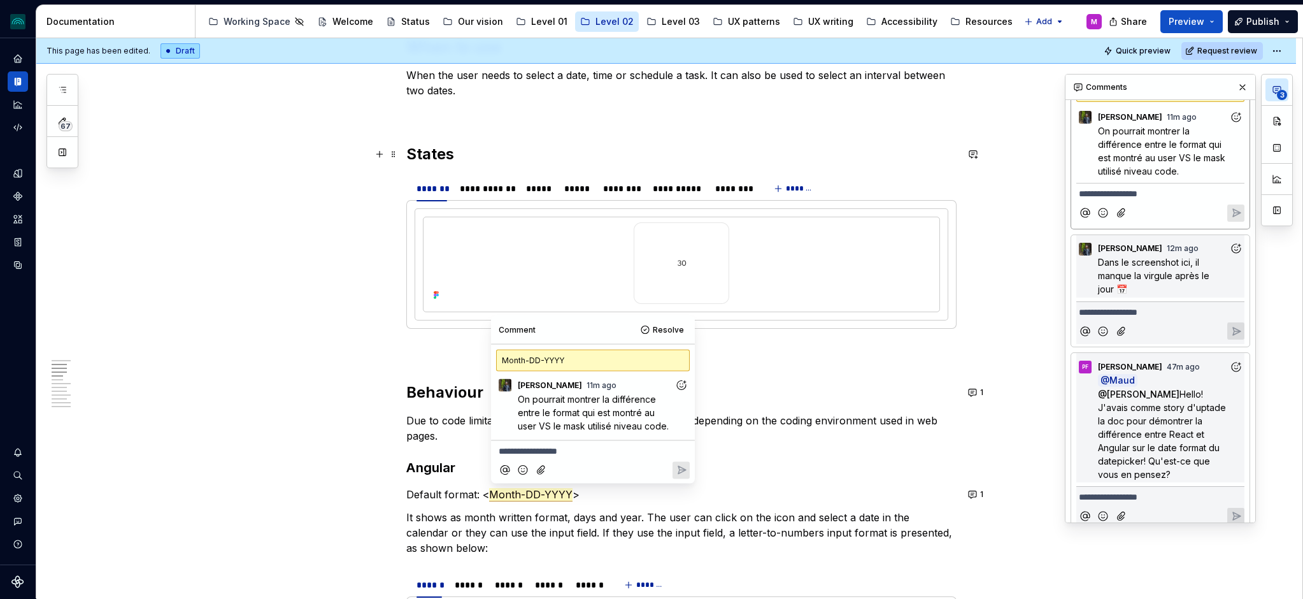
type textarea "*"
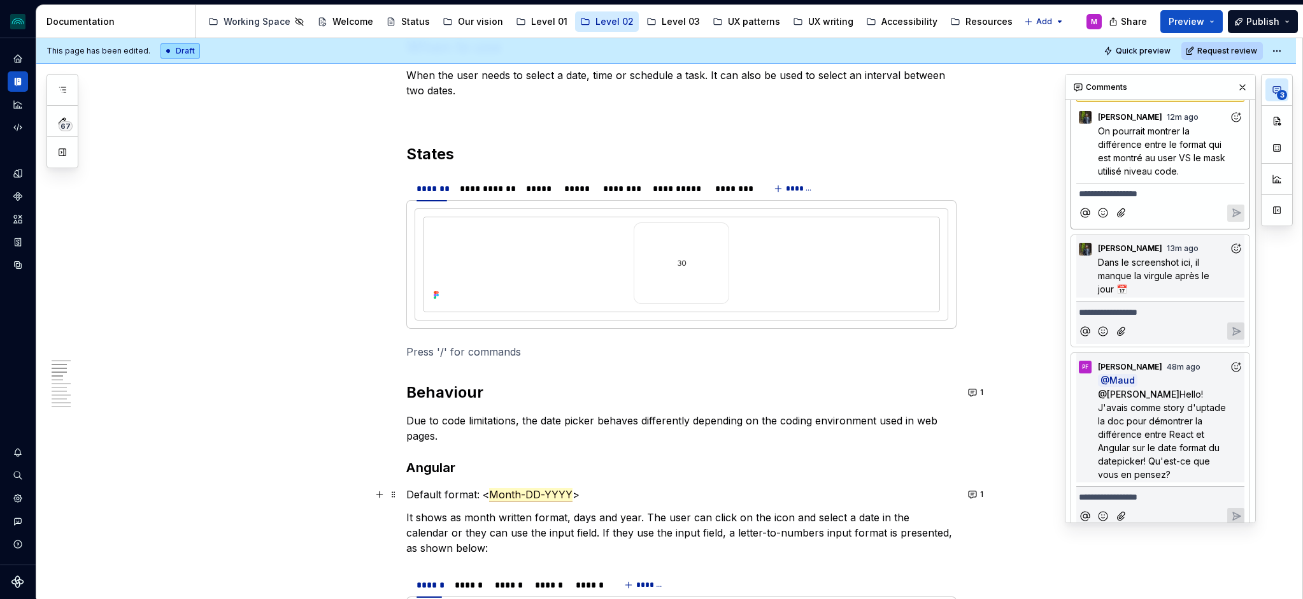
click at [544, 494] on span "Month-DD-YYYY" at bounding box center [530, 494] width 83 height 13
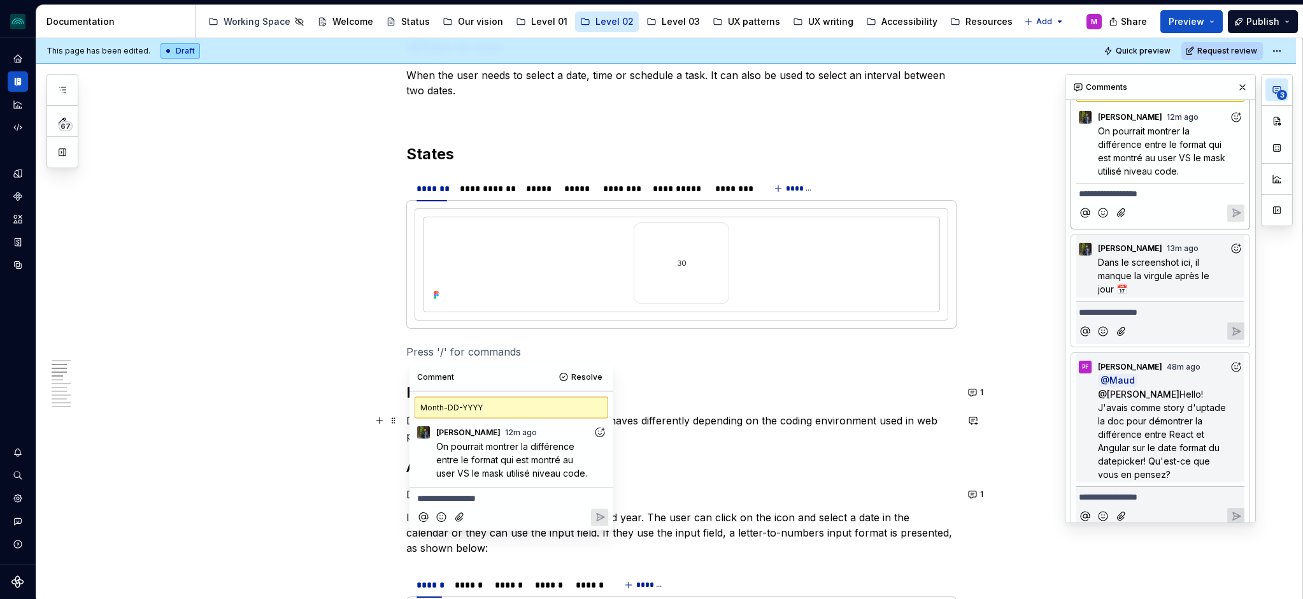
click at [600, 432] on icon "Add reaction" at bounding box center [599, 431] width 13 height 13
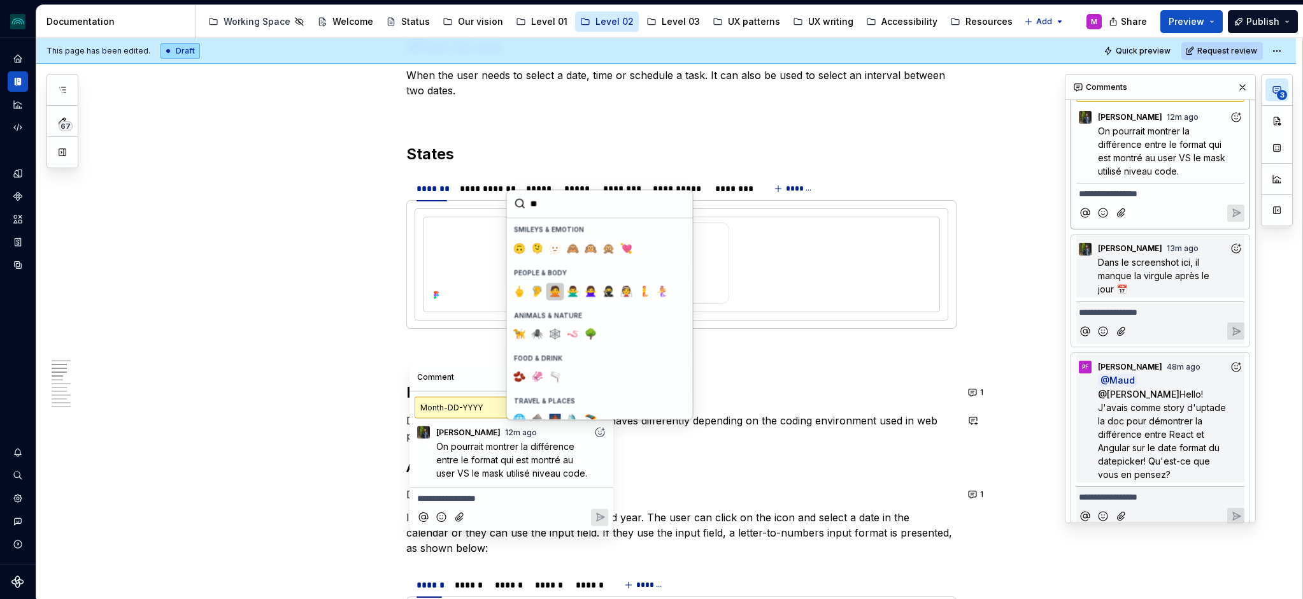
type input "*"
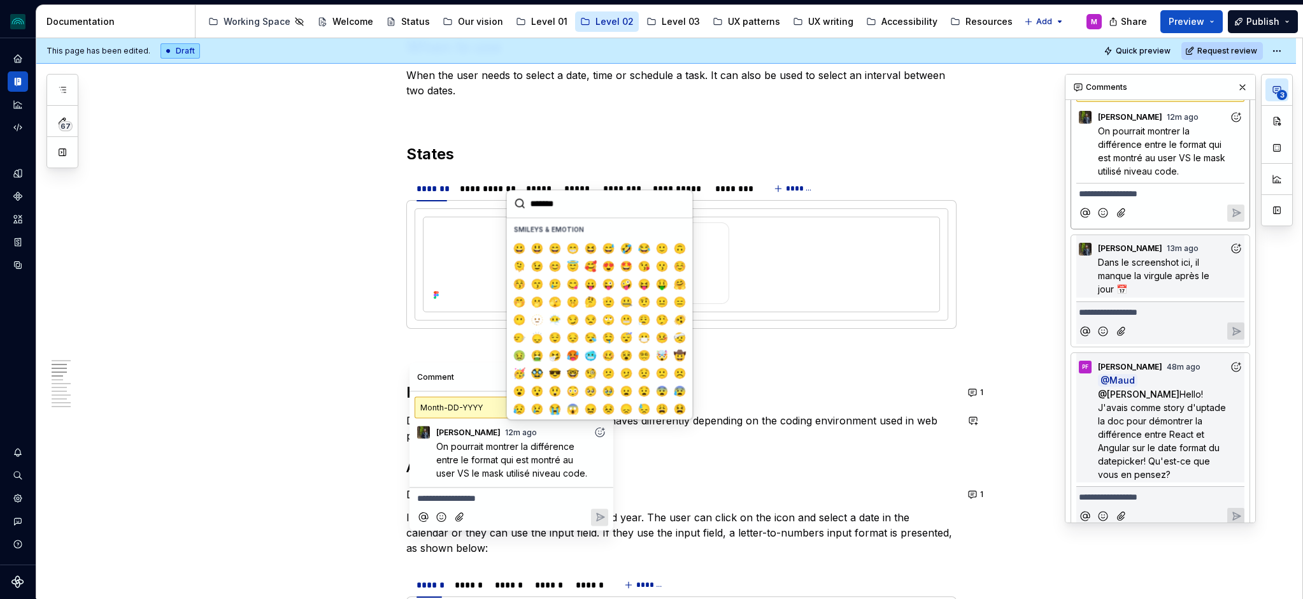
type input "*"
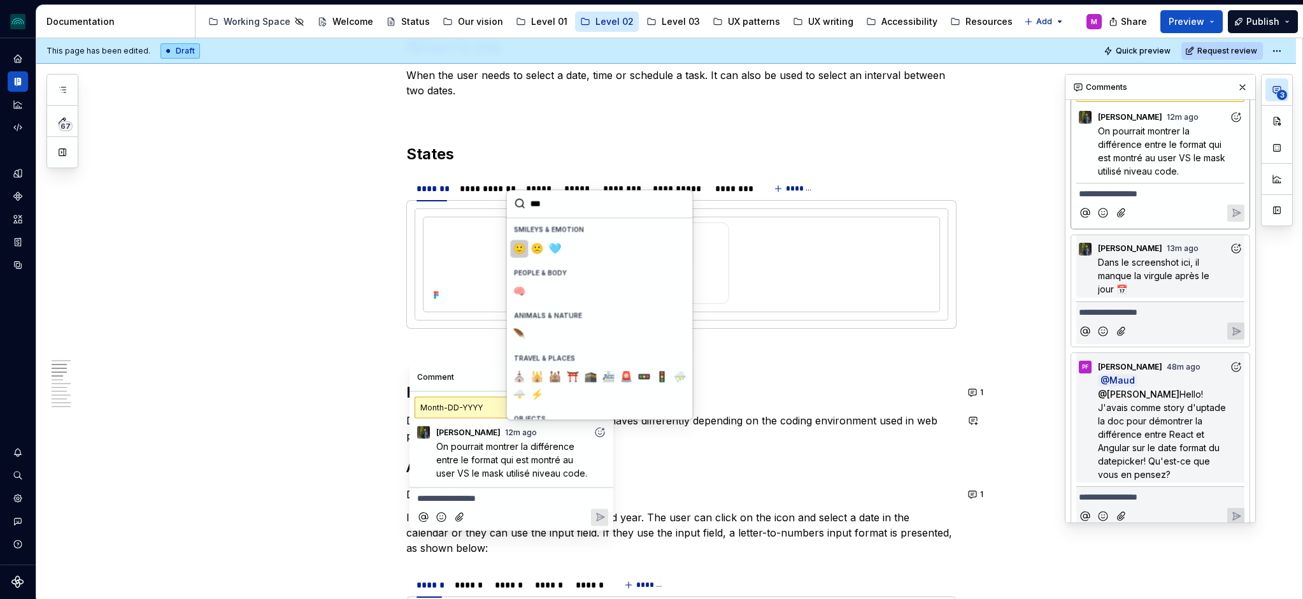
type input "****"
click at [538, 371] on span "💡" at bounding box center [537, 376] width 10 height 13
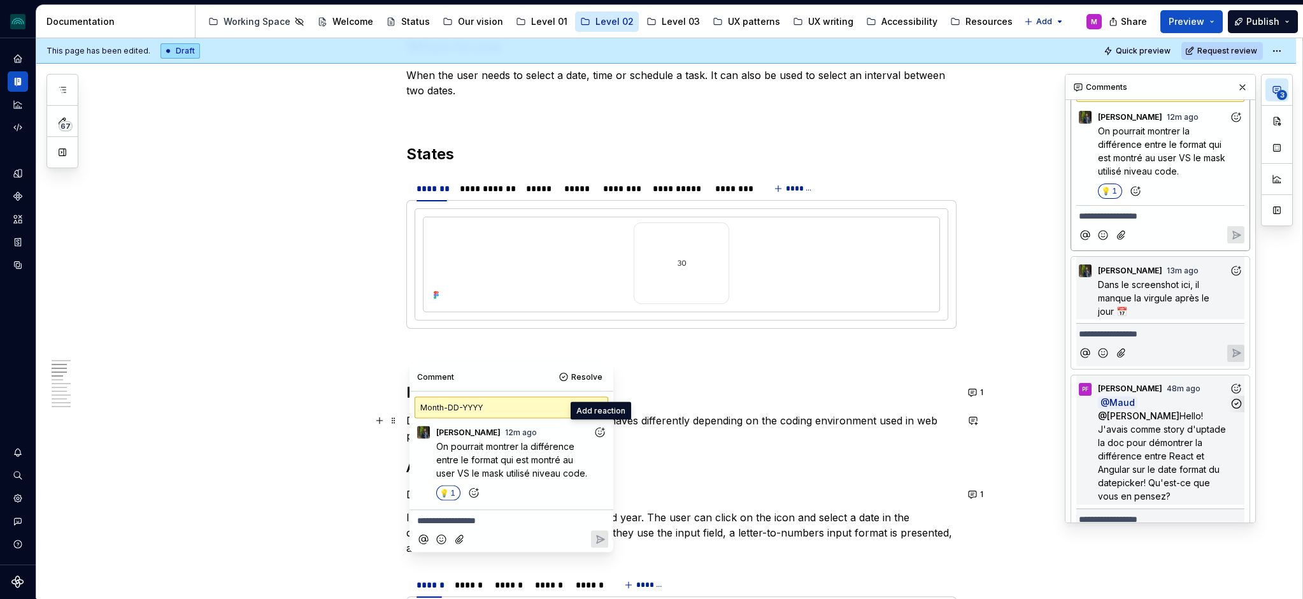
click at [1160, 423] on span "Hello! J'avais comme story d'uptade la doc pour démontrer la différence entre R…" at bounding box center [1163, 455] width 131 height 91
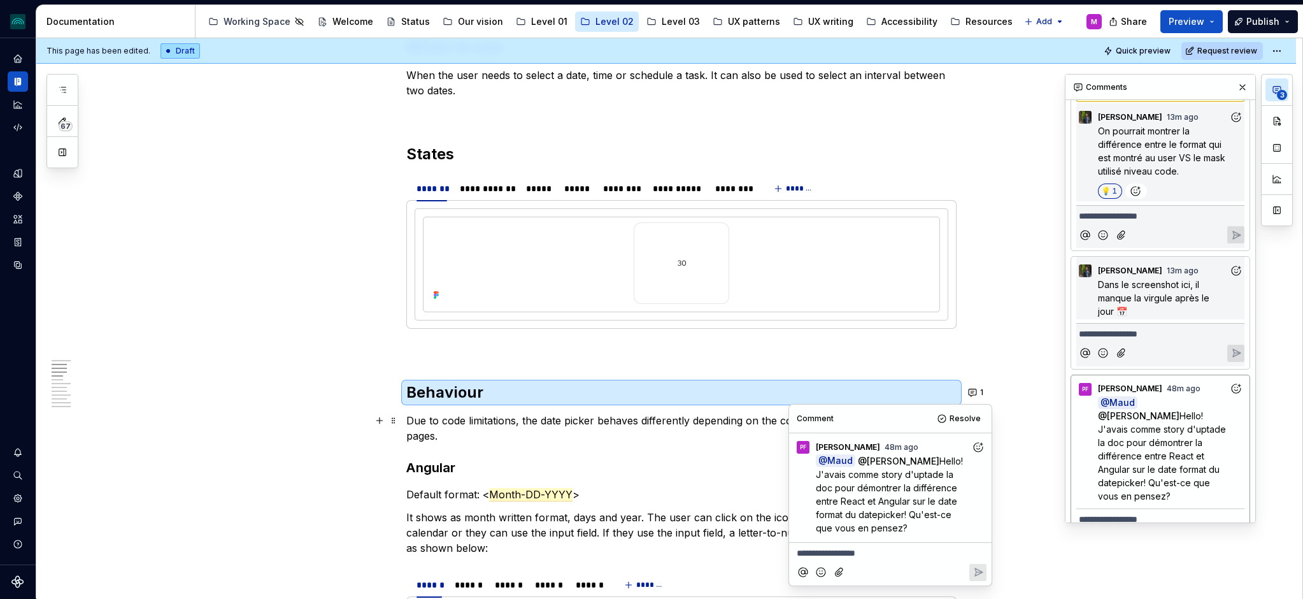
click at [644, 468] on h3 "Angular" at bounding box center [681, 467] width 550 height 18
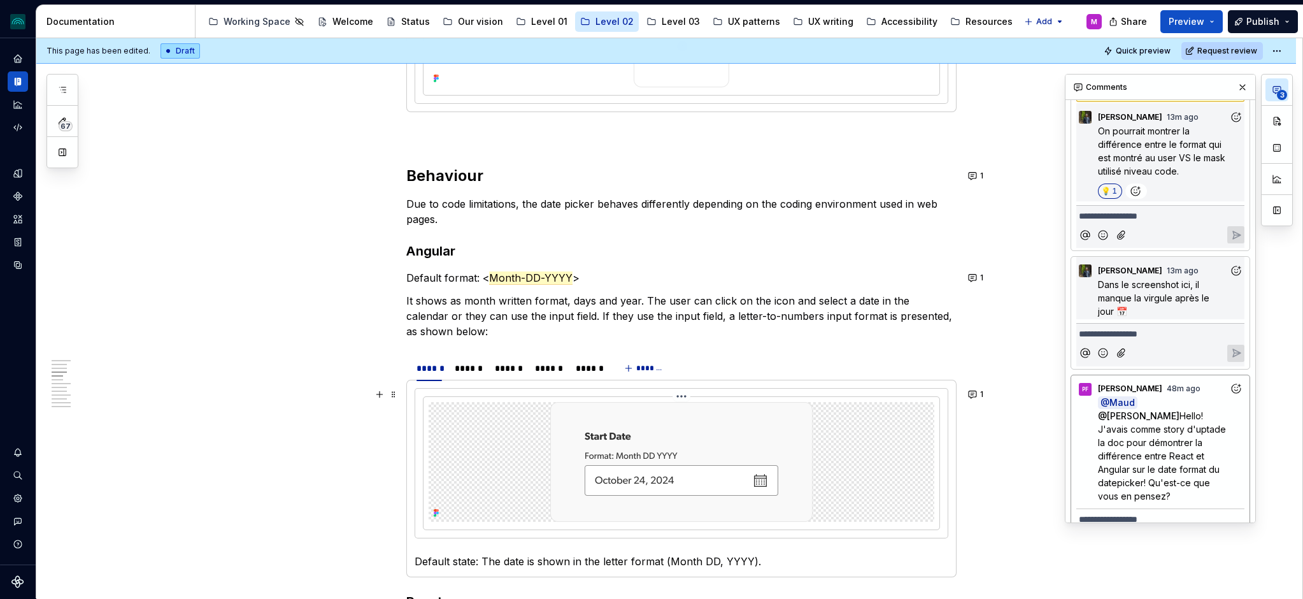
scroll to position [756, 0]
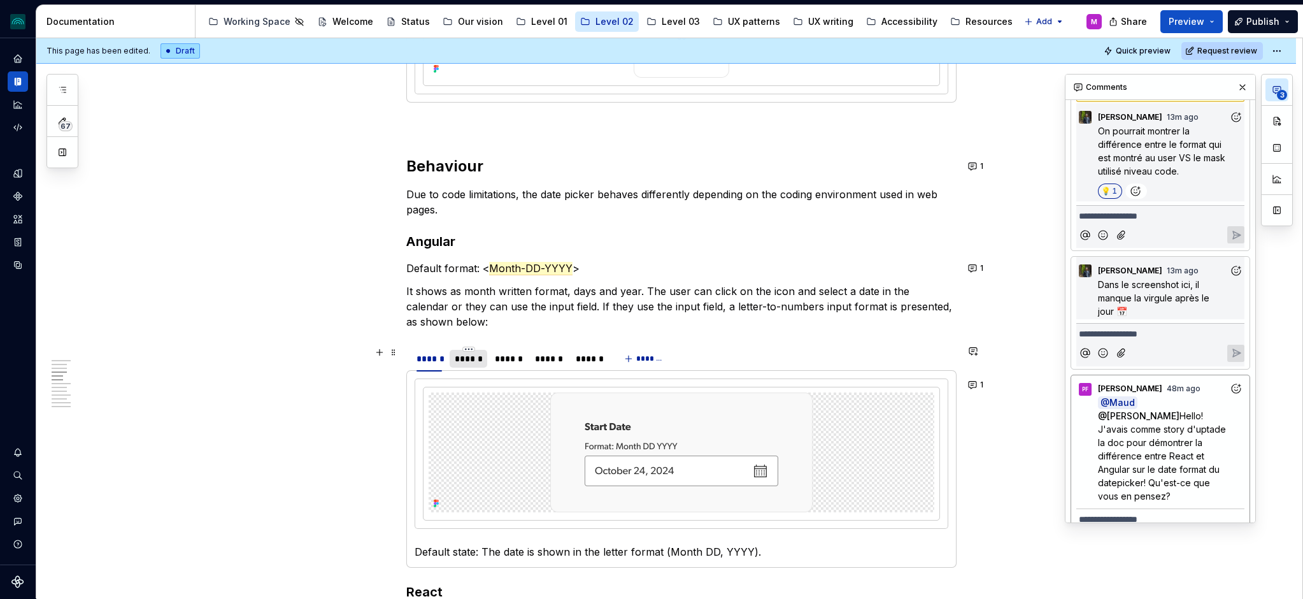
click at [475, 363] on div "******" at bounding box center [468, 358] width 27 height 13
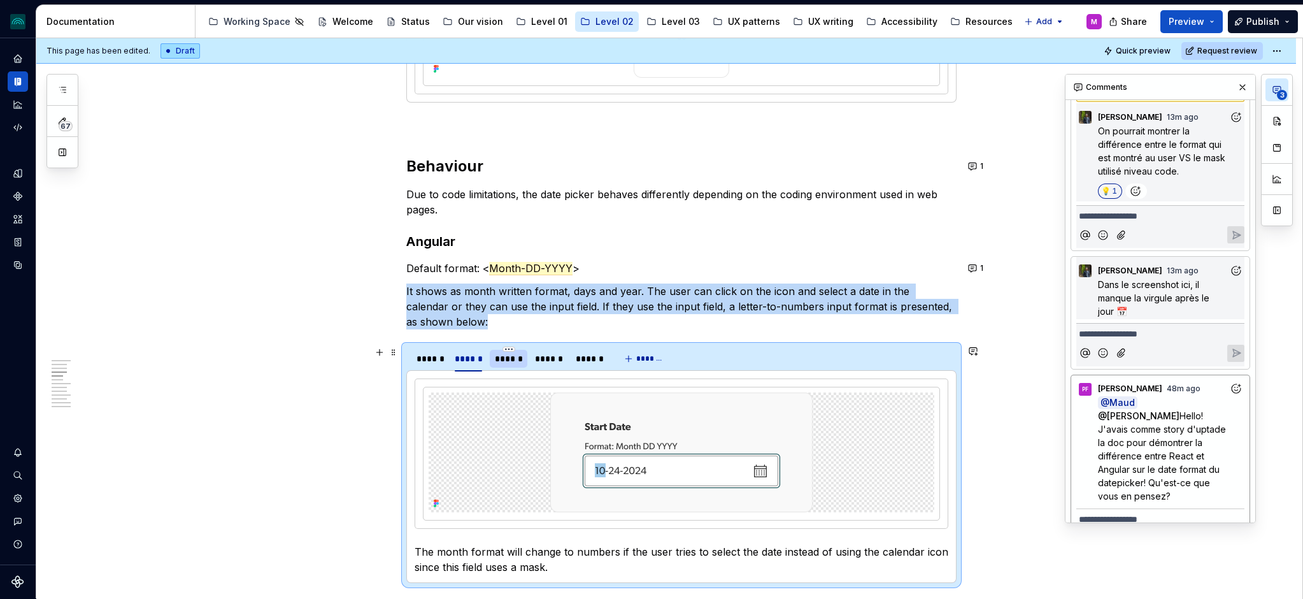
click at [504, 363] on div "******" at bounding box center [508, 358] width 27 height 13
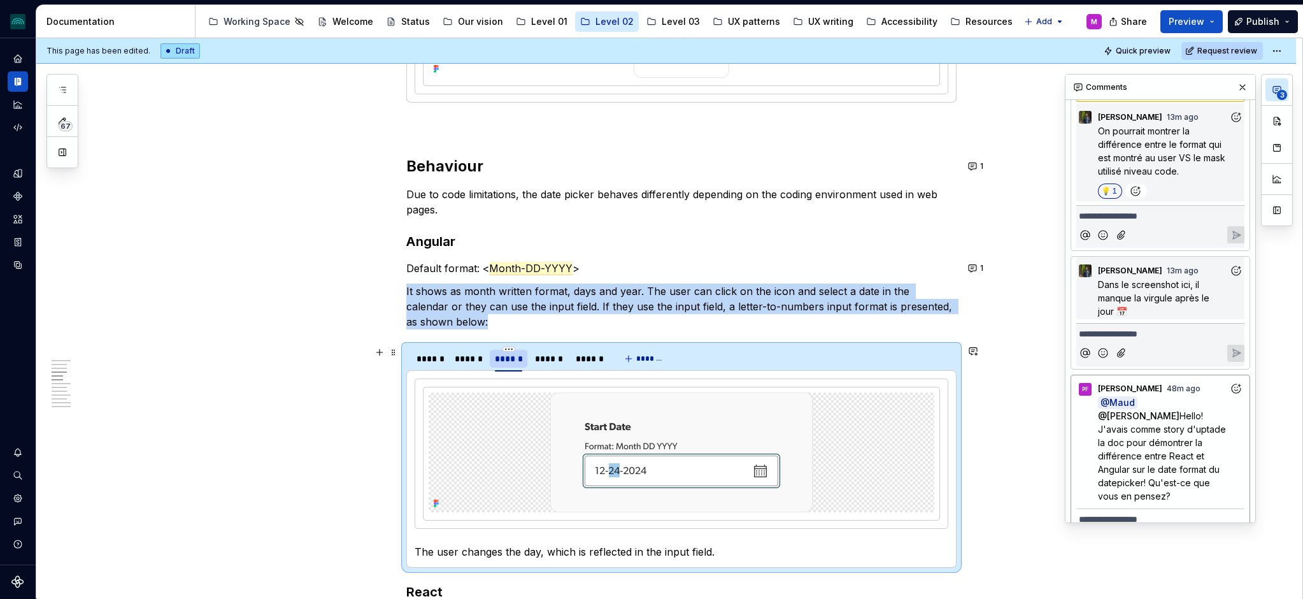
click at [522, 362] on div "******" at bounding box center [508, 358] width 27 height 13
click at [545, 362] on div "******" at bounding box center [548, 358] width 27 height 13
click at [578, 358] on div "******" at bounding box center [589, 358] width 27 height 13
click at [436, 361] on div "******" at bounding box center [428, 358] width 25 height 13
click at [464, 362] on div "******" at bounding box center [468, 358] width 27 height 13
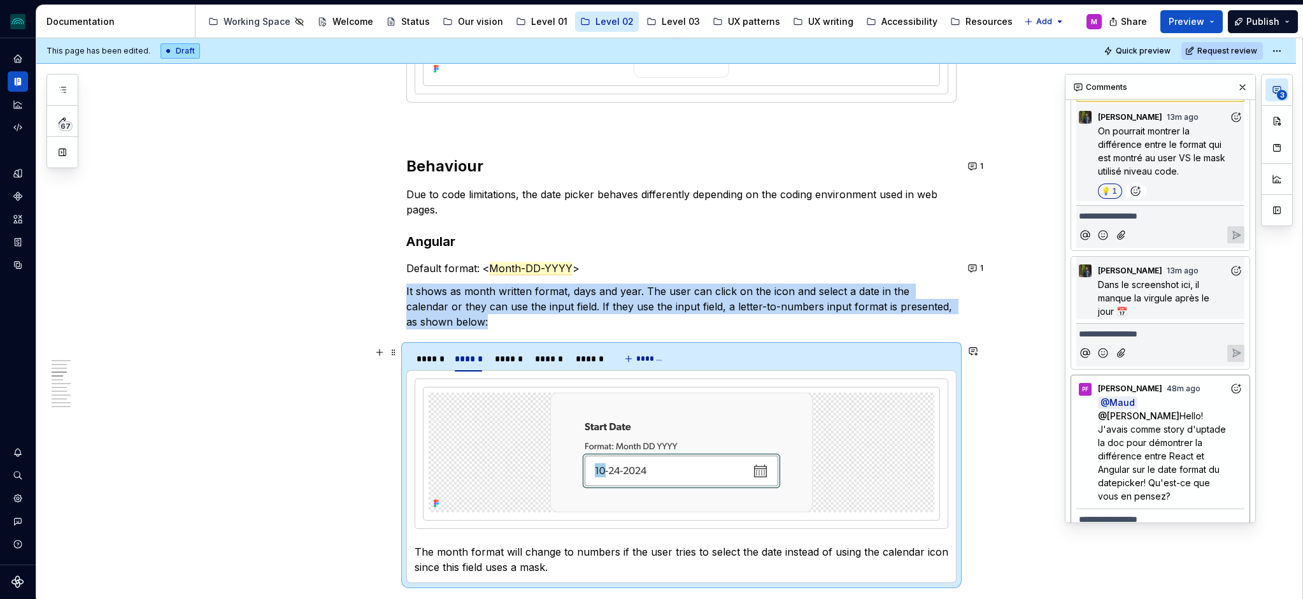
click at [430, 370] on div "****** ****** ****** ****** ******" at bounding box center [509, 362] width 206 height 32
click at [431, 357] on div "******" at bounding box center [428, 358] width 25 height 13
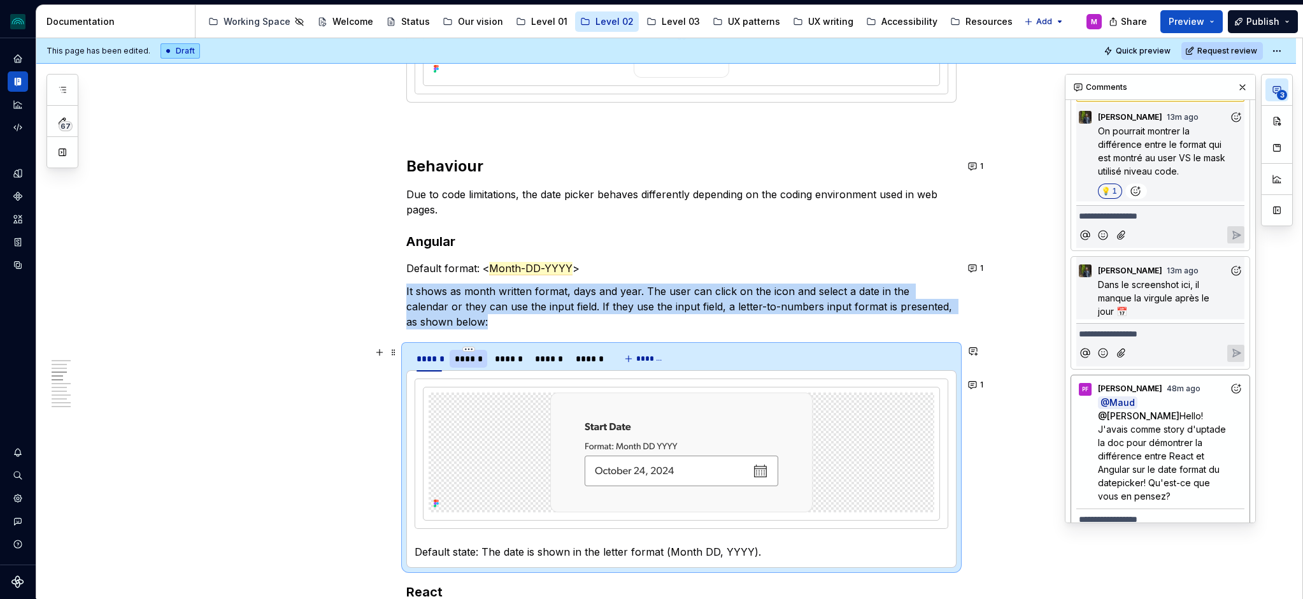
click at [464, 357] on div "******" at bounding box center [468, 358] width 27 height 13
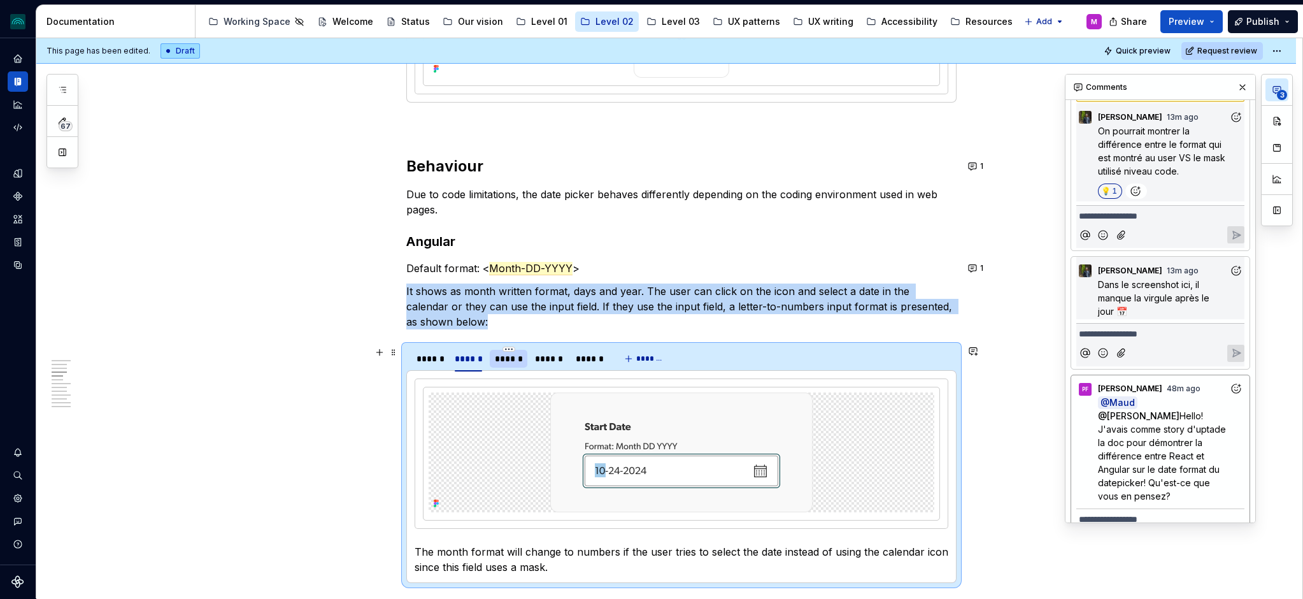
click at [503, 359] on div "******" at bounding box center [508, 358] width 27 height 13
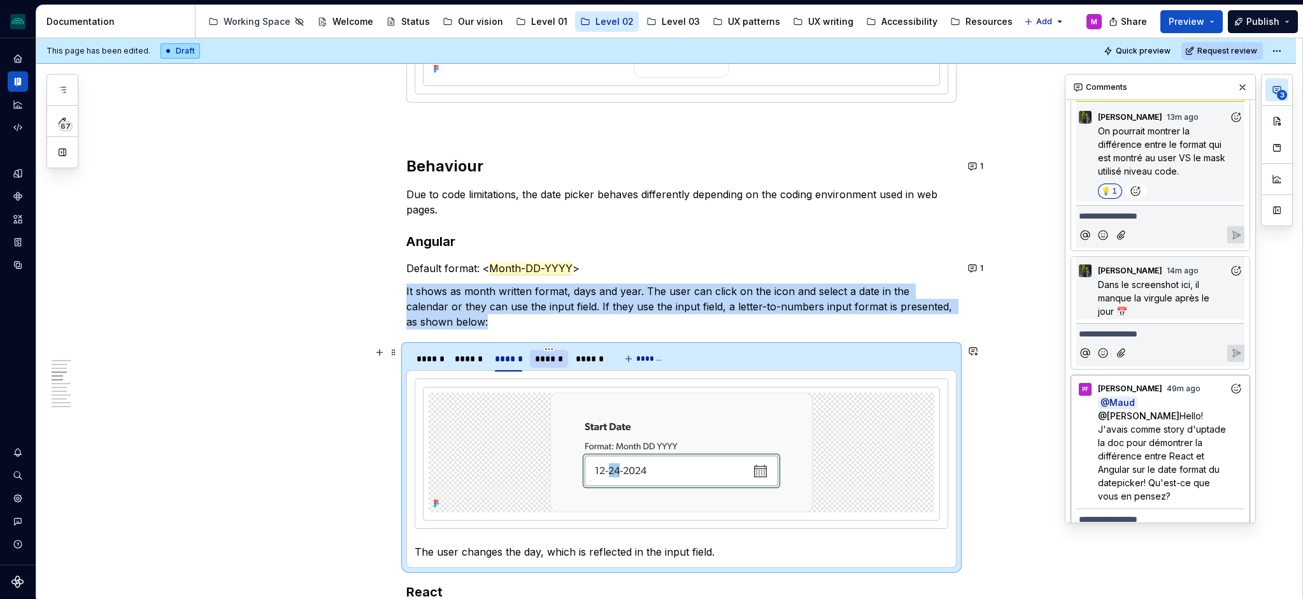
click at [539, 362] on div "******" at bounding box center [548, 358] width 27 height 13
click at [514, 363] on div "******" at bounding box center [508, 358] width 27 height 13
click at [534, 364] on div "******" at bounding box center [549, 359] width 38 height 18
click at [576, 362] on div "******" at bounding box center [589, 359] width 38 height 18
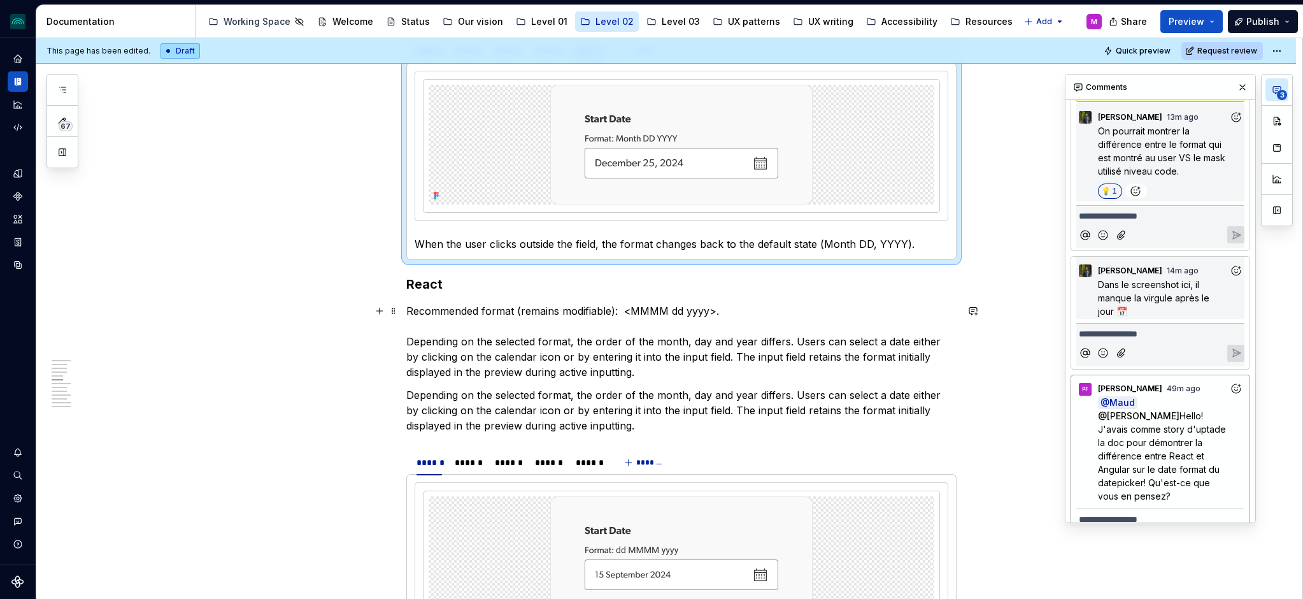
scroll to position [1065, 0]
click at [465, 464] on div "******" at bounding box center [468, 461] width 27 height 13
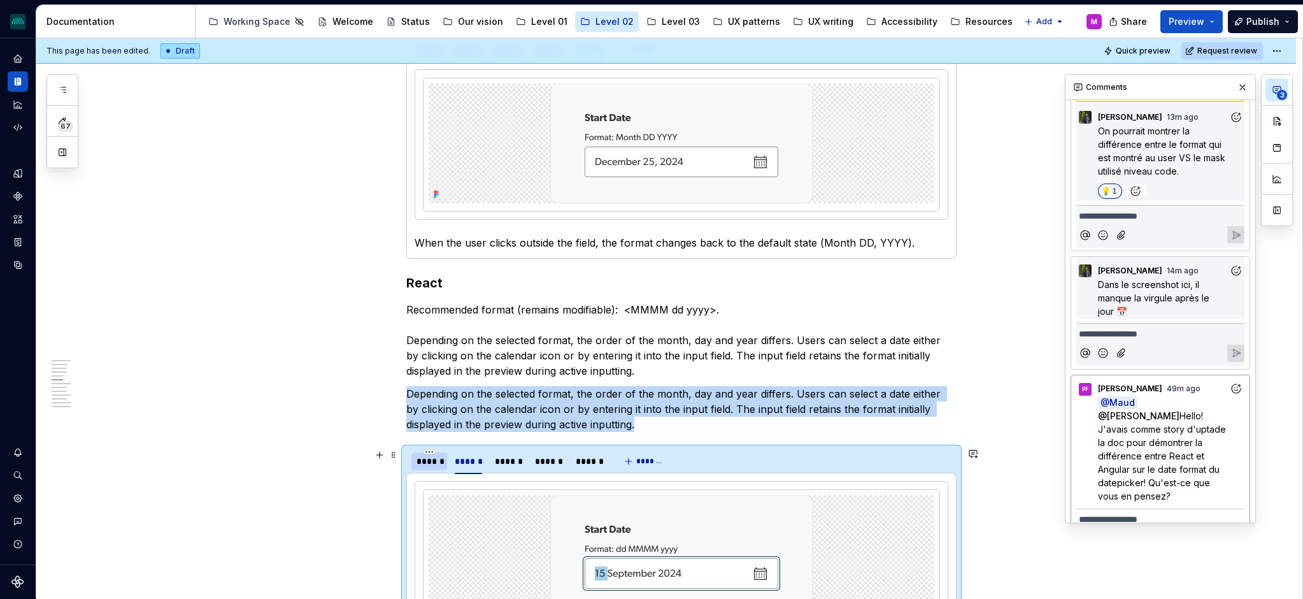
click at [440, 464] on div "******" at bounding box center [428, 461] width 25 height 13
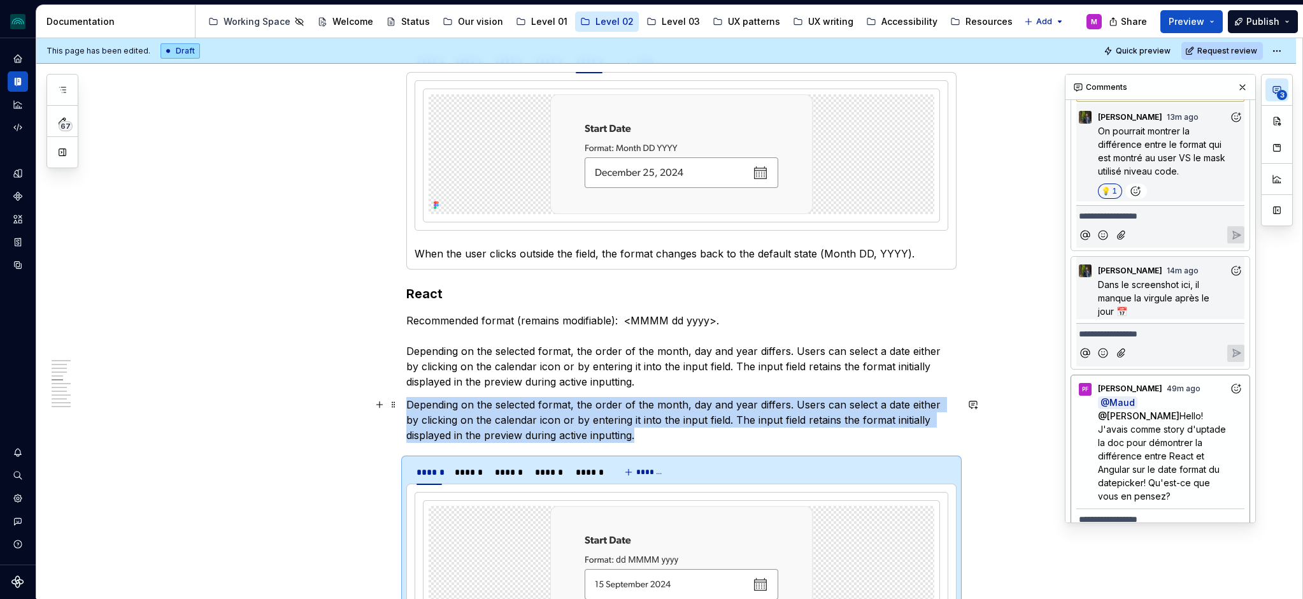
scroll to position [1068, 0]
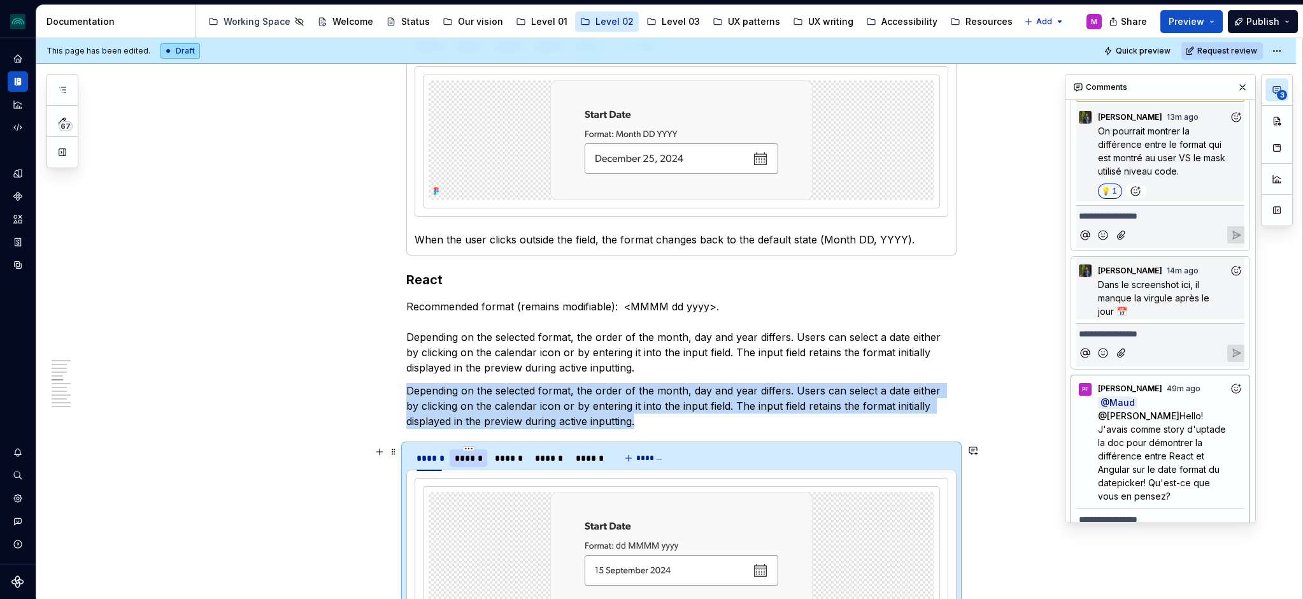
click at [476, 458] on div "******" at bounding box center [468, 457] width 27 height 13
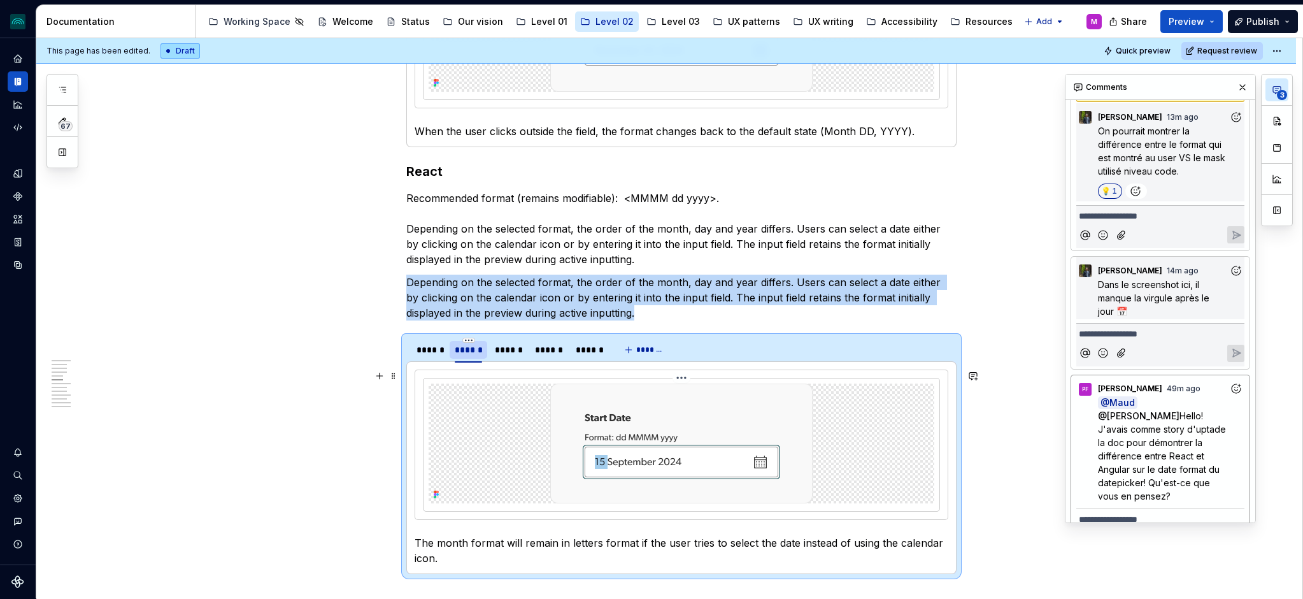
scroll to position [1184, 0]
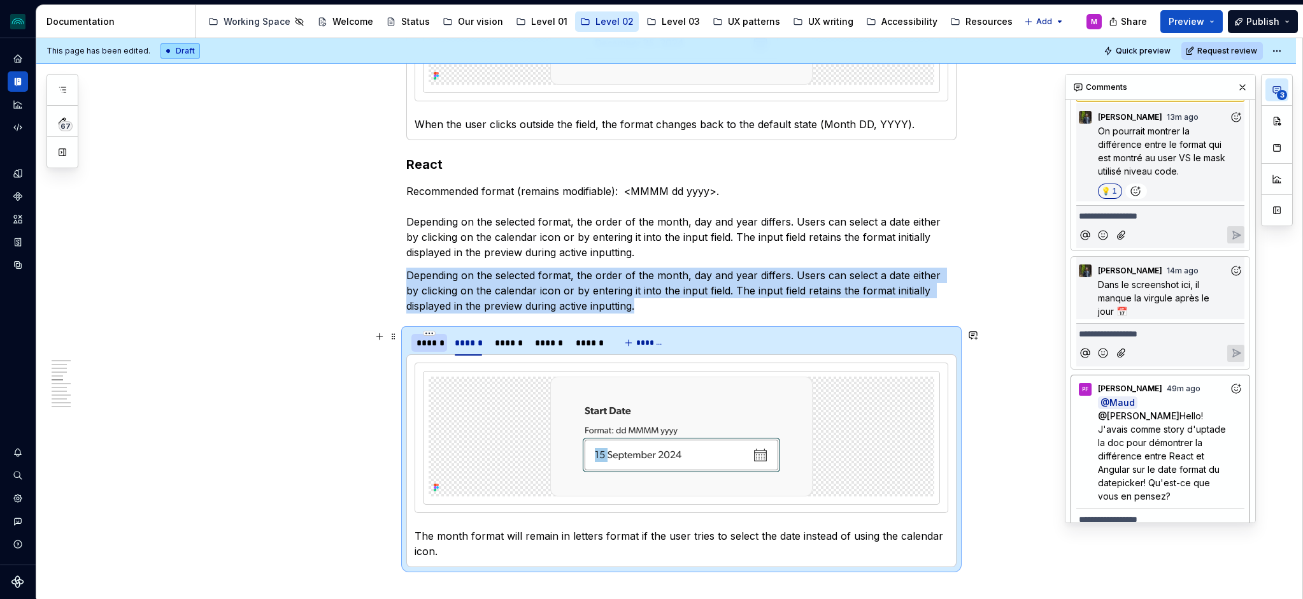
click at [439, 342] on div "******" at bounding box center [428, 342] width 25 height 13
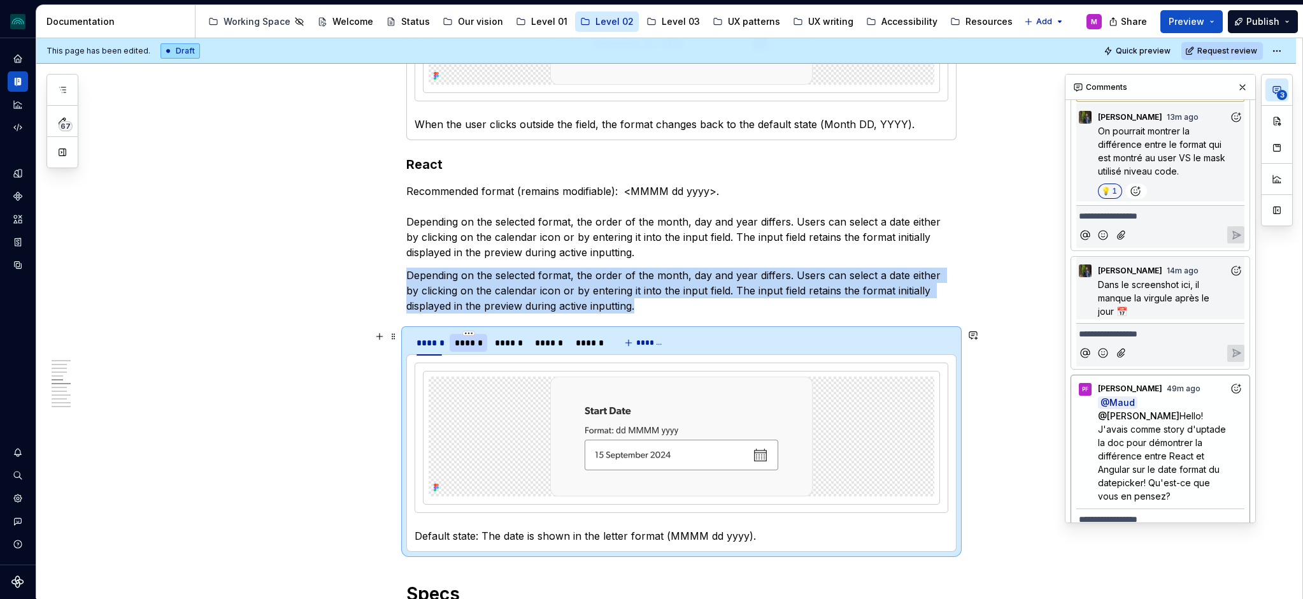
click at [463, 345] on div "******" at bounding box center [468, 342] width 27 height 13
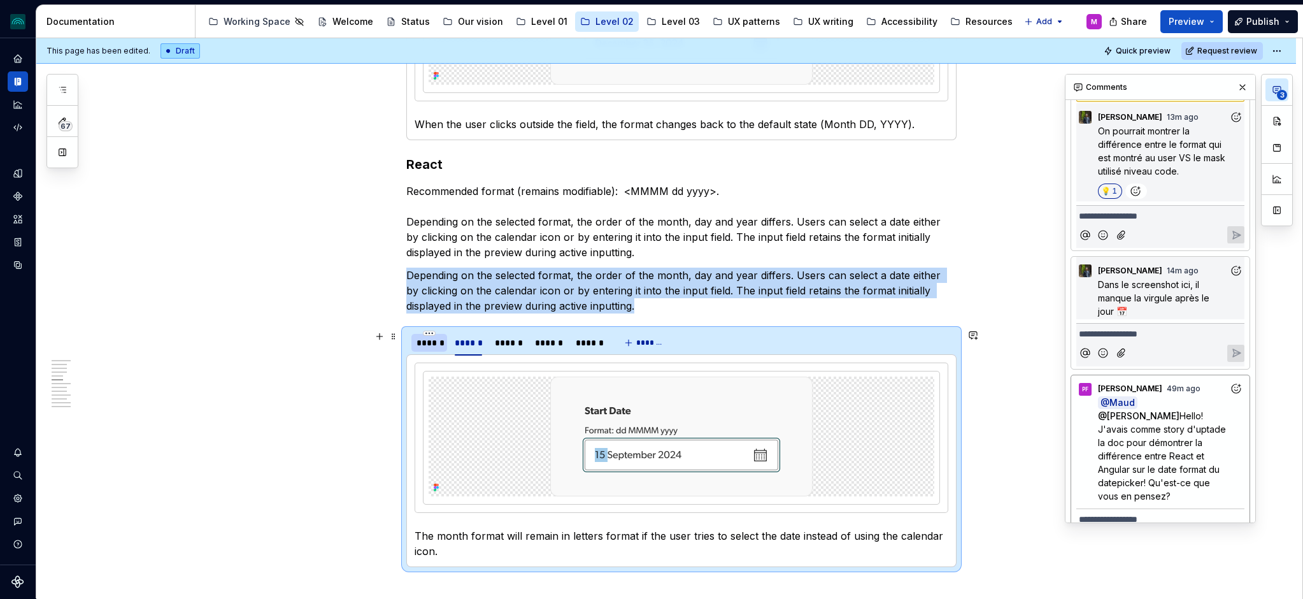
click at [436, 344] on div "******" at bounding box center [428, 342] width 25 height 13
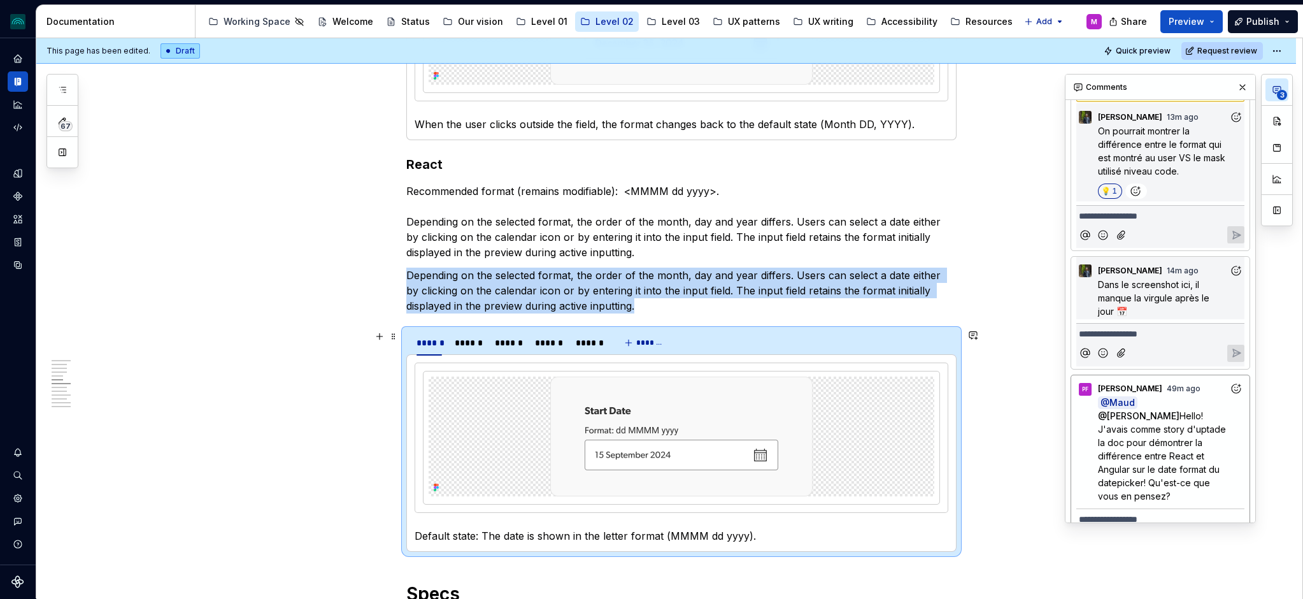
click at [452, 345] on div "****** ****** ****** ****** ******" at bounding box center [509, 346] width 206 height 32
click at [461, 344] on div "******" at bounding box center [468, 342] width 27 height 13
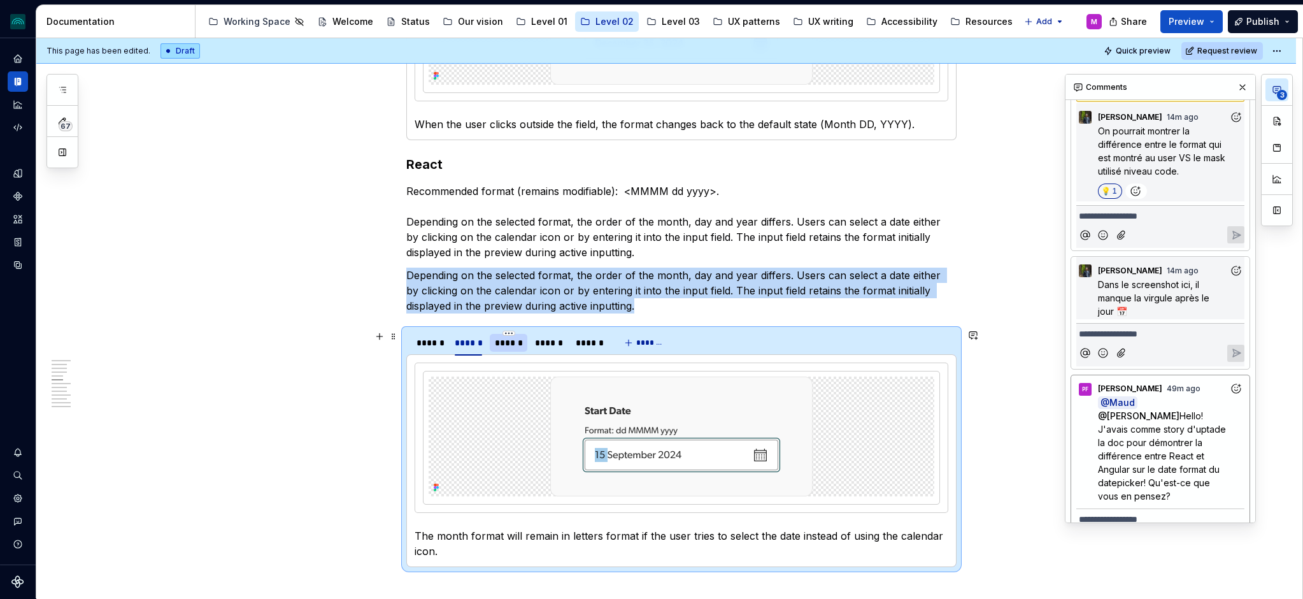
click at [506, 344] on div "******" at bounding box center [508, 342] width 27 height 13
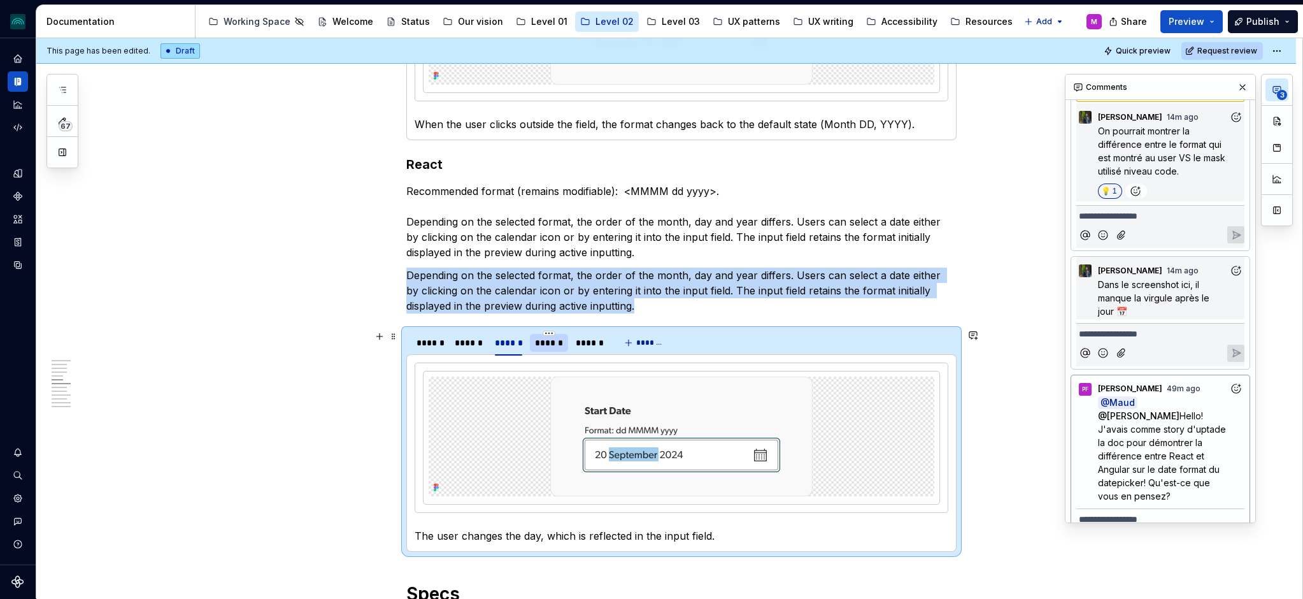
click at [541, 353] on div at bounding box center [549, 353] width 38 height 1
click at [584, 353] on div at bounding box center [589, 353] width 38 height 1
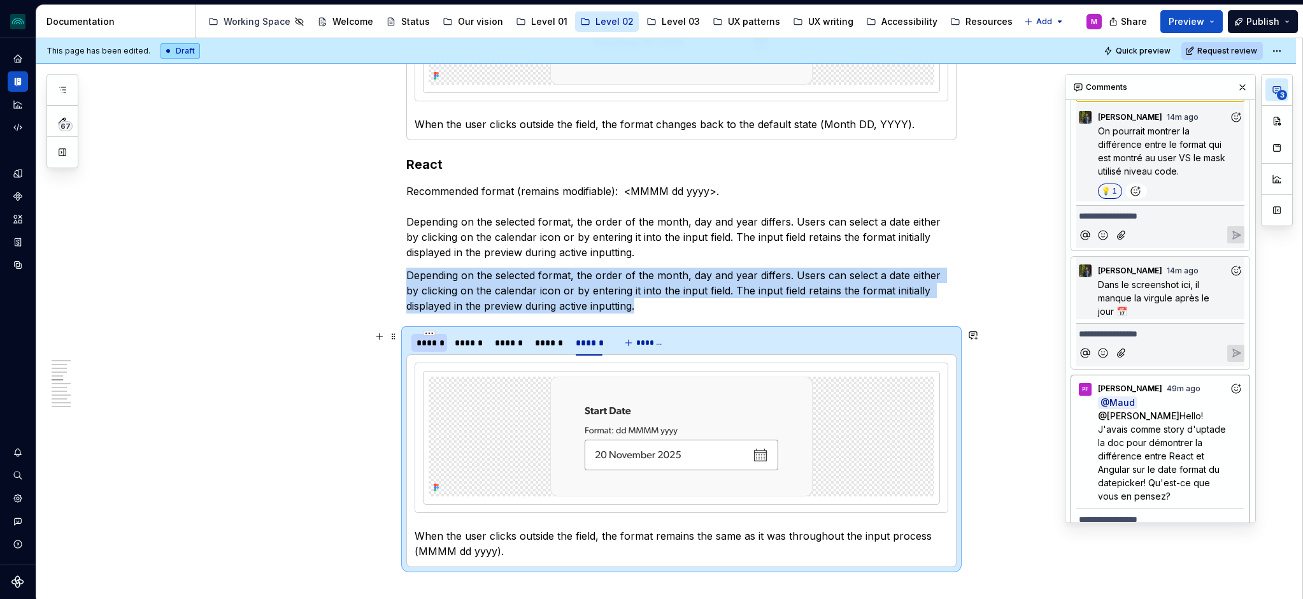
click at [429, 349] on div "******" at bounding box center [429, 343] width 36 height 18
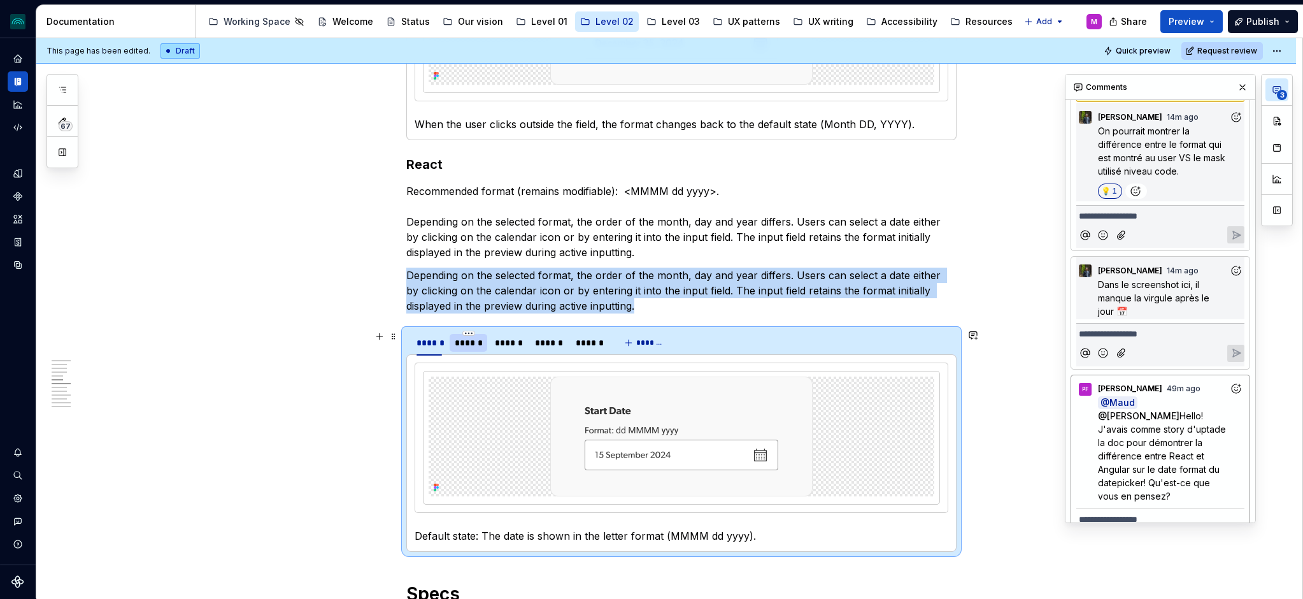
click at [458, 348] on div "******" at bounding box center [468, 342] width 27 height 13
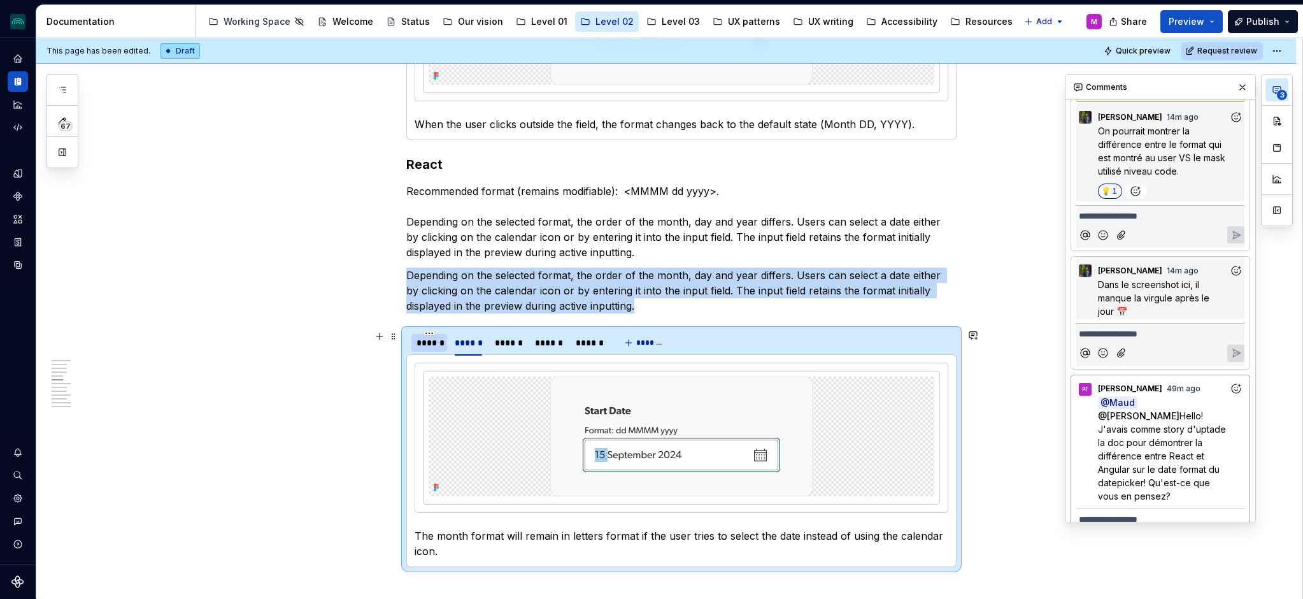
click at [441, 349] on div "******" at bounding box center [429, 343] width 36 height 18
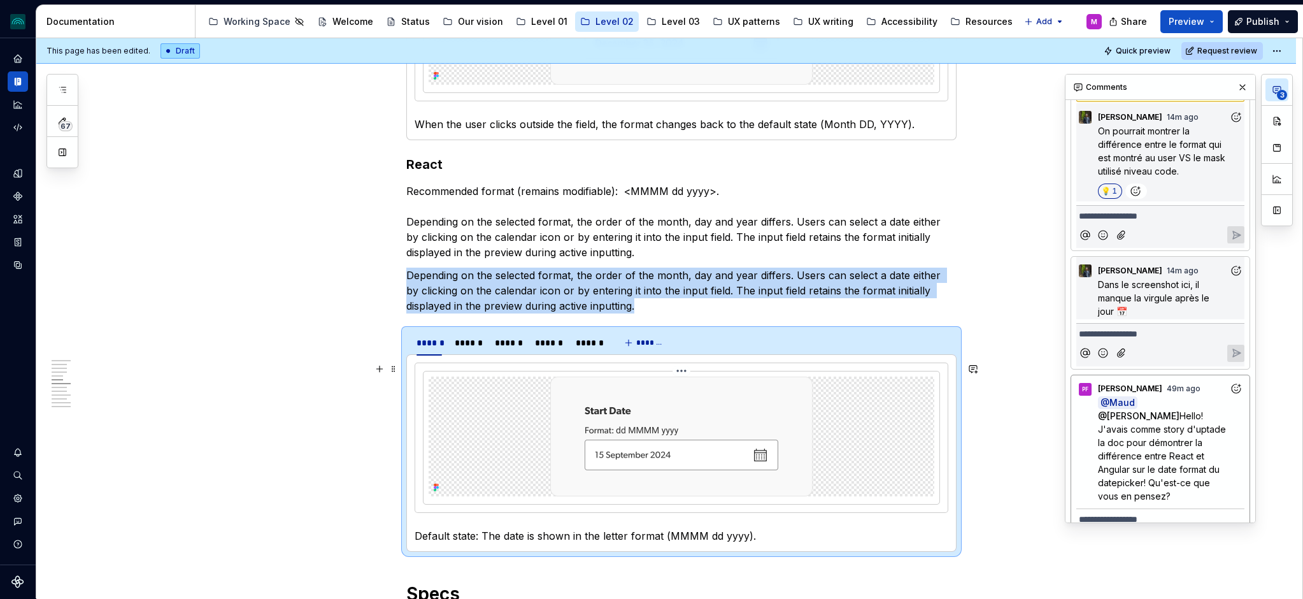
click at [933, 390] on div at bounding box center [682, 436] width 506 height 120
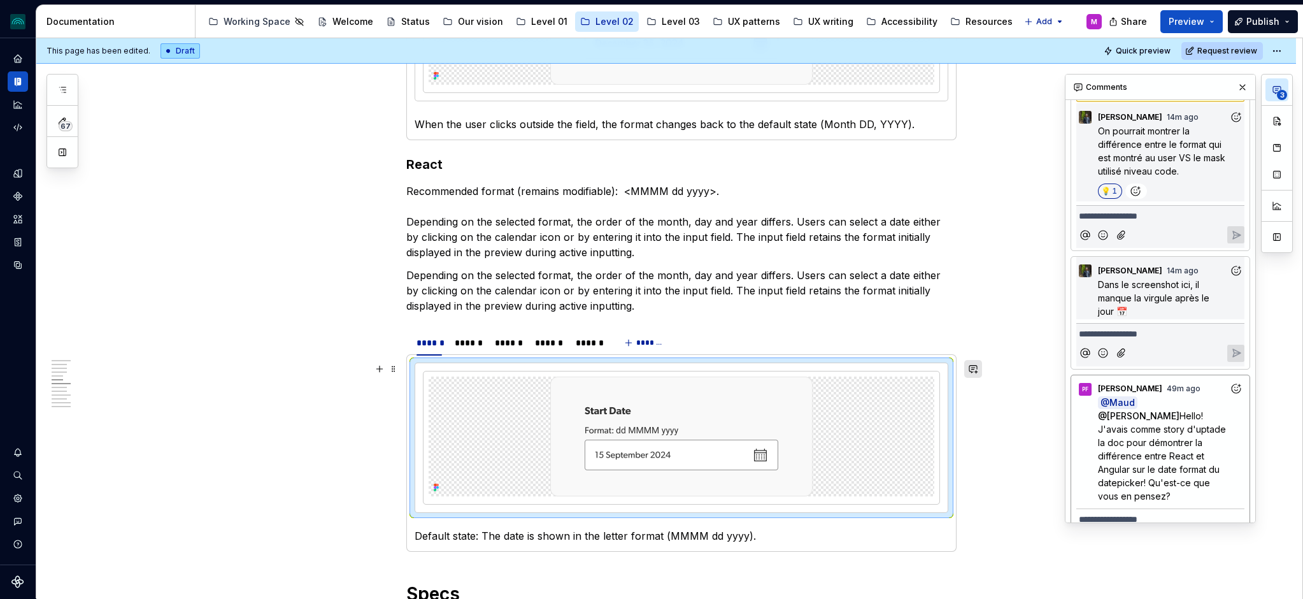
type textarea "*"
click at [978, 371] on button "button" at bounding box center [973, 369] width 18 height 18
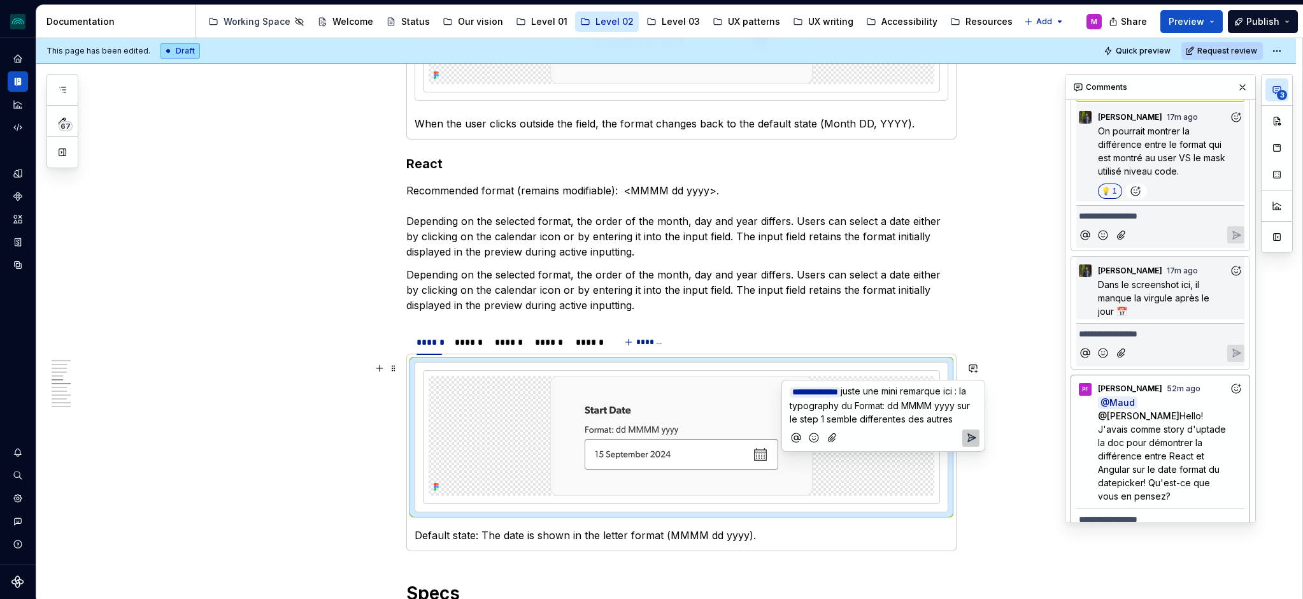
click at [818, 442] on icon "Add emoji" at bounding box center [813, 437] width 9 height 9
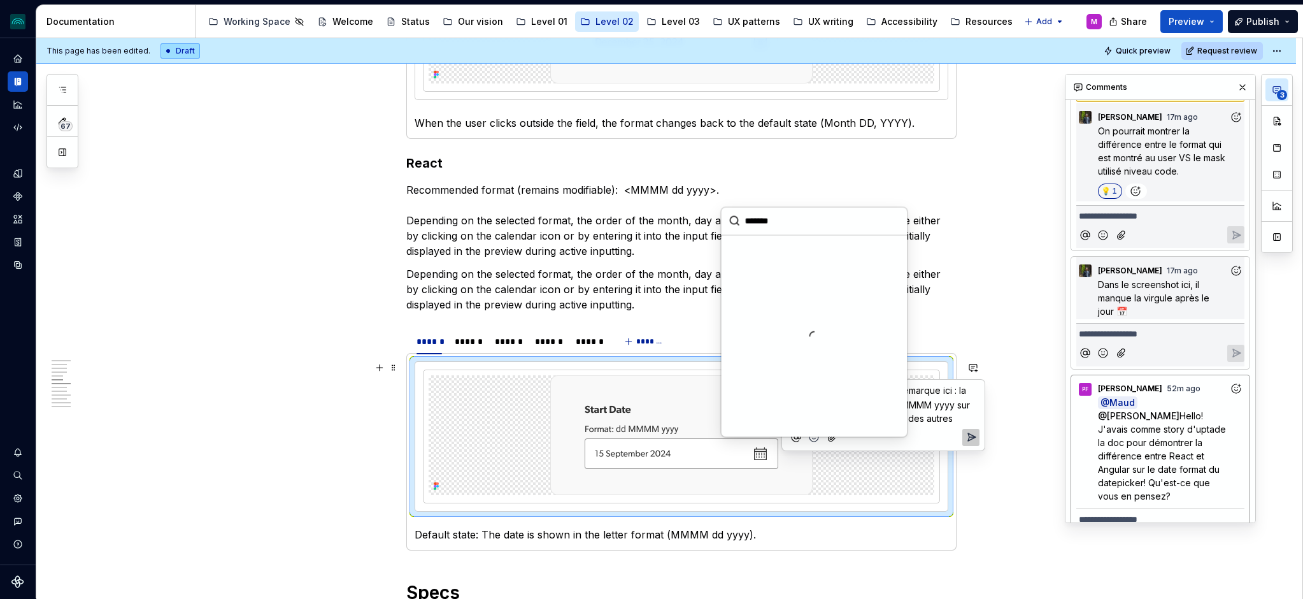
click at [972, 423] on p "**********" at bounding box center [883, 403] width 187 height 41
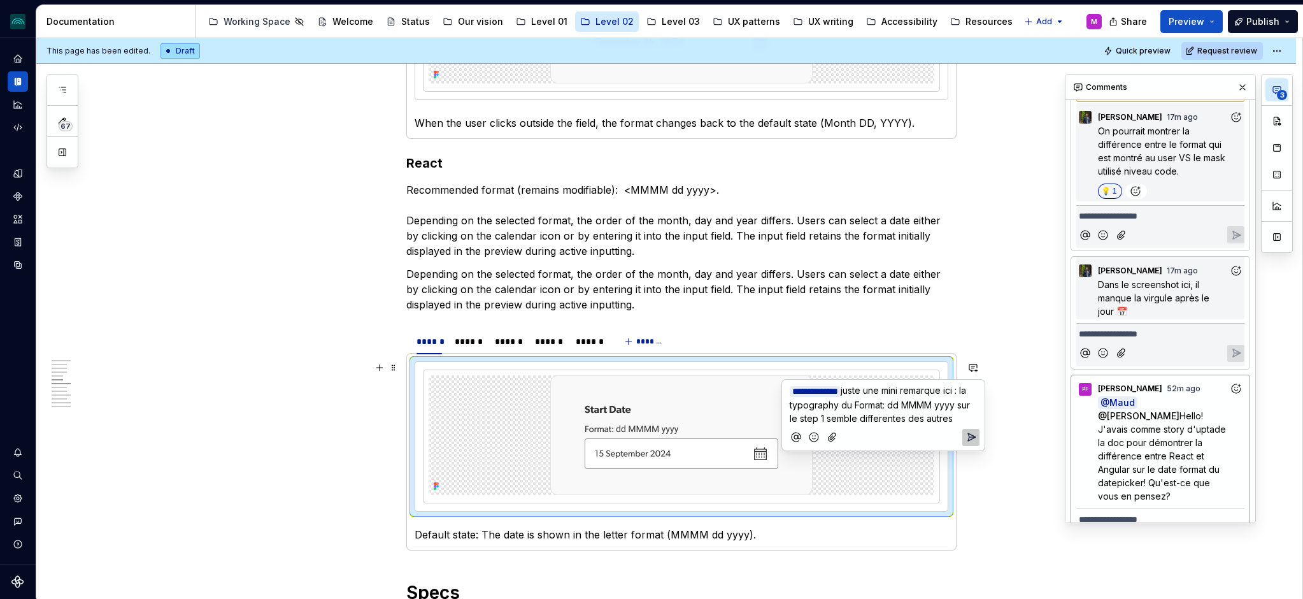
click at [970, 443] on icon "Send" at bounding box center [971, 436] width 13 height 13
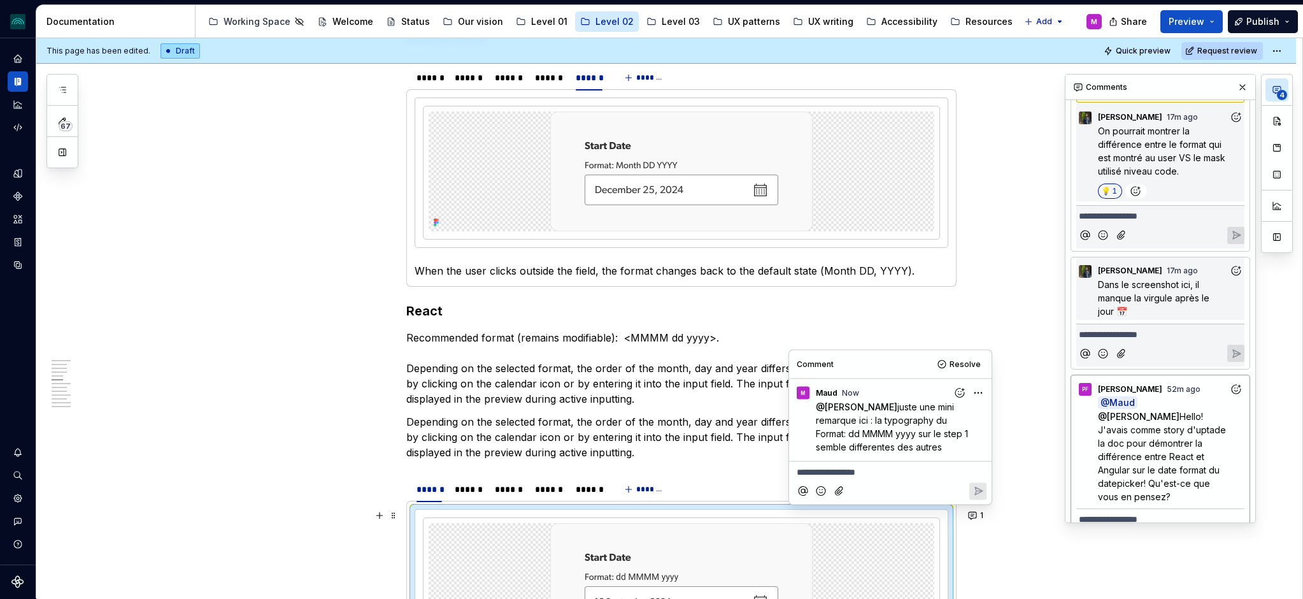
scroll to position [1037, 0]
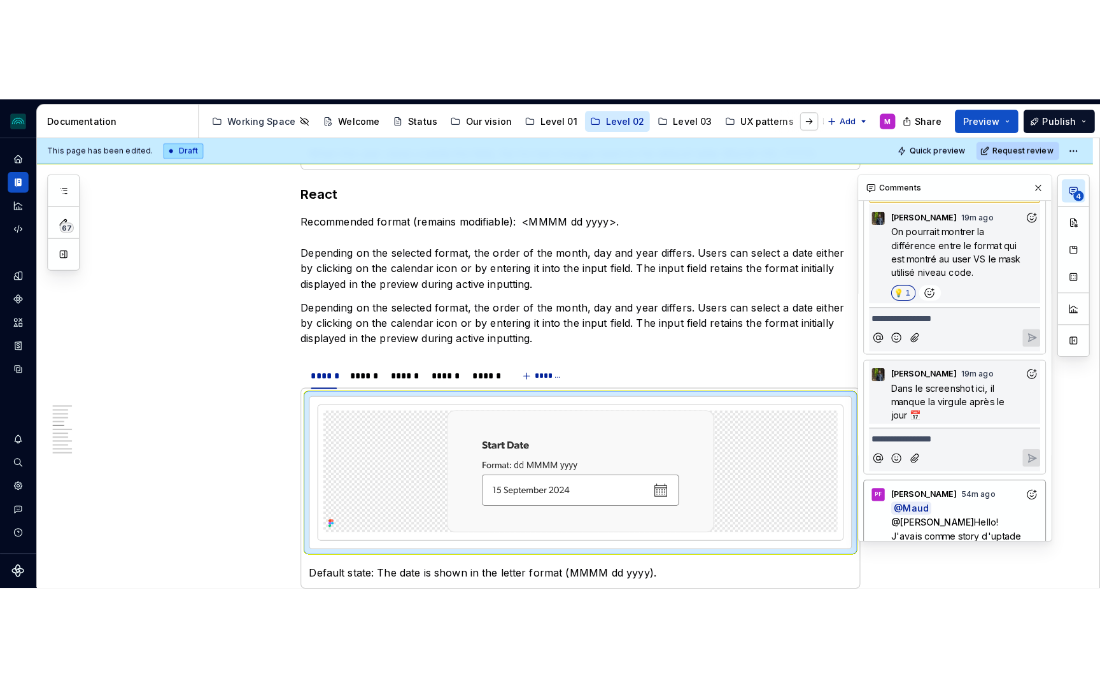
scroll to position [1262, 0]
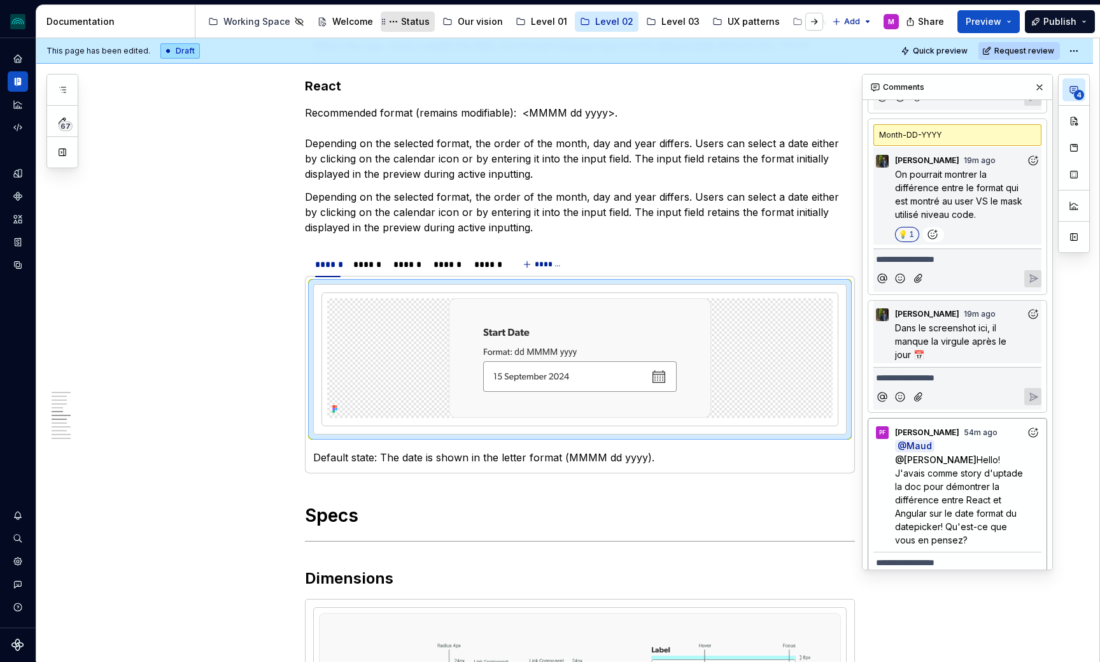
type textarea "*"
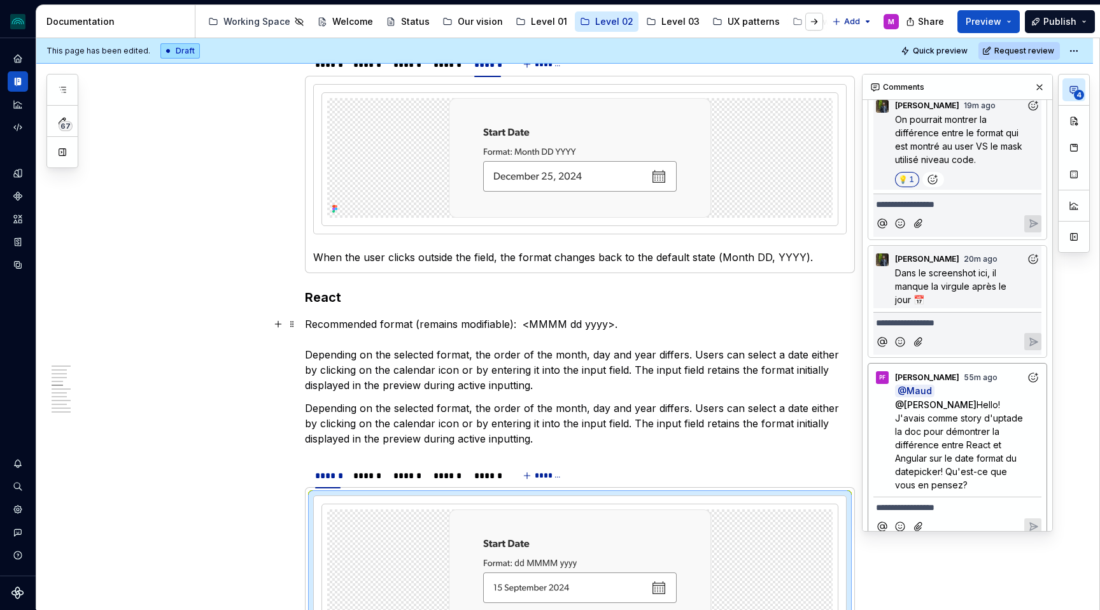
scroll to position [1038, 0]
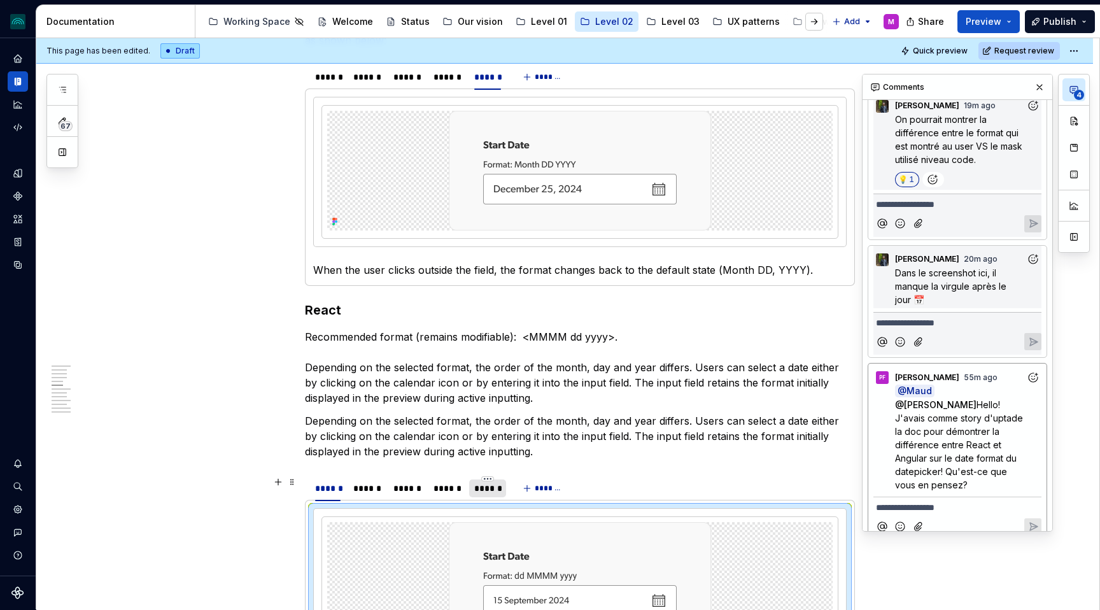
click at [483, 493] on div "******" at bounding box center [487, 488] width 27 height 13
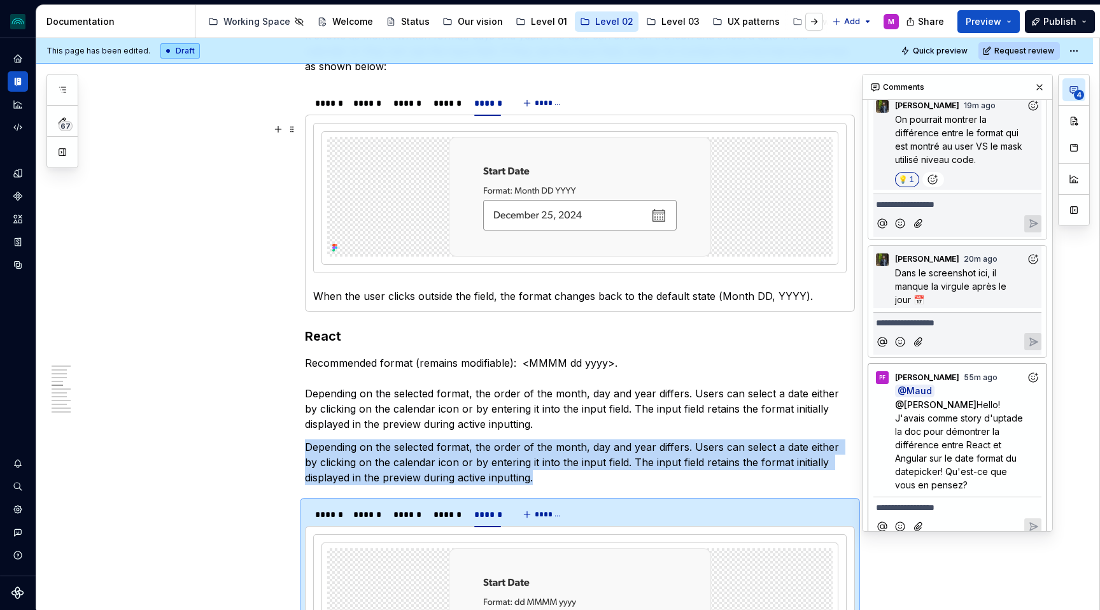
scroll to position [988, 0]
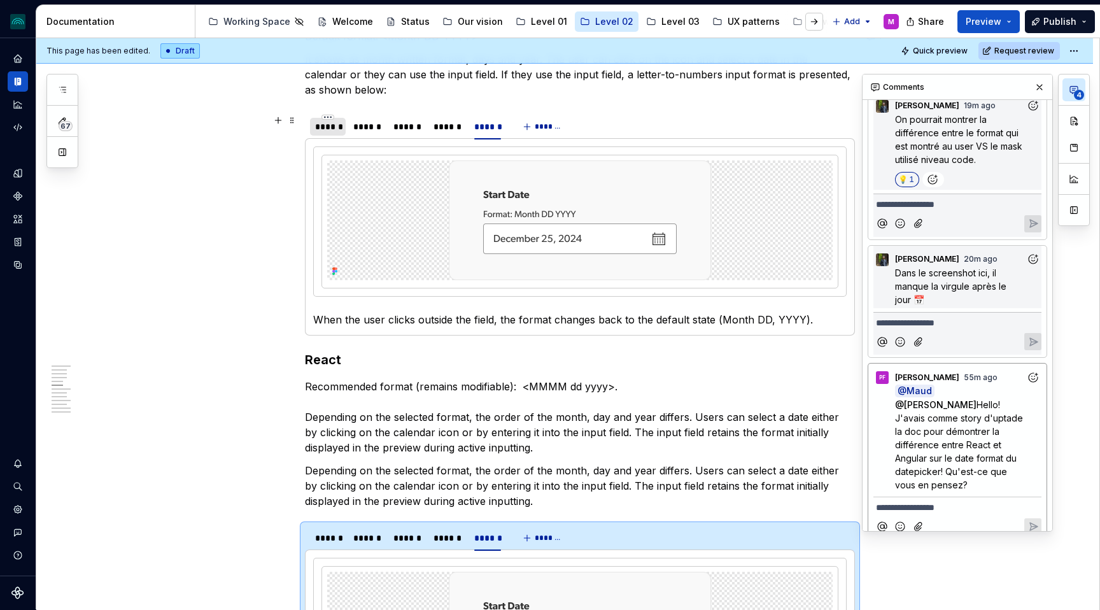
click at [330, 126] on div "******" at bounding box center [327, 126] width 25 height 13
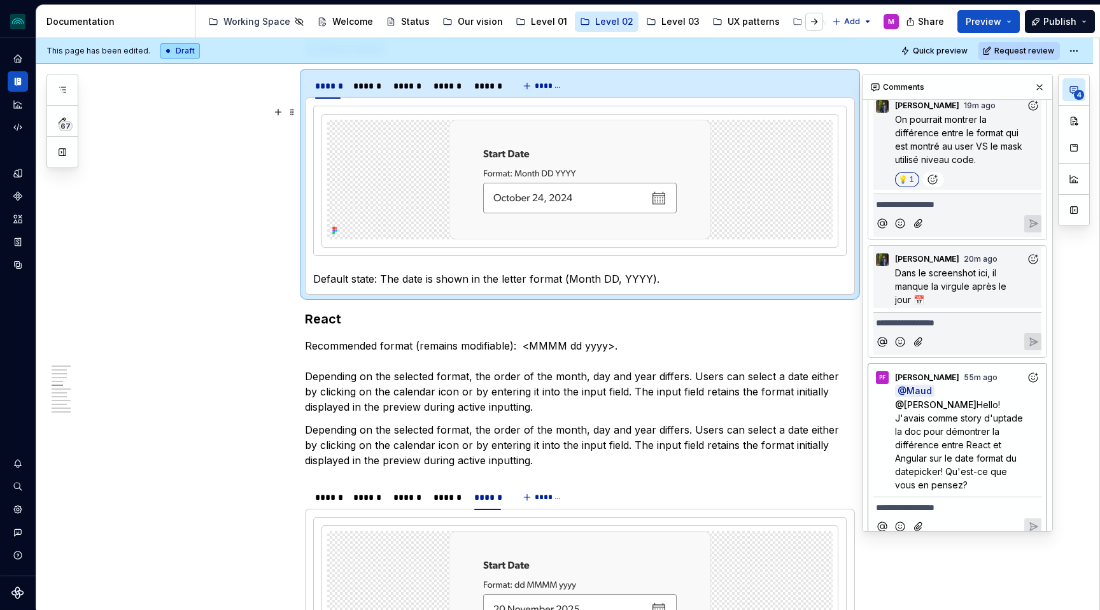
scroll to position [1067, 0]
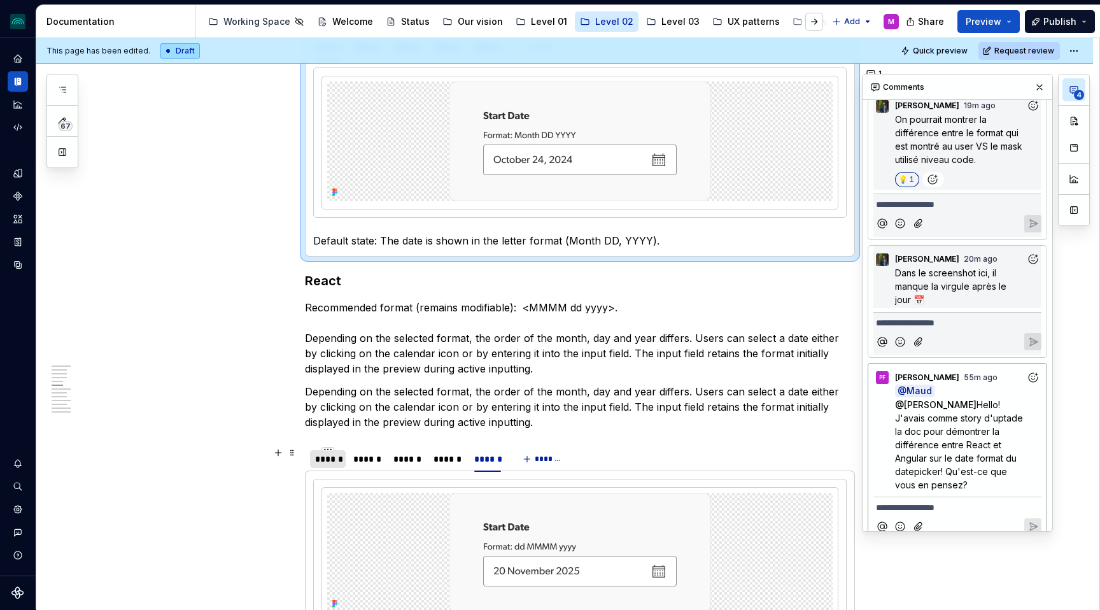
click at [324, 462] on div "******" at bounding box center [327, 459] width 25 height 13
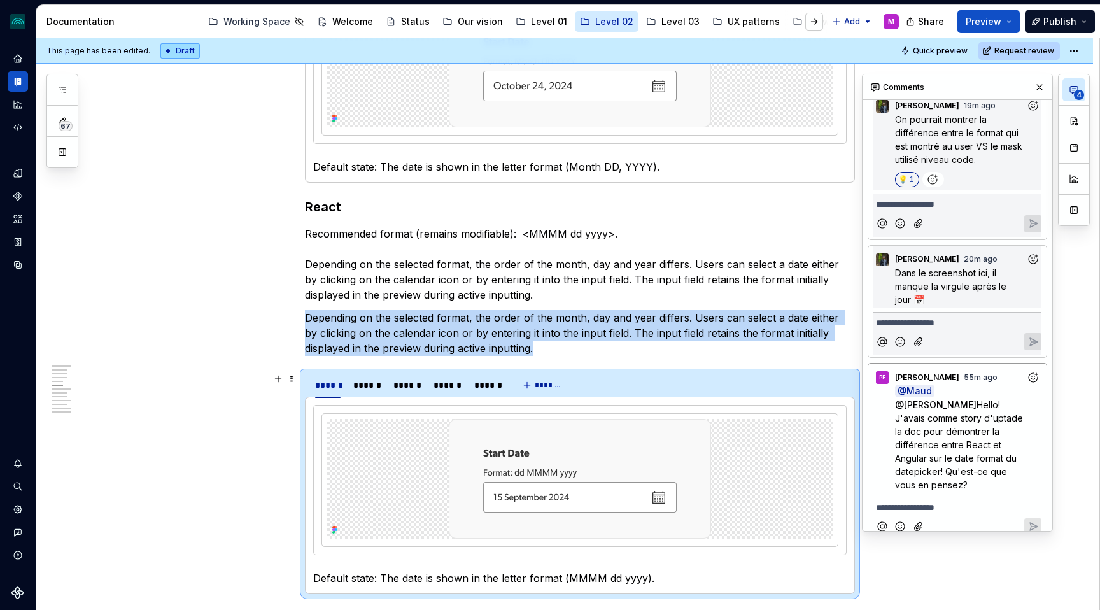
scroll to position [1140, 0]
click at [375, 390] on div "******" at bounding box center [366, 386] width 27 height 13
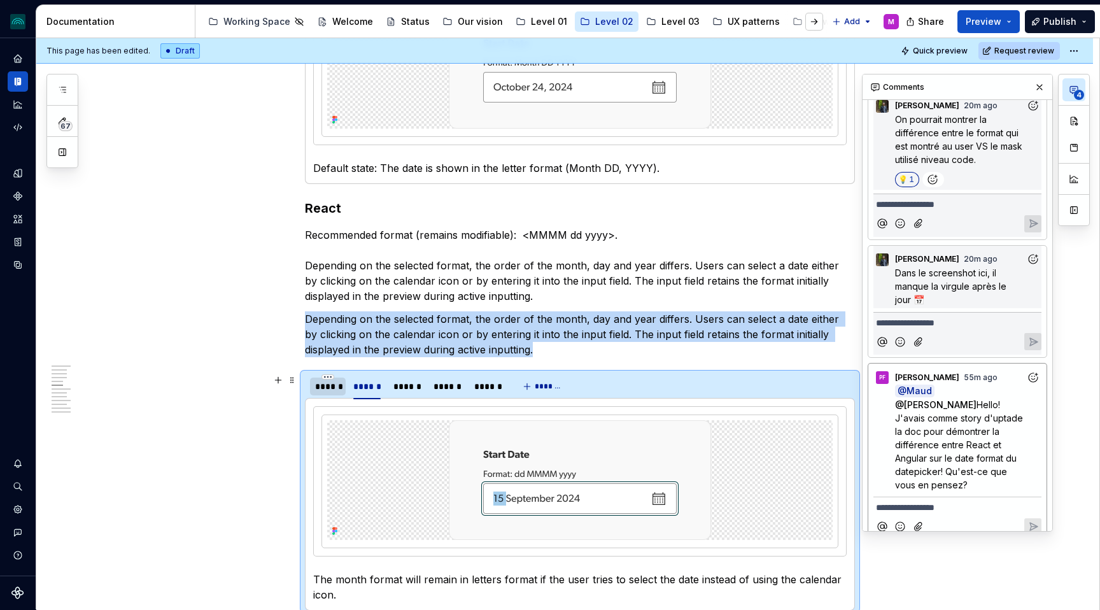
click at [332, 390] on div "******" at bounding box center [327, 386] width 25 height 13
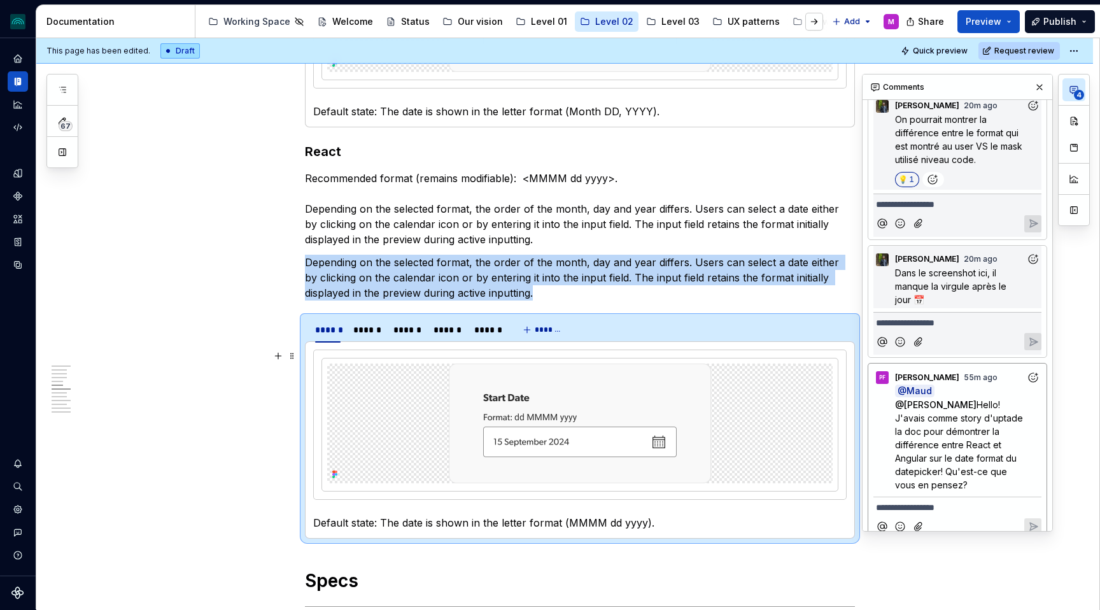
scroll to position [1222, 0]
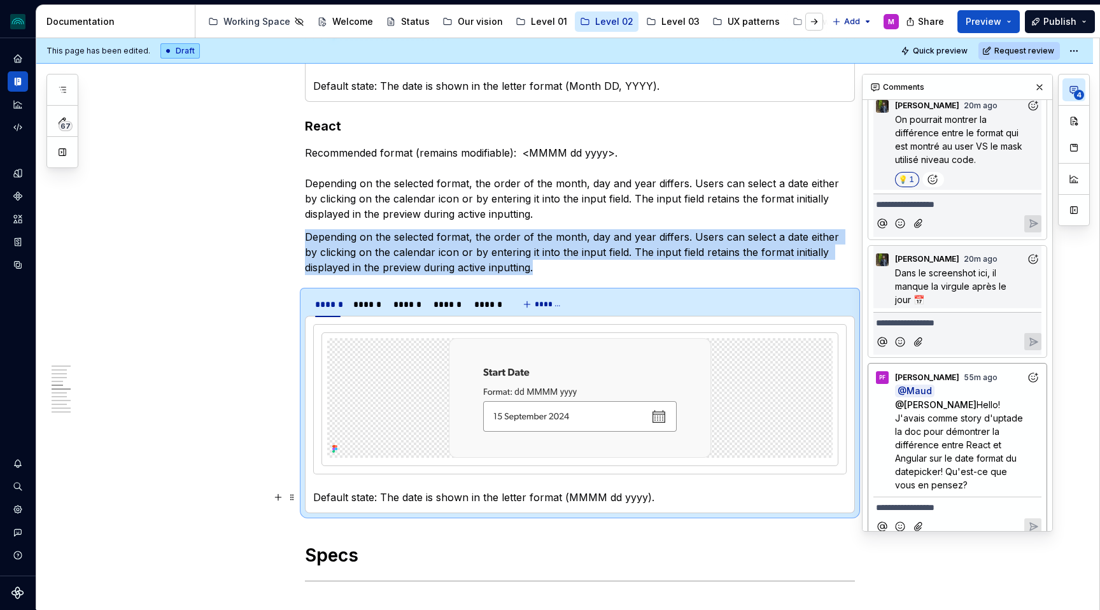
click at [667, 500] on p "Default state: The date is shown in the letter format (MMMM dd yyyy)." at bounding box center [580, 497] width 534 height 15
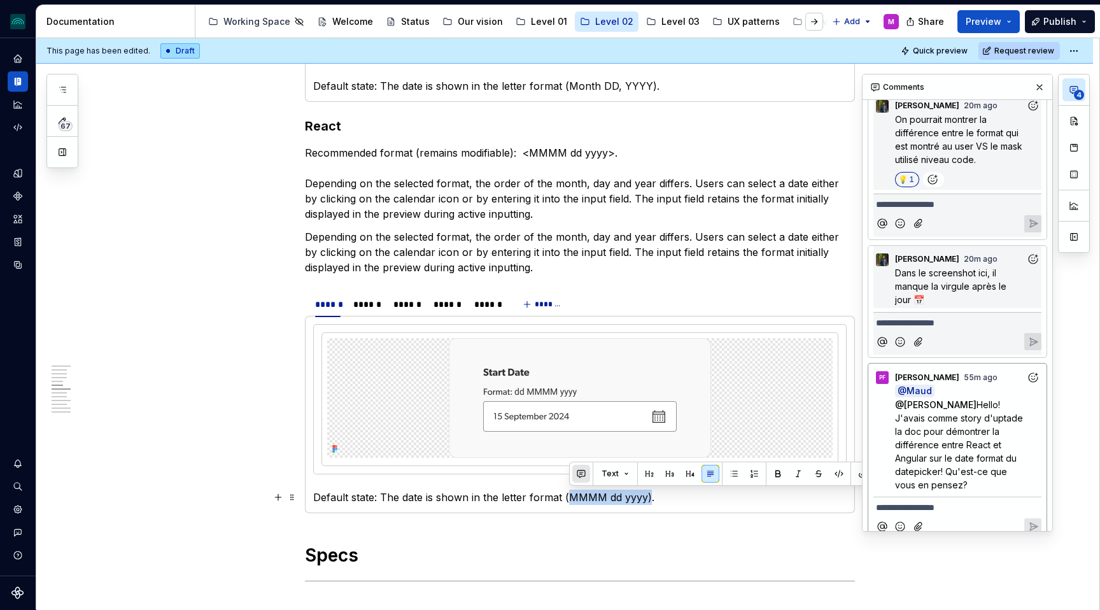
drag, startPoint x: 651, startPoint y: 498, endPoint x: 582, endPoint y: 473, distance: 73.1
click at [568, 497] on p "Default state: The date is shown in the letter format (MMMM dd yyyy)." at bounding box center [580, 497] width 534 height 15
click at [582, 471] on button "button" at bounding box center [581, 474] width 18 height 18
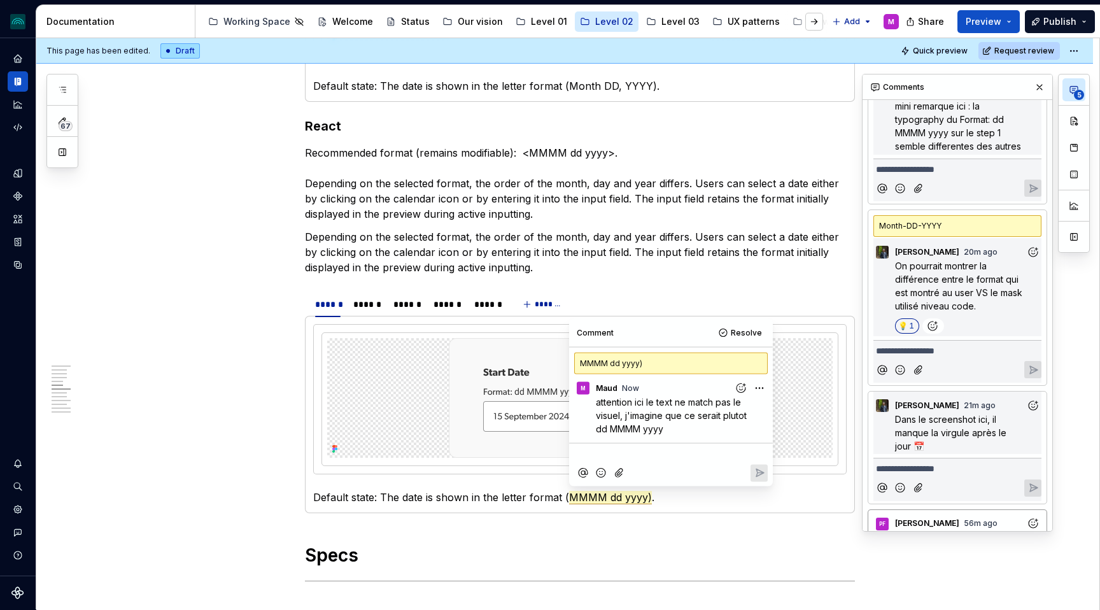
scroll to position [358, 0]
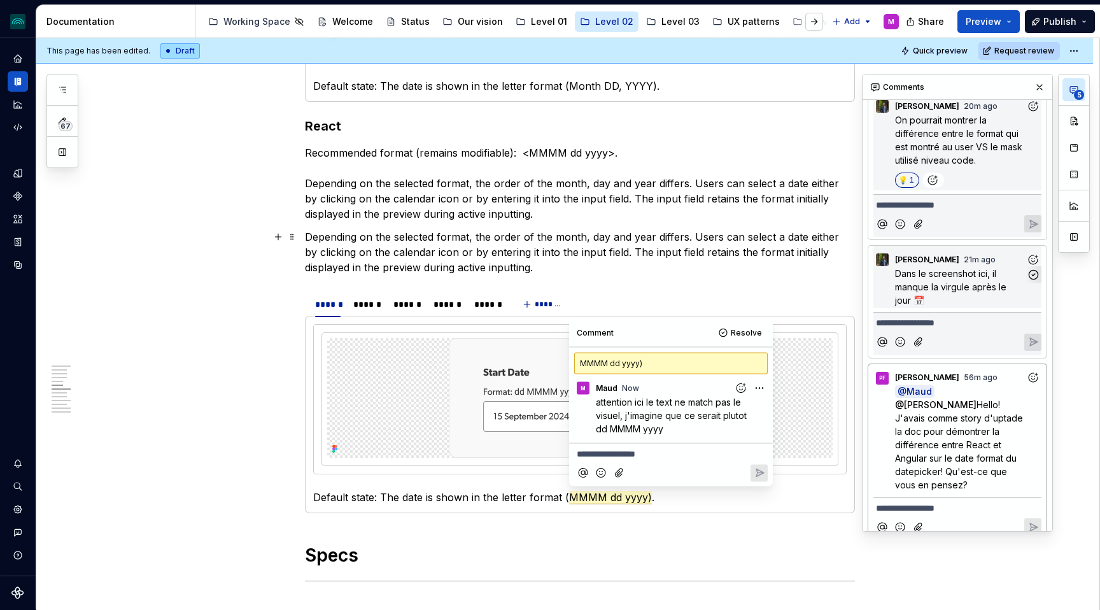
click at [975, 273] on span "Dans le screenshot ici, il manque la virgule après le jour 📅" at bounding box center [952, 287] width 114 height 38
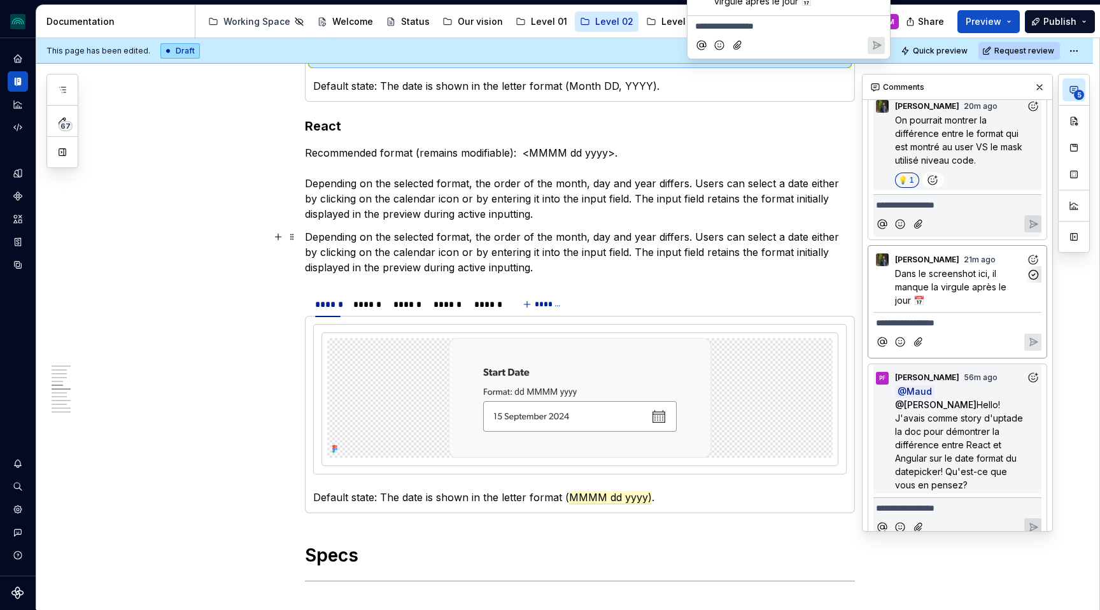
click at [967, 276] on span "Dans le screenshot ici, il manque la virgule après le jour 📅" at bounding box center [952, 287] width 114 height 38
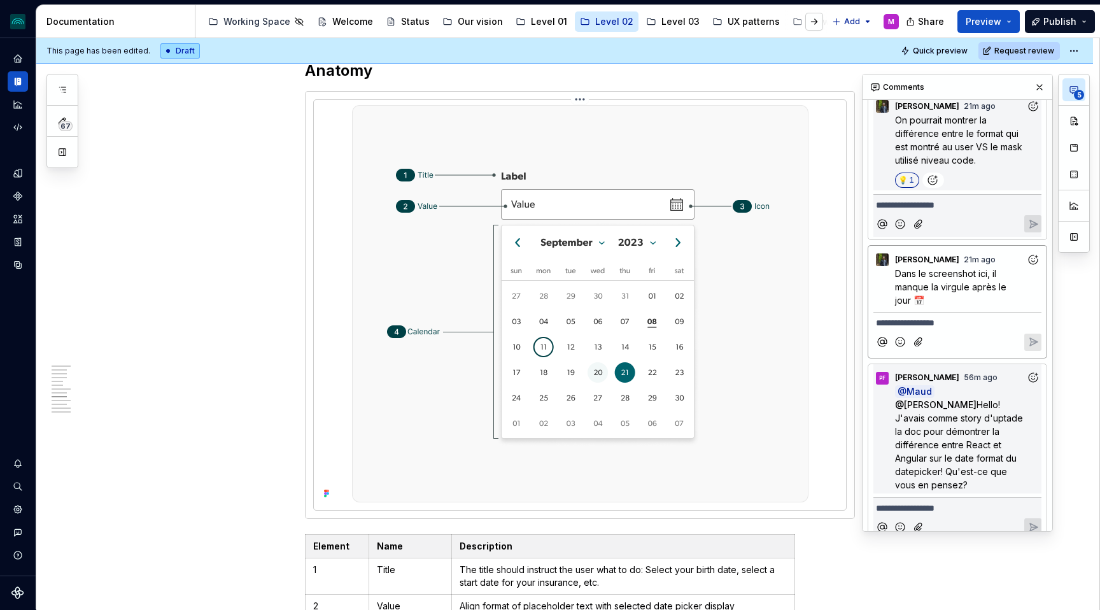
scroll to position [2446, 0]
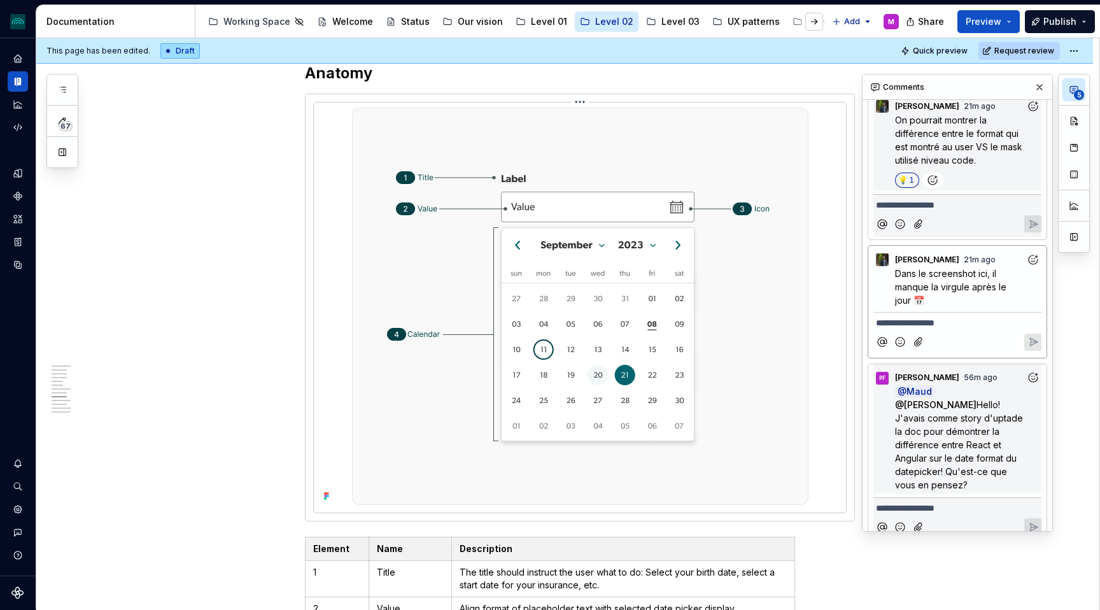
click at [651, 130] on img at bounding box center [580, 306] width 457 height 397
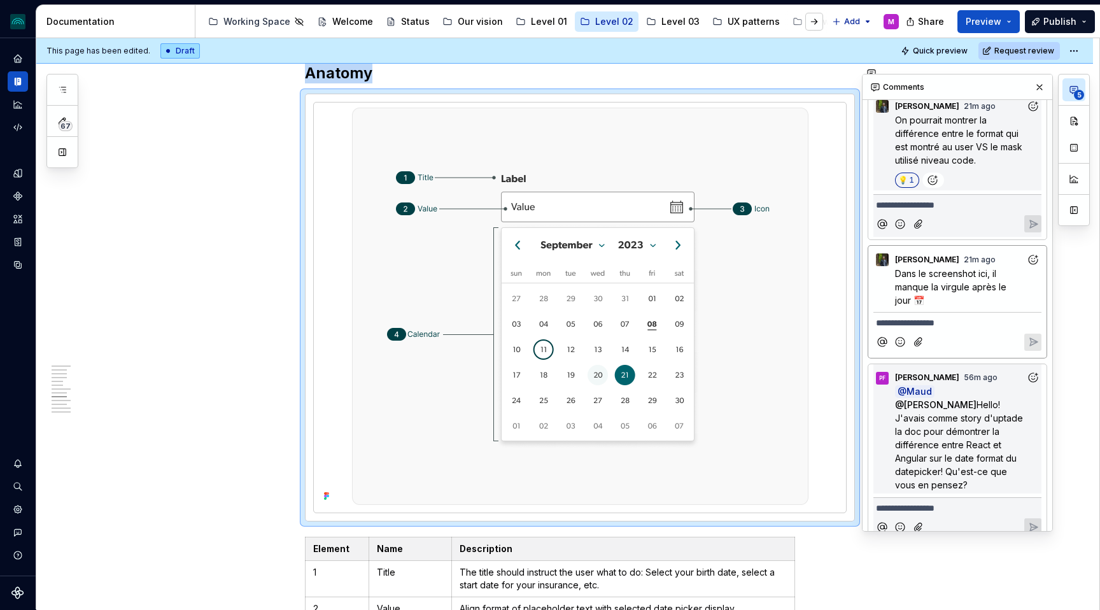
drag, startPoint x: 1042, startPoint y: 88, endPoint x: 1005, endPoint y: 92, distance: 37.2
click at [1042, 88] on button "button" at bounding box center [1040, 87] width 18 height 18
type textarea "*"
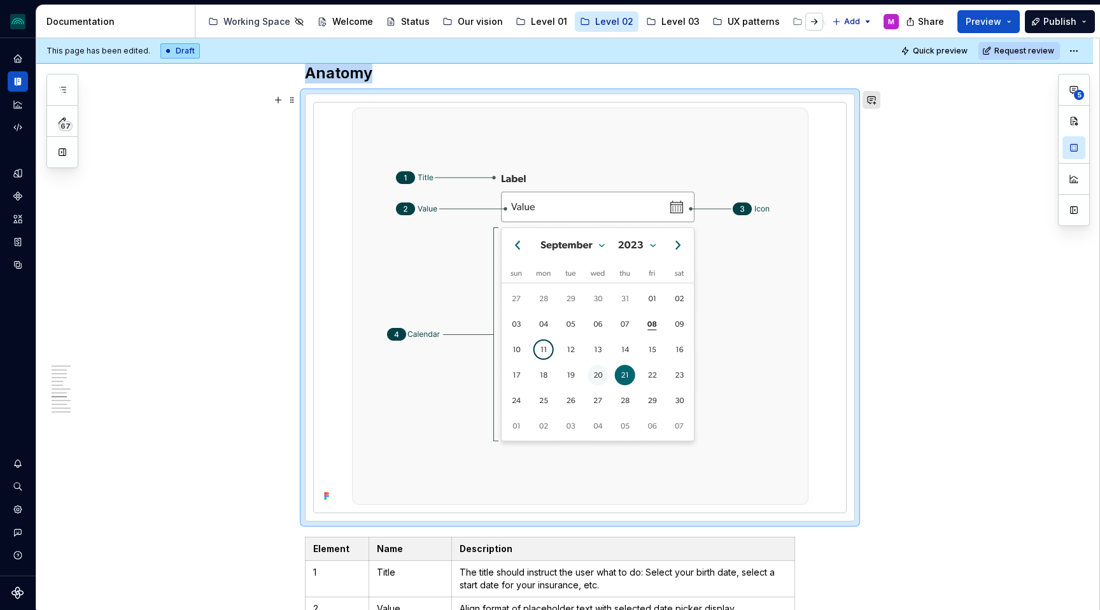
click at [876, 102] on button "button" at bounding box center [872, 100] width 18 height 18
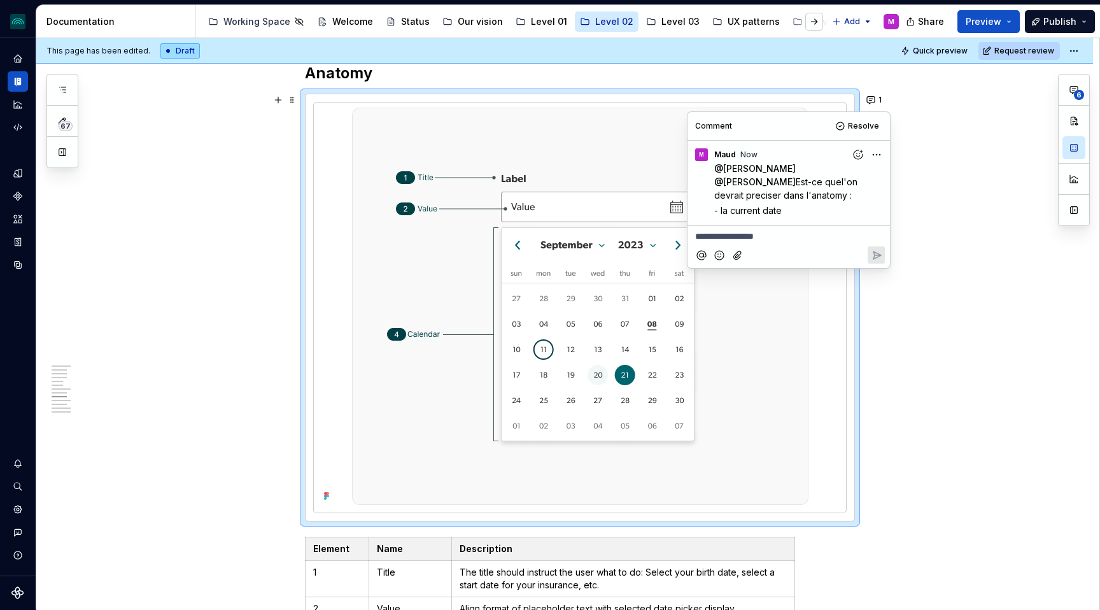
click at [870, 154] on html "iceberg M Design system data Documentation Accessibility guide for tree Page tr…" at bounding box center [550, 305] width 1100 height 610
click at [840, 174] on span "Edit comment" at bounding box center [836, 178] width 60 height 13
type textarea "*"
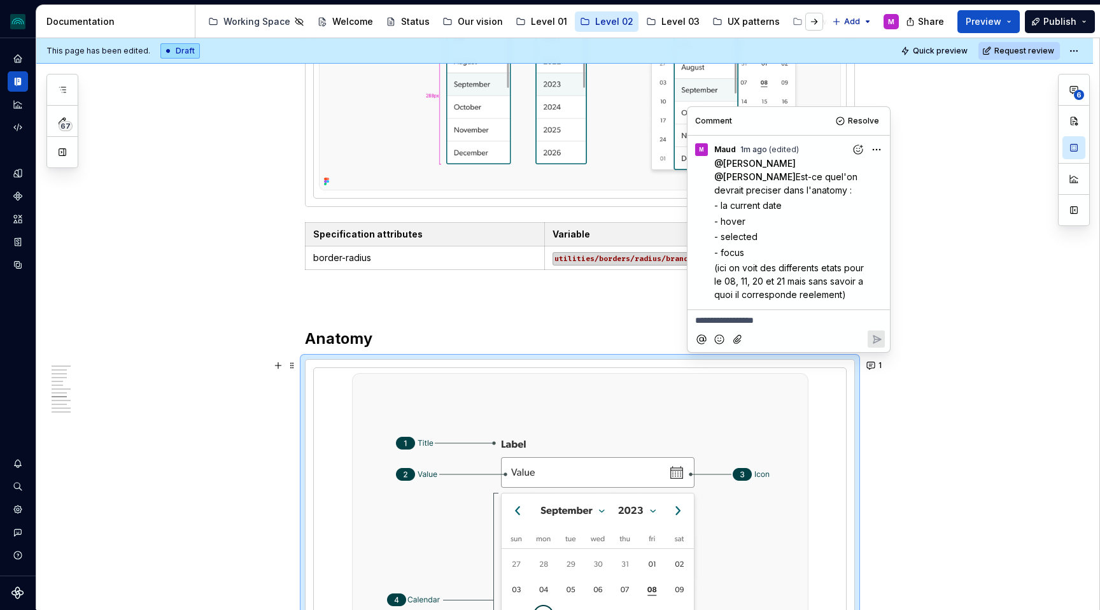
scroll to position [2188, 0]
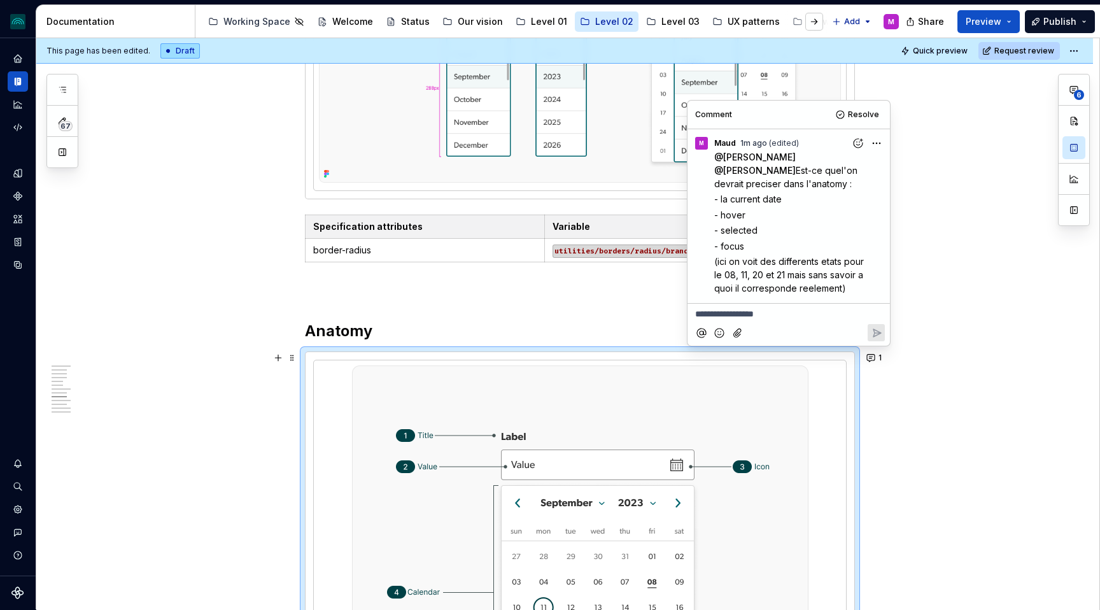
click at [878, 146] on html "iceberg M Design system data Documentation Accessibility guide for tree Page tr…" at bounding box center [550, 305] width 1100 height 610
click at [806, 169] on span "Edit comment" at bounding box center [836, 166] width 60 height 13
type textarea "*"
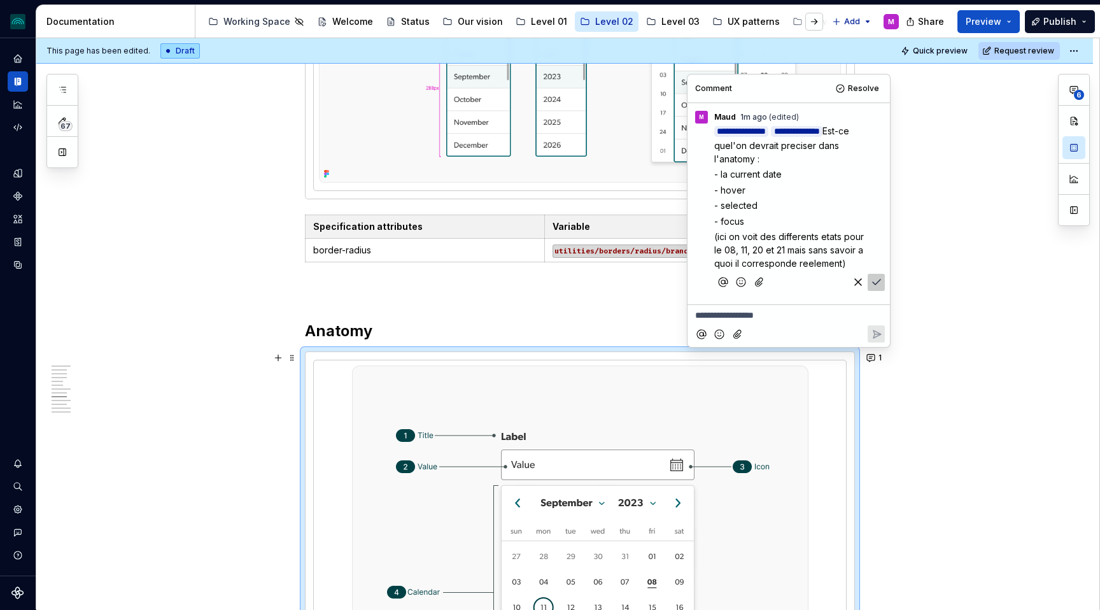
click at [760, 145] on span "Est-ce quel'on devrait preciser dans l'anatomy :" at bounding box center [783, 144] width 138 height 39
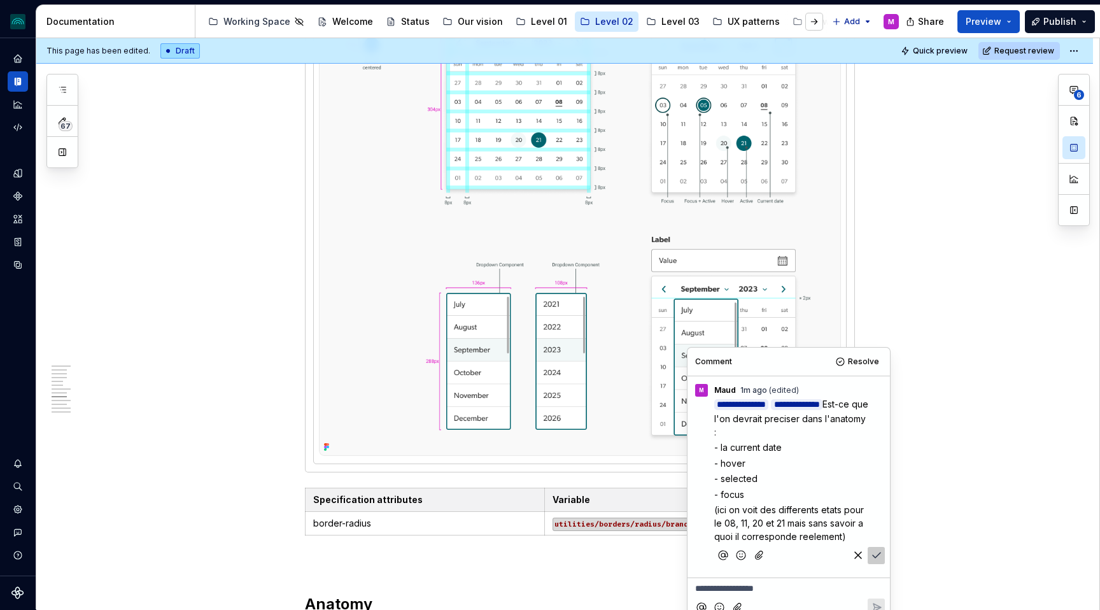
scroll to position [1945, 0]
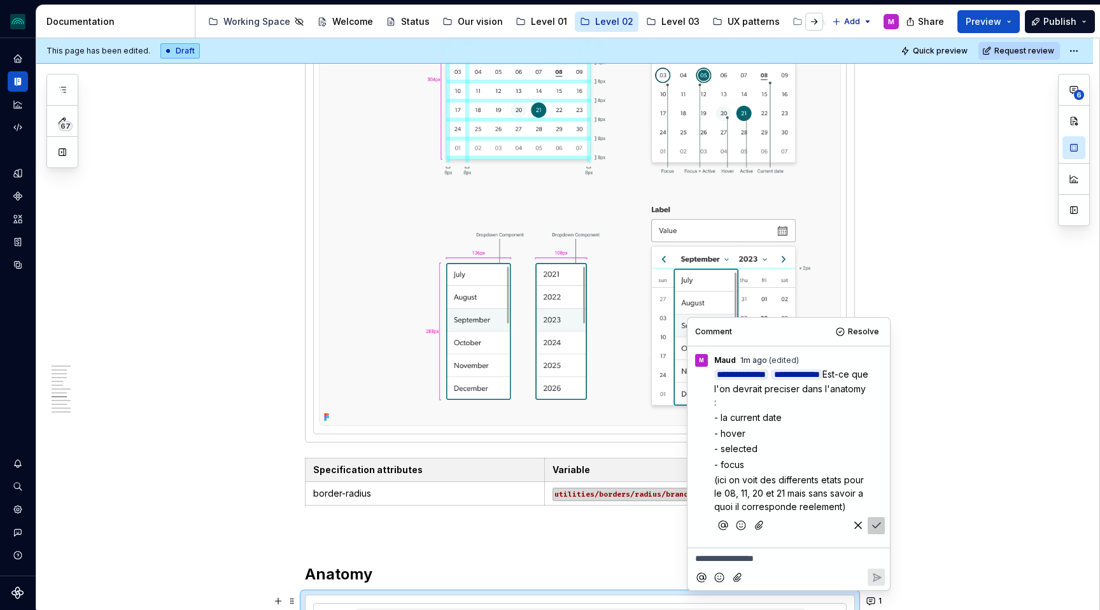
click at [756, 435] on p "- hover" at bounding box center [791, 433] width 155 height 13
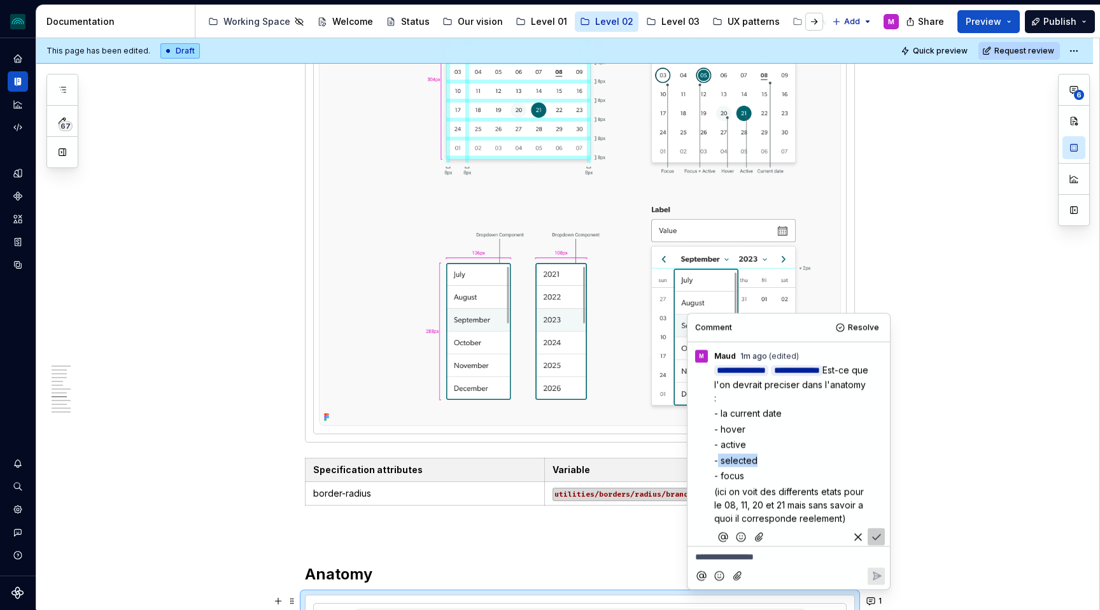
drag, startPoint x: 761, startPoint y: 458, endPoint x: 721, endPoint y: 460, distance: 39.5
click at [719, 459] on p "- selected" at bounding box center [791, 459] width 155 height 13
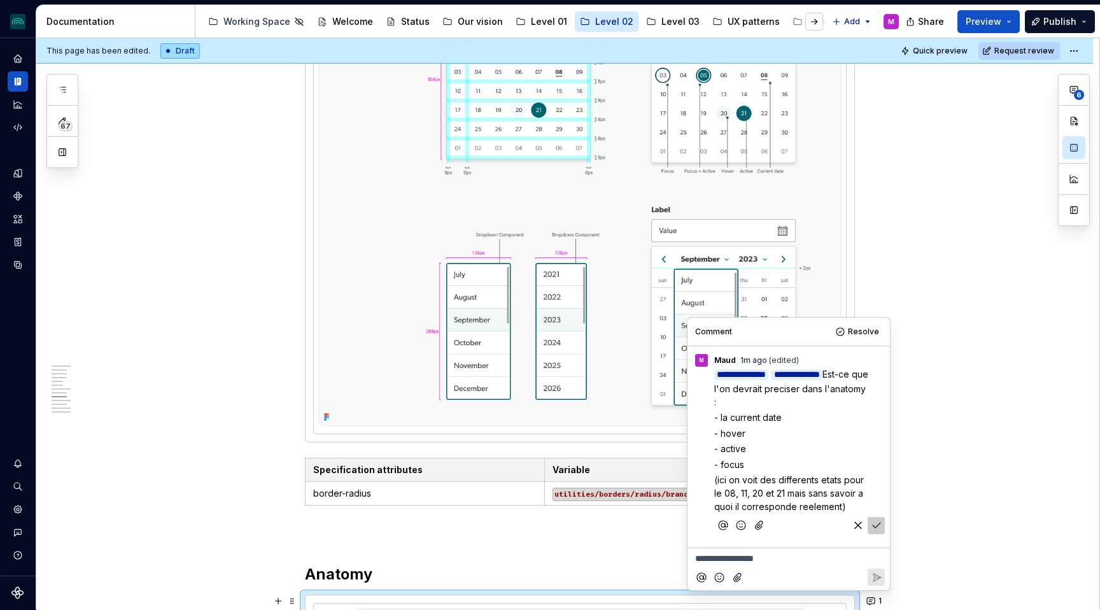
click at [772, 462] on p "- focus" at bounding box center [791, 464] width 155 height 13
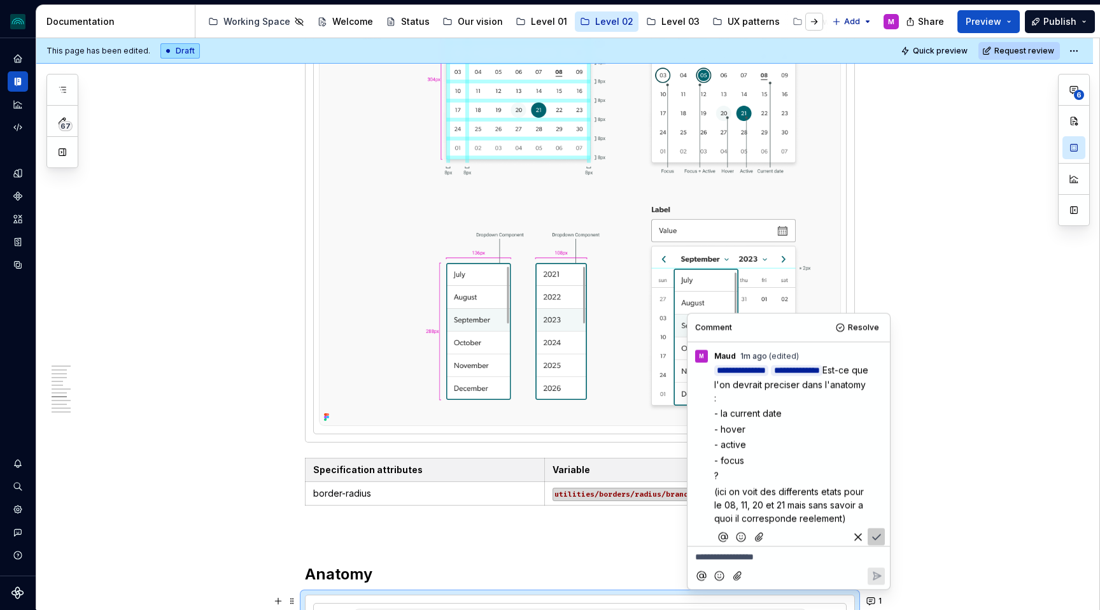
click at [840, 519] on span "(ici on voit des differents etats pour le 08, 11, 20 et 21 mais sans savoir a q…" at bounding box center [790, 505] width 152 height 38
click at [854, 520] on p "(ici on voit des differents etats pour le 08, 11, 20 et 21 mais sans savoir a q…" at bounding box center [791, 505] width 155 height 40
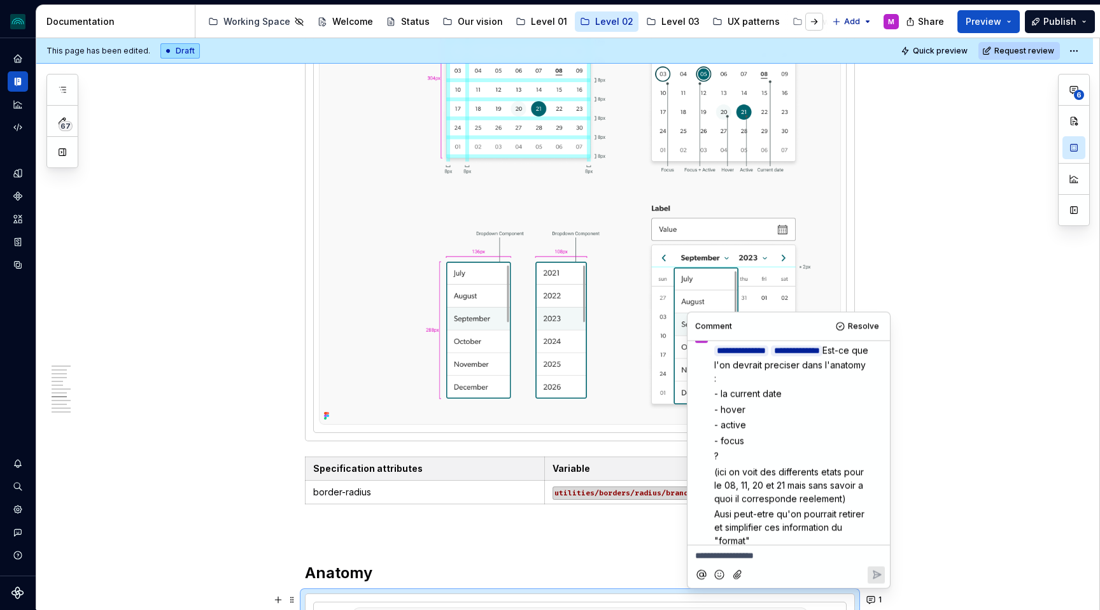
scroll to position [53, 0]
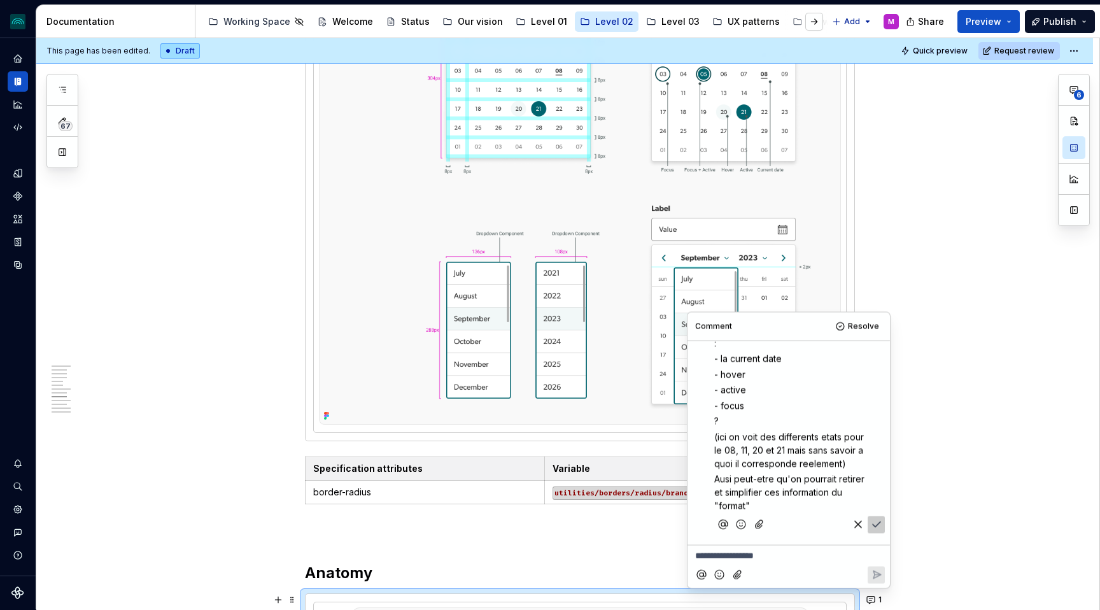
click at [876, 521] on icon "Save" at bounding box center [876, 524] width 13 height 13
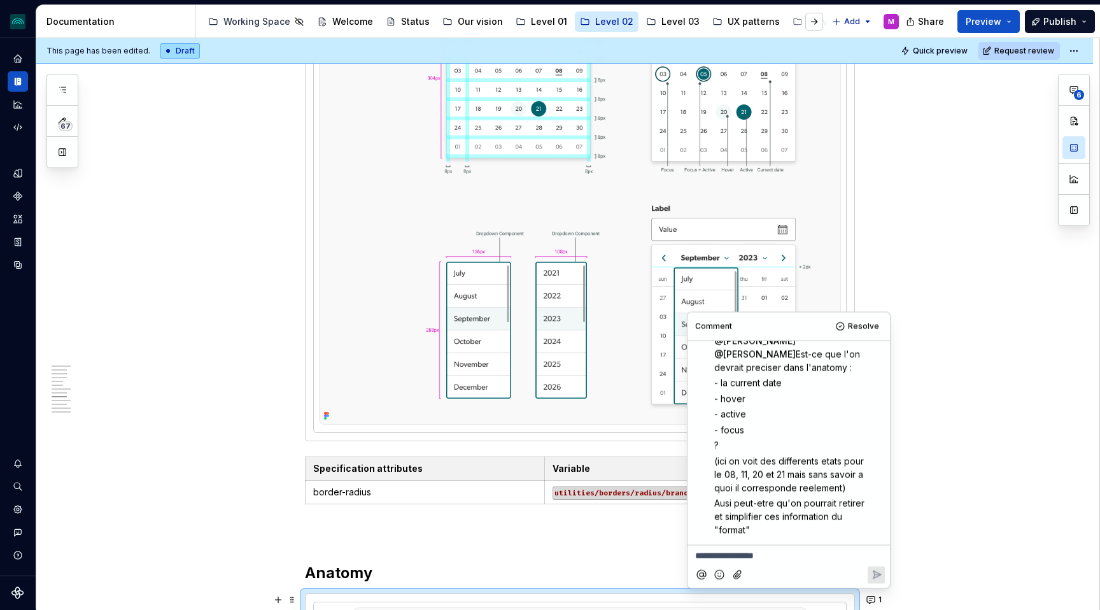
scroll to position [27, 0]
click at [168, 353] on div "**********" at bounding box center [564, 310] width 1057 height 4071
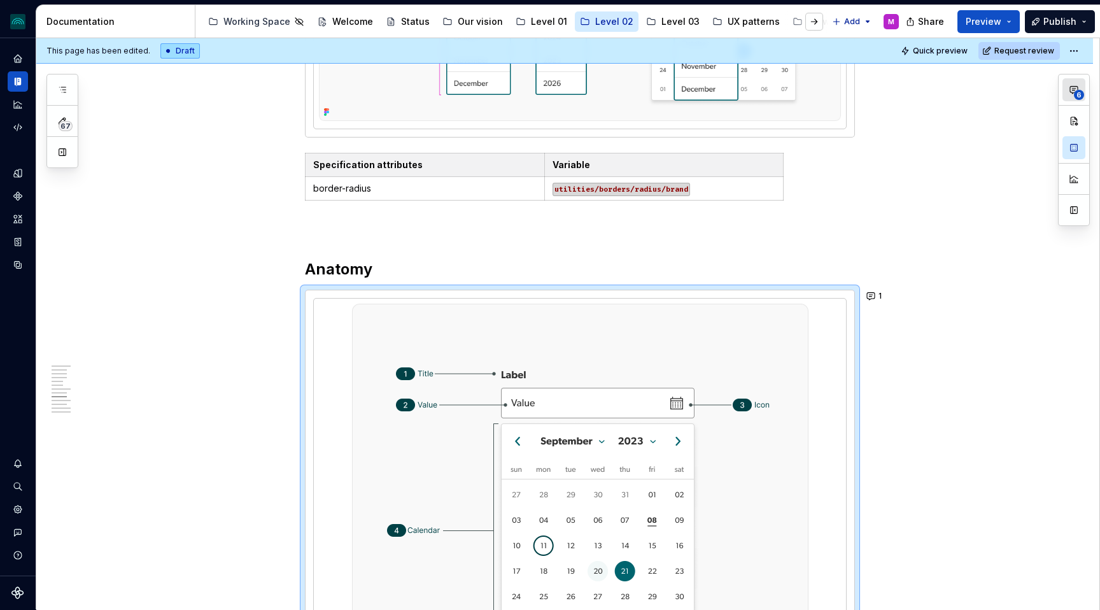
scroll to position [0, 0]
click at [1075, 89] on icon "button" at bounding box center [1074, 90] width 8 height 7
type textarea "*"
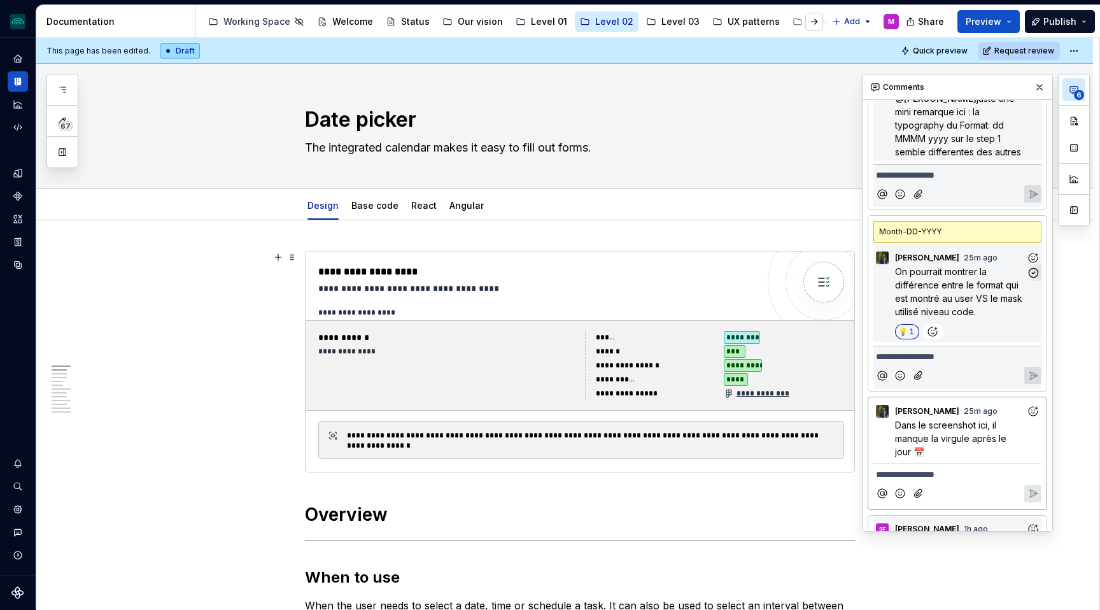
scroll to position [513, 0]
click at [968, 422] on span "Dans le screenshot ici, il manque la virgule après le jour 📅" at bounding box center [952, 440] width 114 height 38
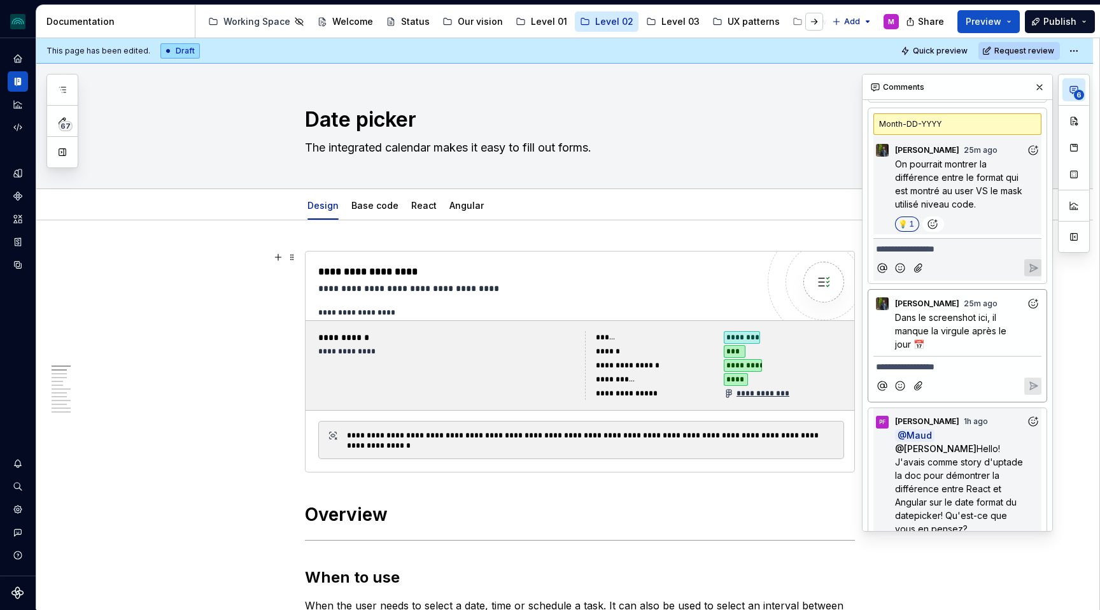
scroll to position [656, 0]
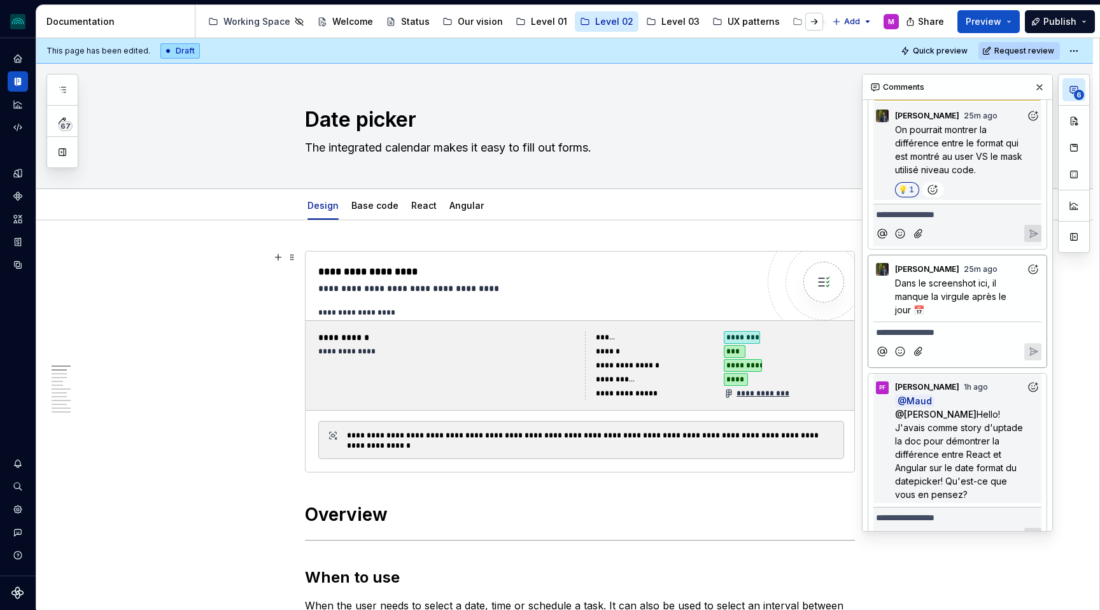
click at [949, 511] on p "**********" at bounding box center [957, 517] width 163 height 13
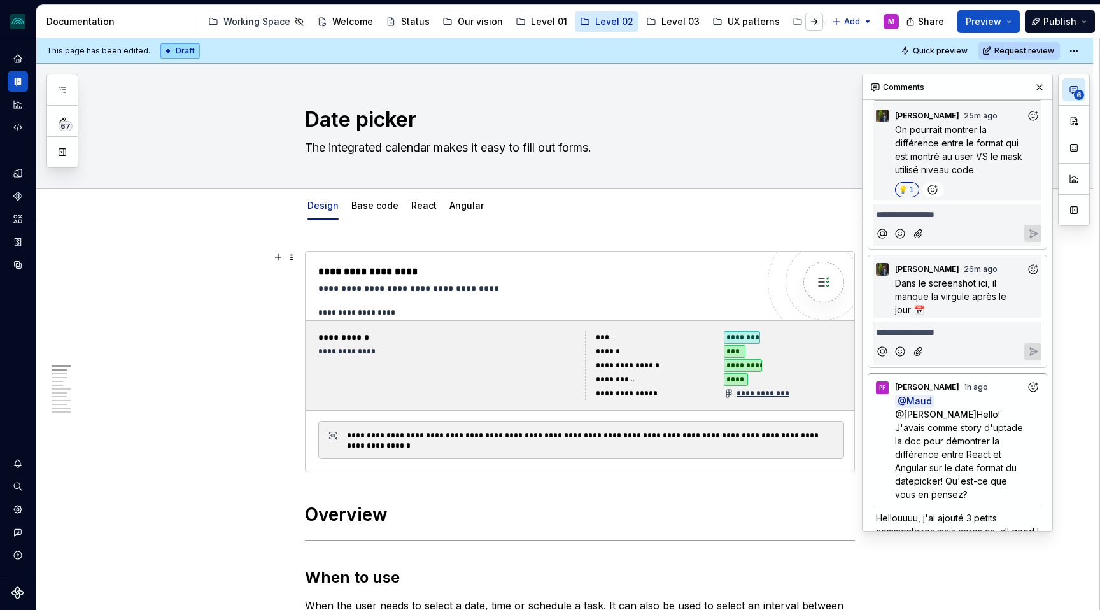
scroll to position [725, 0]
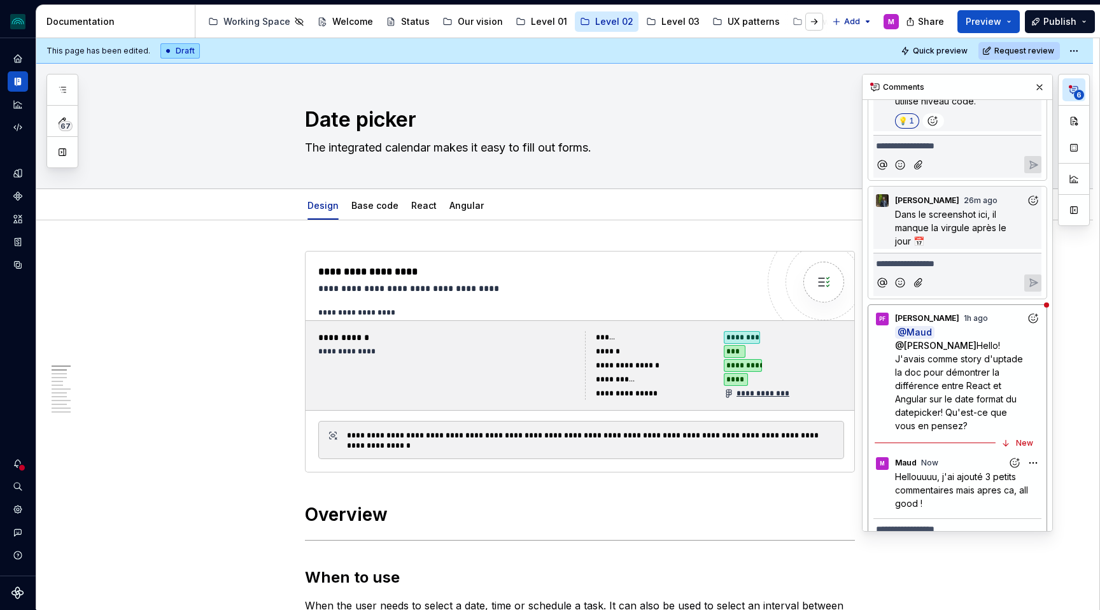
type textarea "*"
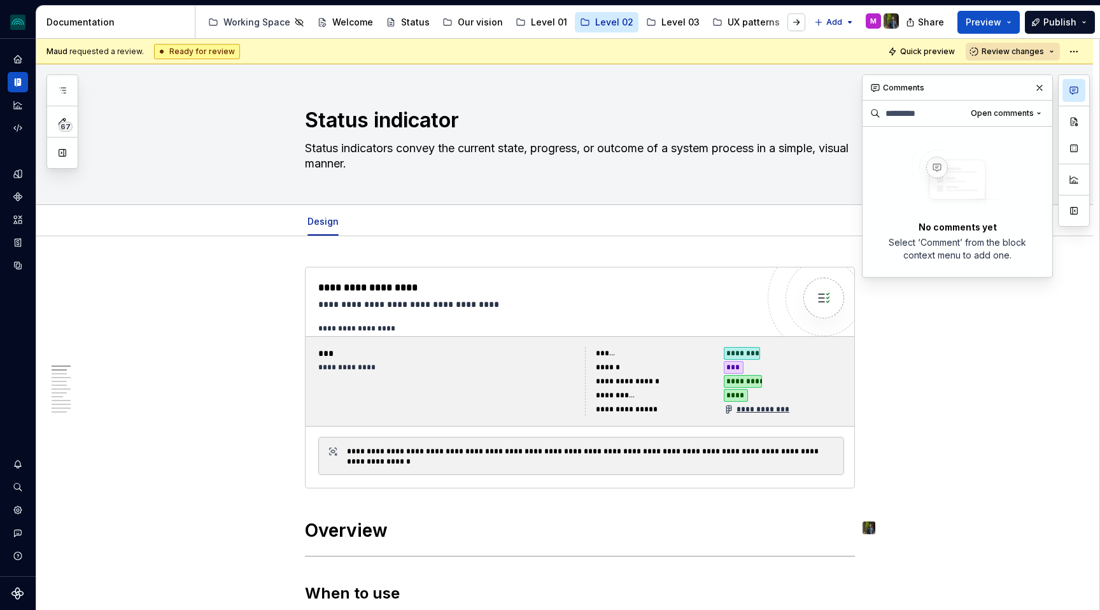
scroll to position [1, 0]
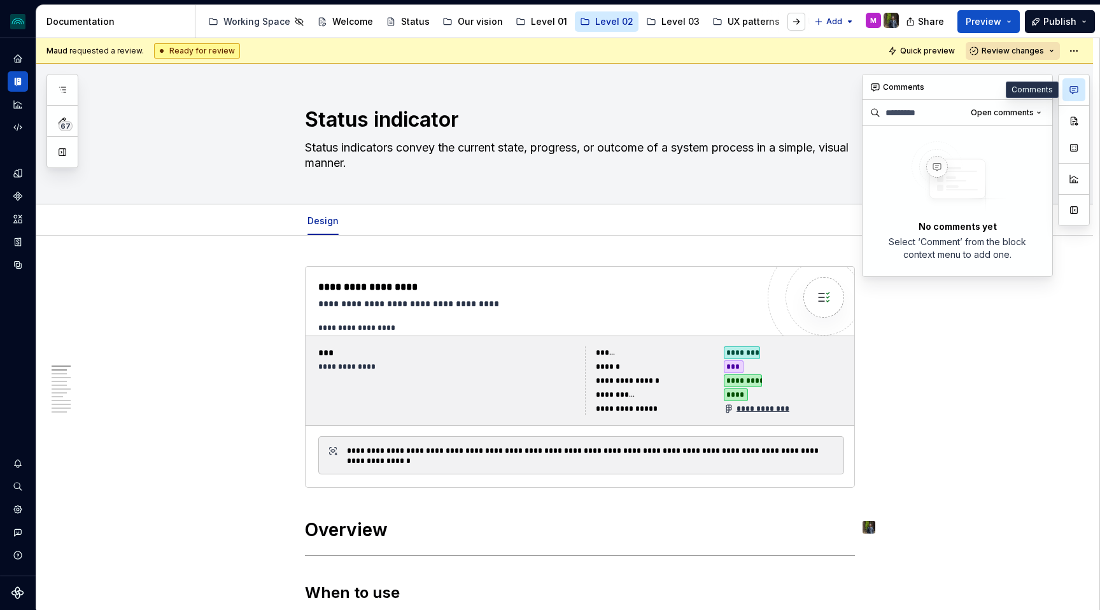
click at [1074, 95] on button "button" at bounding box center [1074, 89] width 23 height 23
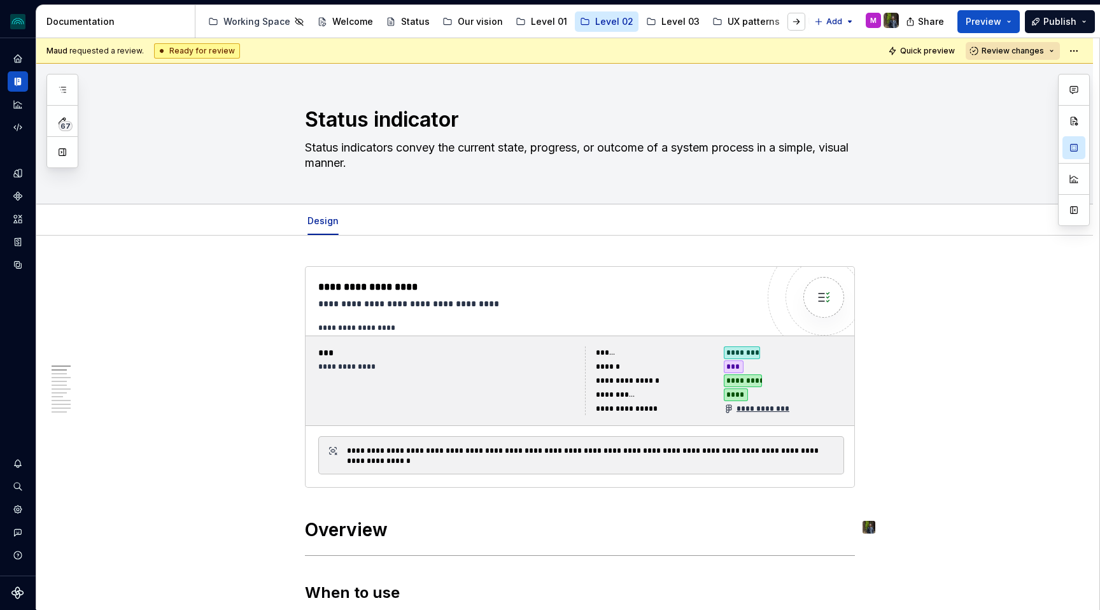
click at [1074, 95] on button "button" at bounding box center [1074, 89] width 23 height 23
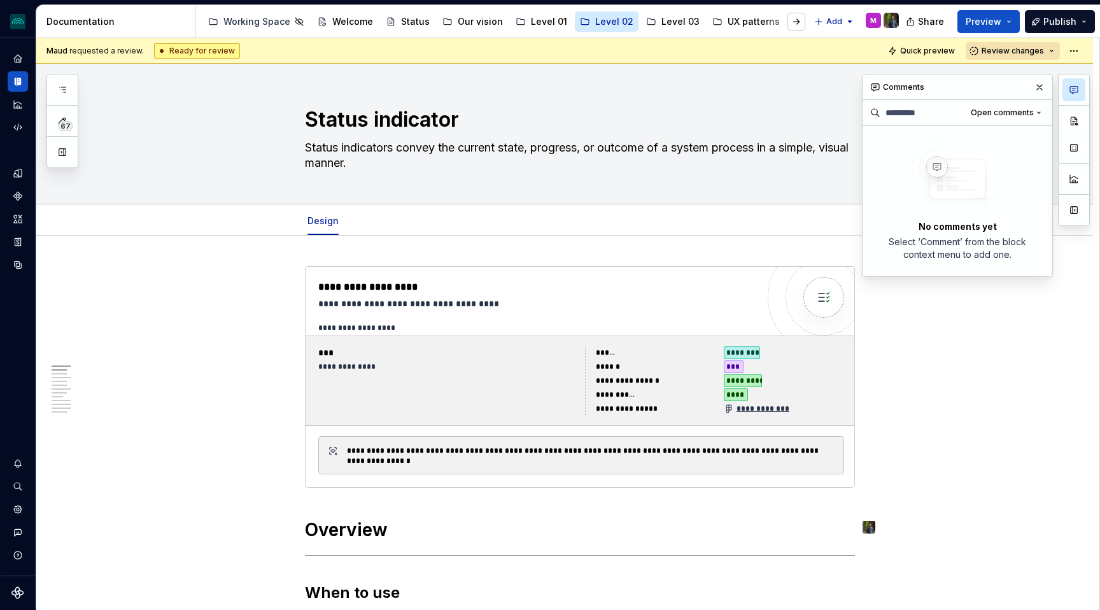
click at [1074, 95] on button "button" at bounding box center [1074, 89] width 23 height 23
type textarea "*"
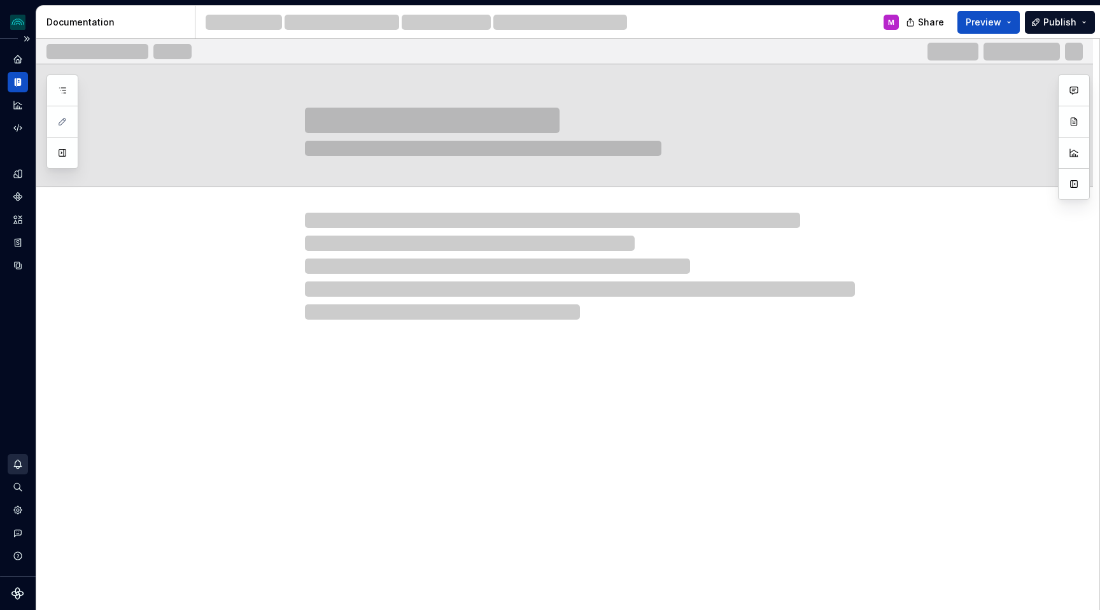
click at [17, 467] on icon "Notifications" at bounding box center [17, 463] width 11 height 11
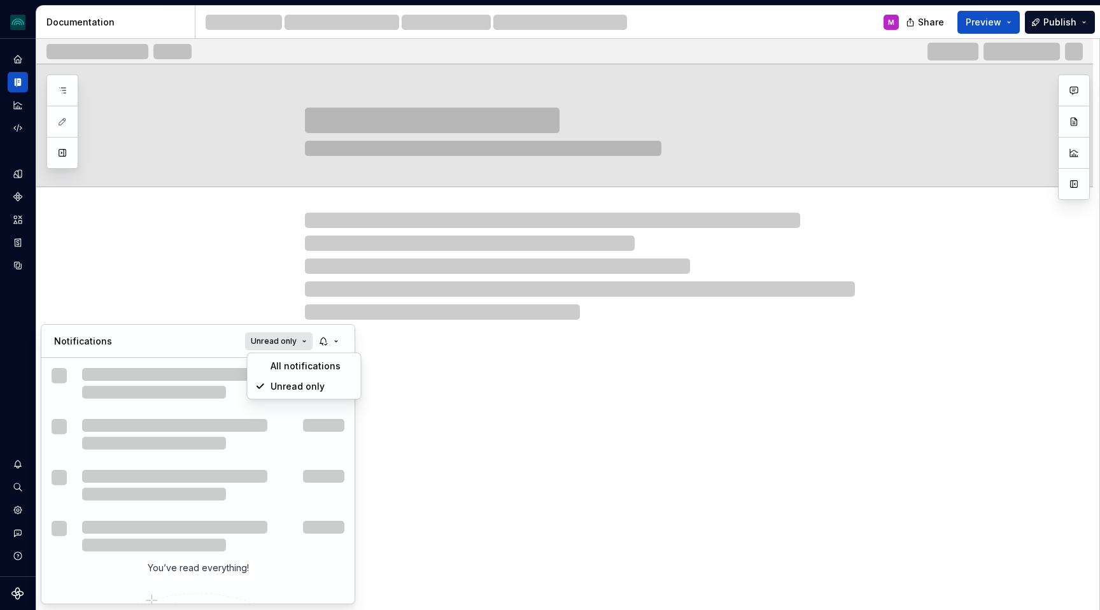
click at [306, 341] on button "Unread only" at bounding box center [278, 341] width 67 height 18
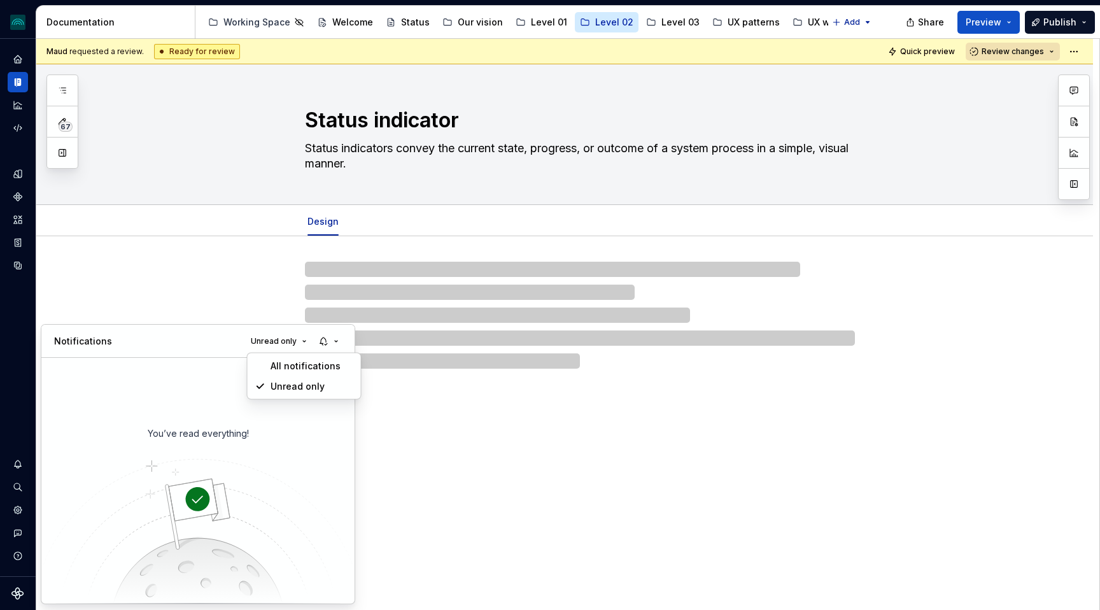
click at [303, 362] on div "All notifications" at bounding box center [312, 366] width 83 height 13
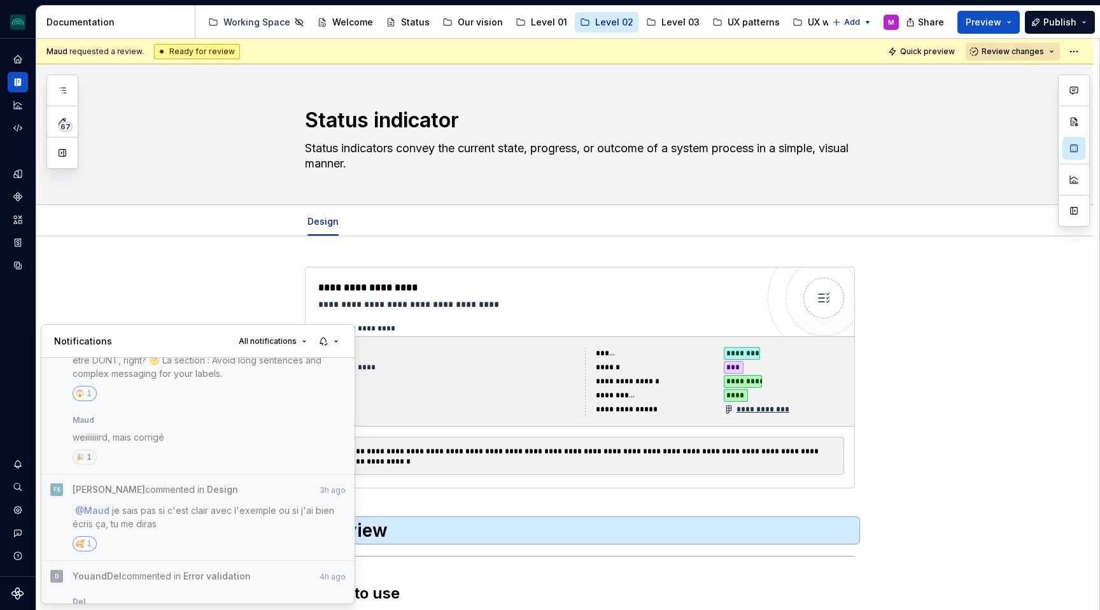
scroll to position [652, 0]
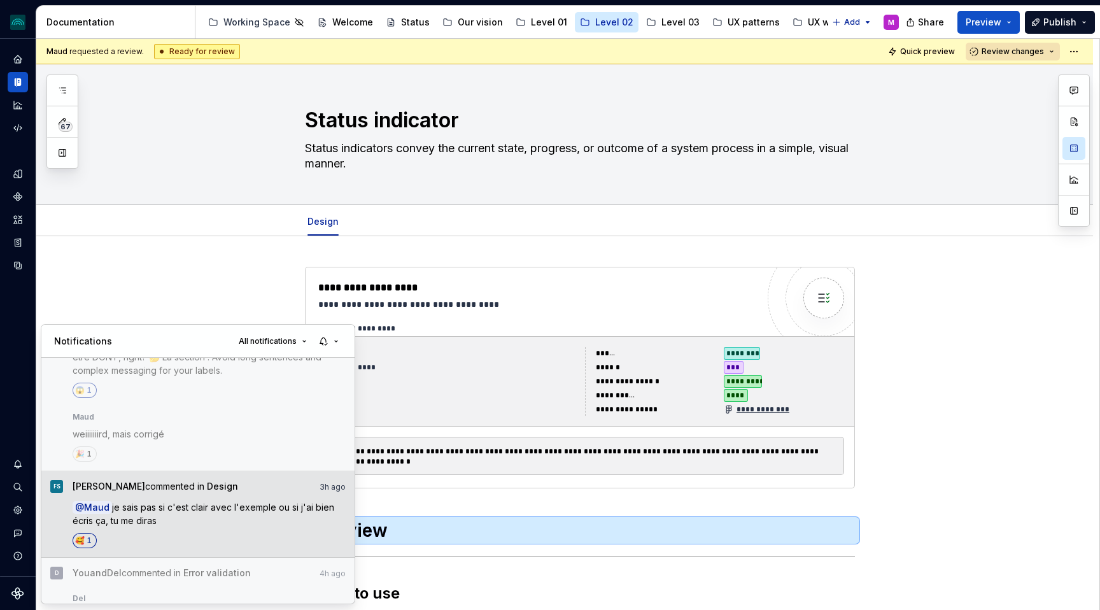
click at [248, 480] on div "[PERSON_NAME] commented in Design 3h ago" at bounding box center [210, 488] width 274 height 17
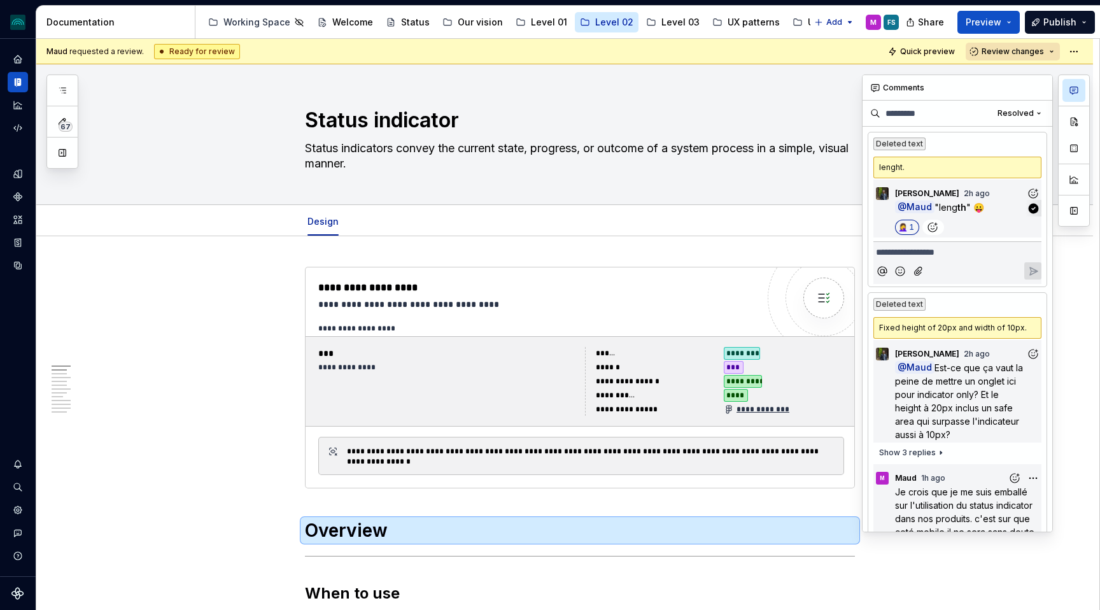
click at [968, 213] on p "@ Maud "leng th " 😛" at bounding box center [960, 207] width 131 height 13
click at [960, 209] on strong "th" at bounding box center [962, 207] width 9 height 11
click at [879, 194] on img at bounding box center [882, 193] width 13 height 13
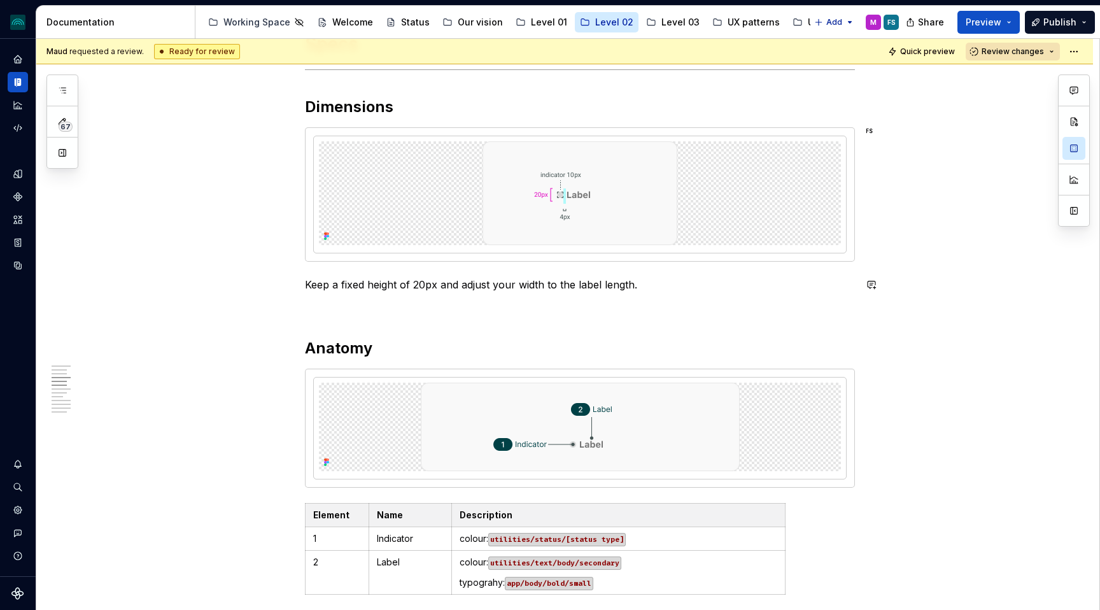
scroll to position [915, 0]
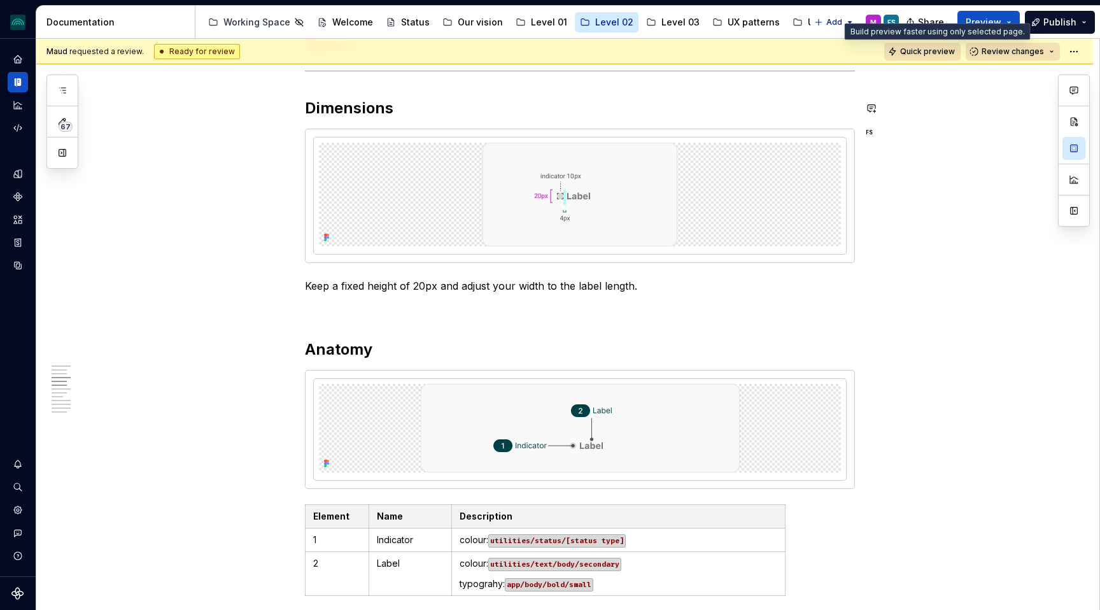
click at [935, 58] on button "Quick preview" at bounding box center [922, 52] width 76 height 18
type textarea "*"
